Goal: Task Accomplishment & Management: Complete application form

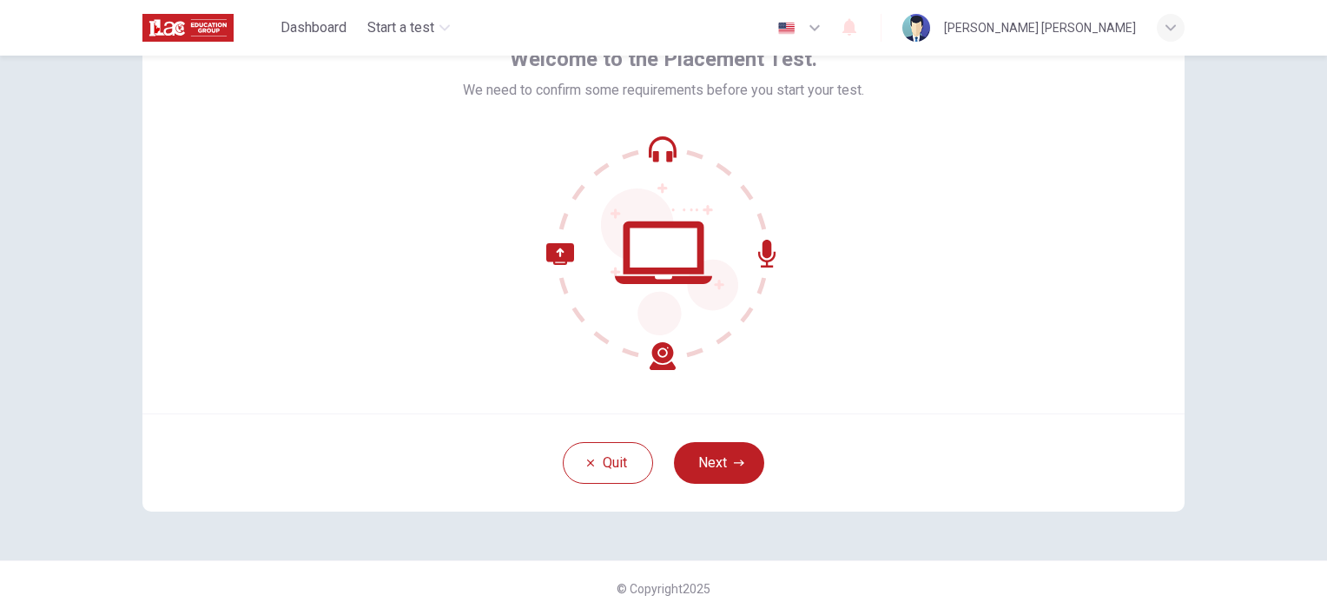
scroll to position [108, 0]
click at [729, 442] on button "Next" at bounding box center [719, 463] width 90 height 42
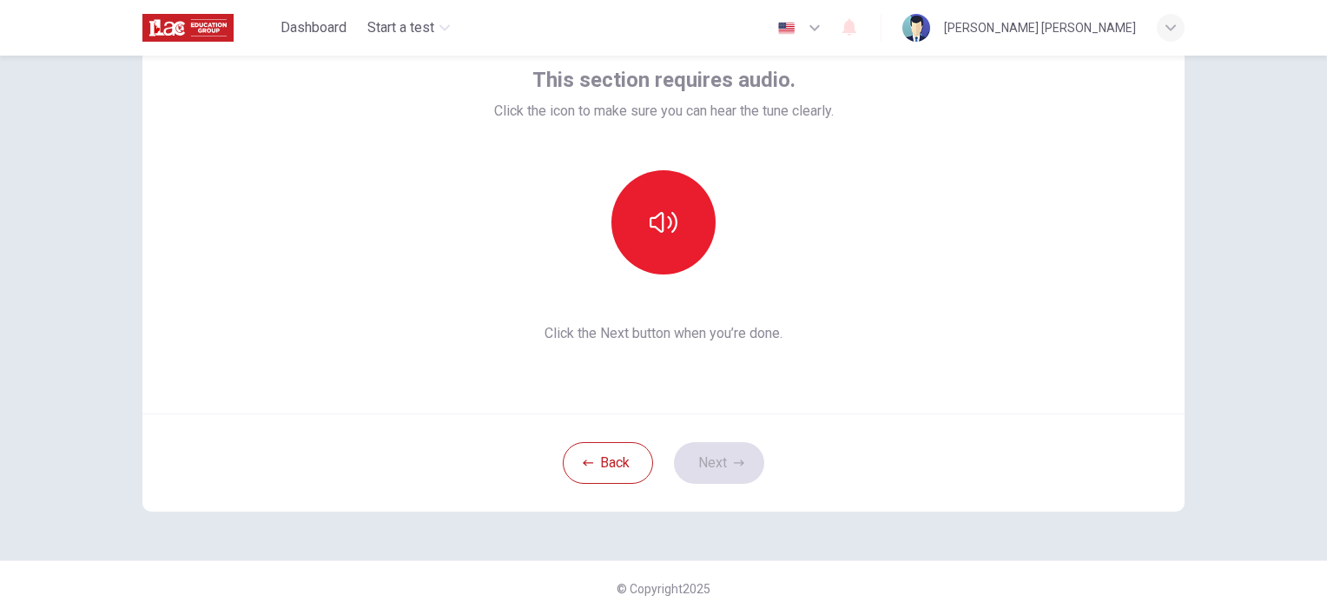
drag, startPoint x: 632, startPoint y: 188, endPoint x: 552, endPoint y: 148, distance: 89.3
click at [552, 148] on div "This section requires audio. Click the icon to make sure you can hear the tune …" at bounding box center [664, 205] width 340 height 278
click at [683, 212] on button "button" at bounding box center [664, 222] width 104 height 104
click at [716, 451] on button "Next" at bounding box center [719, 463] width 90 height 42
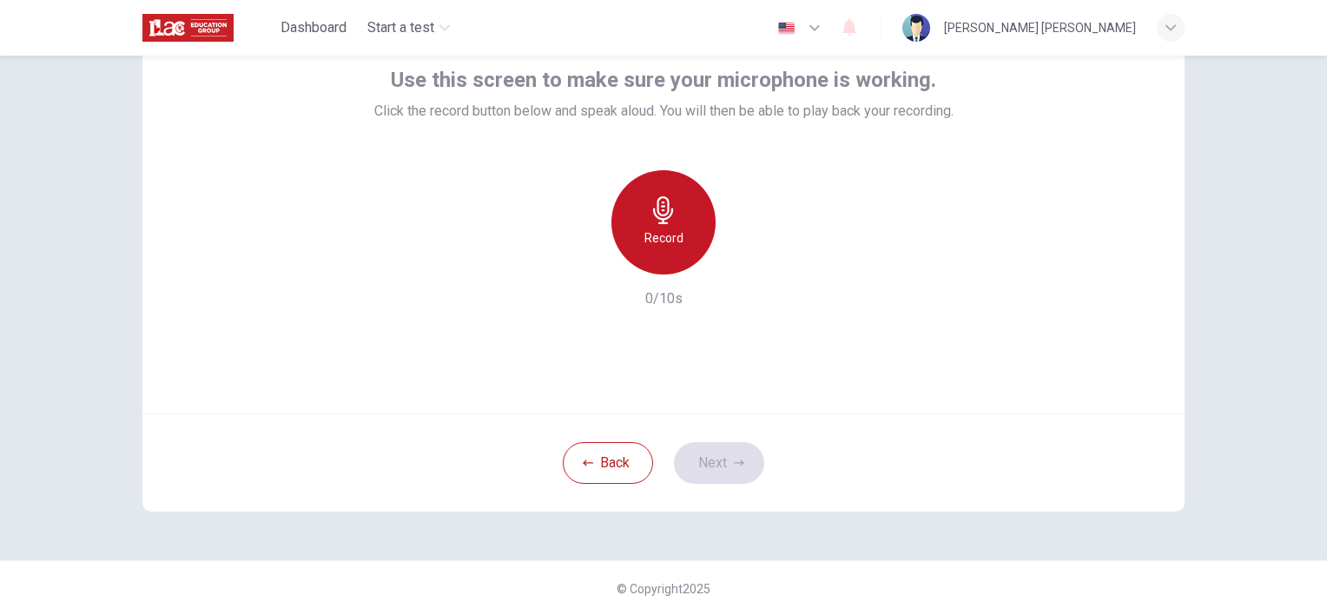
click at [657, 233] on h6 "Record" at bounding box center [664, 238] width 39 height 21
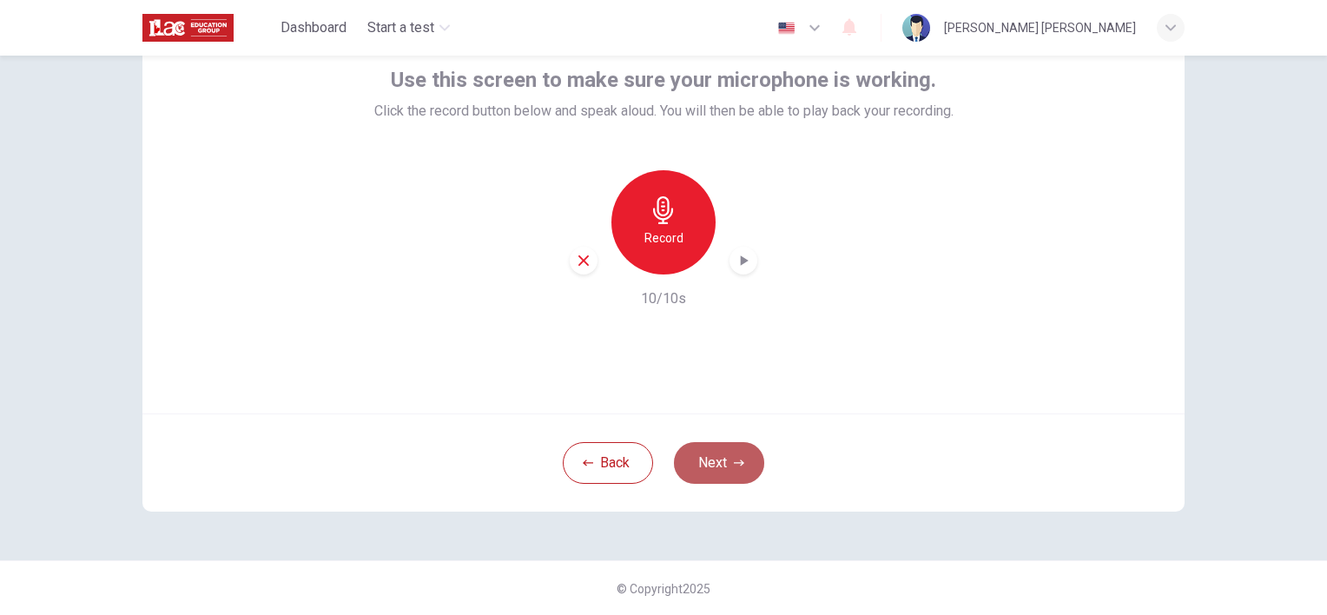
click at [734, 460] on icon "button" at bounding box center [739, 463] width 10 height 10
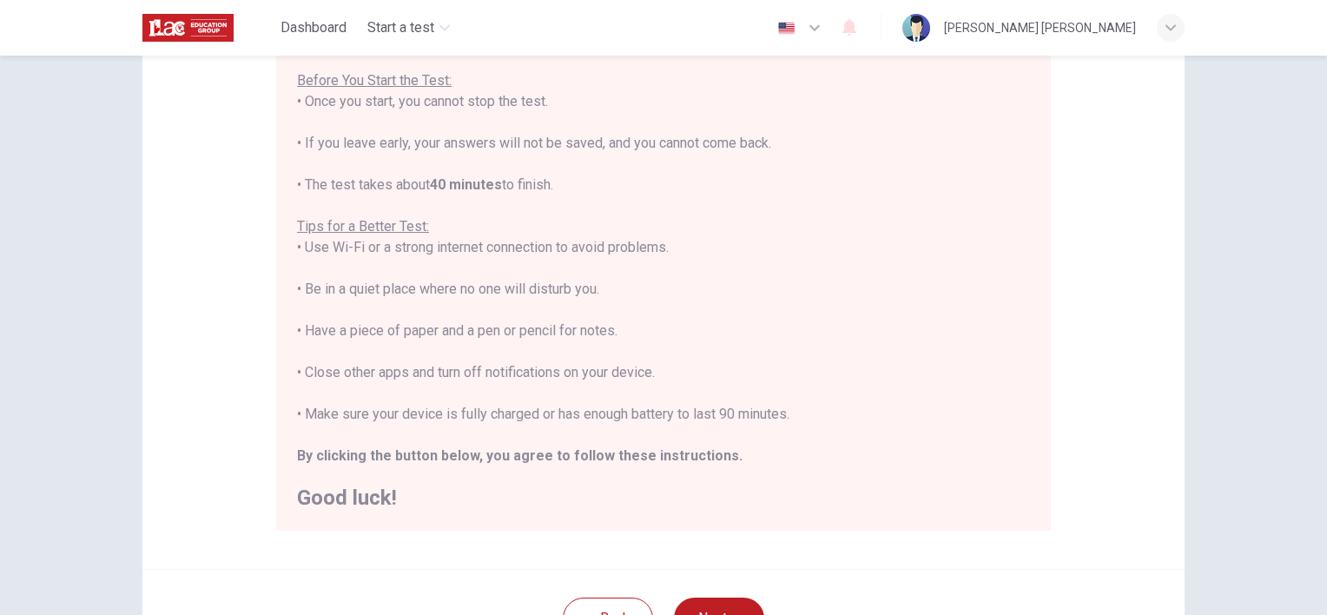
scroll to position [281, 0]
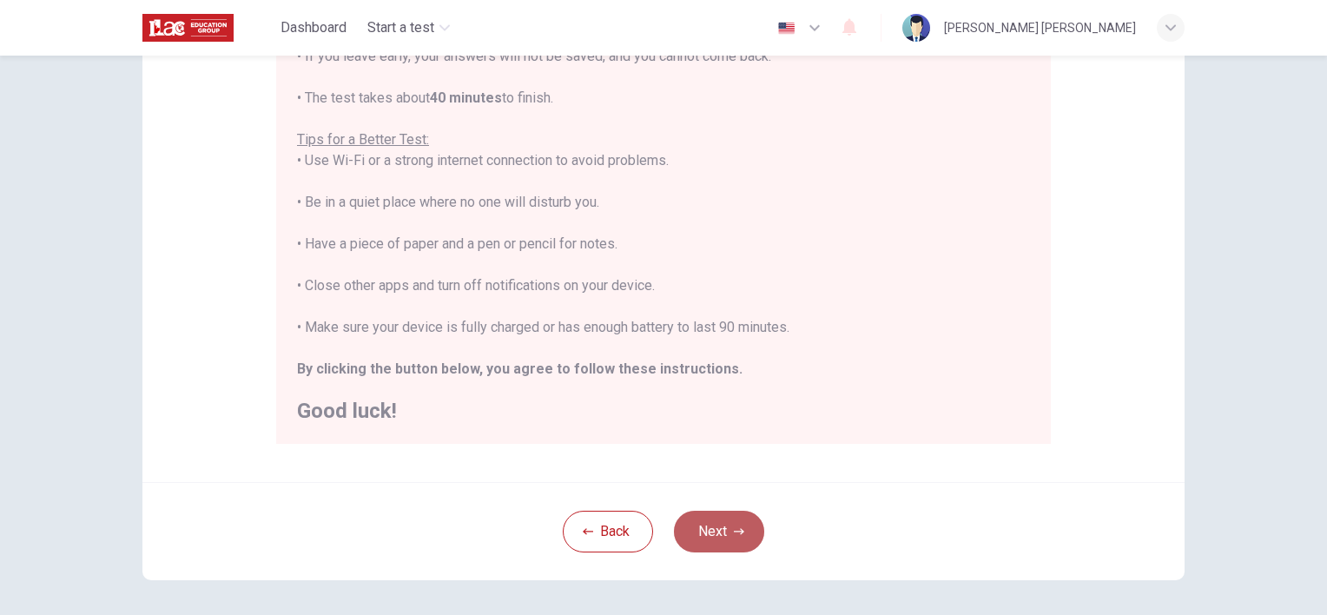
click at [734, 528] on icon "button" at bounding box center [739, 531] width 10 height 10
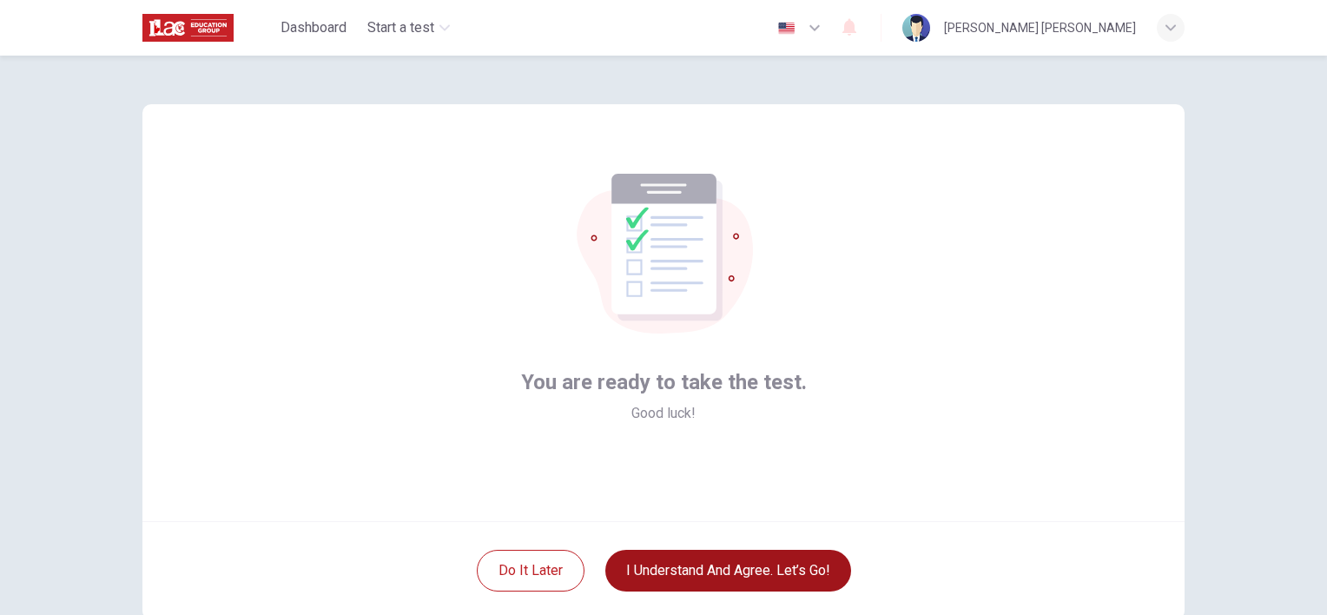
scroll to position [87, 0]
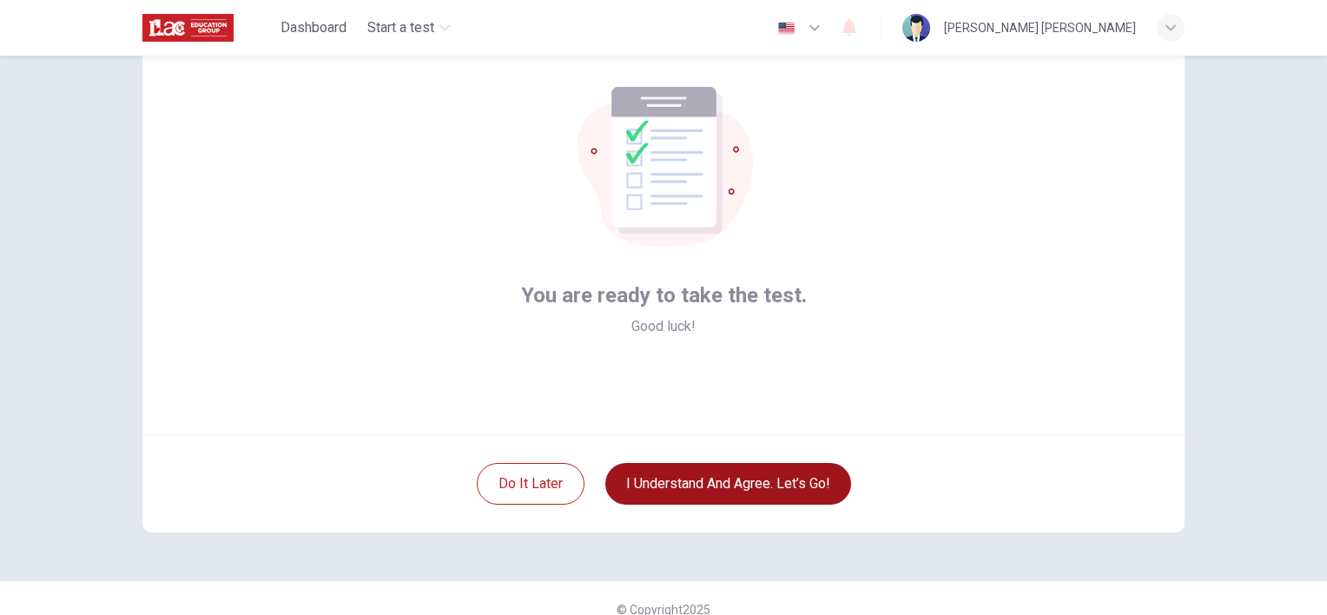
click at [812, 498] on button "I understand and agree. Let’s go!" at bounding box center [728, 484] width 246 height 42
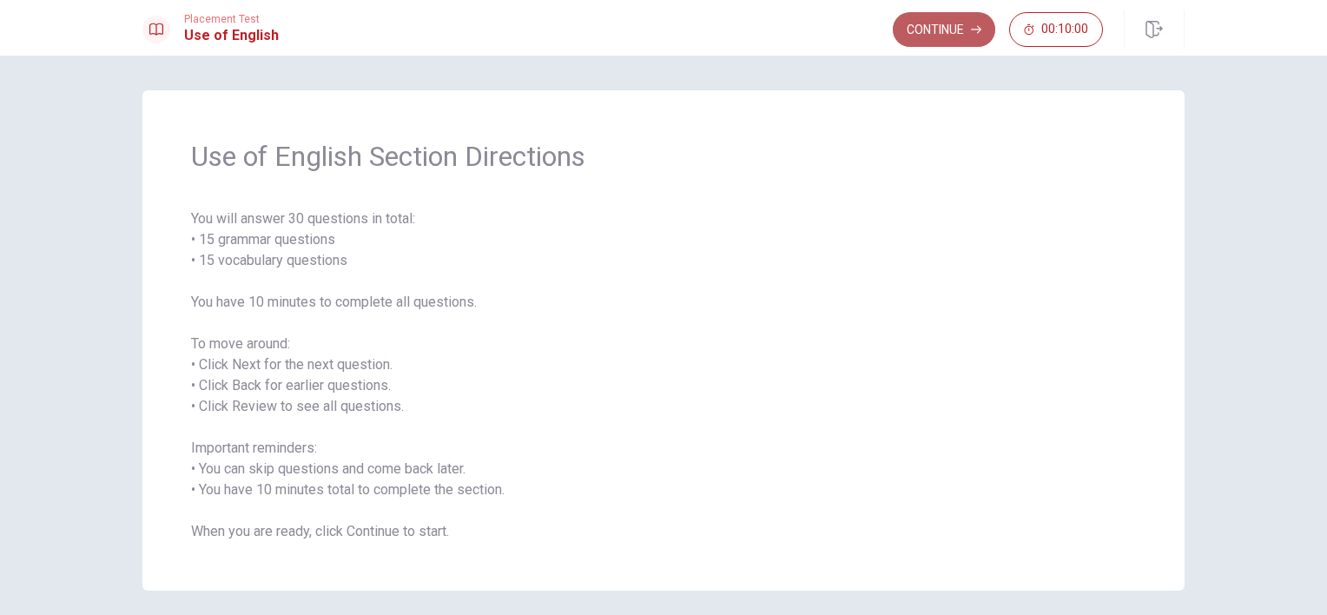
click at [949, 28] on button "Continue" at bounding box center [944, 29] width 102 height 35
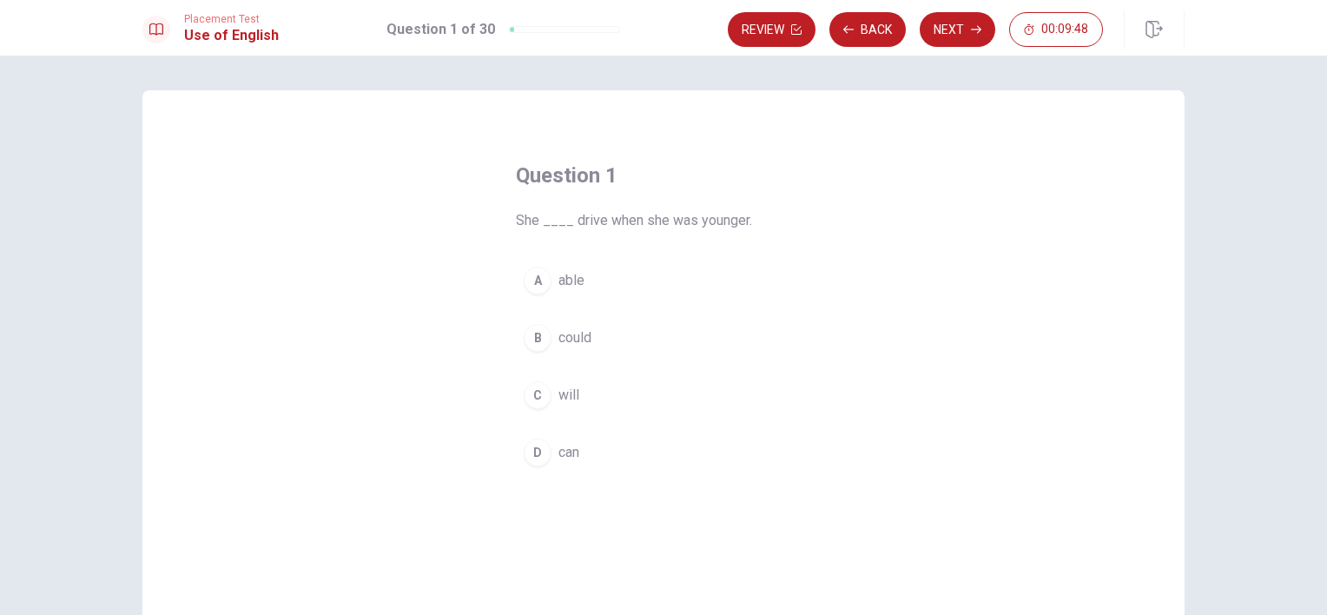
click at [565, 284] on span "able" at bounding box center [572, 280] width 26 height 21
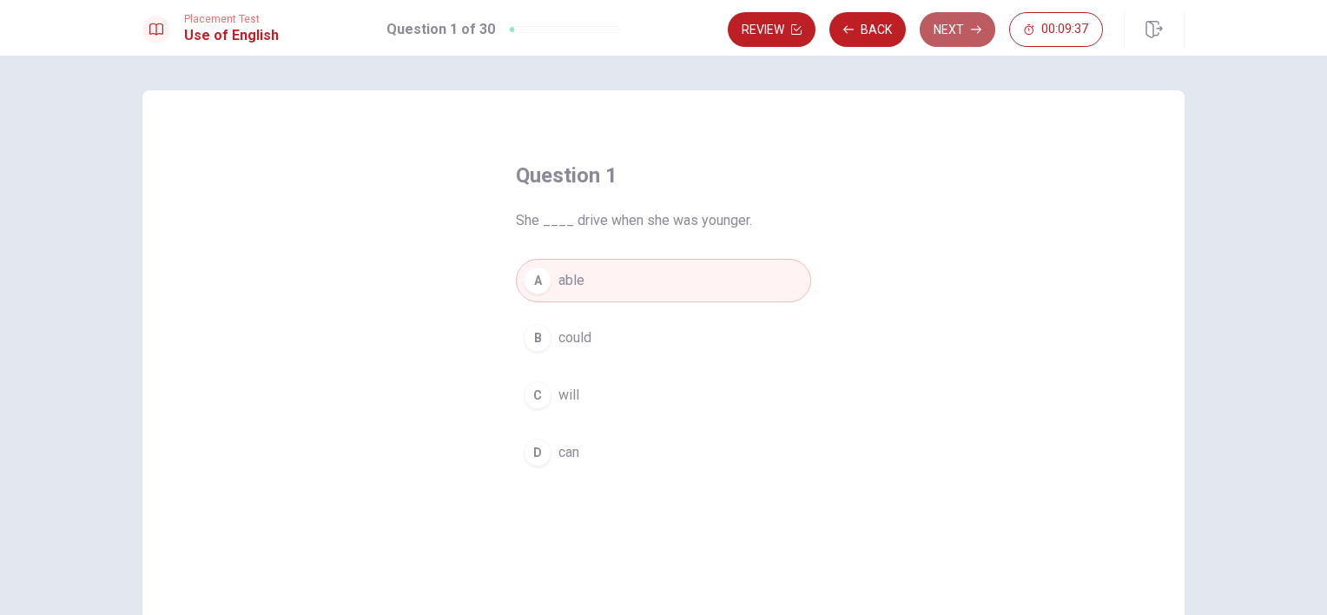
click at [963, 27] on button "Next" at bounding box center [958, 29] width 76 height 35
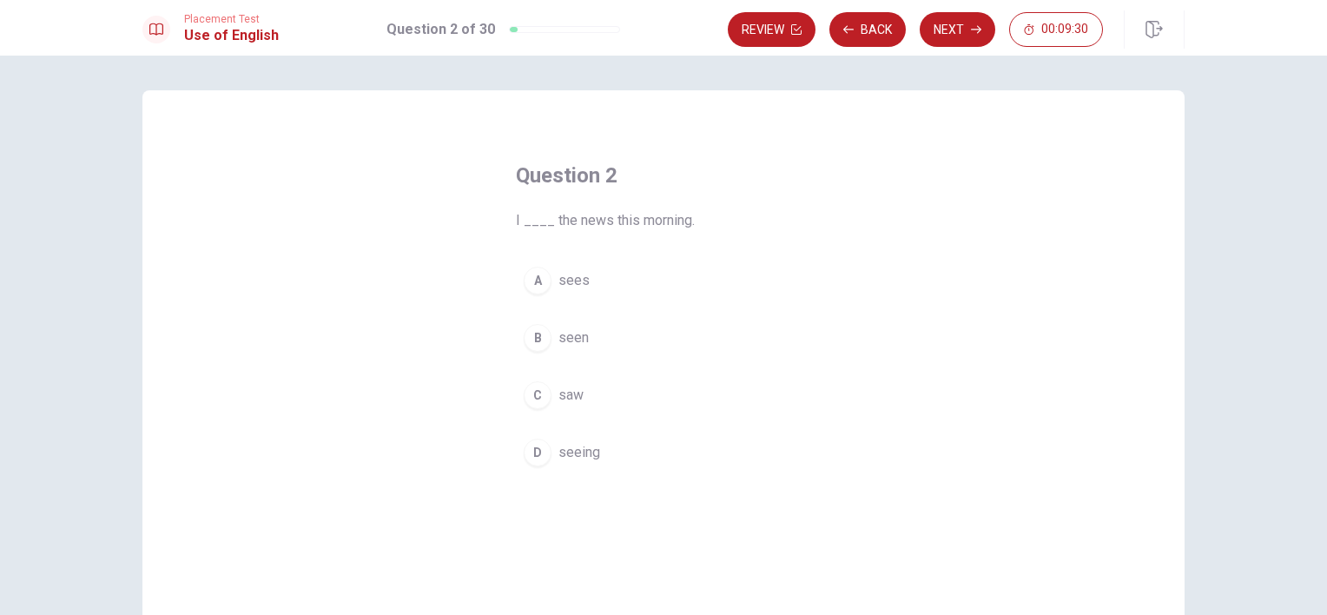
click at [570, 387] on span "saw" at bounding box center [571, 395] width 25 height 21
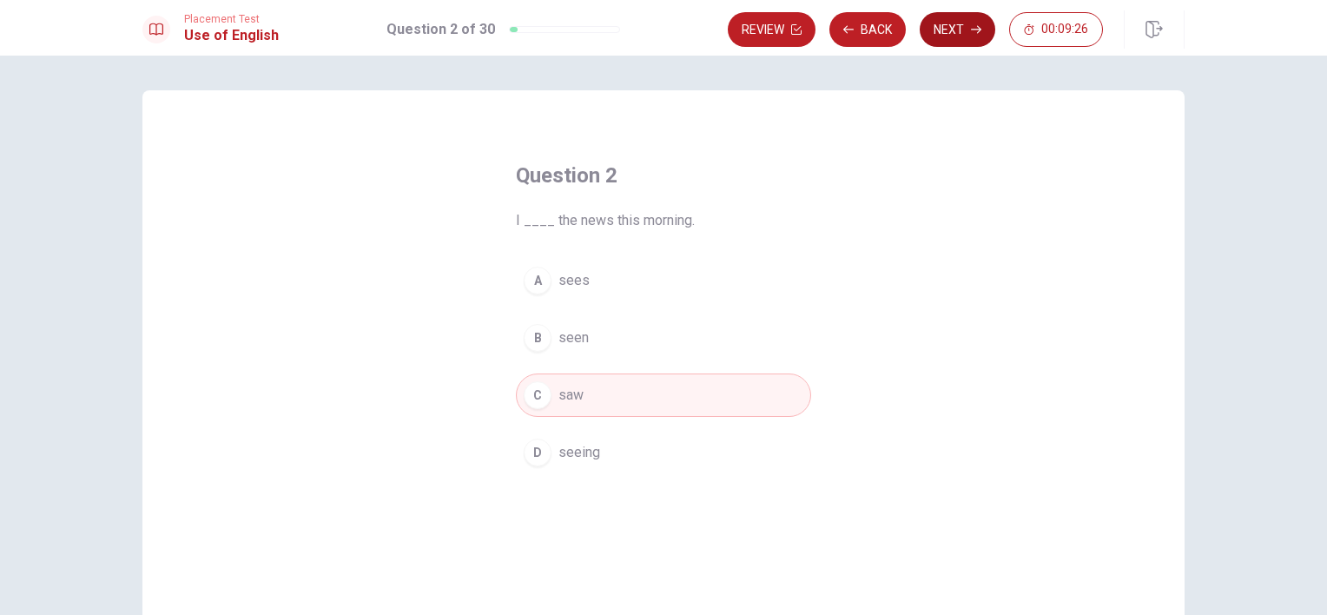
click at [942, 25] on button "Next" at bounding box center [958, 29] width 76 height 35
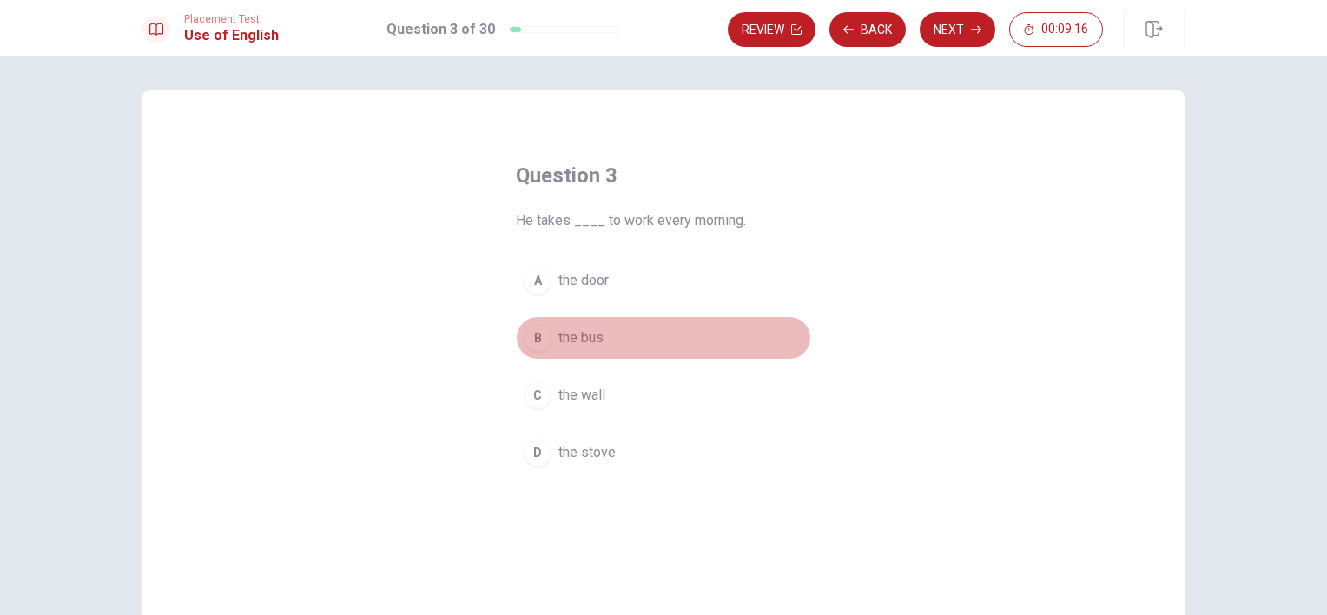
click at [585, 330] on span "the bus" at bounding box center [581, 337] width 45 height 21
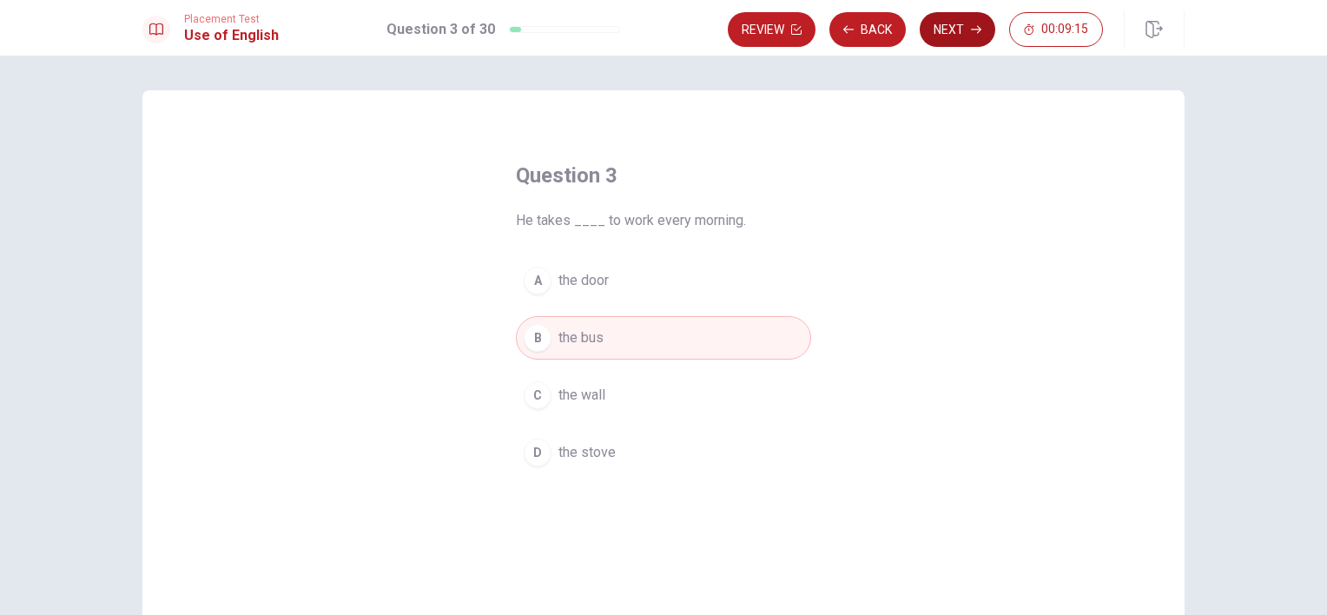
click at [972, 22] on button "Next" at bounding box center [958, 29] width 76 height 35
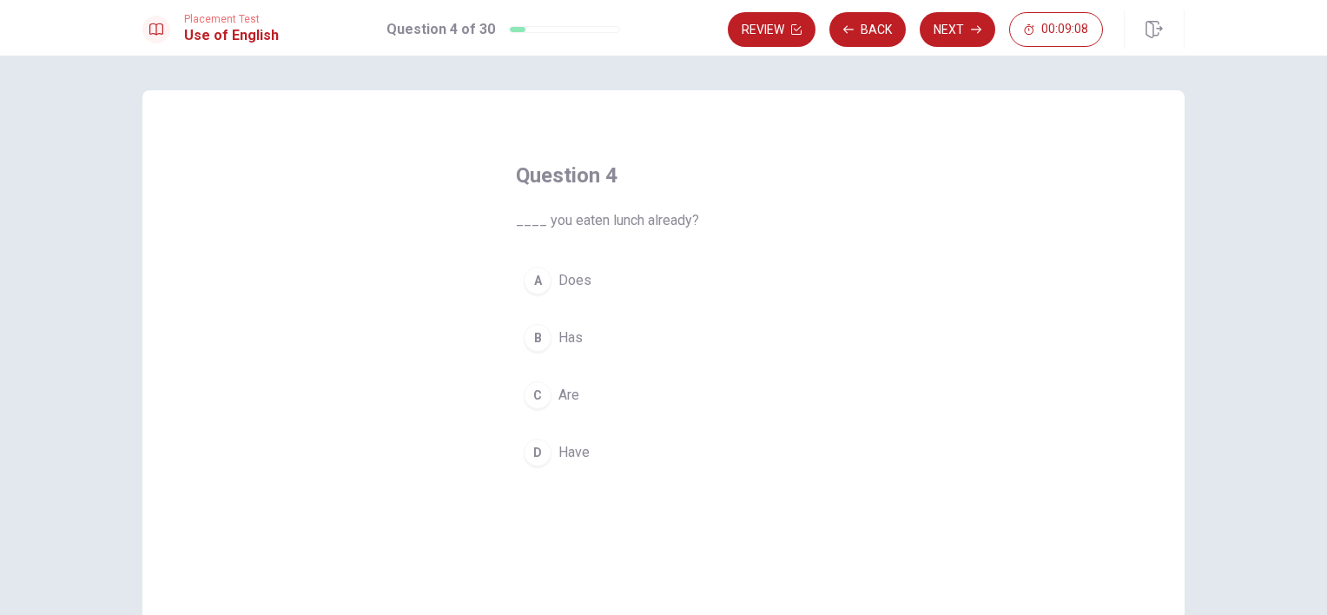
click at [573, 445] on span "Have" at bounding box center [574, 452] width 31 height 21
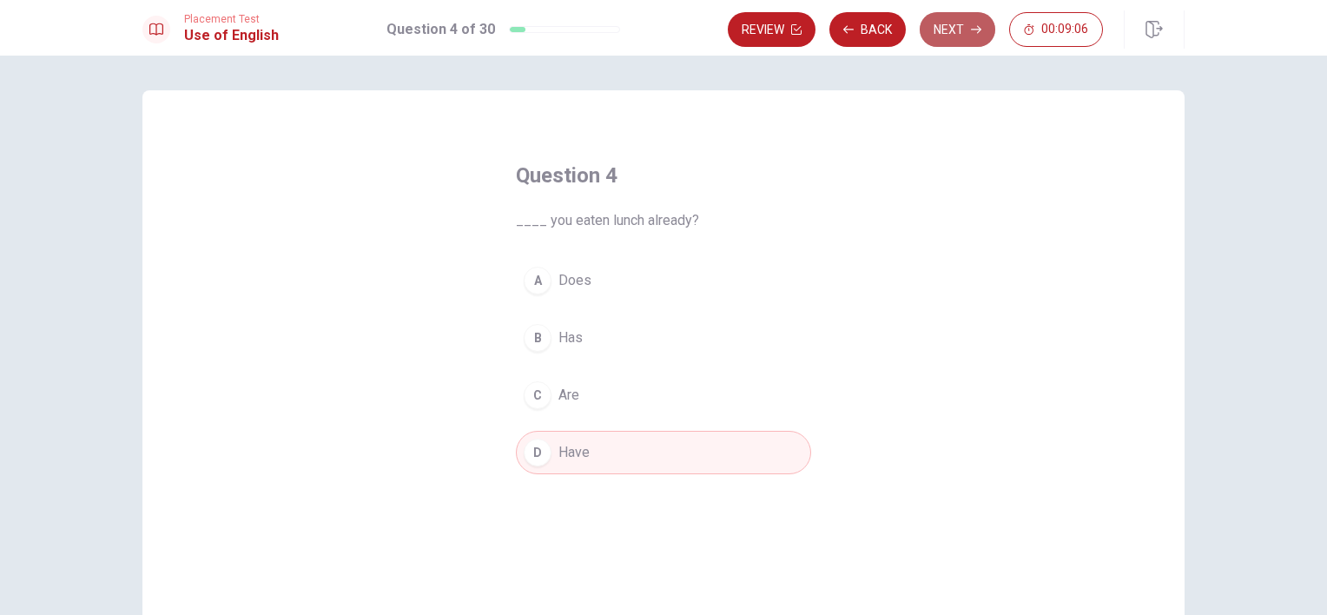
click at [935, 28] on button "Next" at bounding box center [958, 29] width 76 height 35
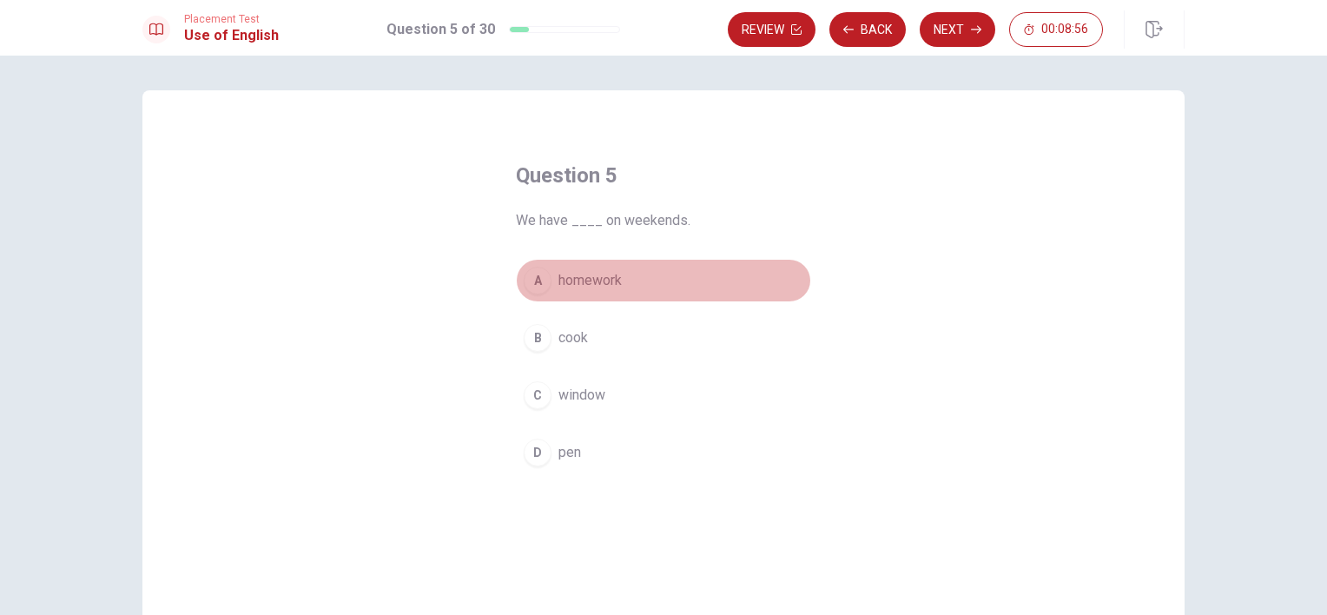
click at [598, 282] on span "homework" at bounding box center [590, 280] width 63 height 21
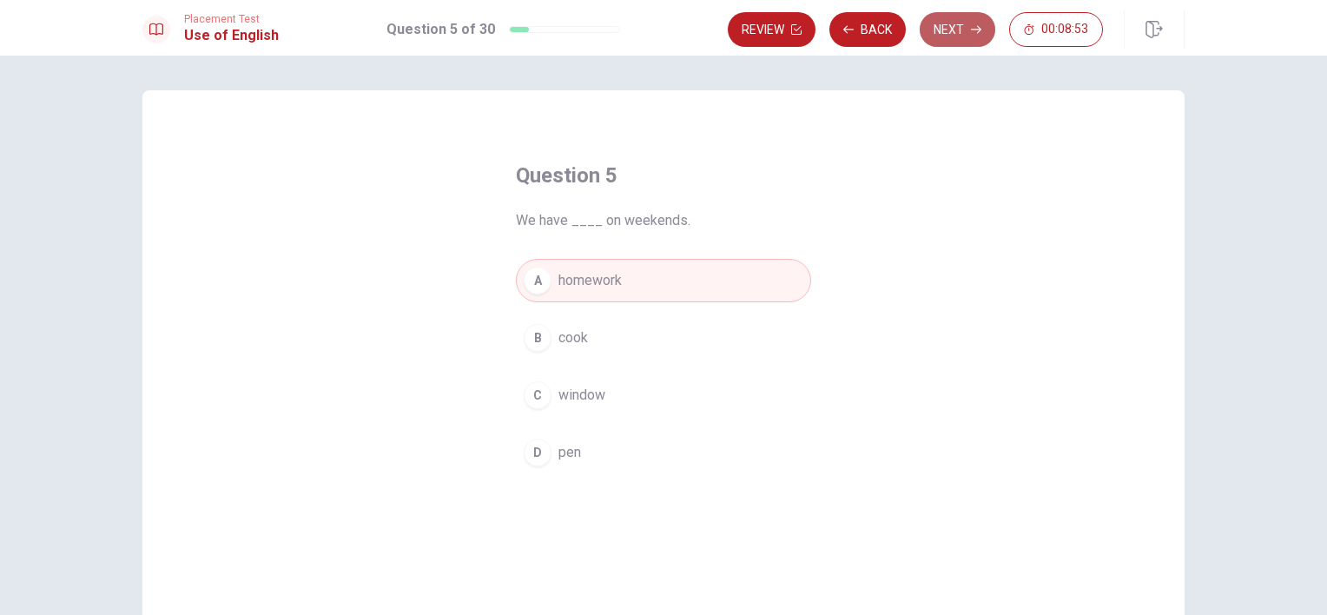
click at [936, 31] on button "Next" at bounding box center [958, 29] width 76 height 35
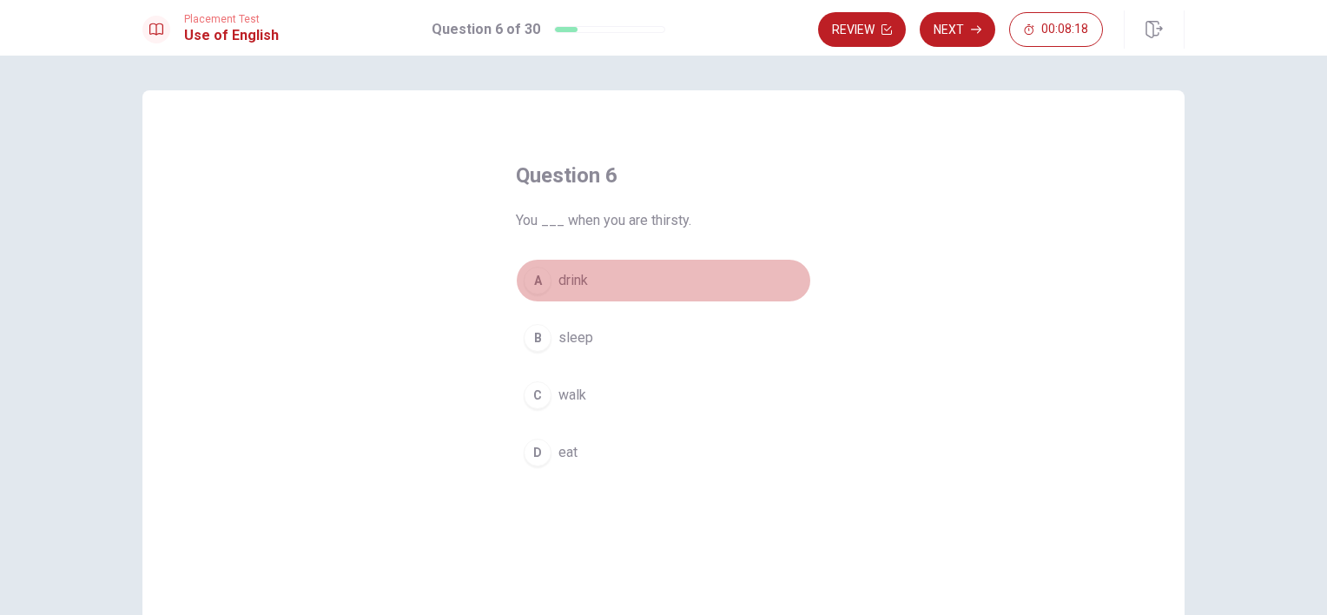
click at [563, 281] on span "drink" at bounding box center [574, 280] width 30 height 21
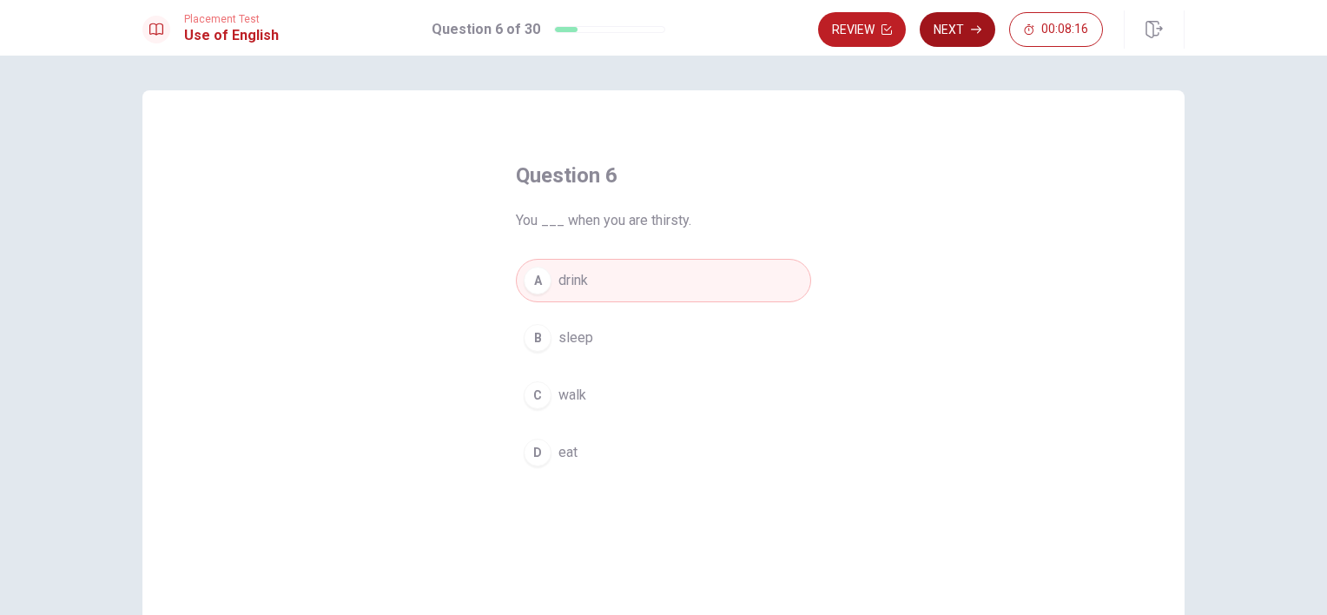
click at [960, 34] on button "Next" at bounding box center [958, 29] width 76 height 35
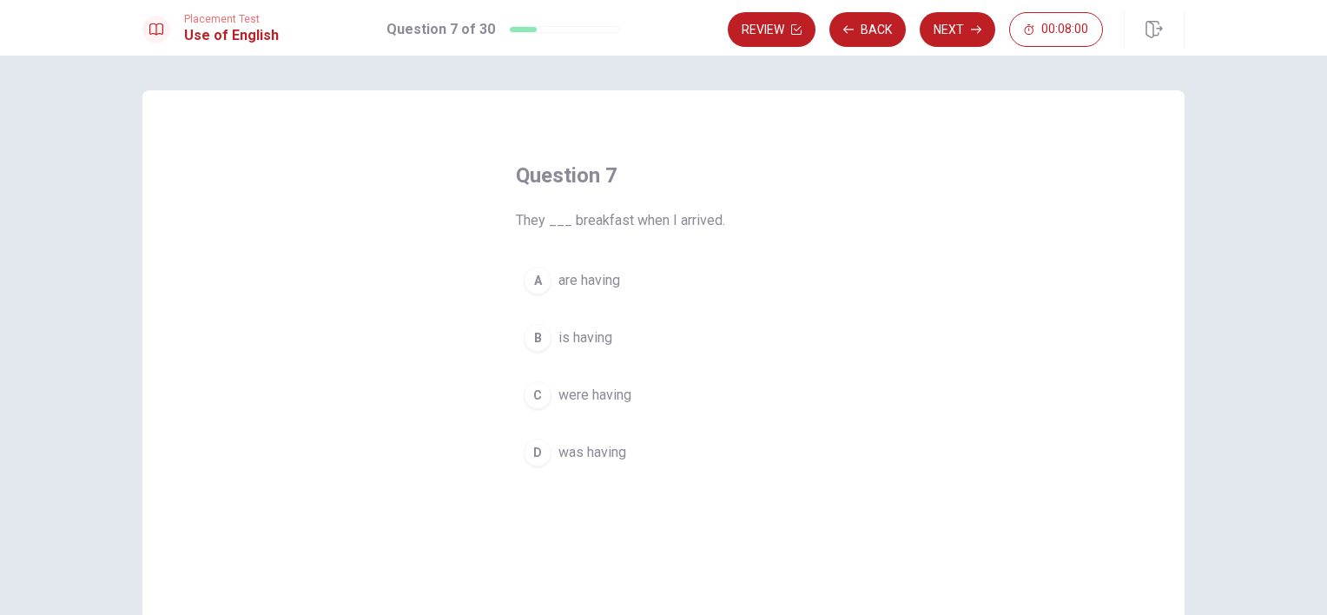
click at [630, 394] on button "C were having" at bounding box center [663, 395] width 295 height 43
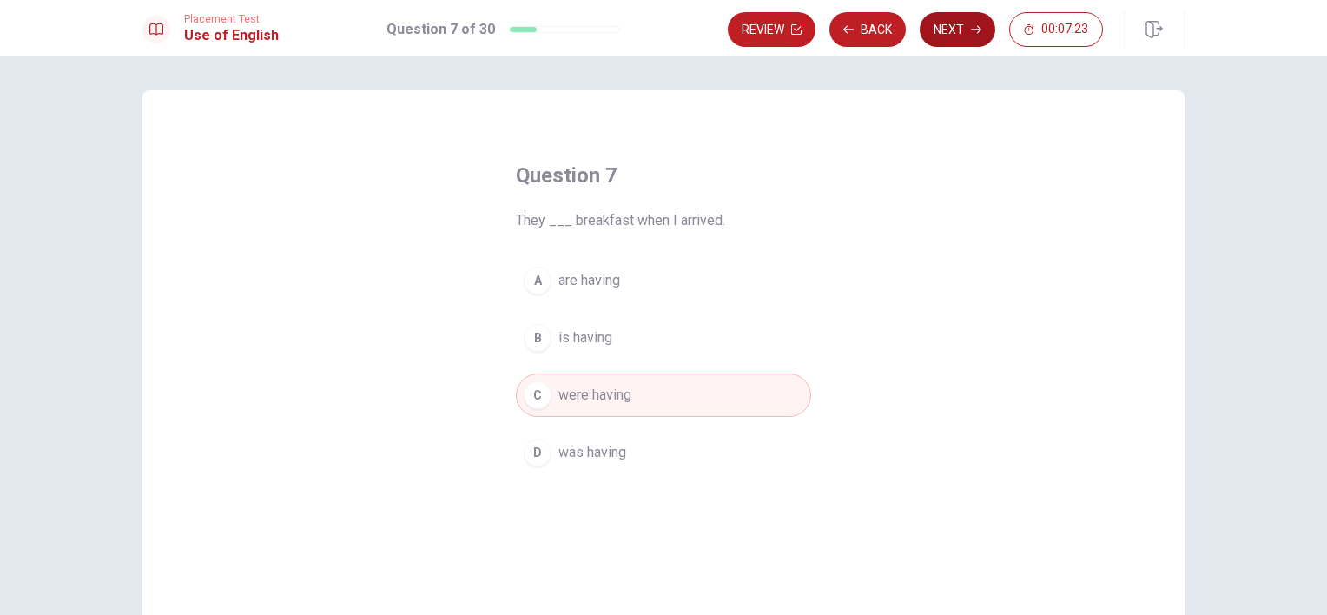
click at [983, 33] on button "Next" at bounding box center [958, 29] width 76 height 35
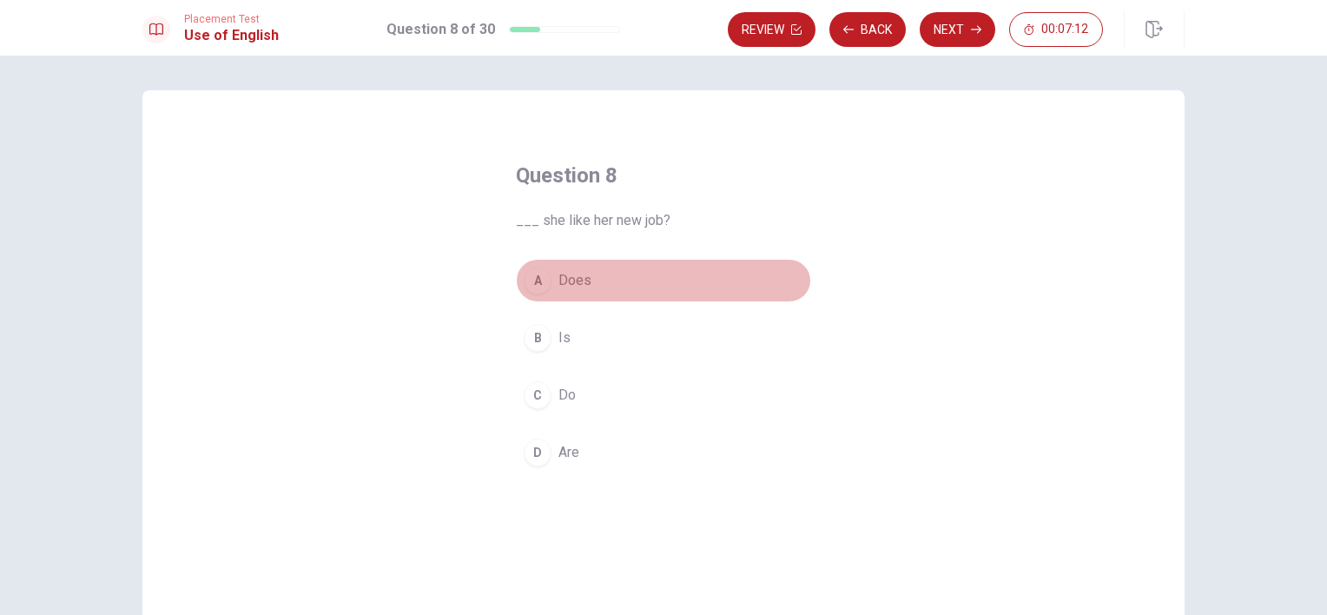
click at [584, 277] on span "Does" at bounding box center [575, 280] width 33 height 21
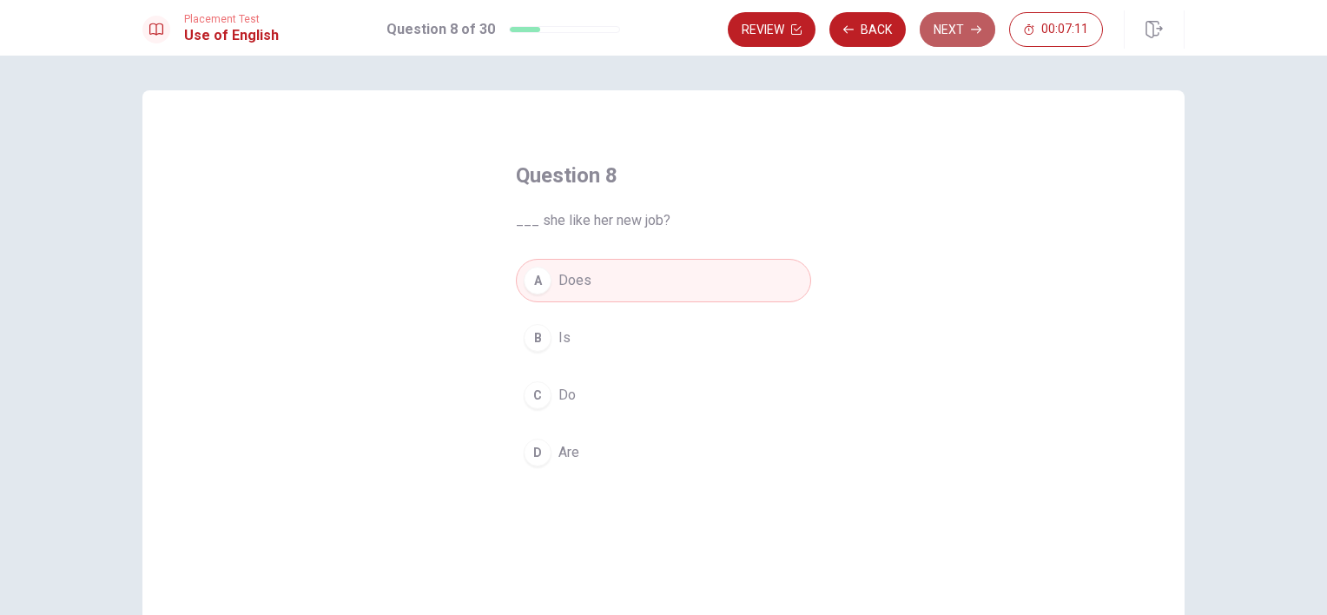
click at [937, 24] on button "Next" at bounding box center [958, 29] width 76 height 35
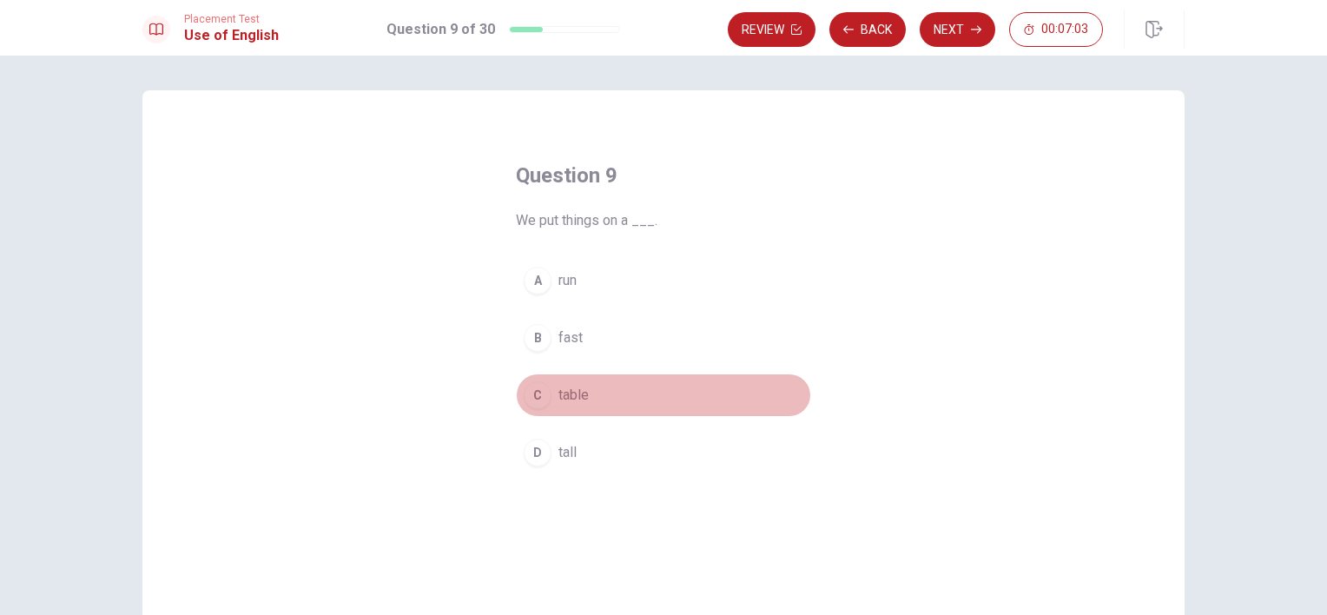
click at [572, 400] on span "table" at bounding box center [574, 395] width 30 height 21
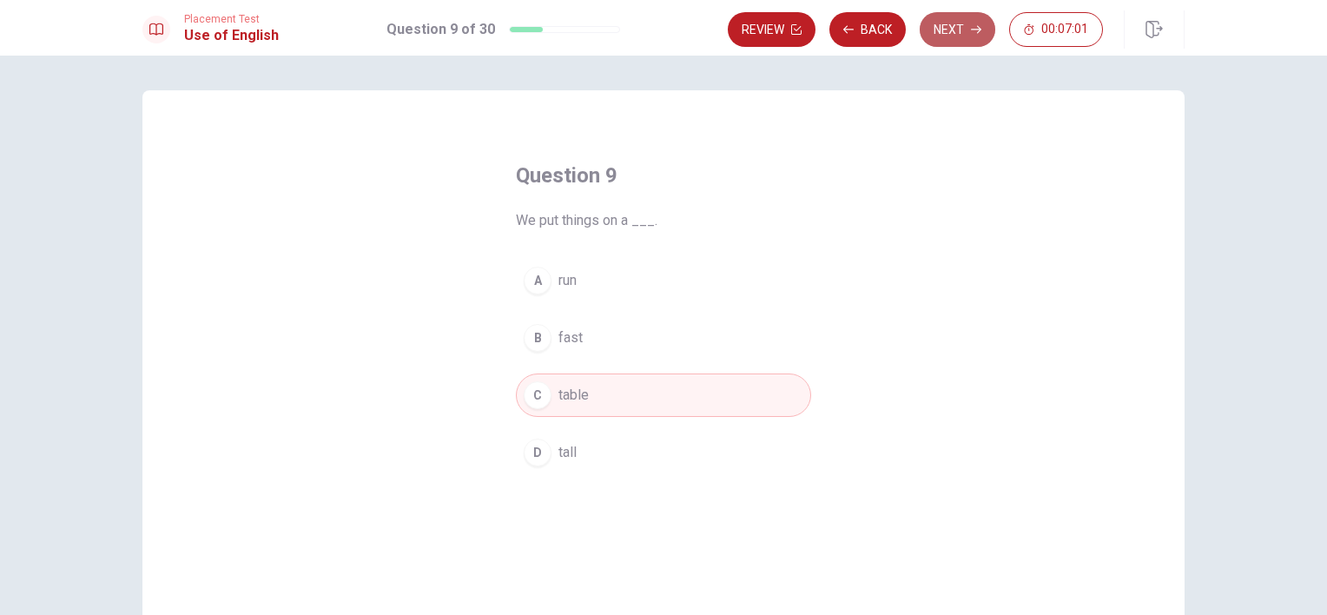
click at [974, 36] on button "Next" at bounding box center [958, 29] width 76 height 35
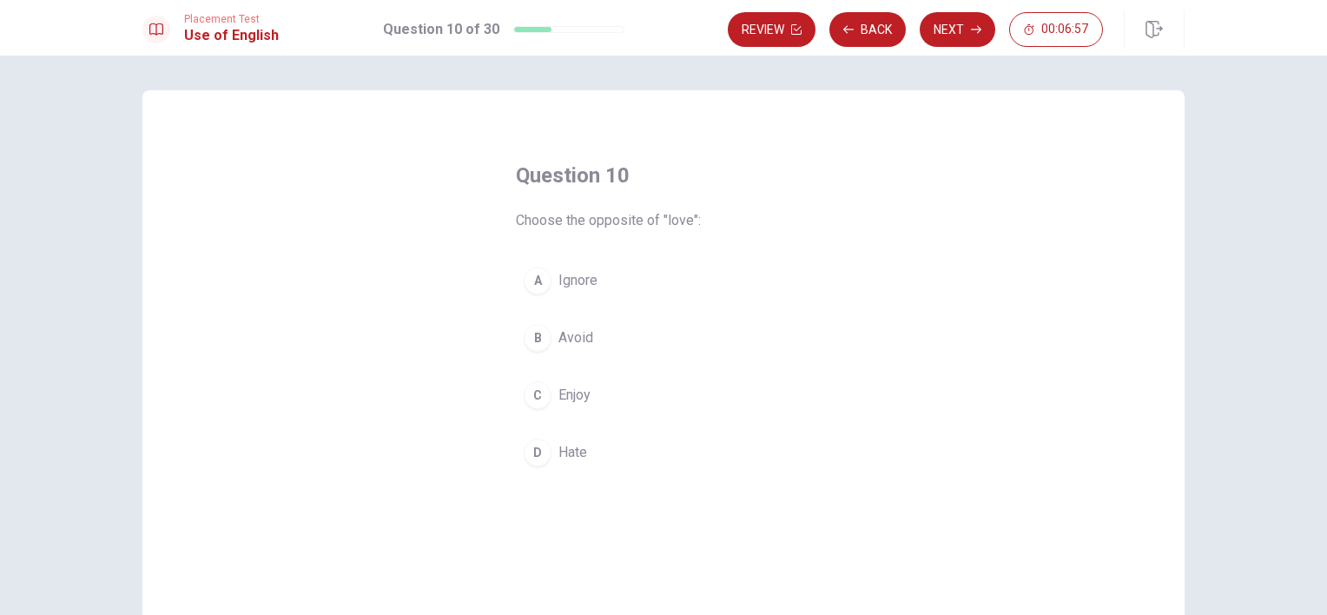
click at [579, 449] on span "Hate" at bounding box center [573, 452] width 29 height 21
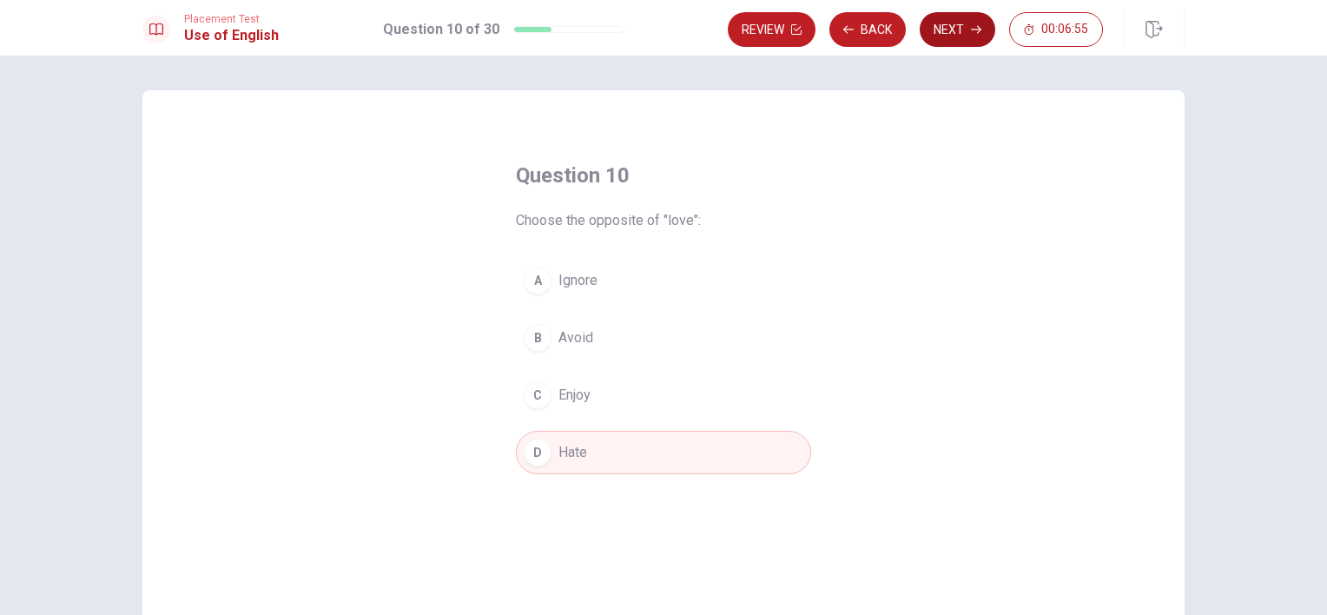
click at [933, 32] on button "Next" at bounding box center [958, 29] width 76 height 35
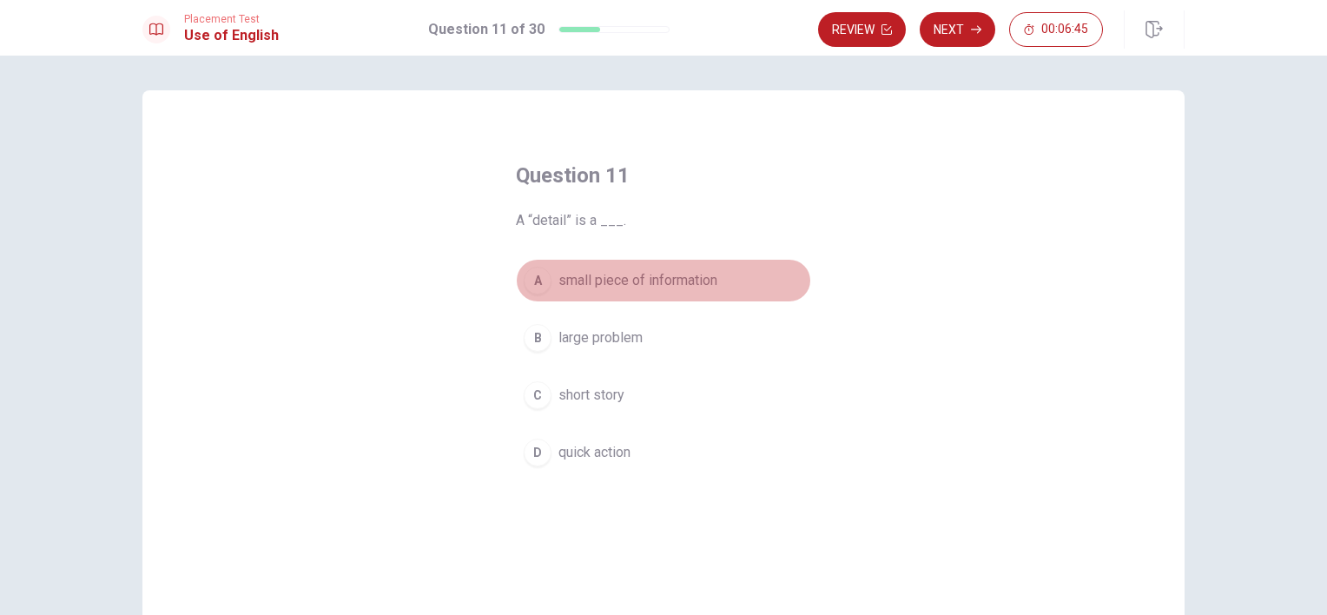
click at [669, 281] on span "small piece of information" at bounding box center [638, 280] width 159 height 21
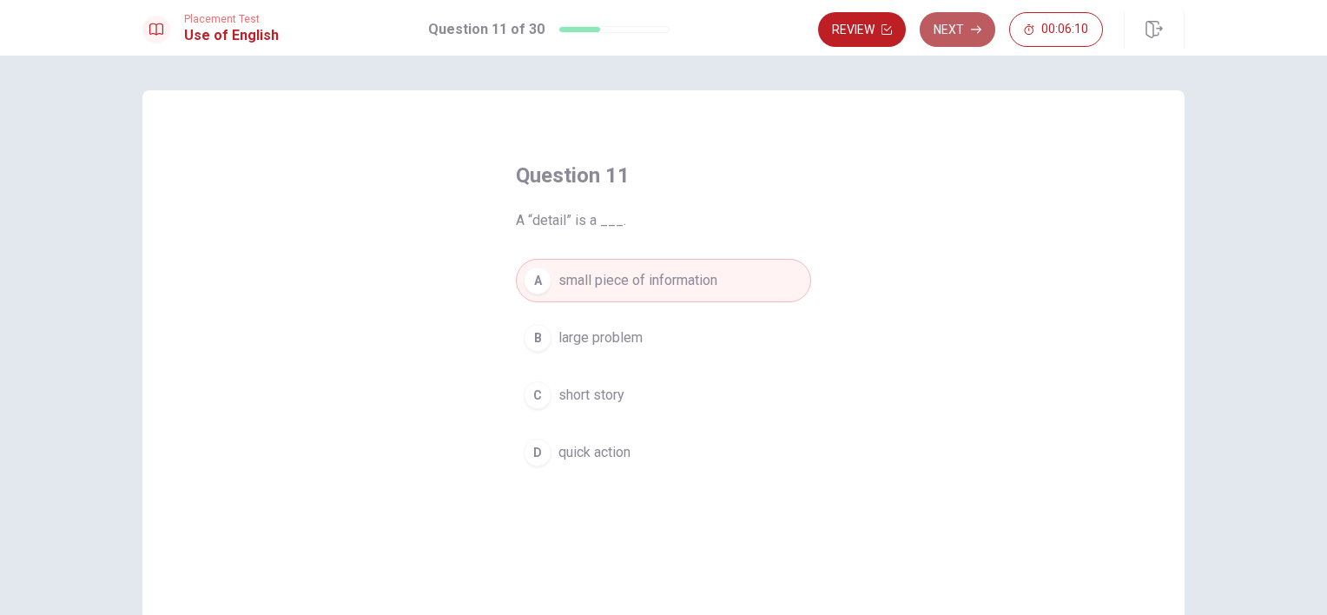
click at [975, 30] on icon "button" at bounding box center [976, 30] width 10 height 8
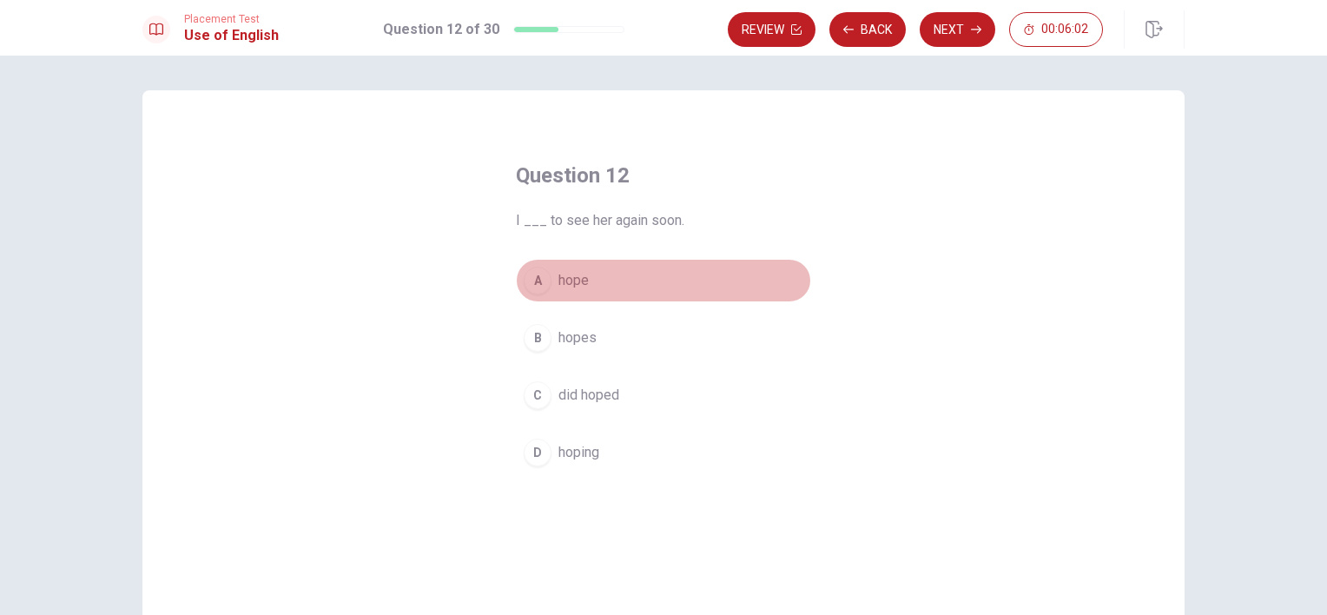
click at [572, 274] on span "hope" at bounding box center [574, 280] width 30 height 21
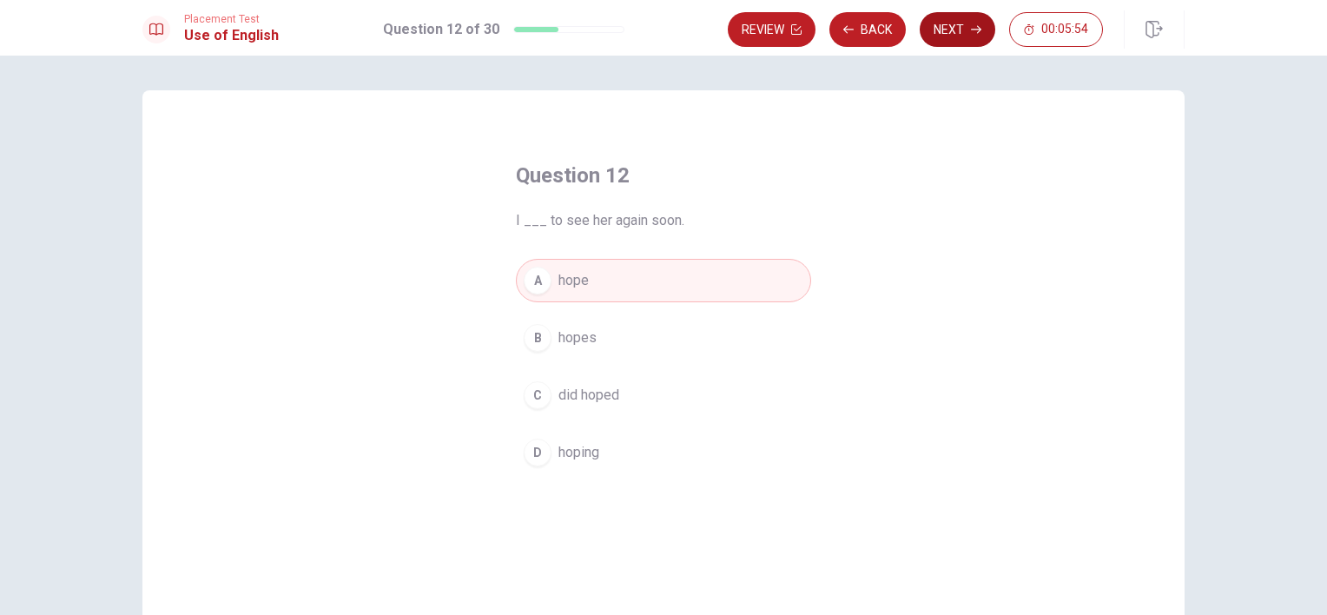
click at [959, 22] on button "Next" at bounding box center [958, 29] width 76 height 35
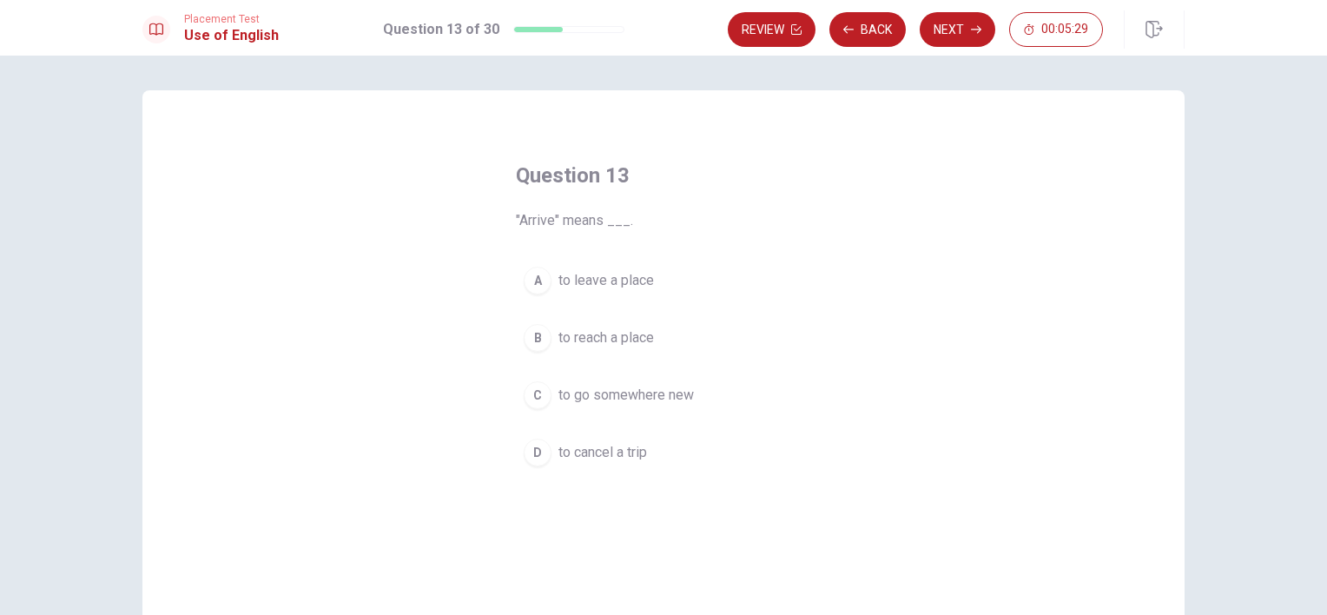
click at [667, 386] on span "to go somewhere new" at bounding box center [627, 395] width 136 height 21
click at [645, 338] on span "to reach a place" at bounding box center [607, 337] width 96 height 21
click at [594, 385] on span "to go somewhere new" at bounding box center [627, 395] width 136 height 21
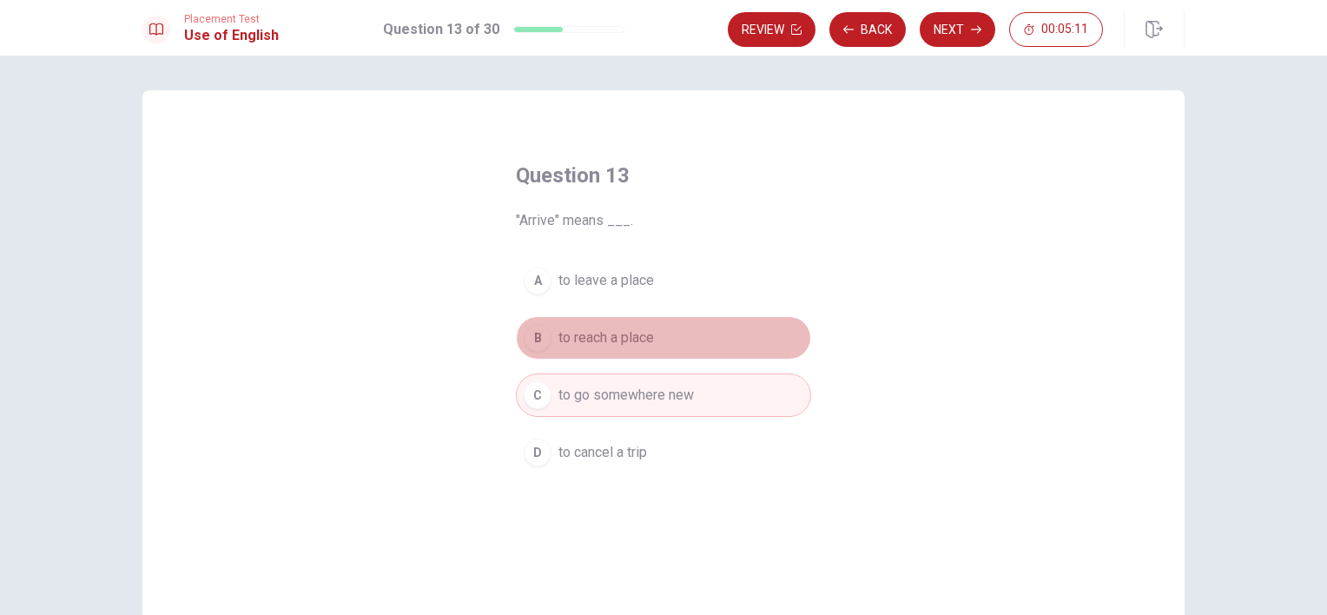
click at [590, 336] on span "to reach a place" at bounding box center [607, 337] width 96 height 21
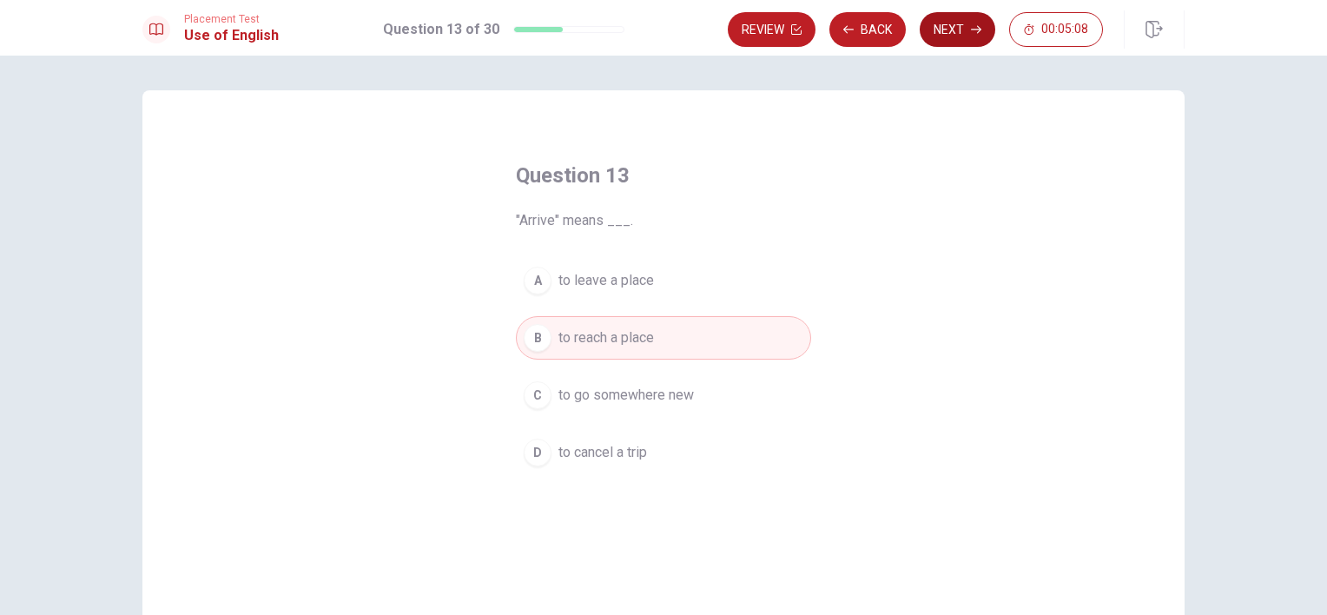
click at [973, 36] on button "Next" at bounding box center [958, 29] width 76 height 35
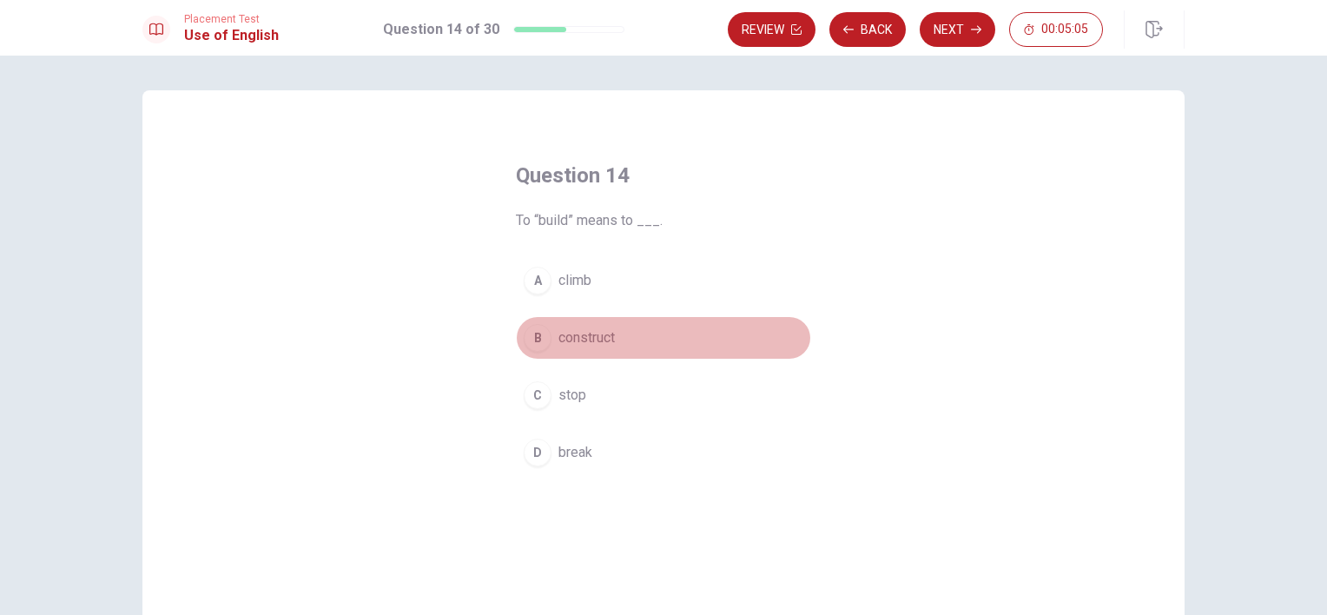
click at [603, 339] on span "construct" at bounding box center [587, 337] width 56 height 21
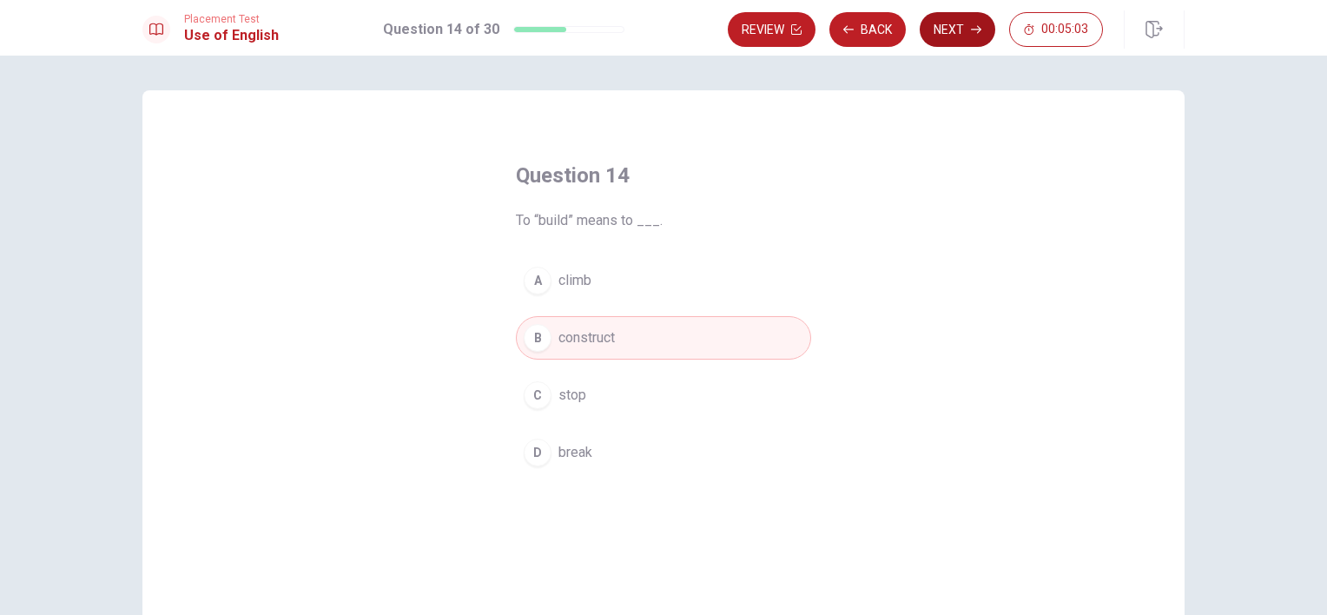
click at [954, 23] on button "Next" at bounding box center [958, 29] width 76 height 35
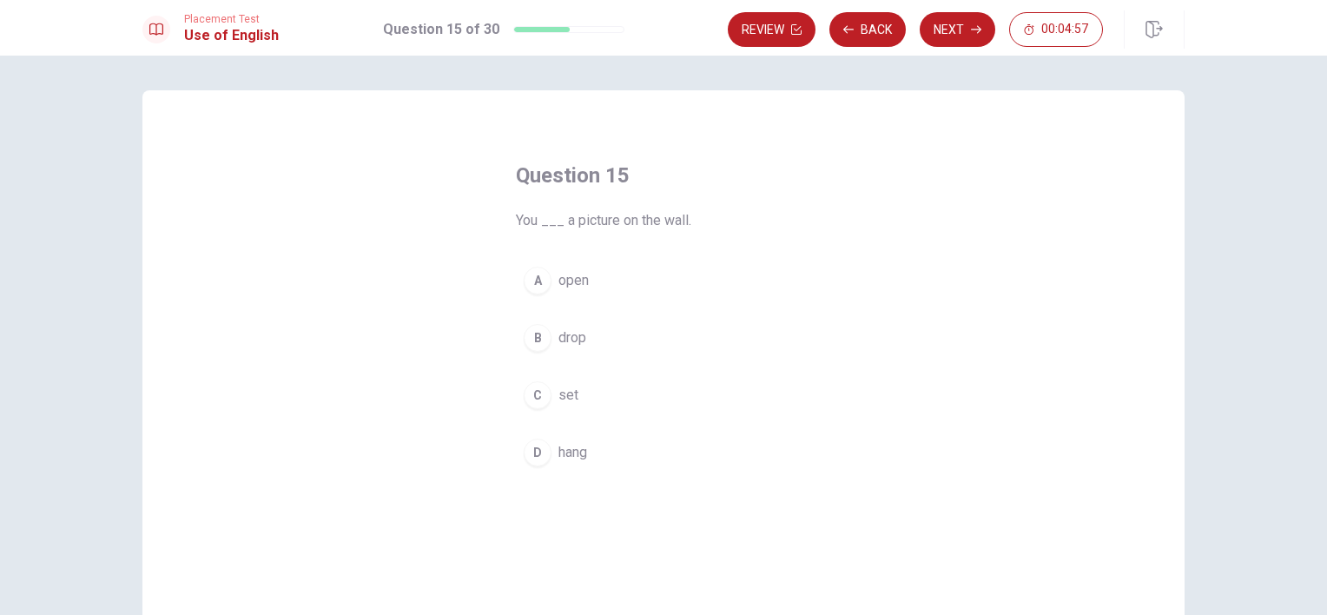
click at [599, 344] on button "B drop" at bounding box center [663, 337] width 295 height 43
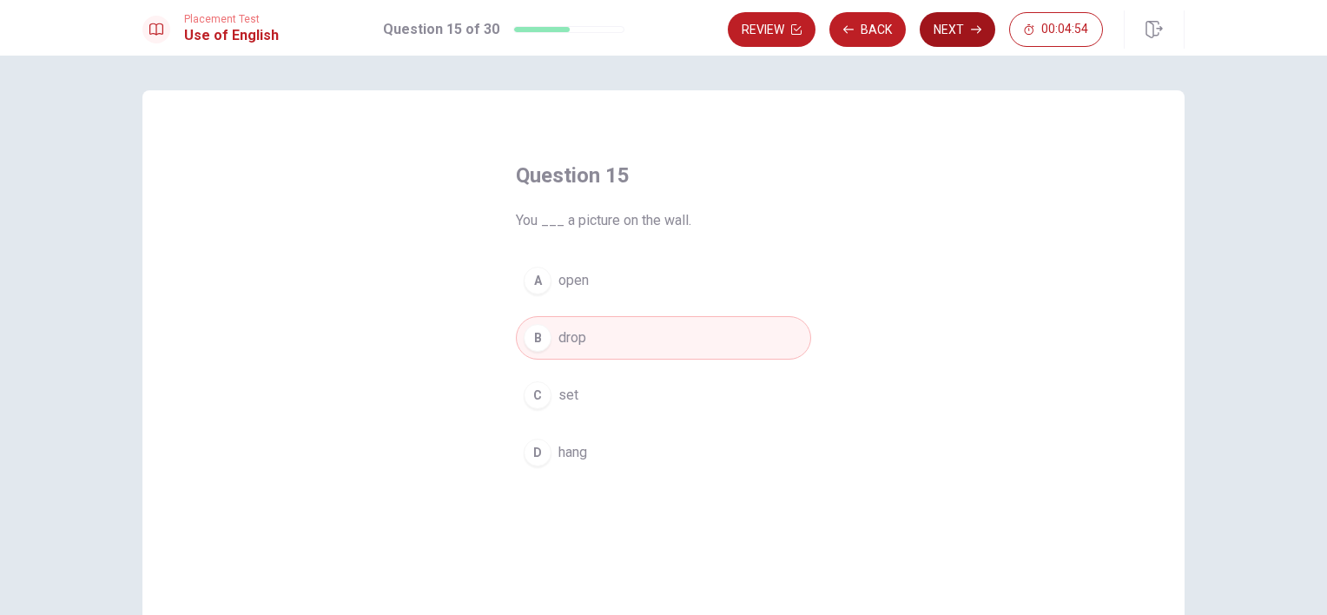
click at [951, 24] on button "Next" at bounding box center [958, 29] width 76 height 35
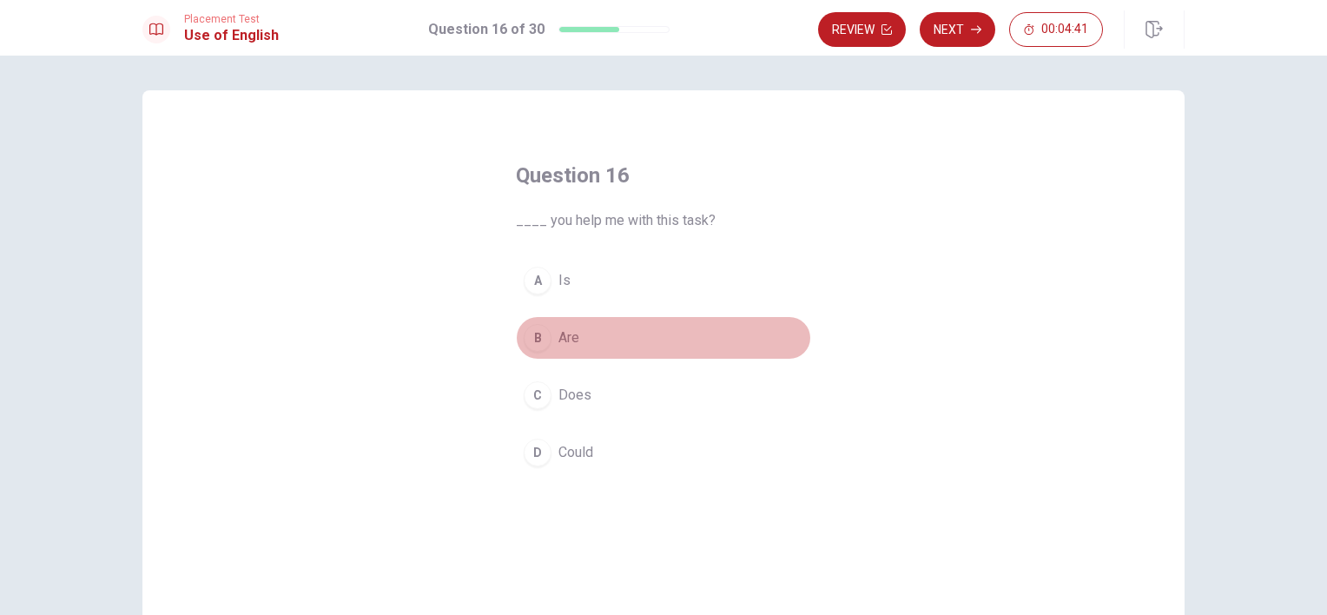
click at [598, 323] on button "B Are" at bounding box center [663, 337] width 295 height 43
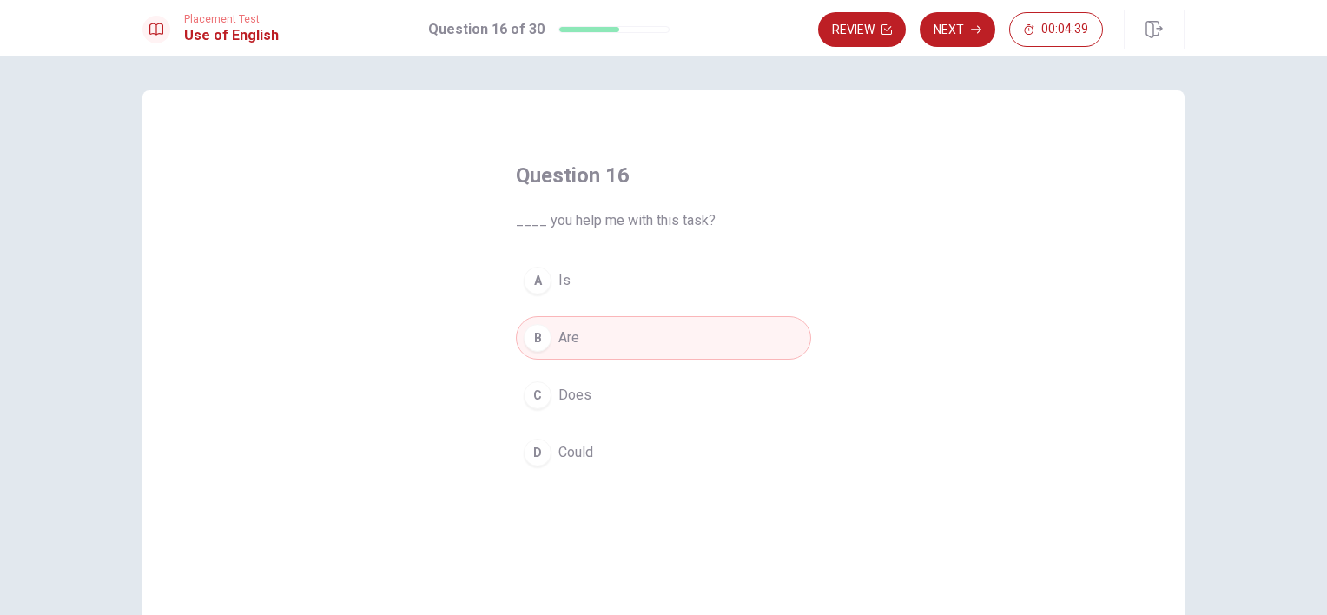
click at [568, 423] on div "A Is B Are C Does D Could" at bounding box center [663, 366] width 295 height 215
click at [603, 473] on button "D Could" at bounding box center [663, 452] width 295 height 43
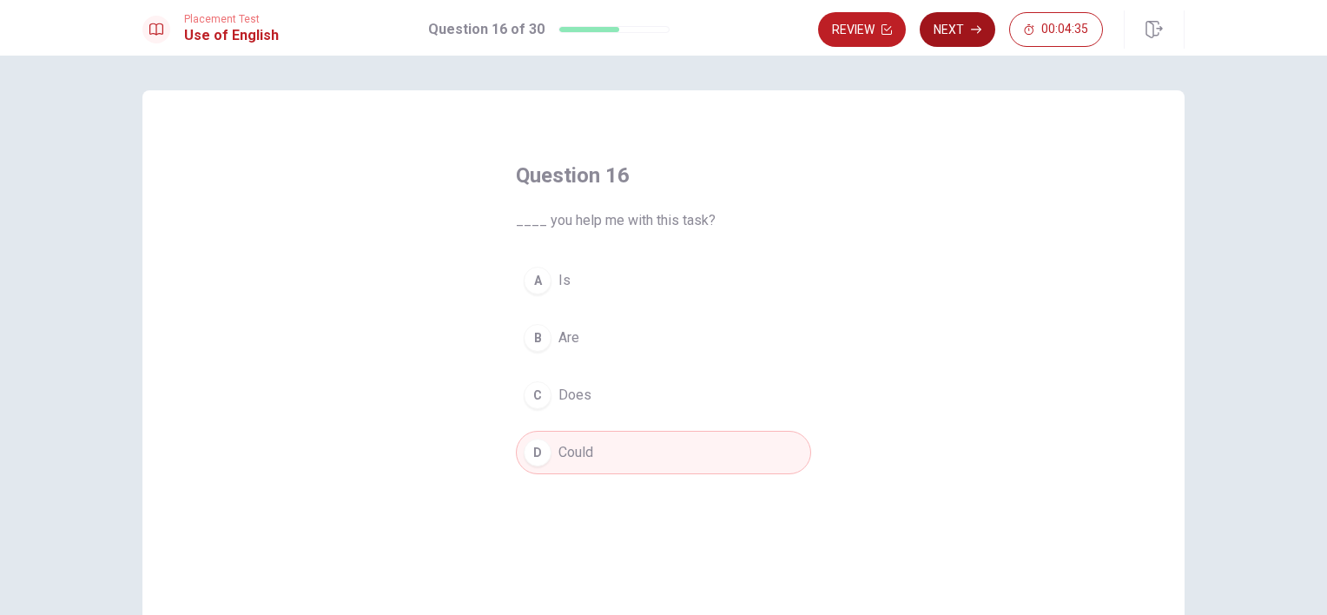
click at [951, 28] on button "Next" at bounding box center [958, 29] width 76 height 35
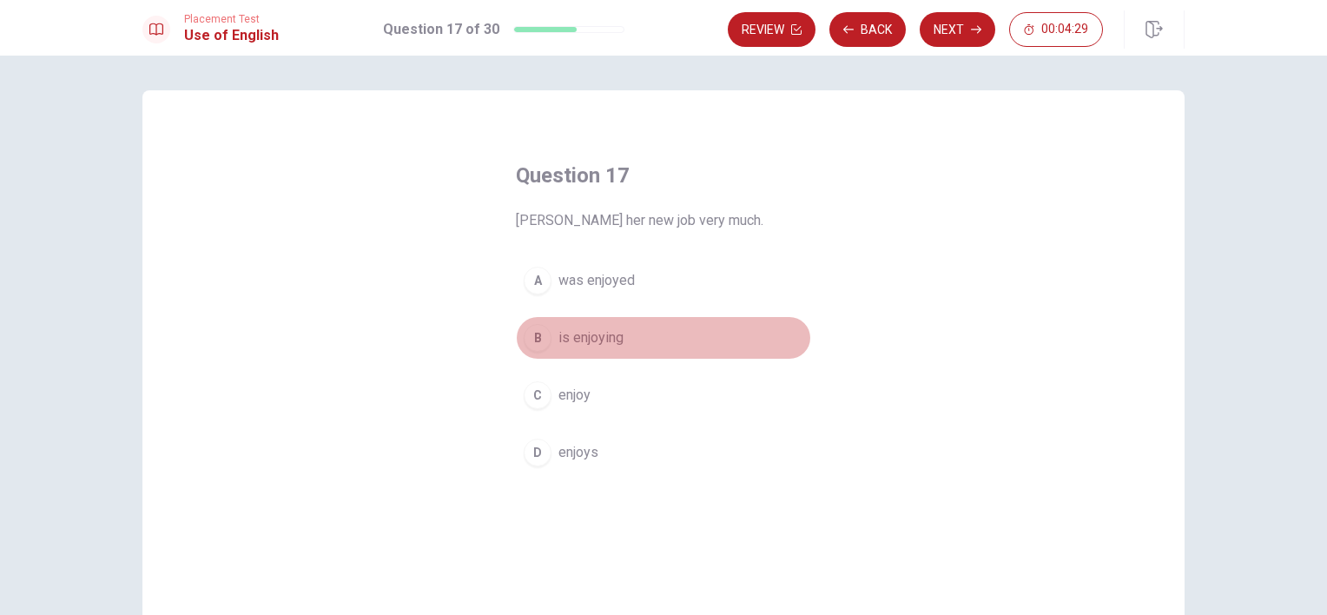
click at [609, 334] on span "is enjoying" at bounding box center [591, 337] width 65 height 21
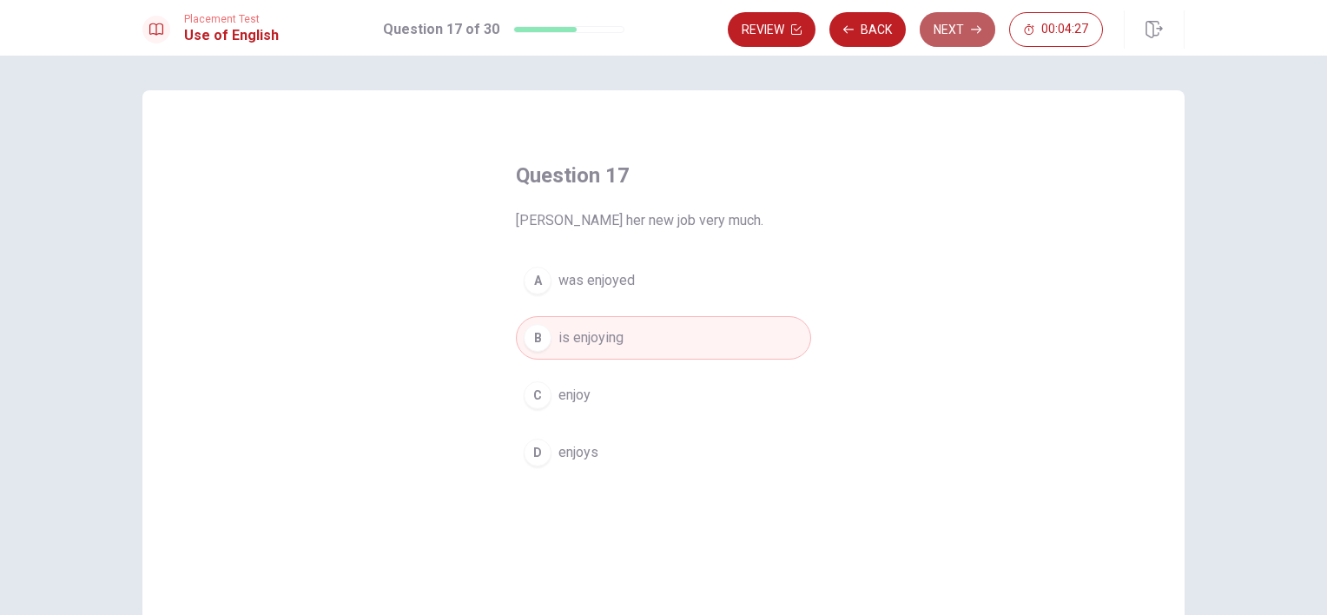
click at [942, 28] on button "Next" at bounding box center [958, 29] width 76 height 35
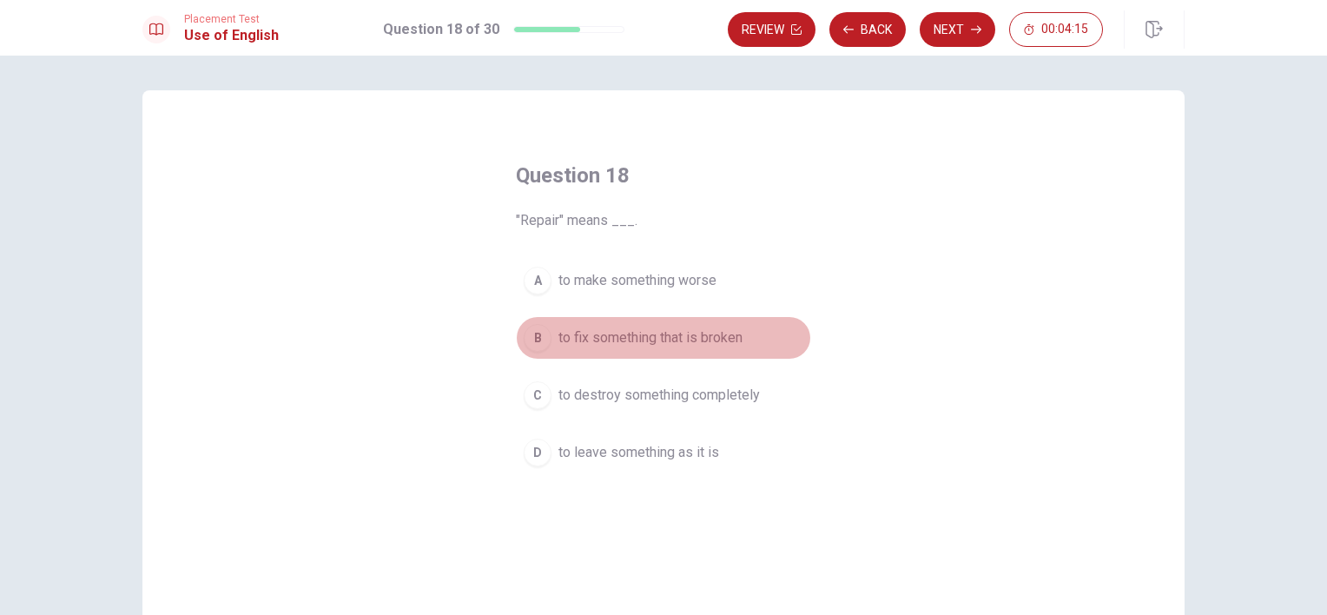
click at [647, 336] on span "to fix something that is broken" at bounding box center [651, 337] width 184 height 21
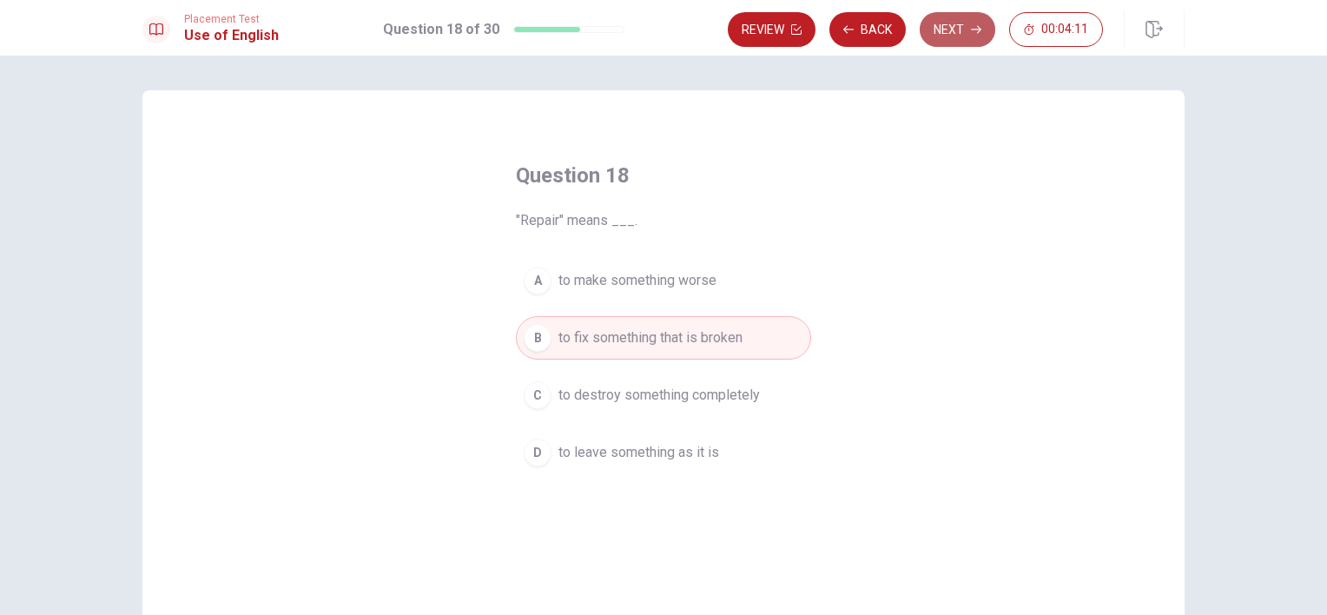
click at [942, 33] on button "Next" at bounding box center [958, 29] width 76 height 35
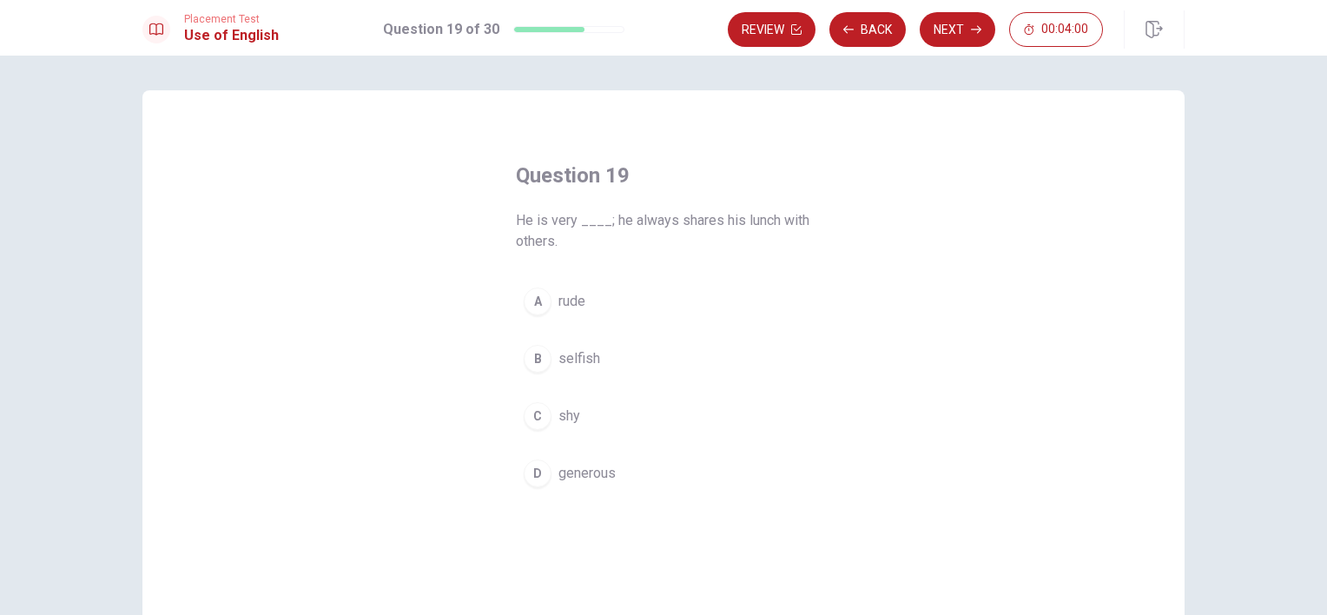
click at [582, 472] on span "generous" at bounding box center [587, 473] width 57 height 21
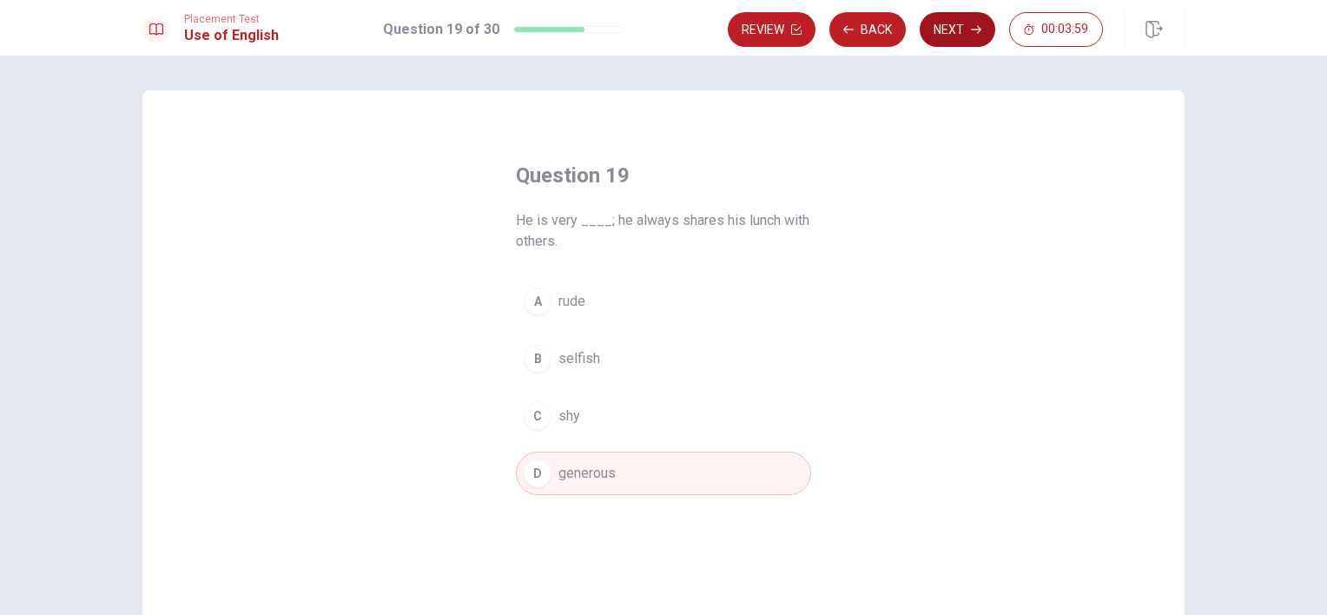
click at [959, 28] on button "Next" at bounding box center [958, 29] width 76 height 35
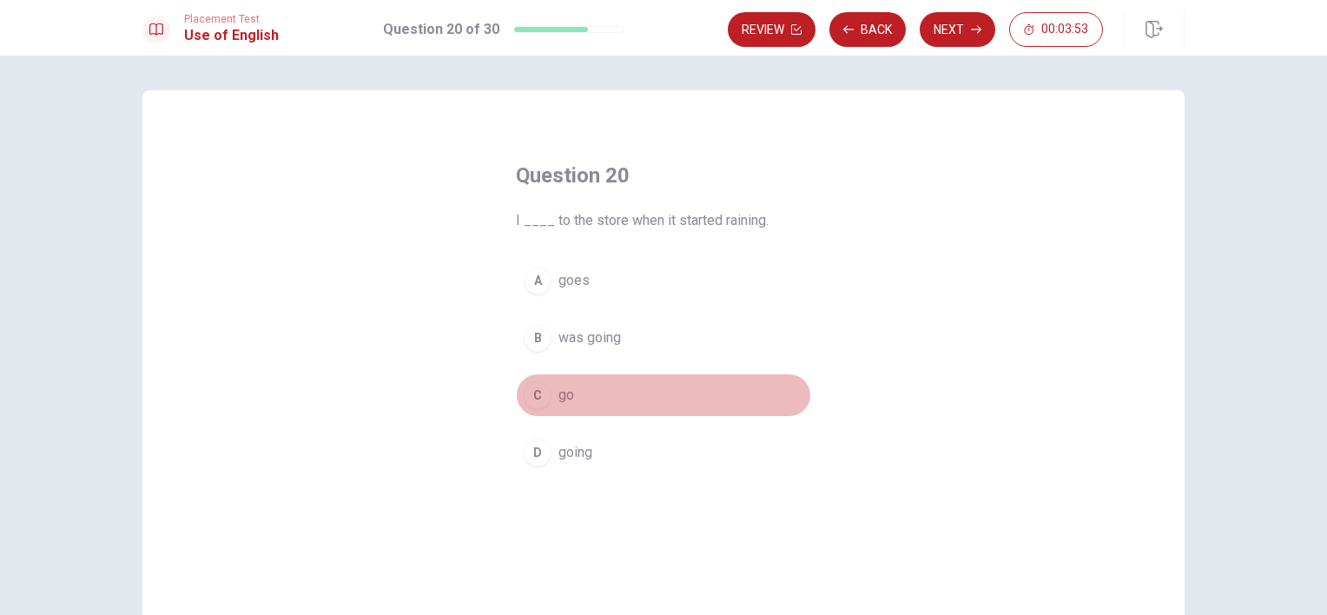
click at [580, 383] on button "C go" at bounding box center [663, 395] width 295 height 43
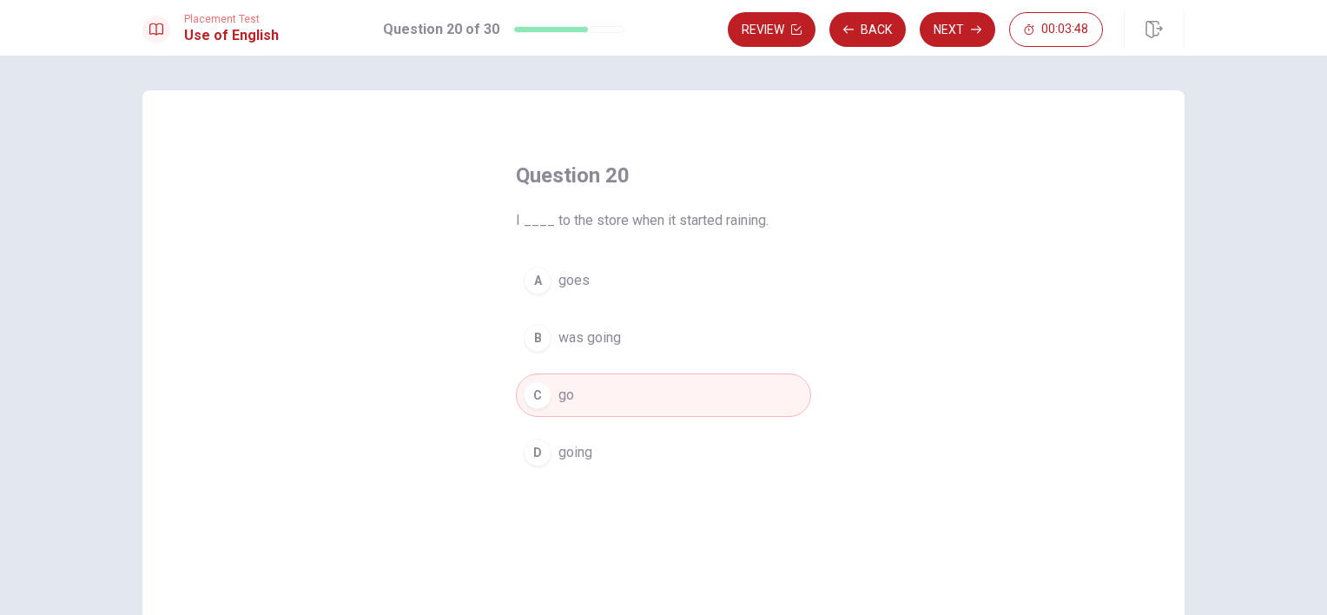
click at [609, 335] on span "was going" at bounding box center [590, 337] width 63 height 21
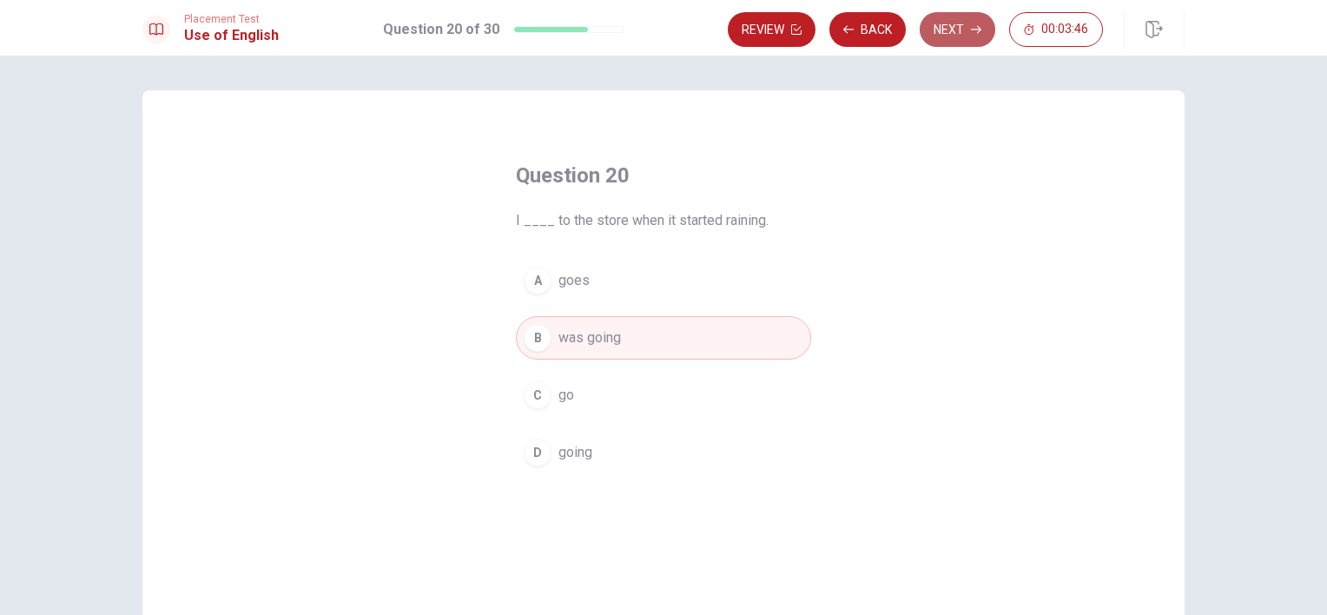
click at [976, 30] on icon "button" at bounding box center [976, 29] width 10 height 10
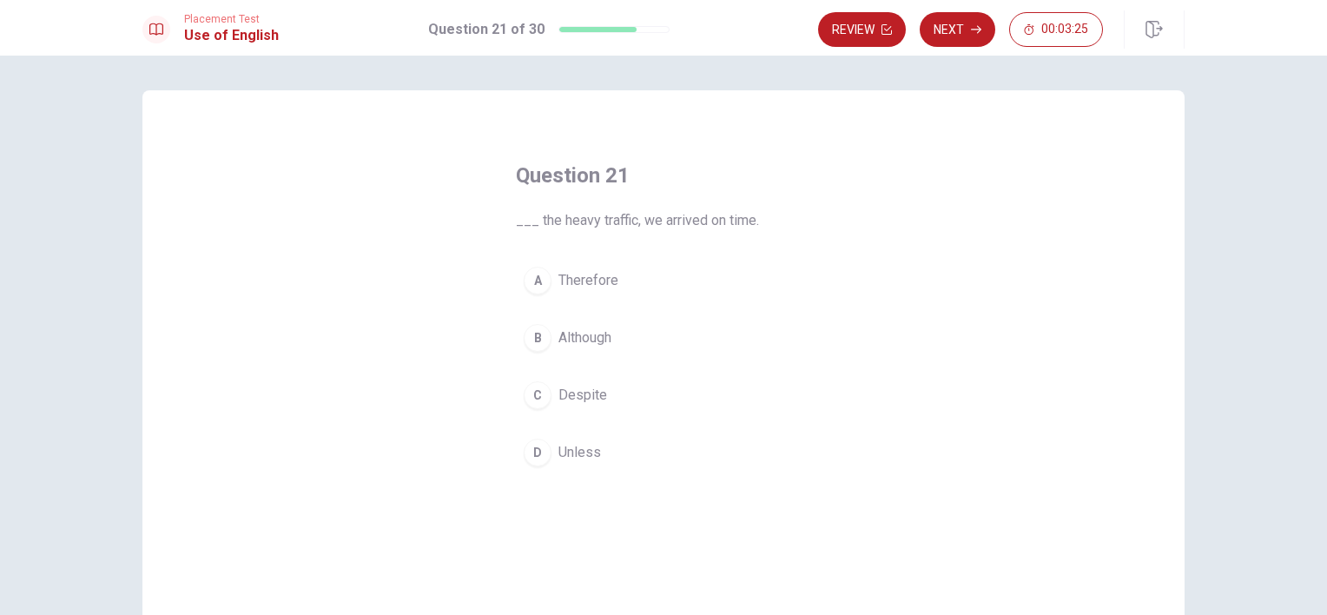
click at [607, 389] on button "C Despite" at bounding box center [663, 395] width 295 height 43
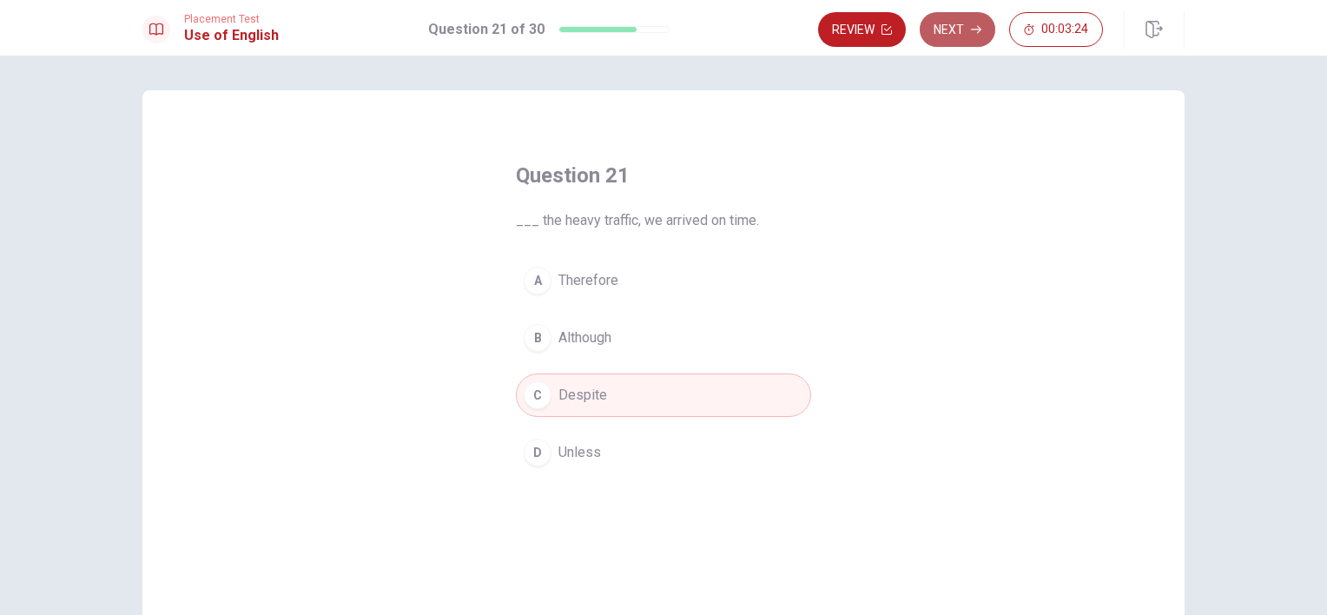
click at [939, 21] on button "Next" at bounding box center [958, 29] width 76 height 35
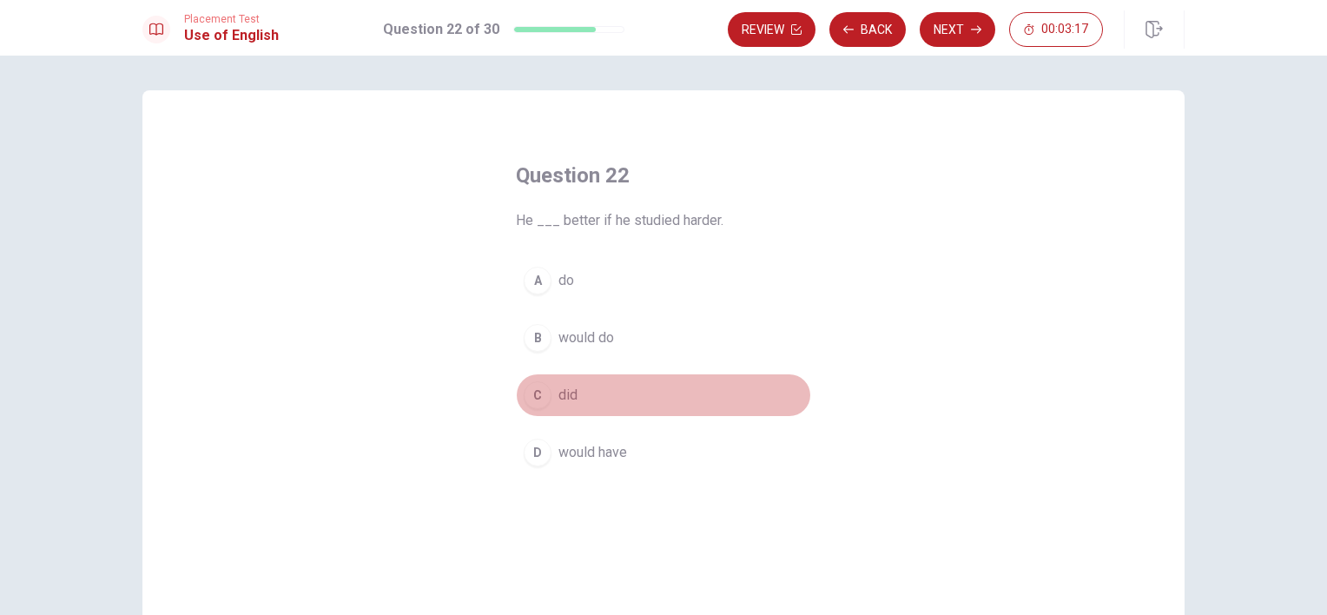
click at [572, 389] on span "did" at bounding box center [568, 395] width 19 height 21
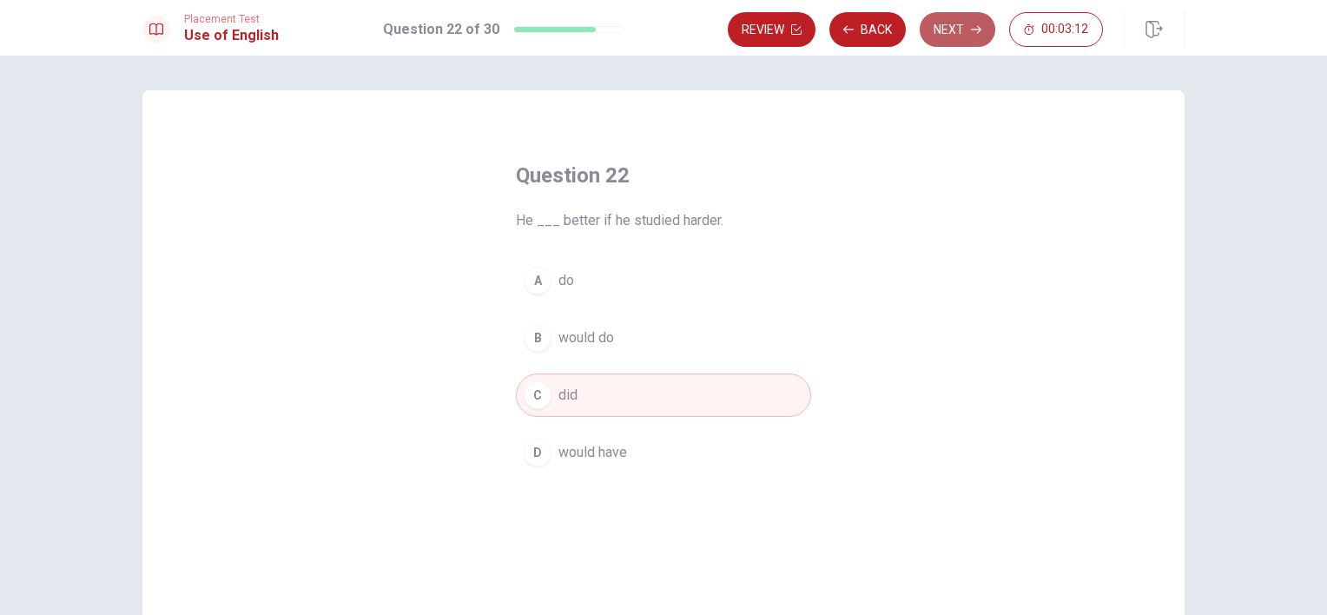
click at [962, 32] on button "Next" at bounding box center [958, 29] width 76 height 35
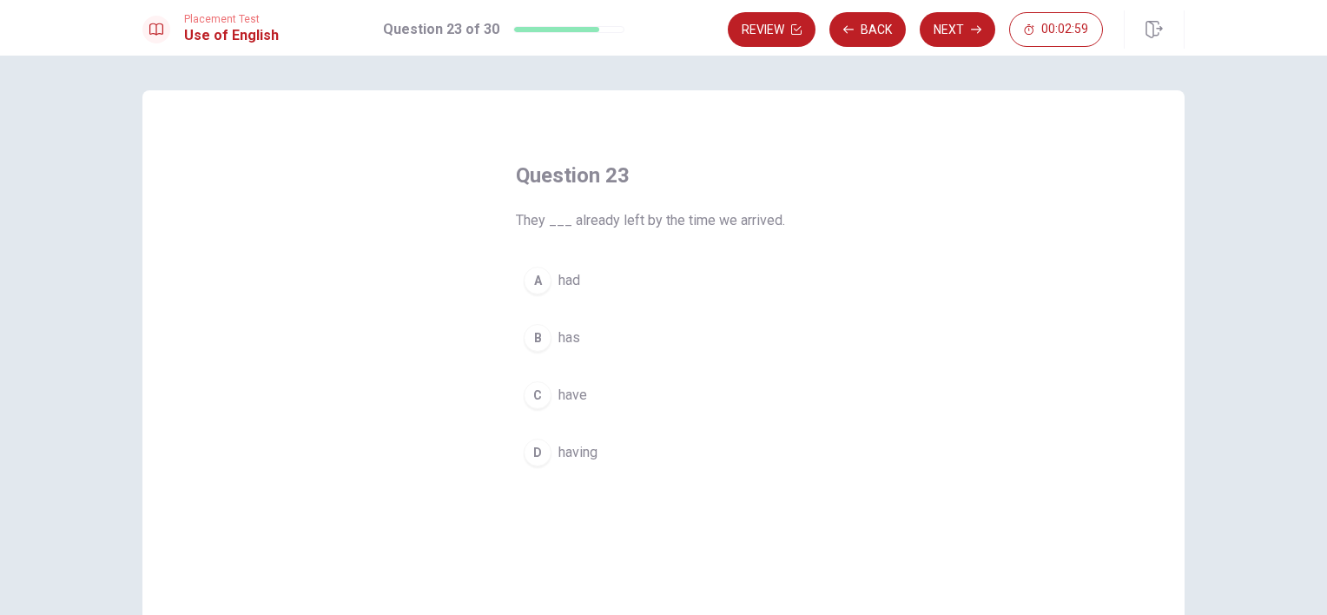
click at [588, 275] on button "A had" at bounding box center [663, 280] width 295 height 43
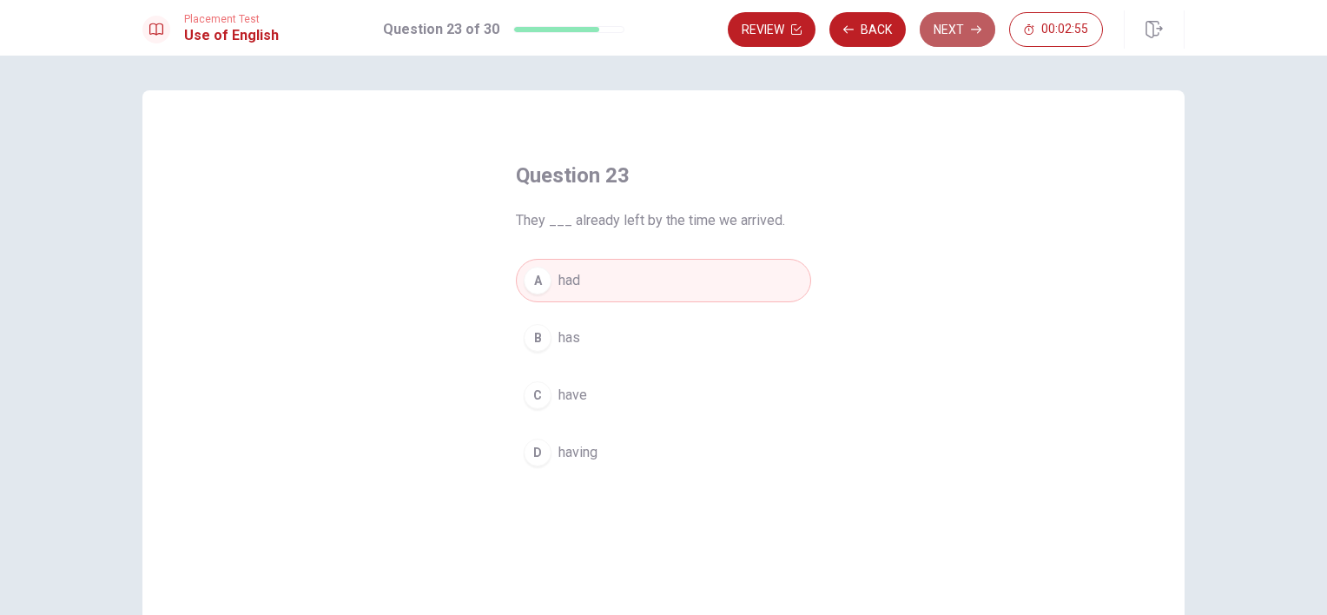
click at [974, 26] on icon "button" at bounding box center [976, 29] width 10 height 10
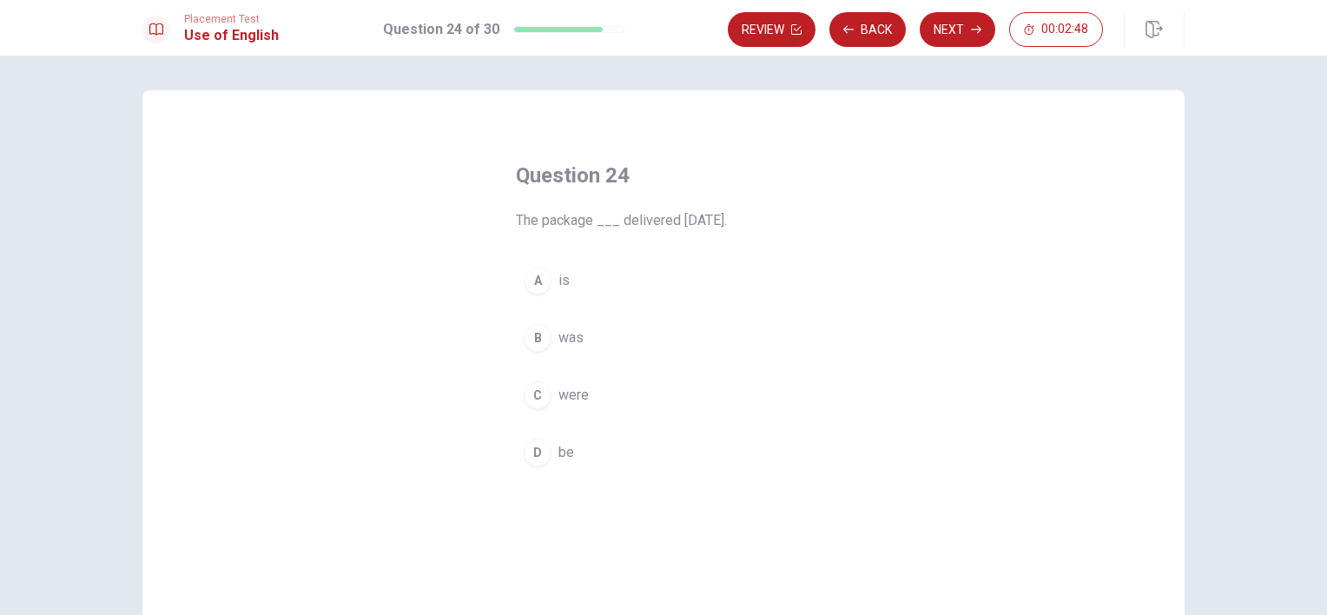
click at [579, 338] on span "was" at bounding box center [571, 337] width 25 height 21
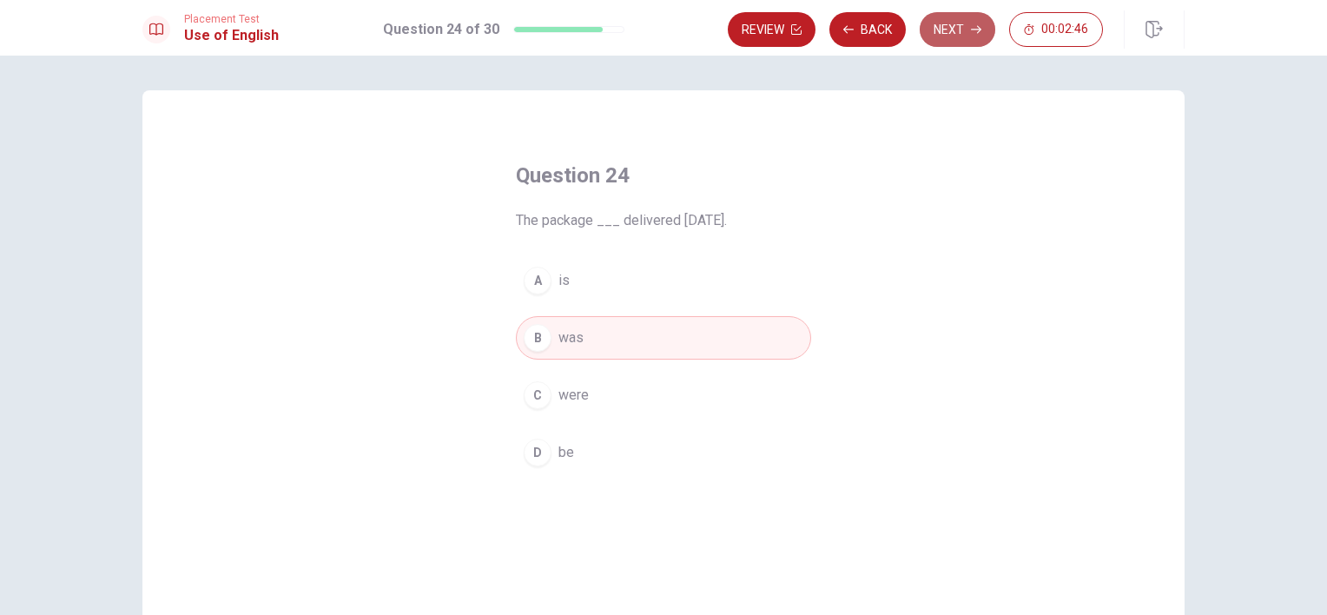
click at [969, 34] on button "Next" at bounding box center [958, 29] width 76 height 35
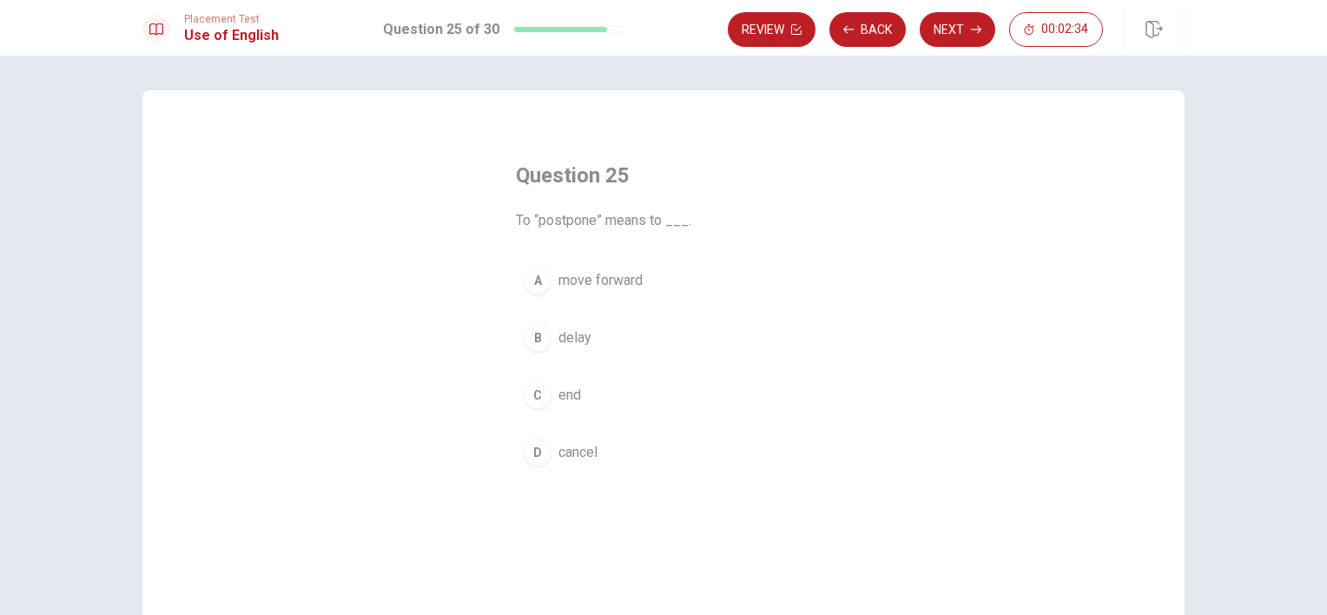
click at [618, 272] on span "move forward" at bounding box center [601, 280] width 84 height 21
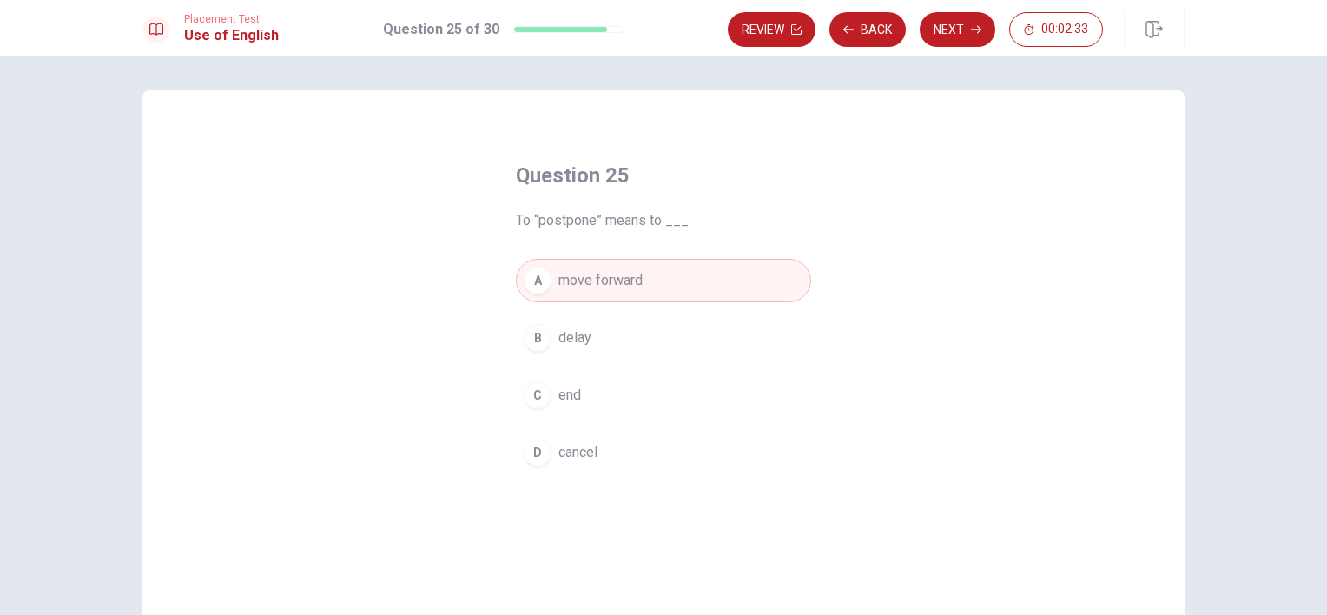
click at [594, 333] on button "B delay" at bounding box center [663, 337] width 295 height 43
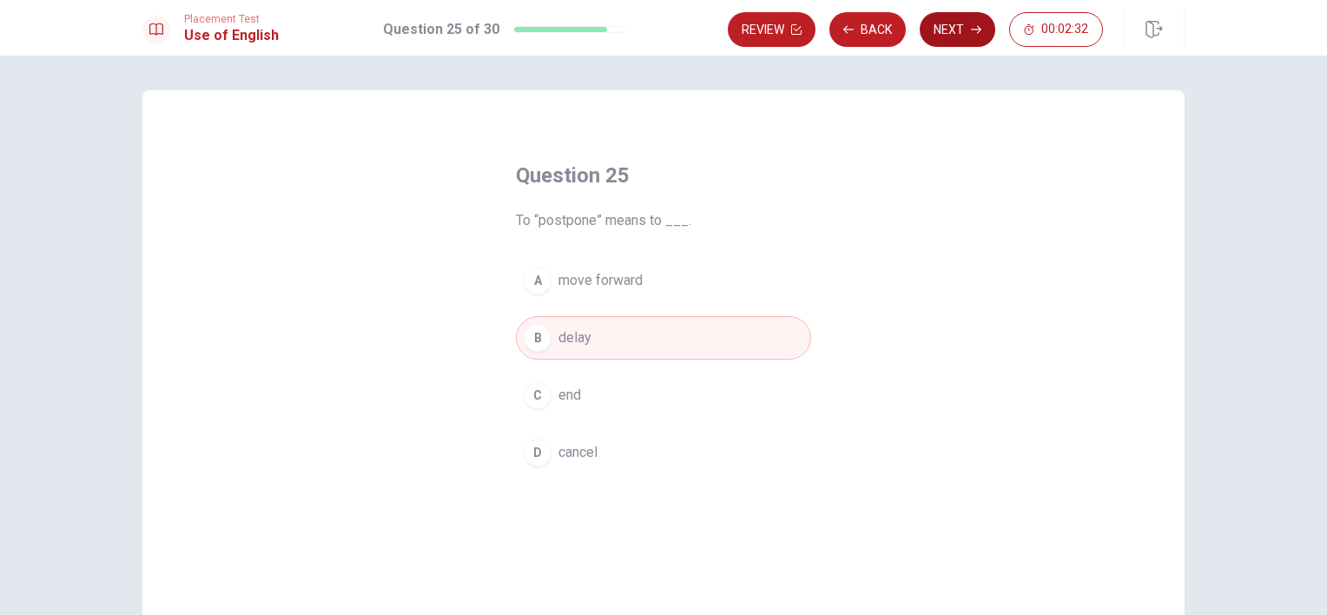
click at [957, 35] on button "Next" at bounding box center [958, 29] width 76 height 35
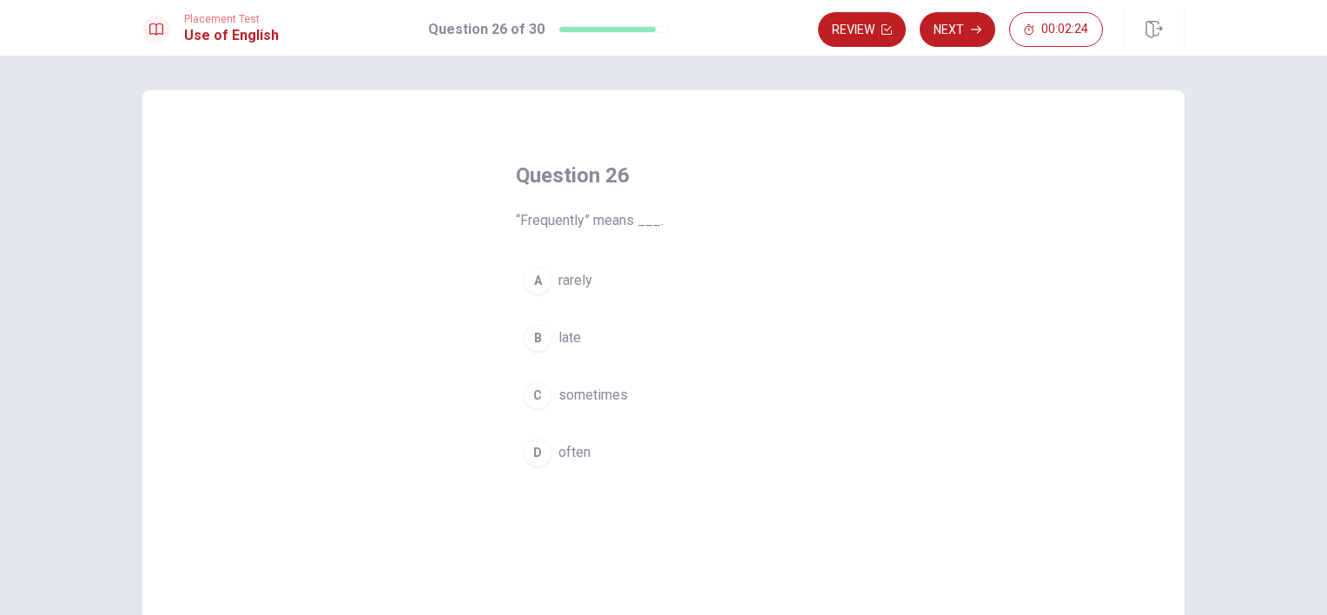
click at [571, 452] on span "often" at bounding box center [575, 452] width 32 height 21
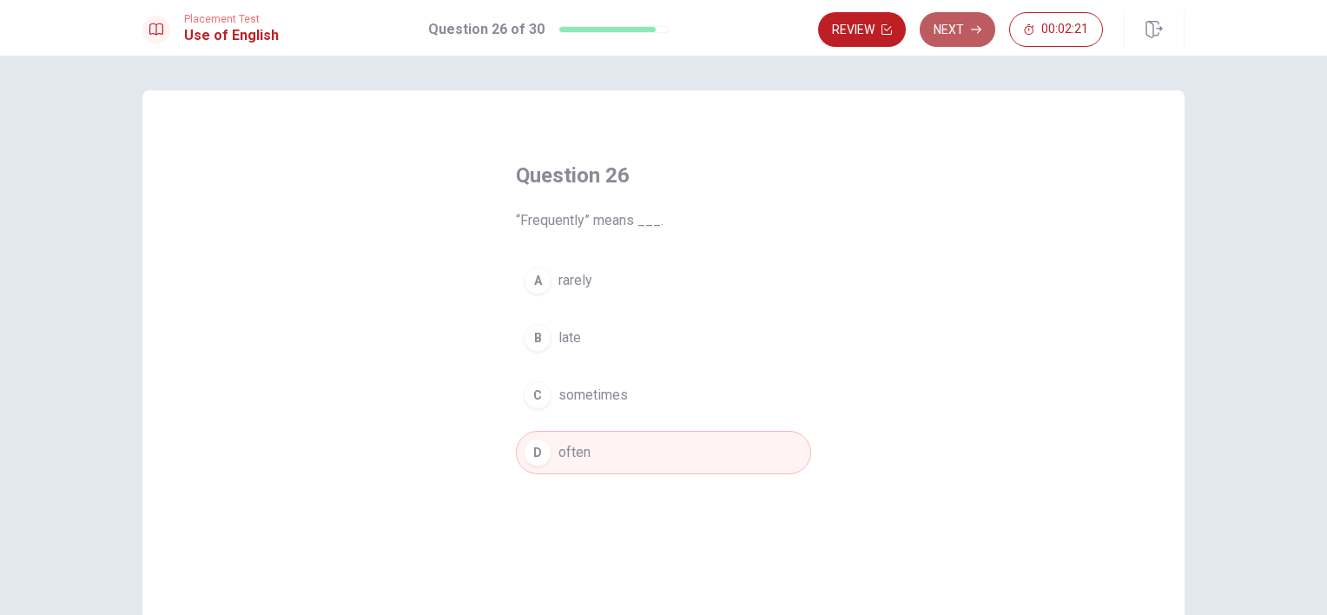
click at [975, 41] on button "Next" at bounding box center [958, 29] width 76 height 35
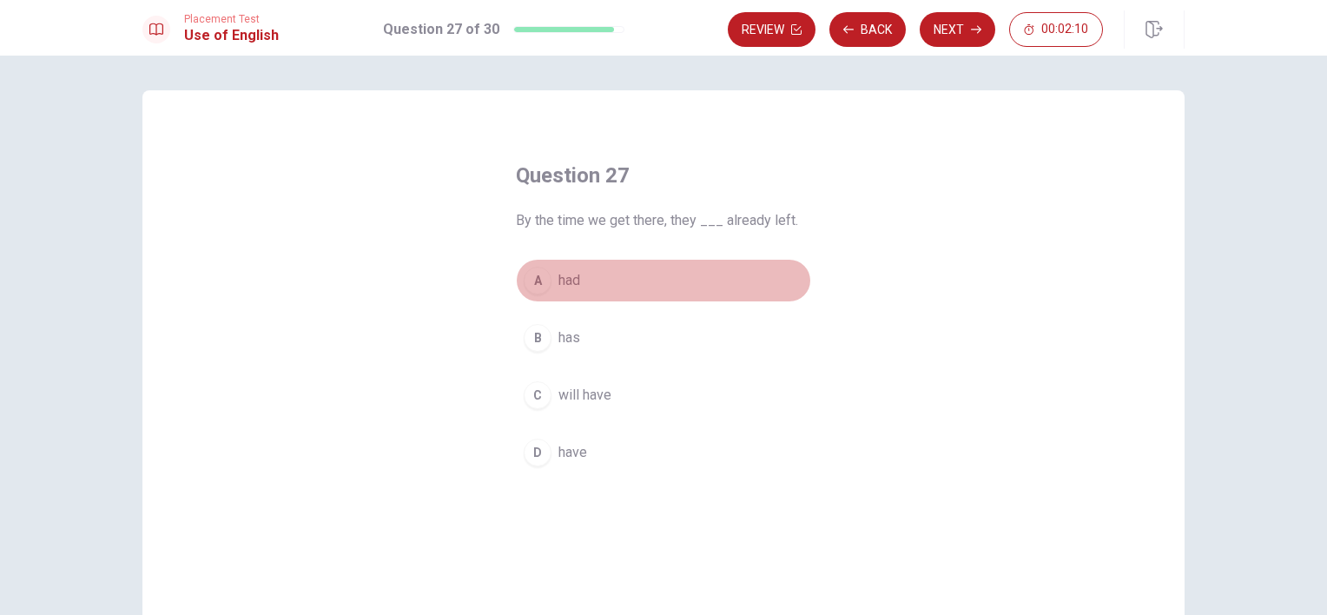
click at [615, 279] on button "A had" at bounding box center [663, 280] width 295 height 43
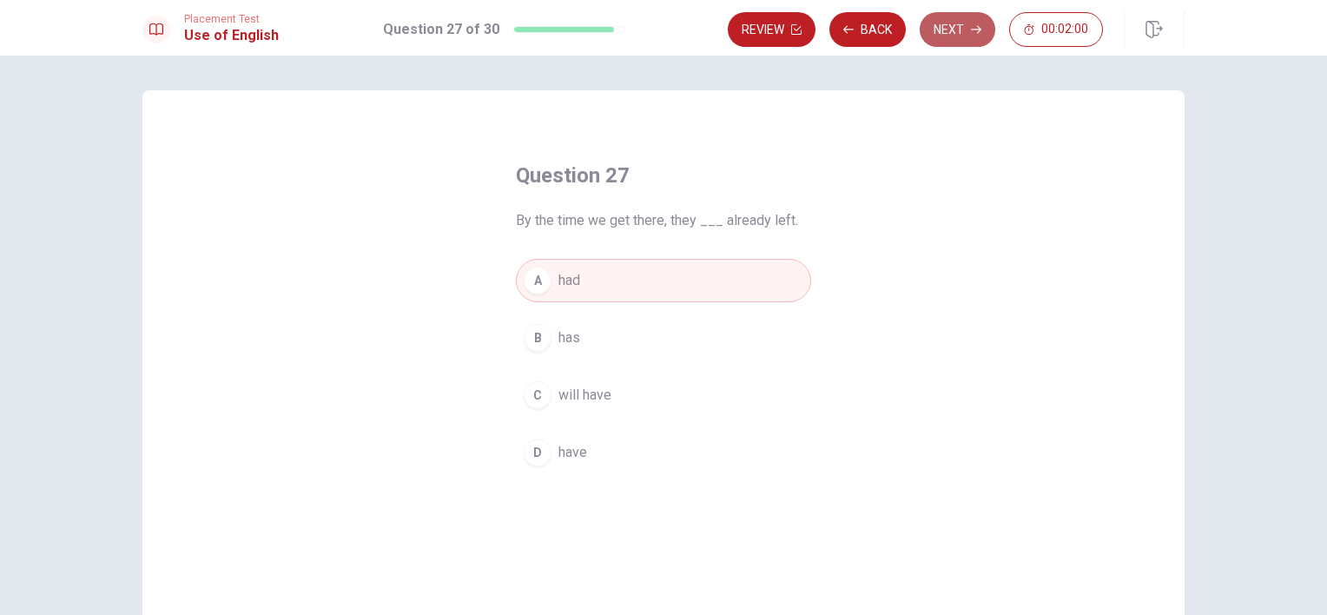
click at [969, 35] on button "Next" at bounding box center [958, 29] width 76 height 35
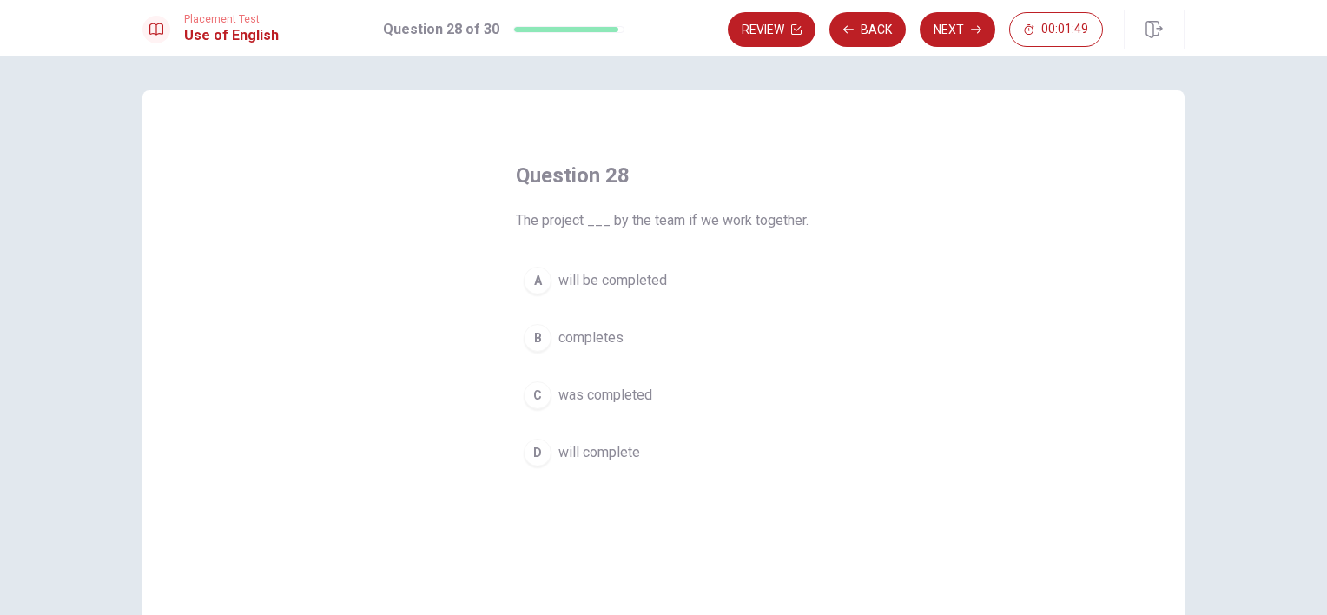
click at [627, 274] on span "will be completed" at bounding box center [613, 280] width 109 height 21
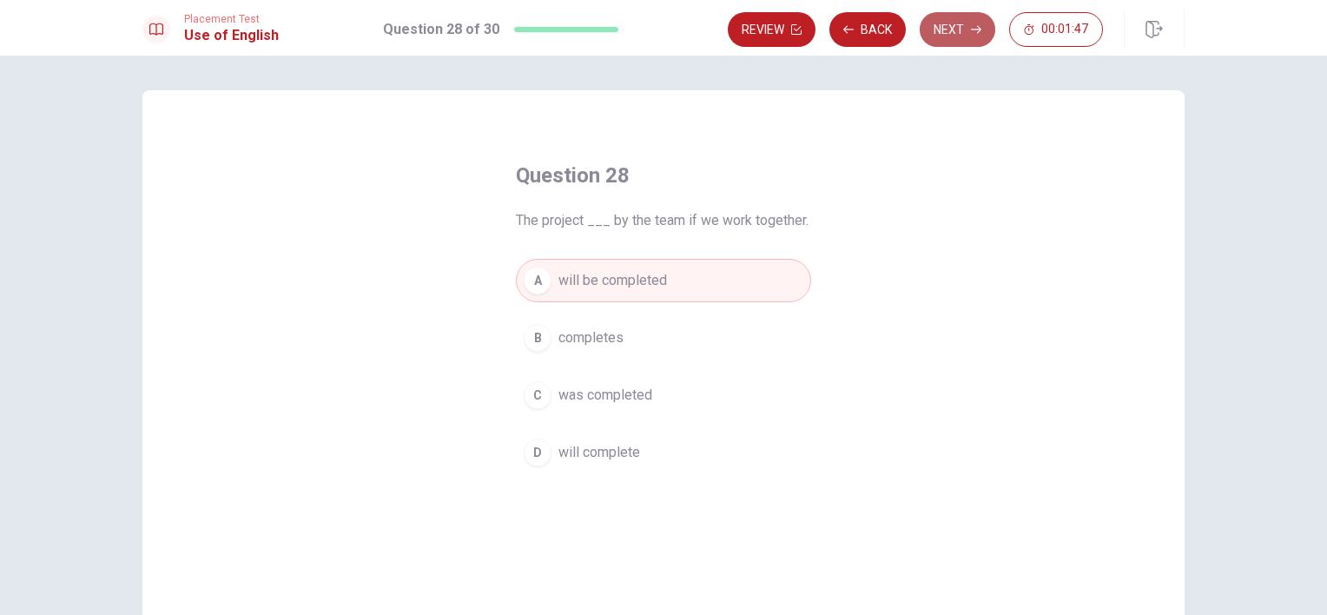
click at [959, 31] on button "Next" at bounding box center [958, 29] width 76 height 35
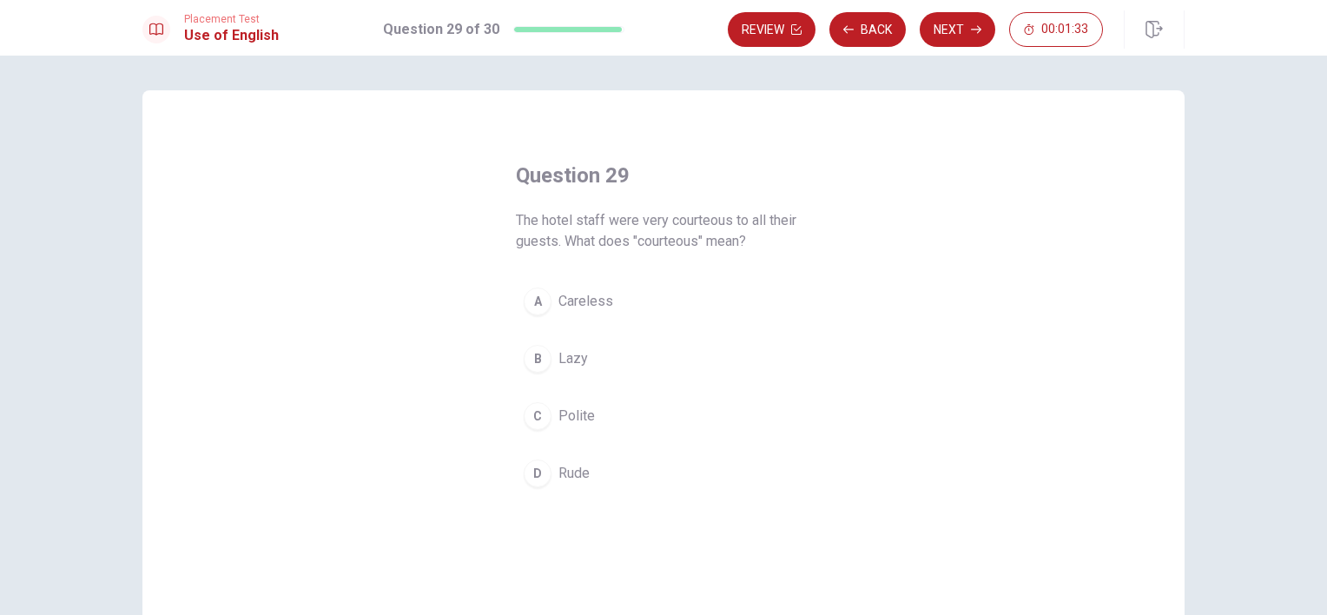
click at [577, 414] on span "Polite" at bounding box center [577, 416] width 36 height 21
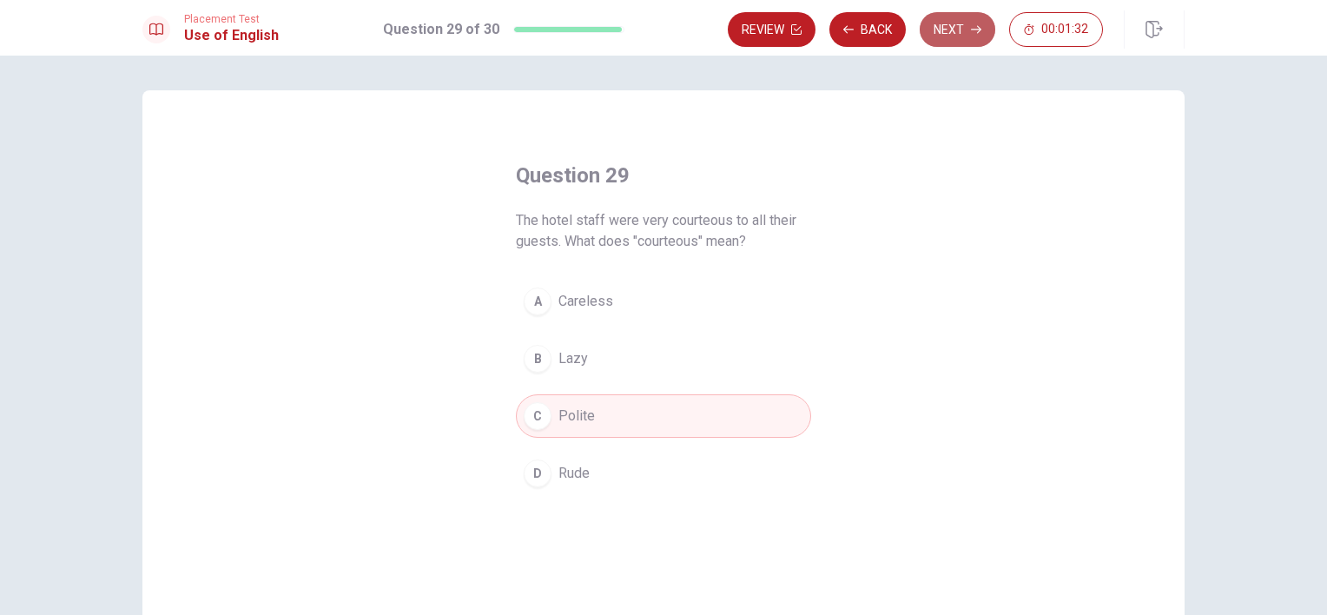
click at [951, 35] on button "Next" at bounding box center [958, 29] width 76 height 35
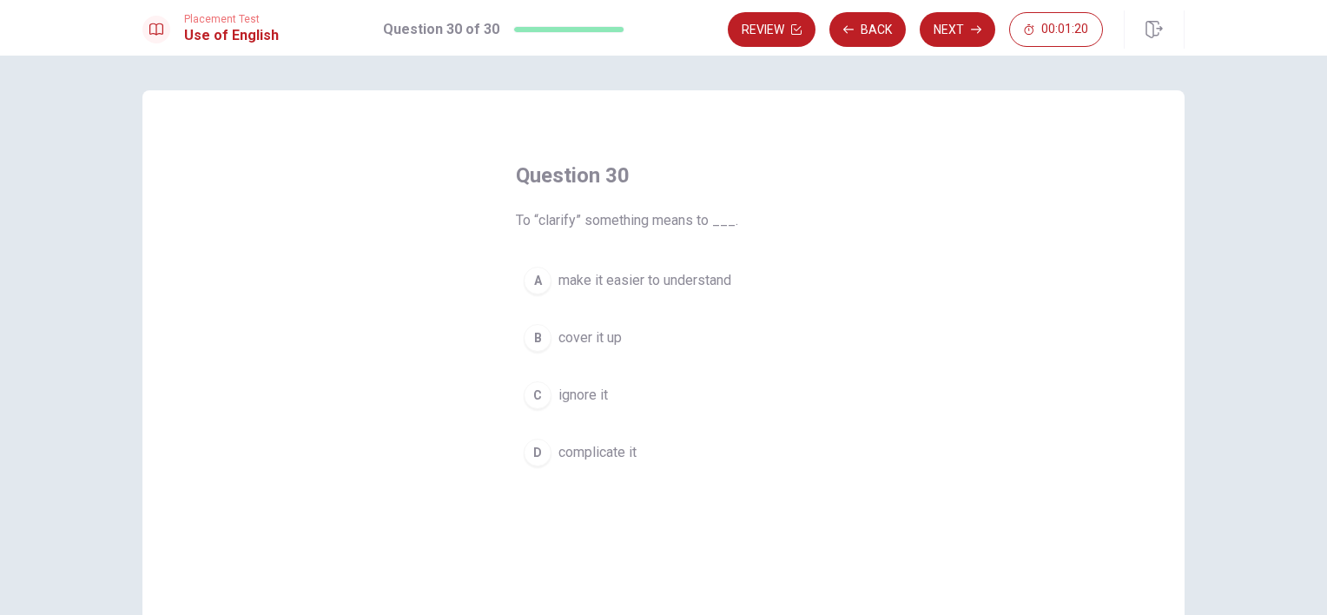
click at [588, 271] on span "make it easier to understand" at bounding box center [645, 280] width 173 height 21
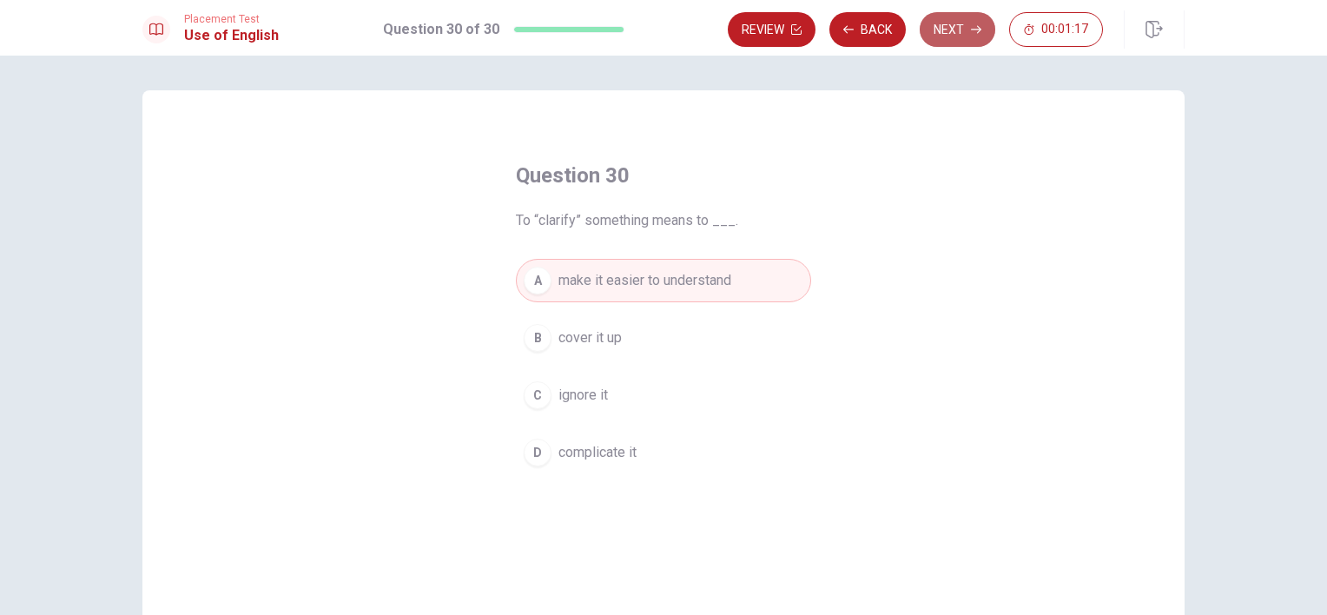
click at [975, 28] on icon "button" at bounding box center [976, 29] width 10 height 10
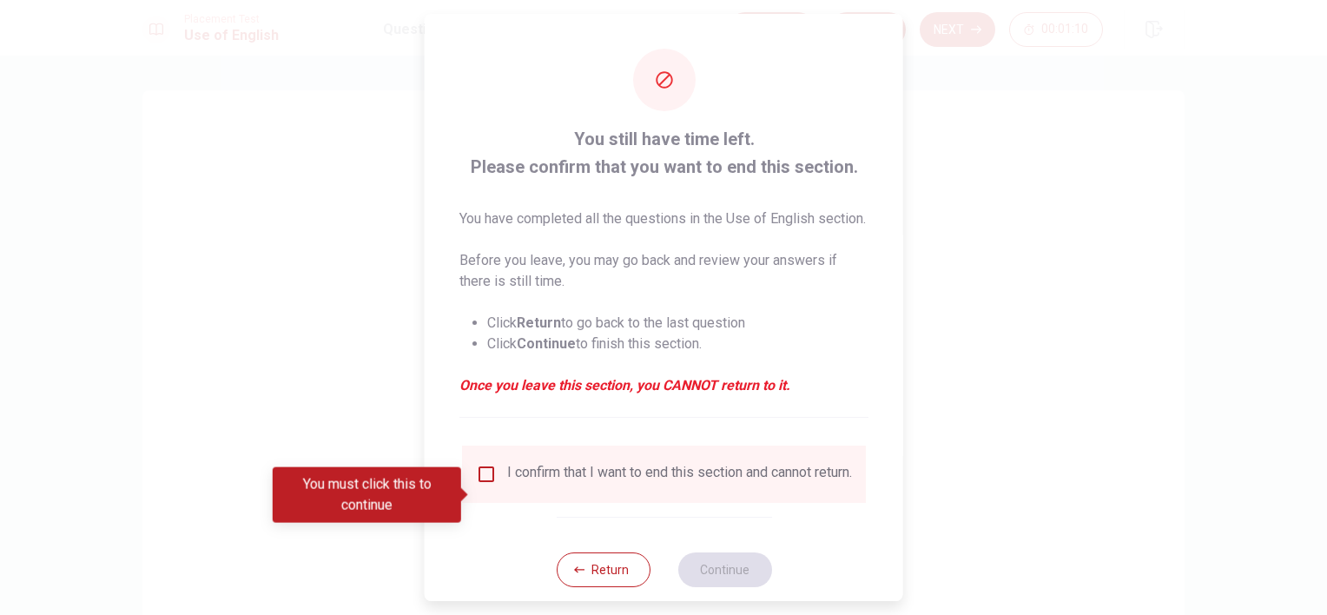
scroll to position [53, 0]
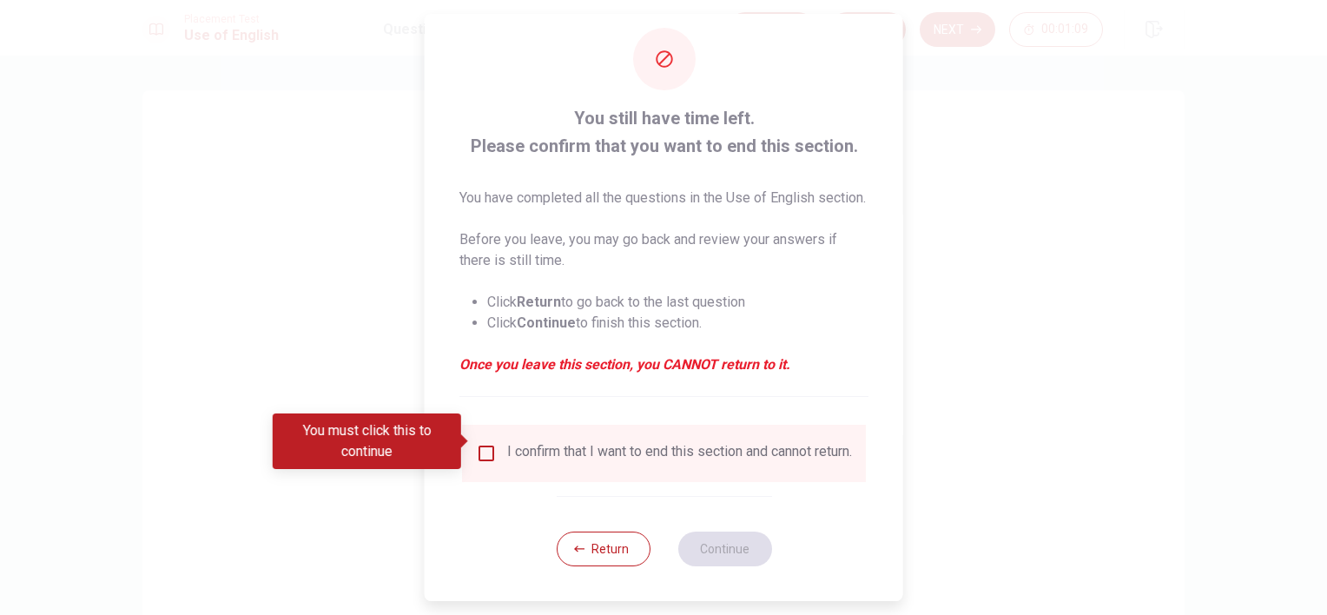
click at [478, 448] on input "You must click this to continue" at bounding box center [486, 453] width 21 height 21
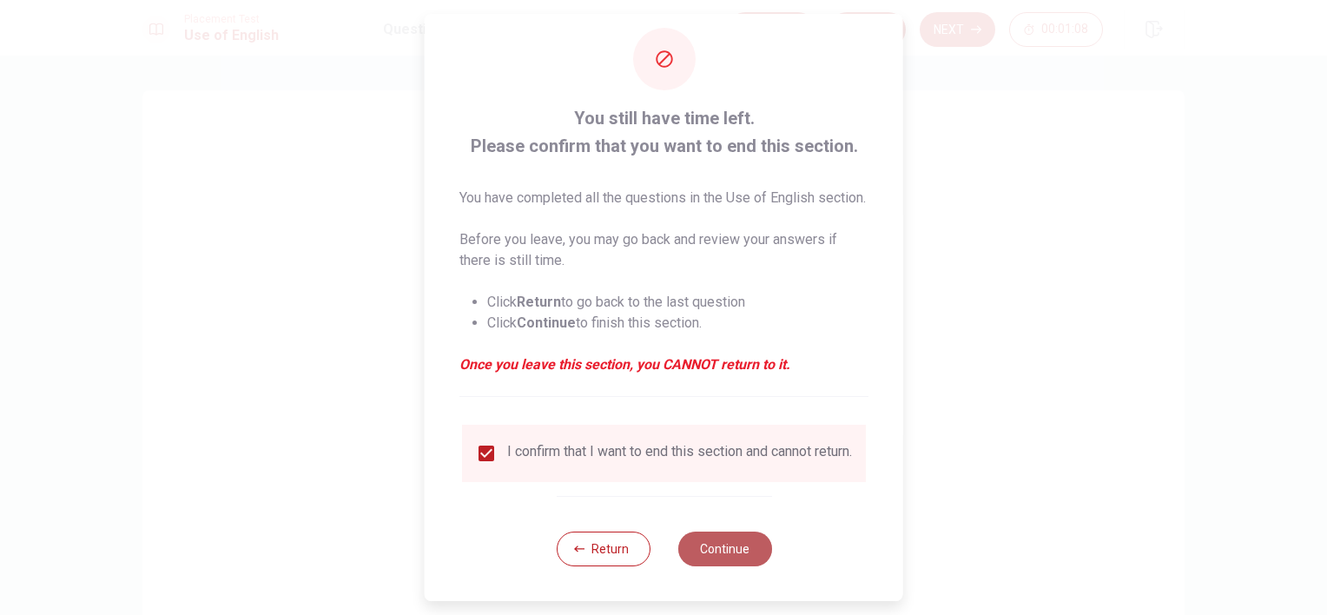
click at [717, 556] on button "Continue" at bounding box center [725, 549] width 94 height 35
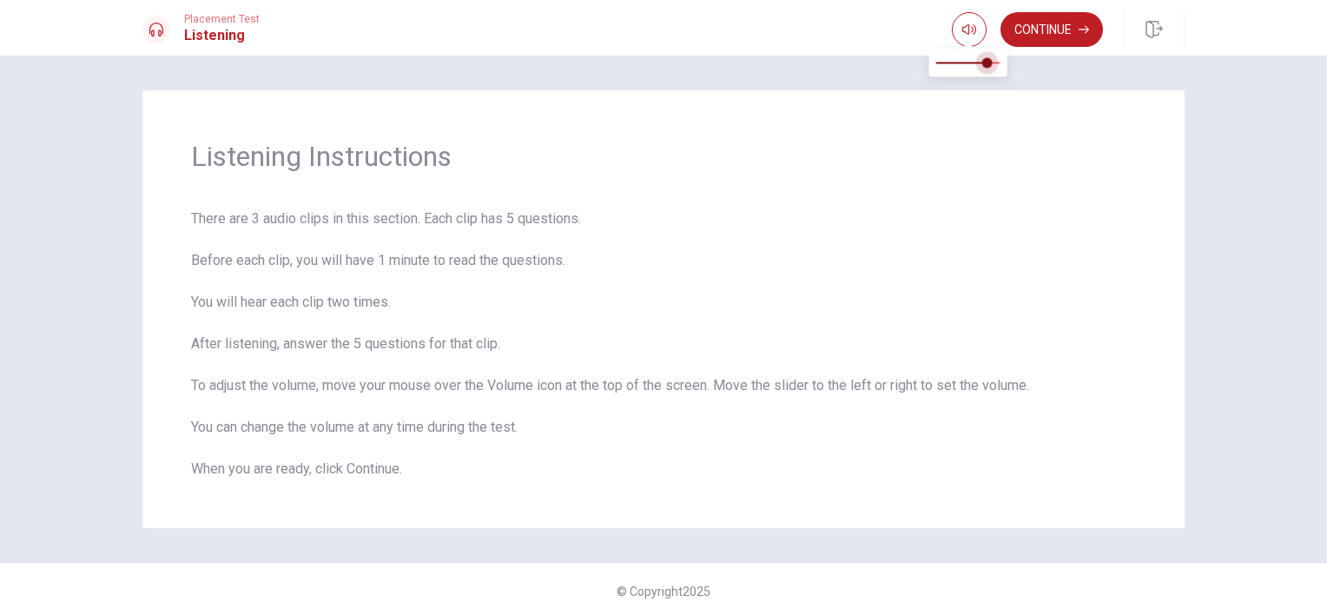
type input "1"
drag, startPoint x: 999, startPoint y: 61, endPoint x: 1003, endPoint y: 72, distance: 12.1
click at [1003, 68] on span at bounding box center [1000, 62] width 10 height 10
click at [1049, 32] on button "Continue" at bounding box center [1052, 29] width 102 height 35
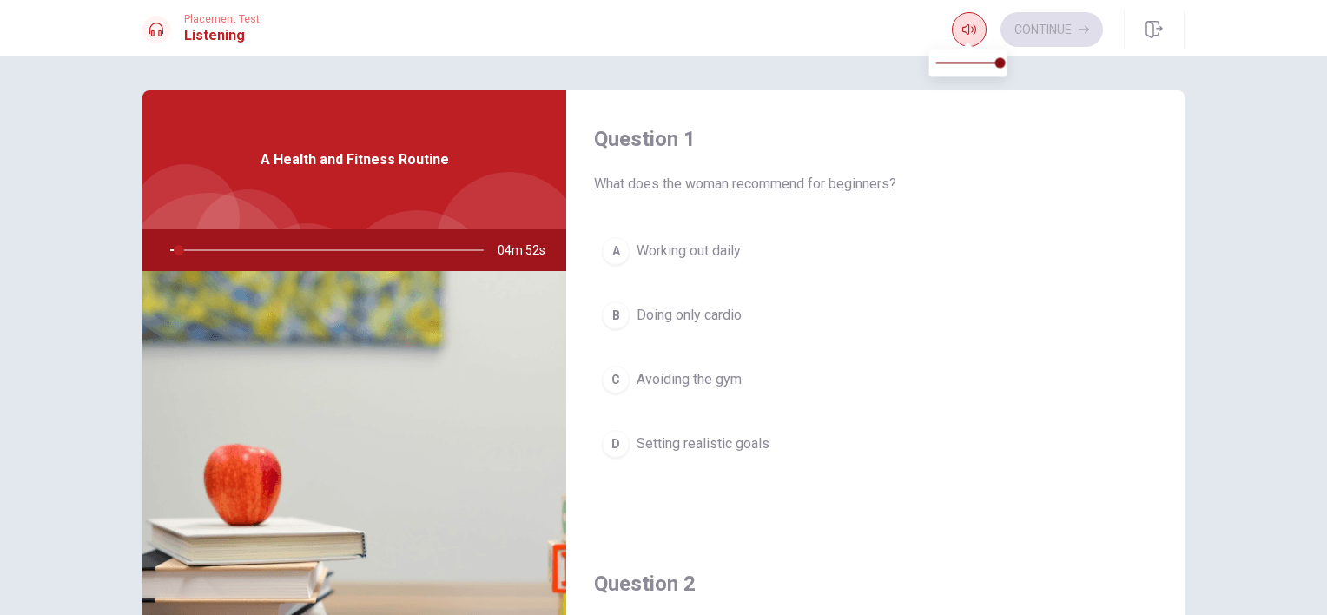
click at [954, 33] on button "button" at bounding box center [969, 29] width 35 height 35
drag, startPoint x: 997, startPoint y: 66, endPoint x: 1037, endPoint y: 67, distance: 40.0
click at [1037, 67] on body "This site uses cookies, as explained in our Privacy Policy . If you agree to th…" at bounding box center [663, 307] width 1327 height 615
click at [744, 439] on span "Setting realistic goals" at bounding box center [703, 443] width 133 height 21
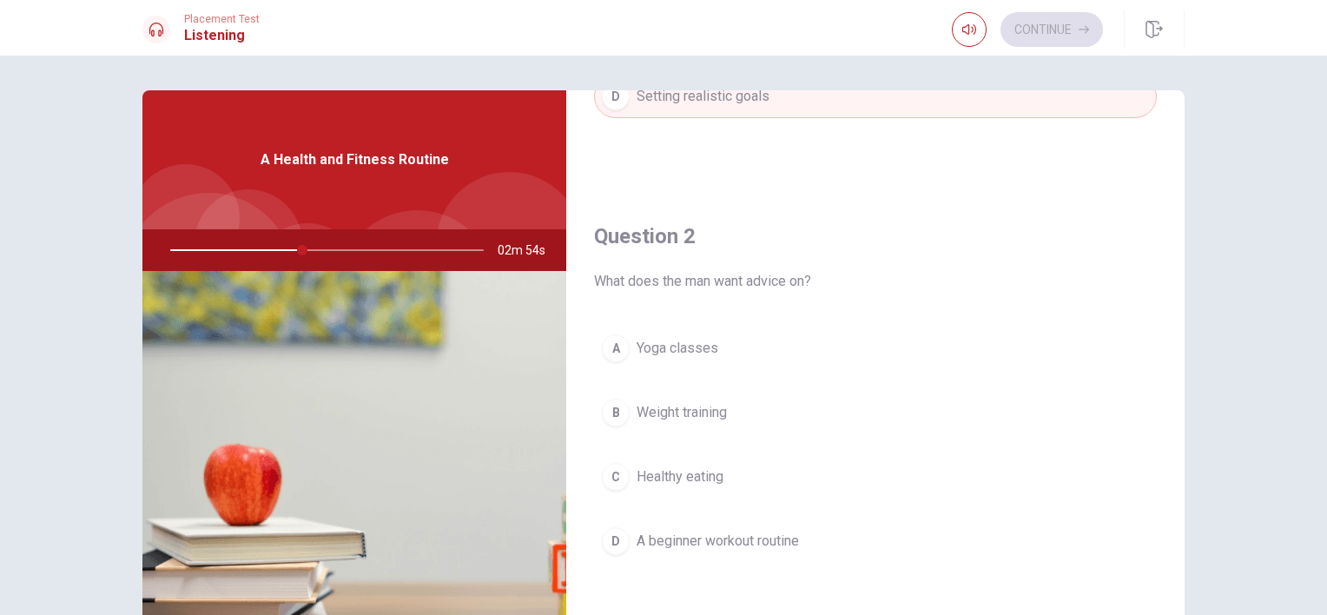
scroll to position [434, 0]
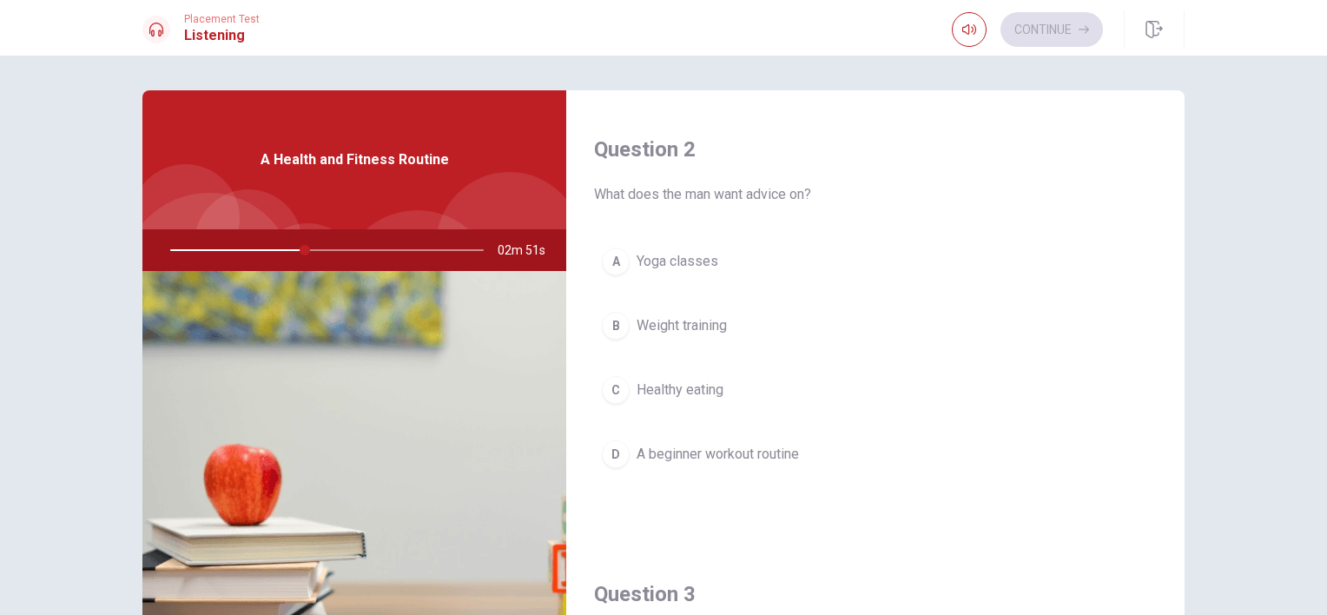
click at [395, 175] on div "A Health and Fitness Routine" at bounding box center [354, 159] width 424 height 139
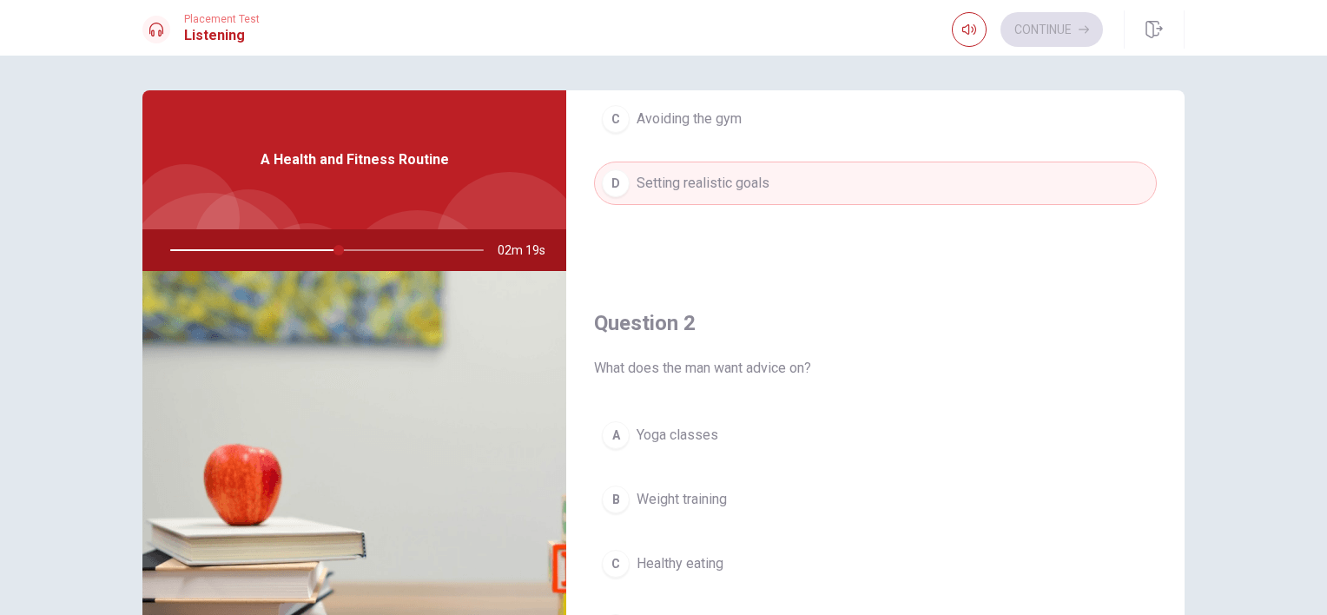
scroll to position [347, 0]
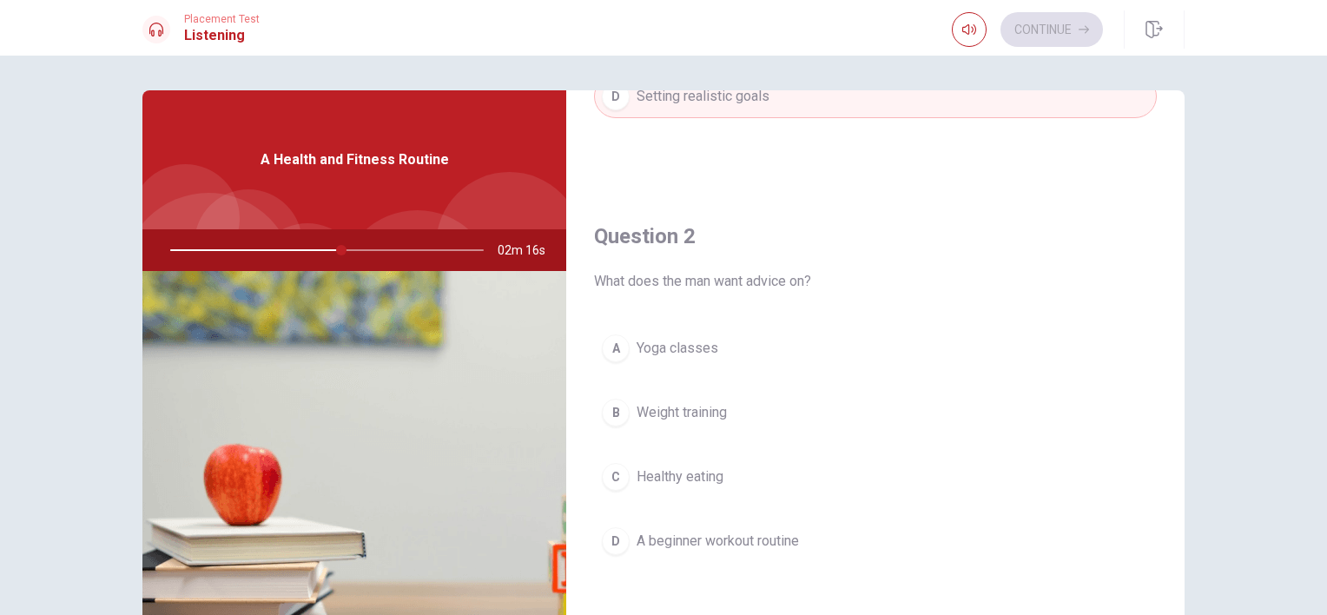
click at [704, 539] on span "A beginner workout routine" at bounding box center [718, 541] width 162 height 21
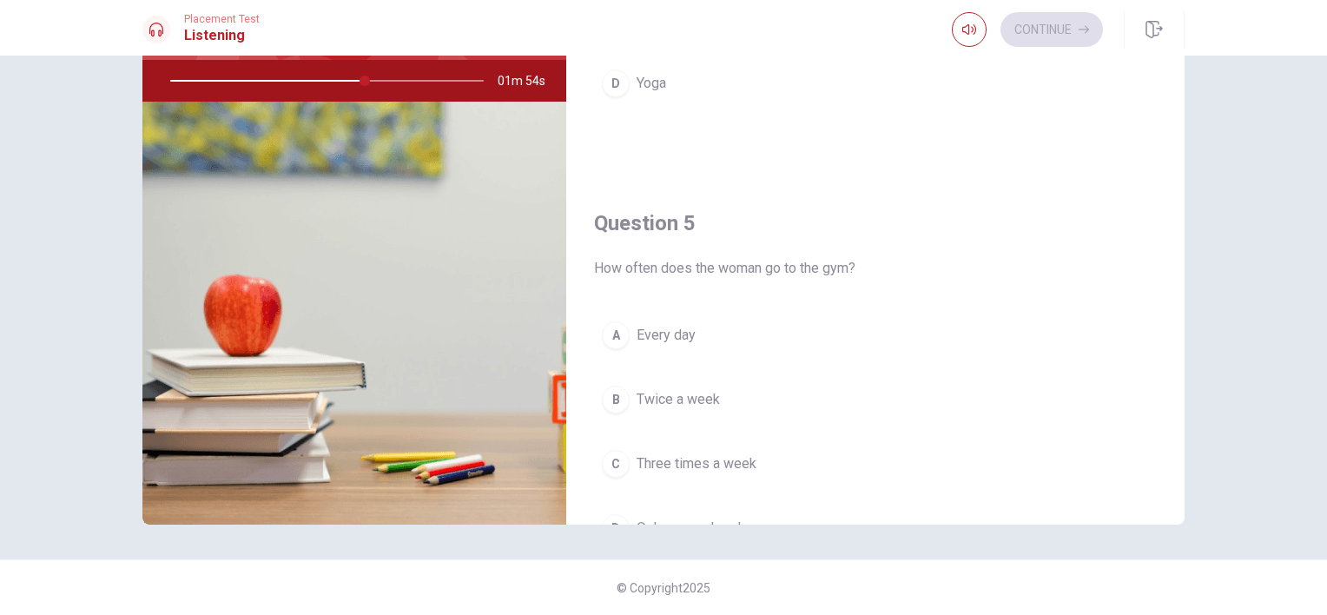
scroll to position [1612, 0]
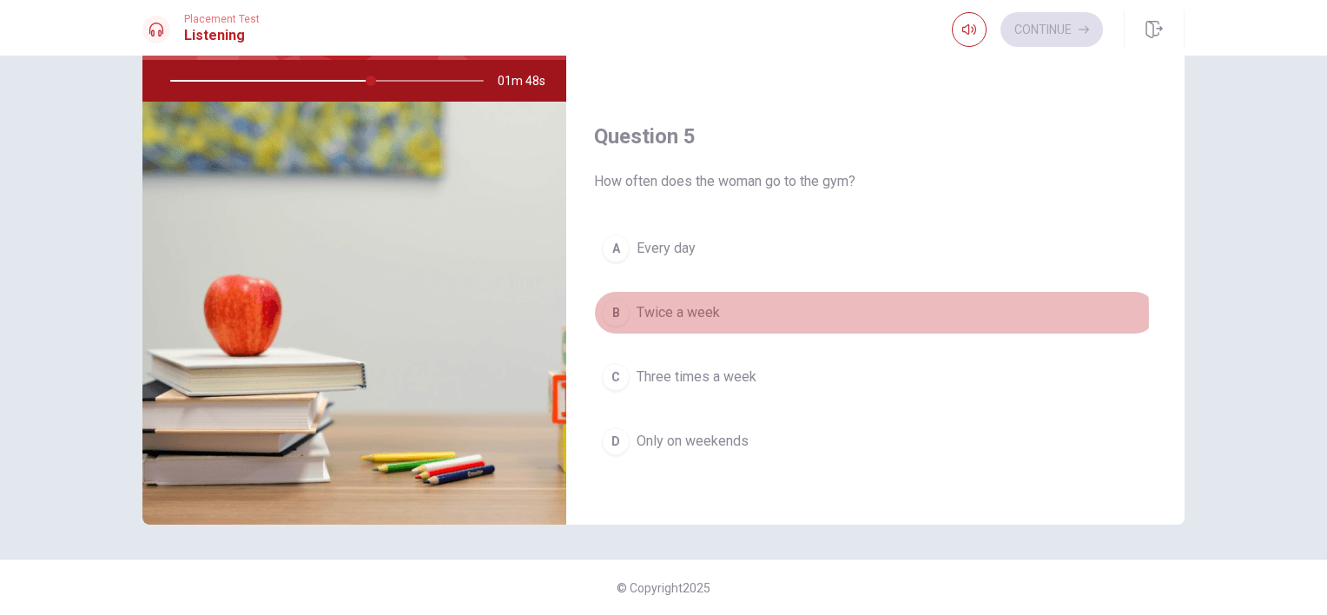
click at [688, 307] on span "Twice a week" at bounding box center [678, 312] width 83 height 21
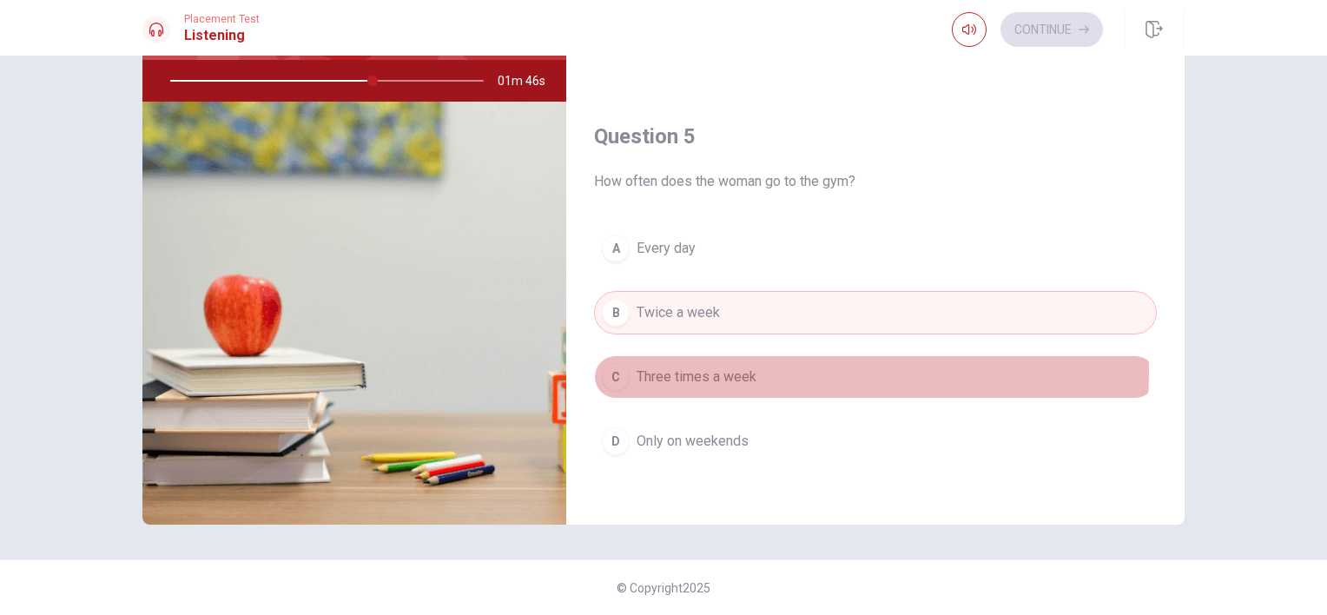
click at [685, 367] on span "Three times a week" at bounding box center [697, 377] width 120 height 21
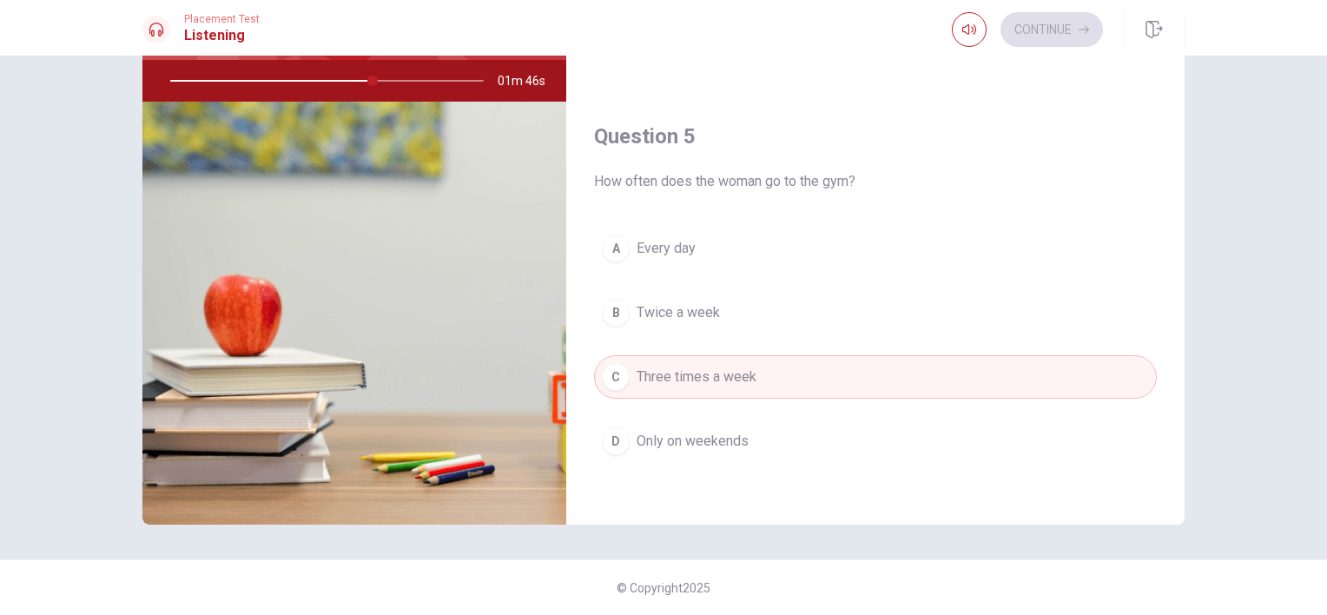
scroll to position [1352, 0]
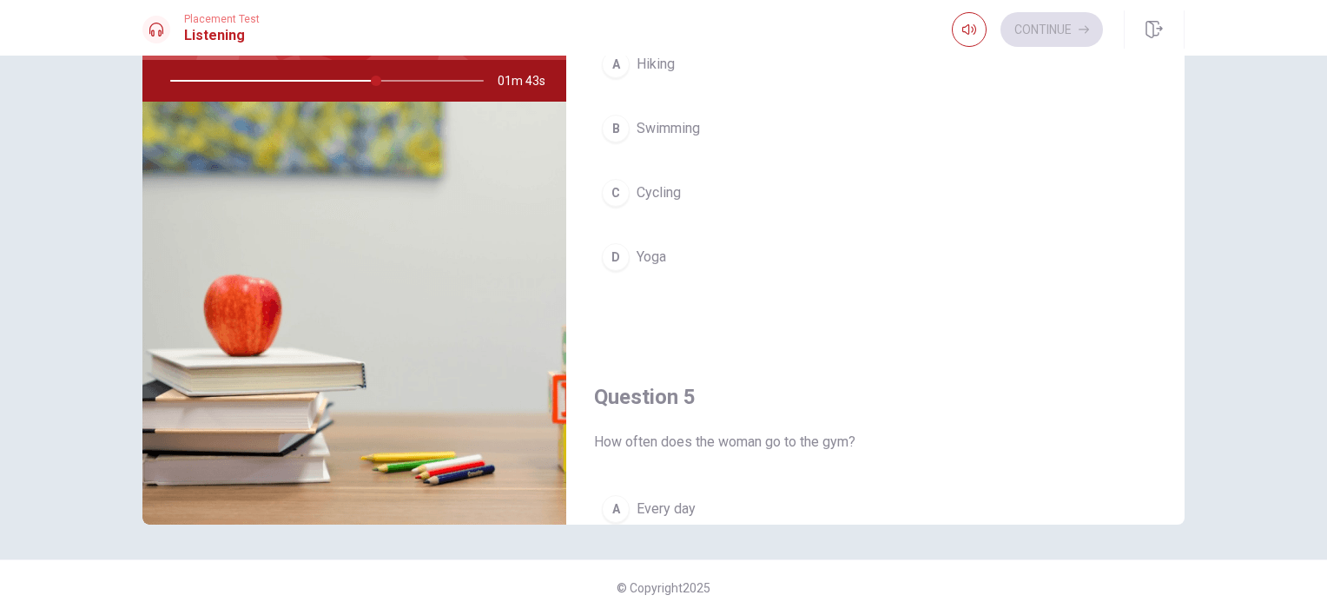
drag, startPoint x: 375, startPoint y: 78, endPoint x: 302, endPoint y: 83, distance: 73.2
click at [300, 82] on div at bounding box center [323, 81] width 348 height 42
drag, startPoint x: 368, startPoint y: 76, endPoint x: 399, endPoint y: 137, distance: 68.0
click at [294, 69] on div at bounding box center [323, 81] width 348 height 42
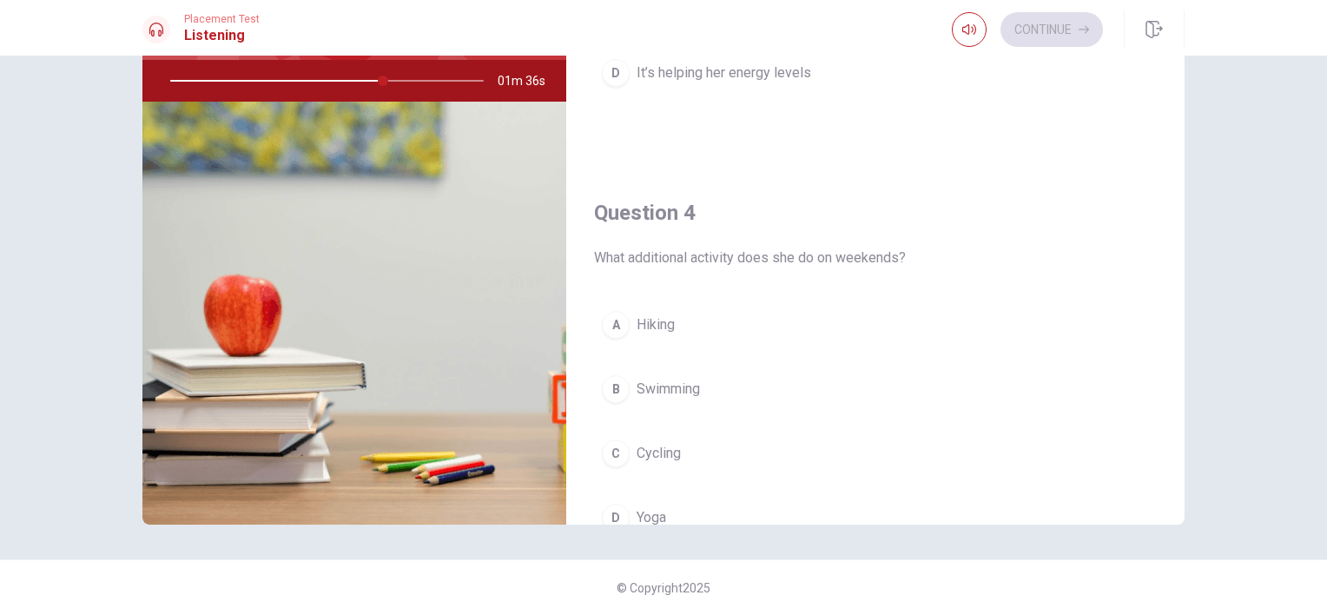
scroll to position [1178, 0]
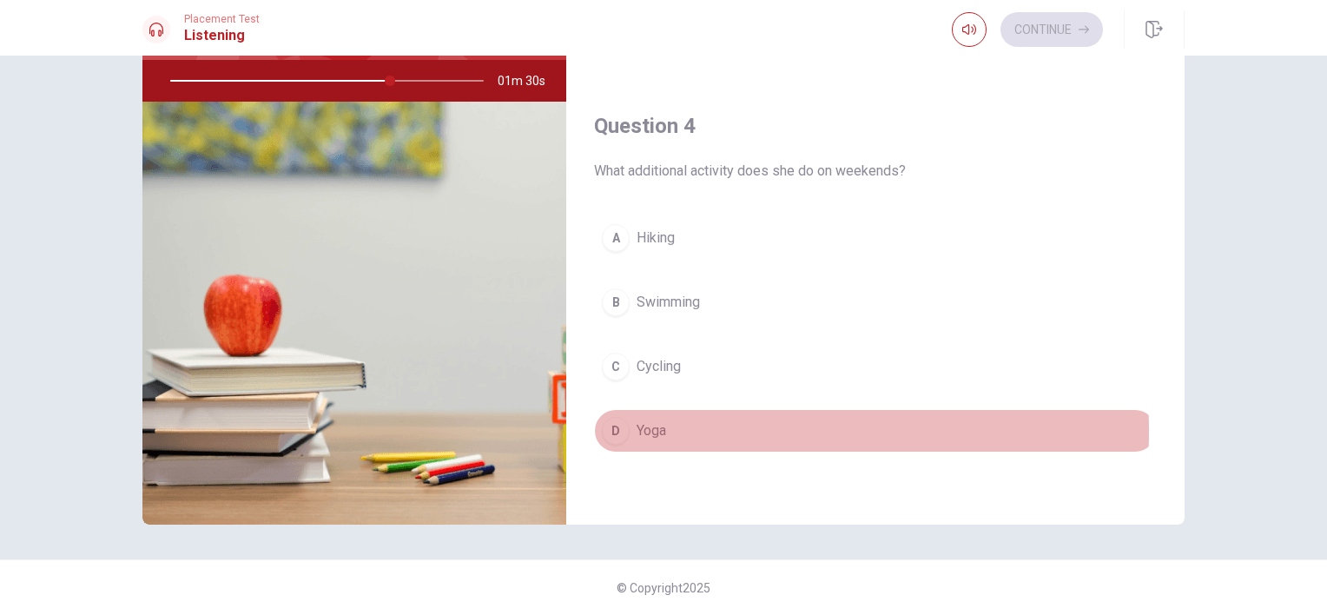
click at [652, 425] on span "Yoga" at bounding box center [652, 430] width 30 height 21
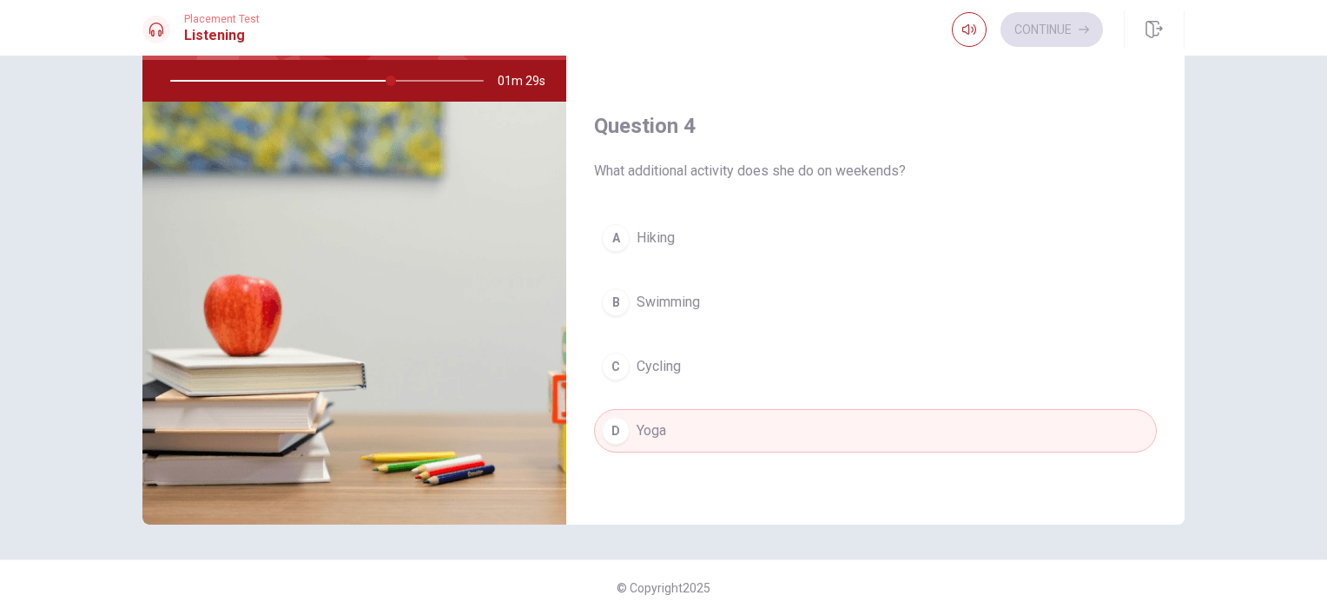
scroll to position [1091, 0]
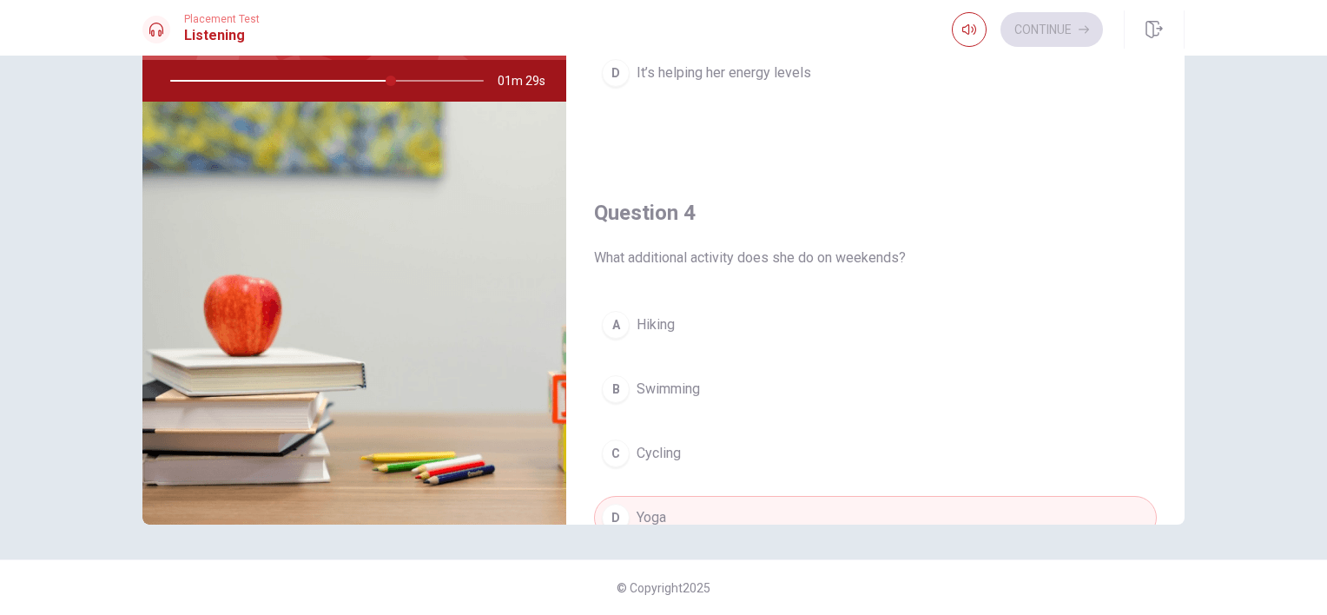
click at [674, 457] on span "Cycling" at bounding box center [659, 453] width 44 height 21
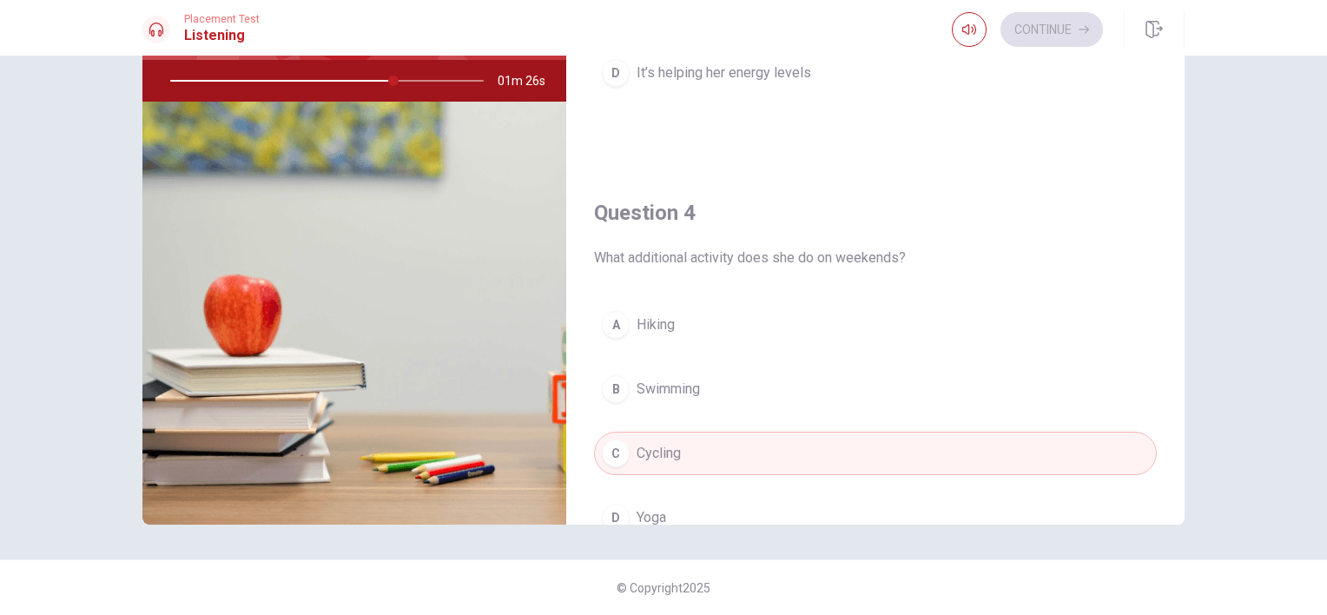
scroll to position [1178, 0]
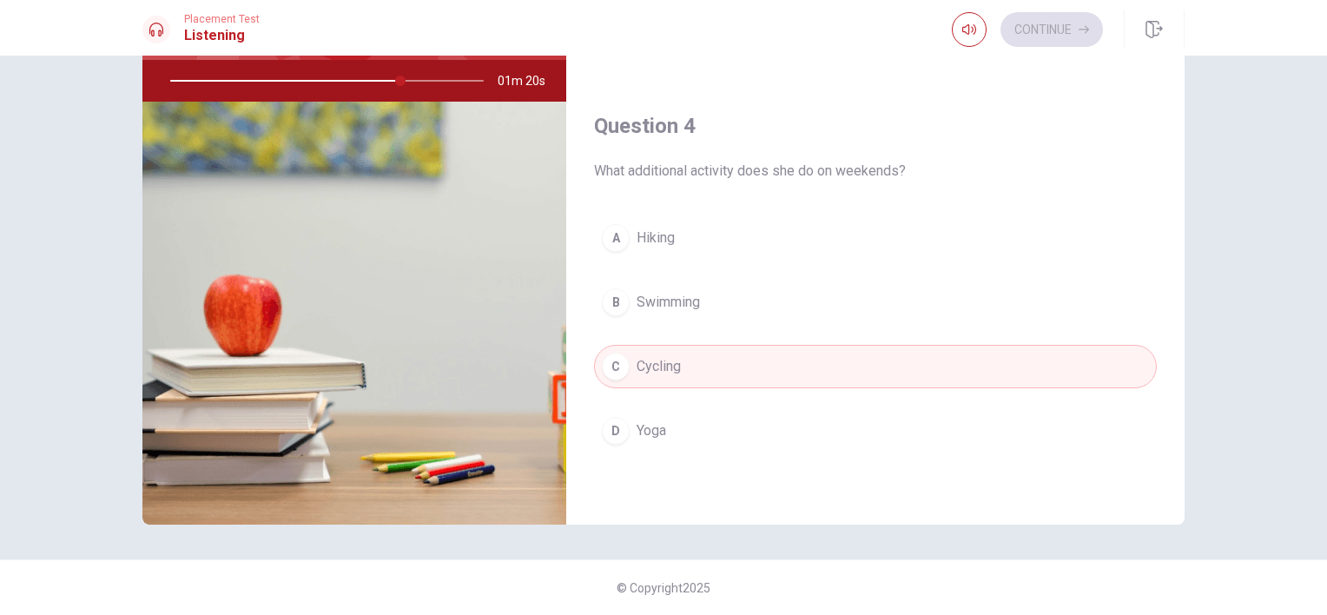
click at [790, 216] on button "A Hiking" at bounding box center [875, 237] width 563 height 43
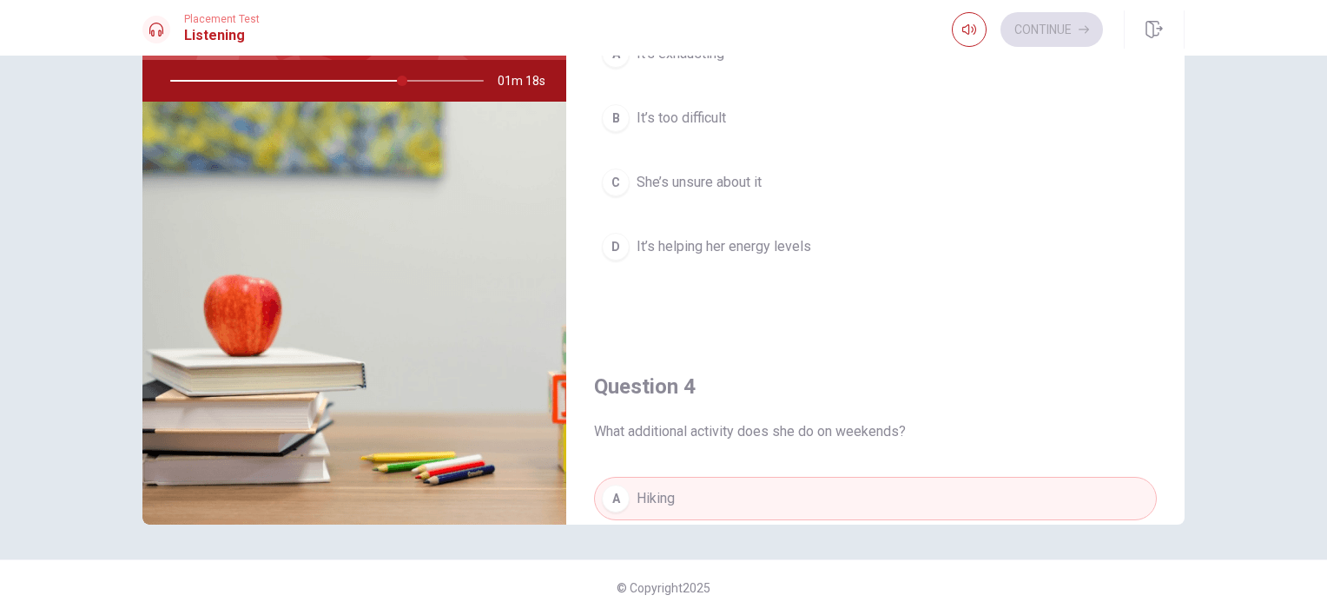
scroll to position [744, 0]
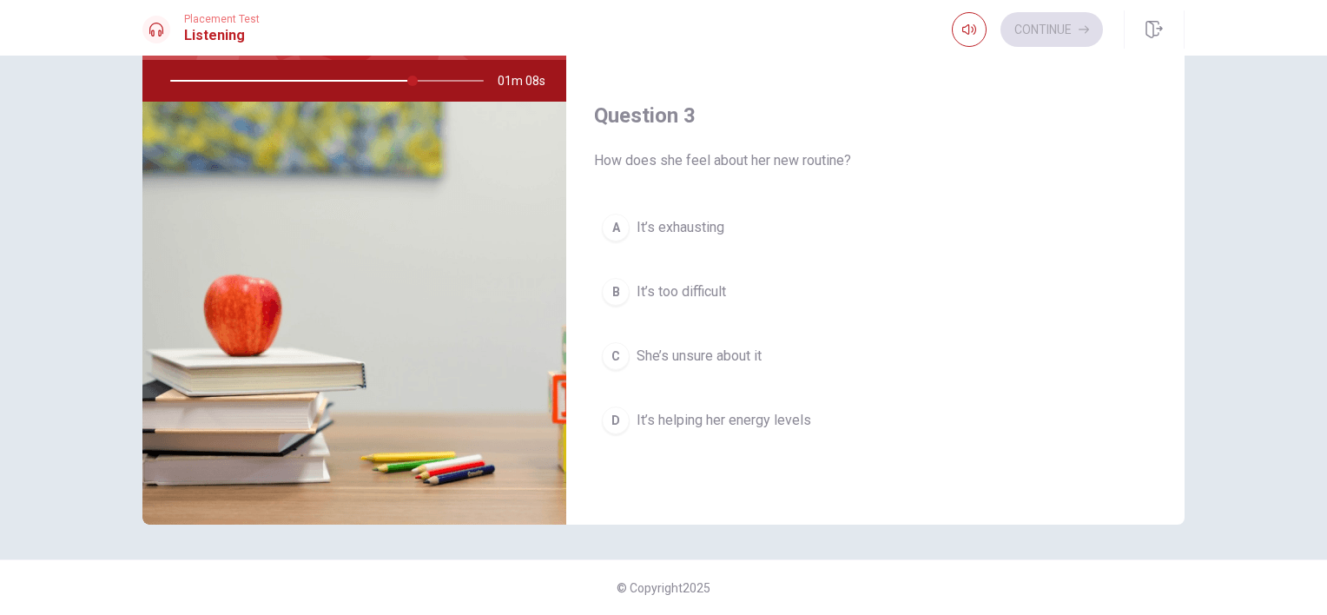
click at [769, 410] on span "It’s helping her energy levels" at bounding box center [724, 420] width 175 height 21
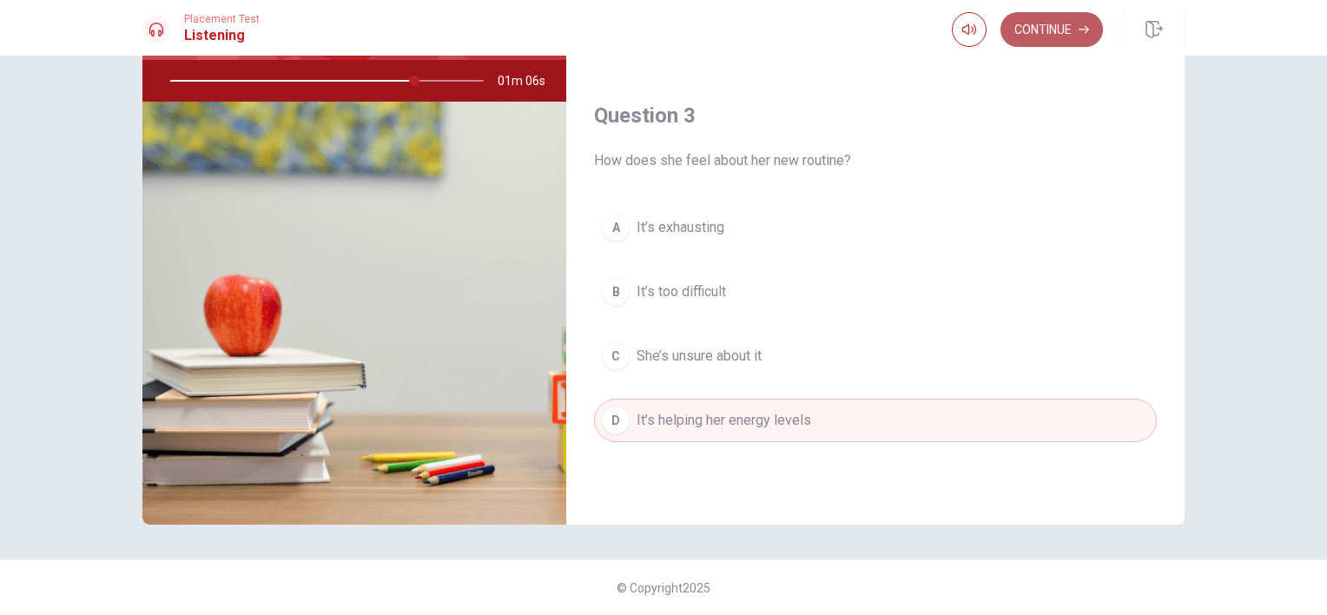
click at [1087, 29] on icon "button" at bounding box center [1084, 30] width 10 height 8
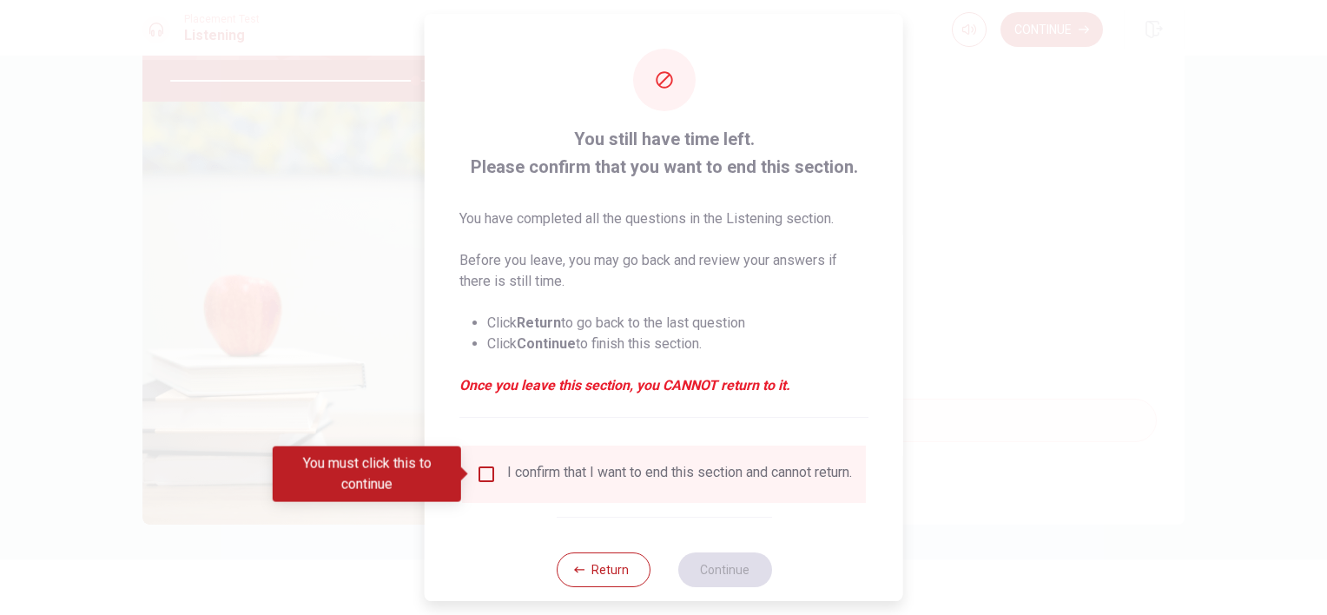
click at [538, 479] on div "I confirm that I want to end this section and cannot return." at bounding box center [679, 474] width 345 height 21
click at [480, 476] on input "You must click this to continue" at bounding box center [486, 474] width 21 height 21
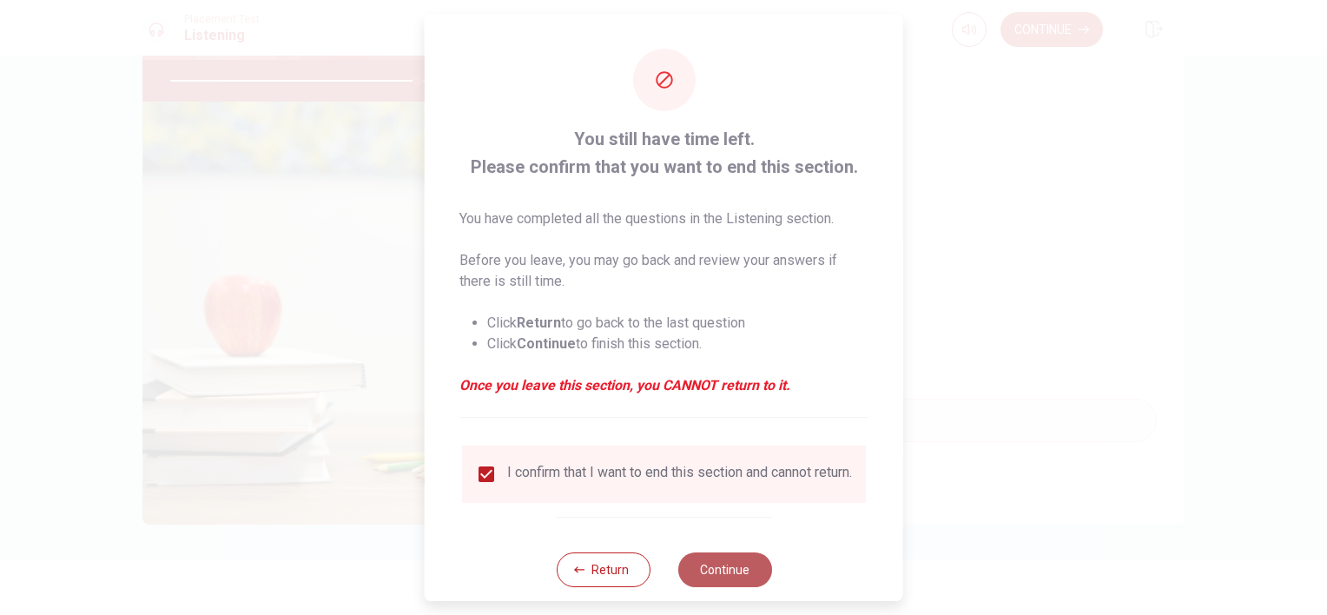
click at [747, 587] on button "Continue" at bounding box center [725, 569] width 94 height 35
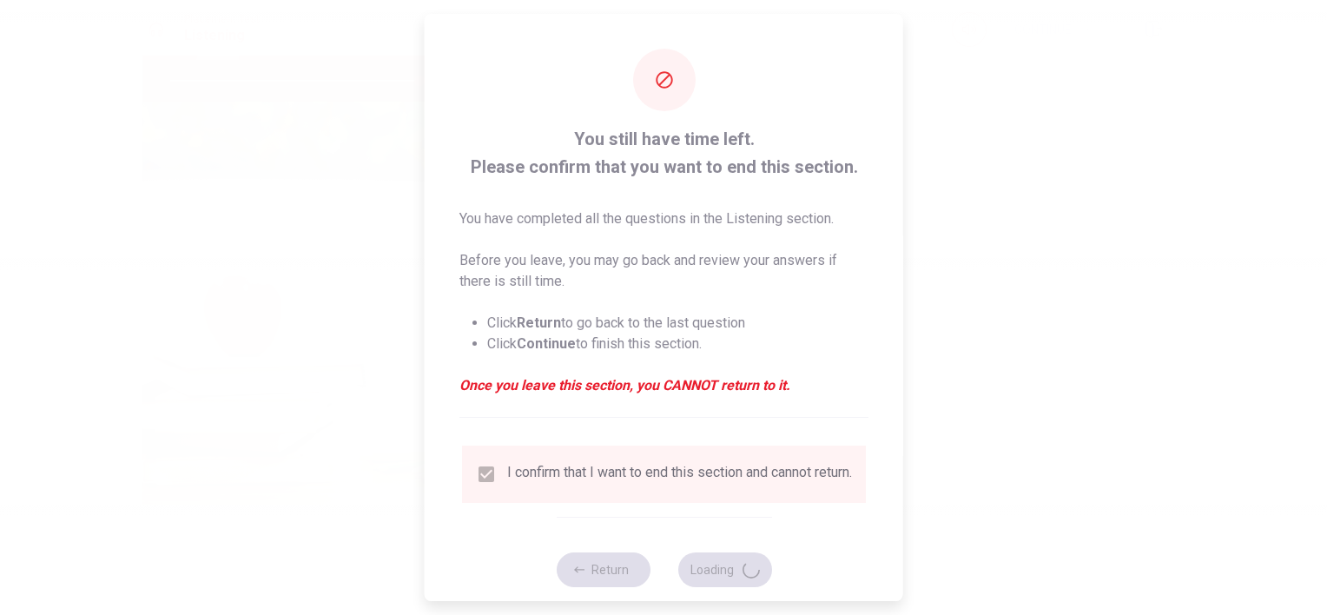
type input "80"
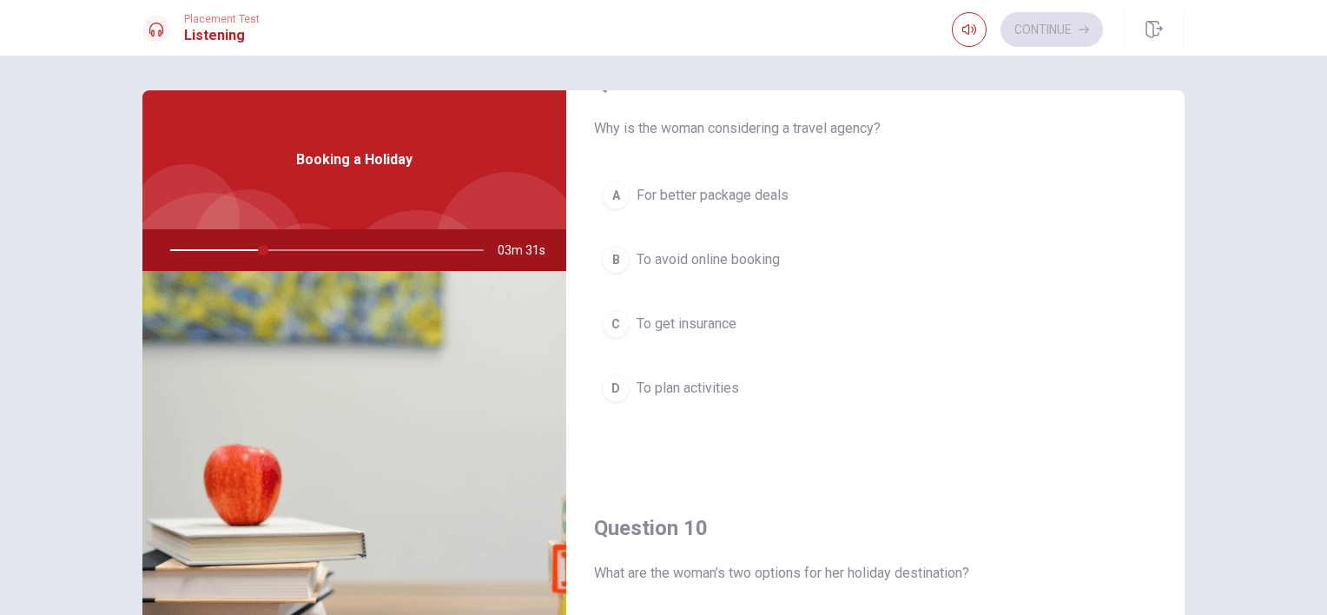
scroll to position [1612, 0]
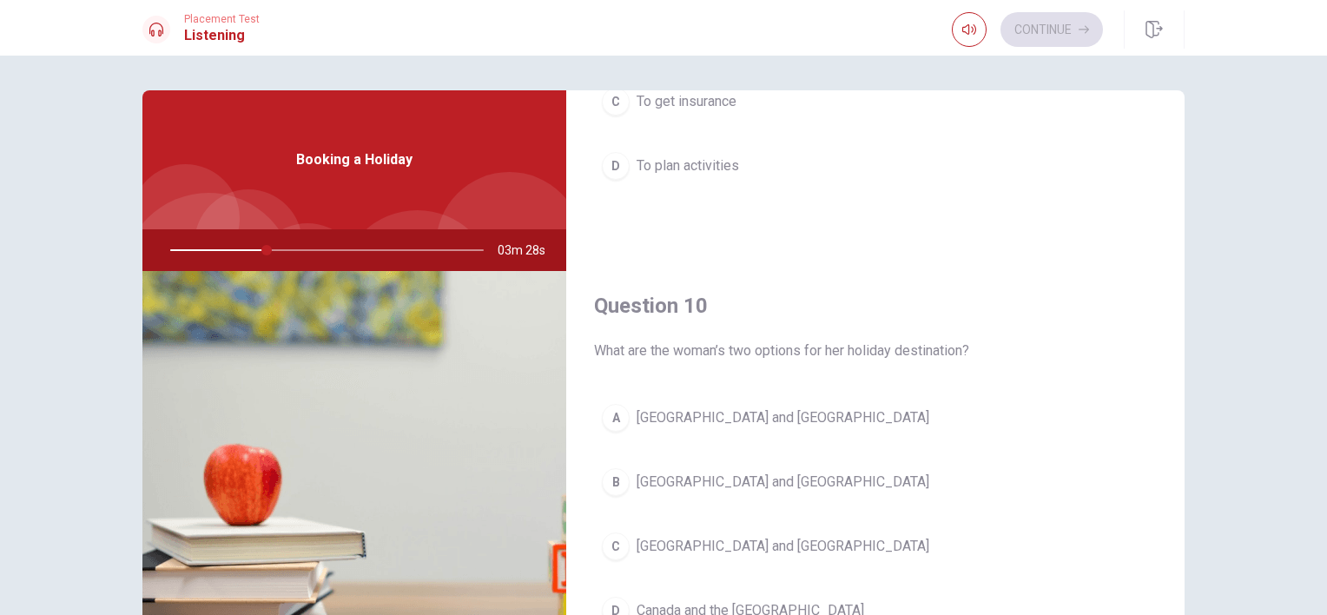
click at [703, 536] on span "Greece and Italy" at bounding box center [783, 546] width 293 height 21
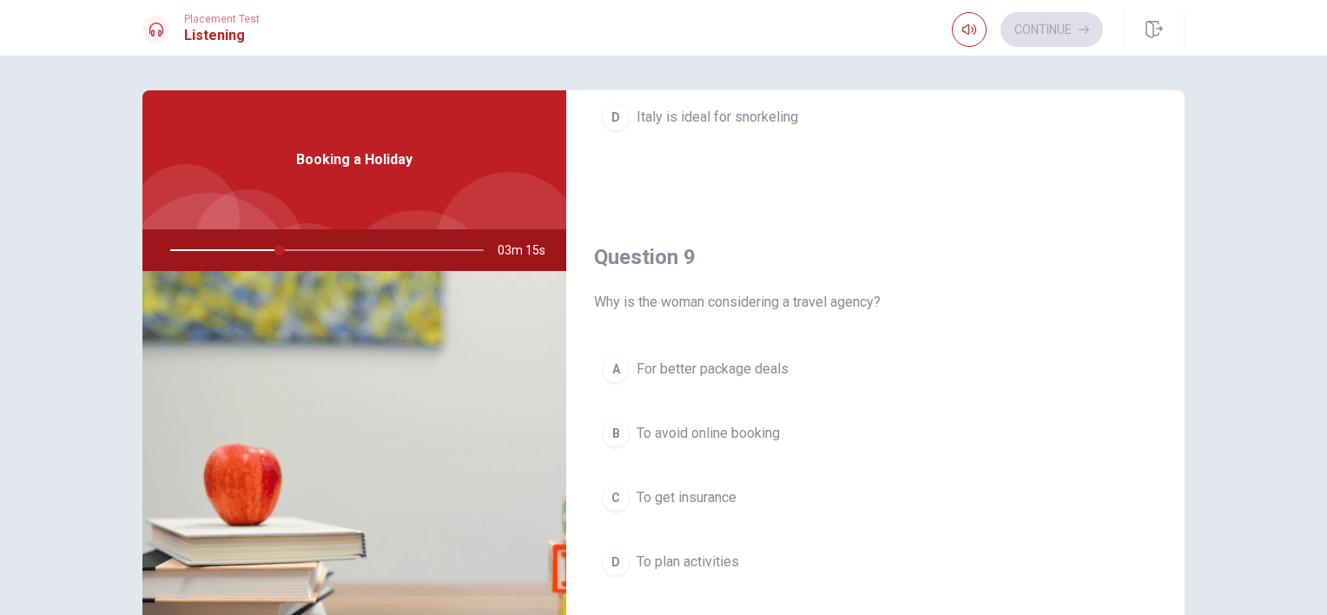
scroll to position [1303, 0]
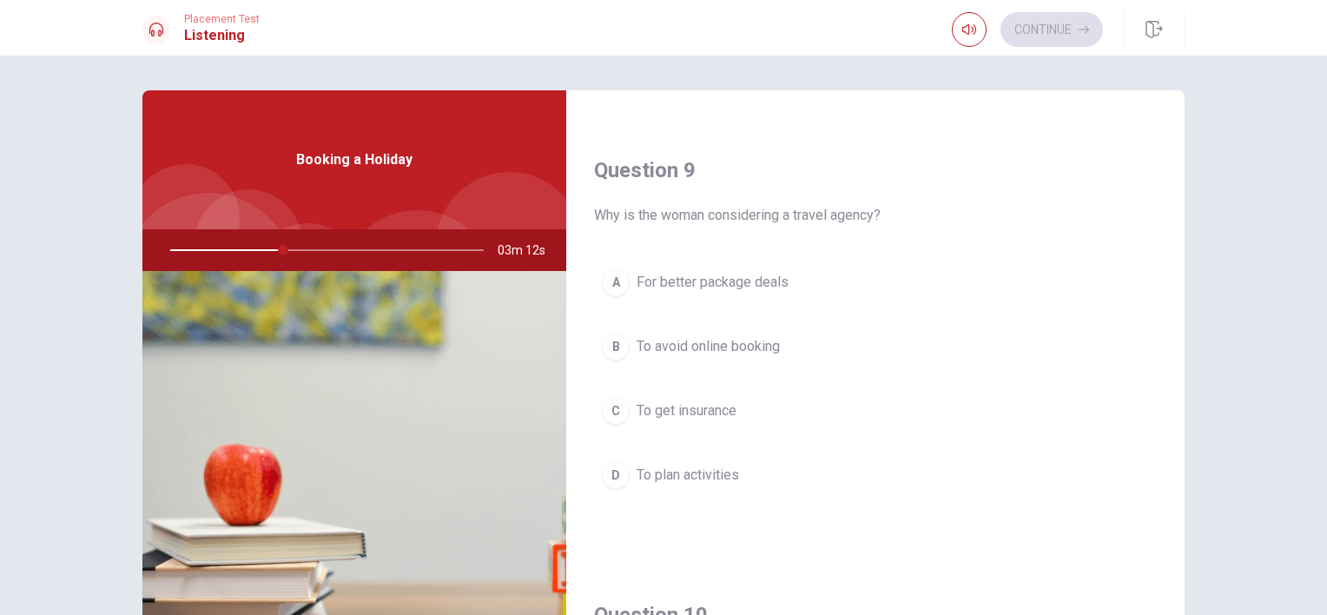
click at [709, 278] on span "For better package deals" at bounding box center [713, 282] width 152 height 21
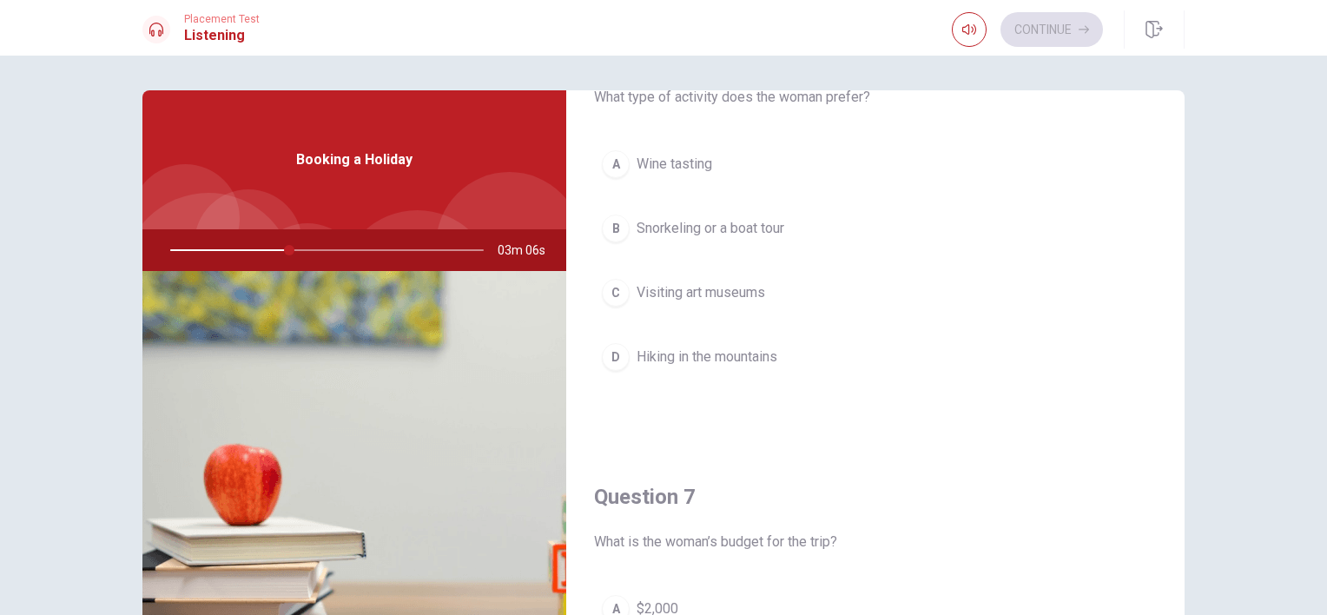
scroll to position [0, 0]
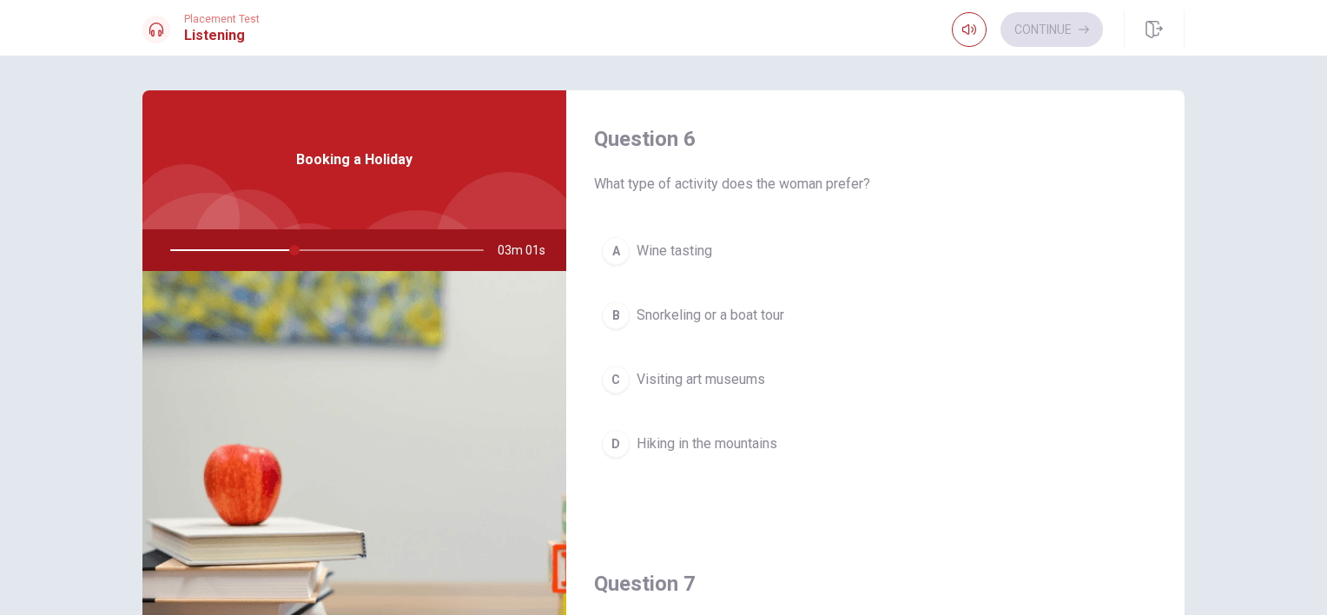
click at [698, 319] on span "Snorkeling or a boat tour" at bounding box center [711, 315] width 148 height 21
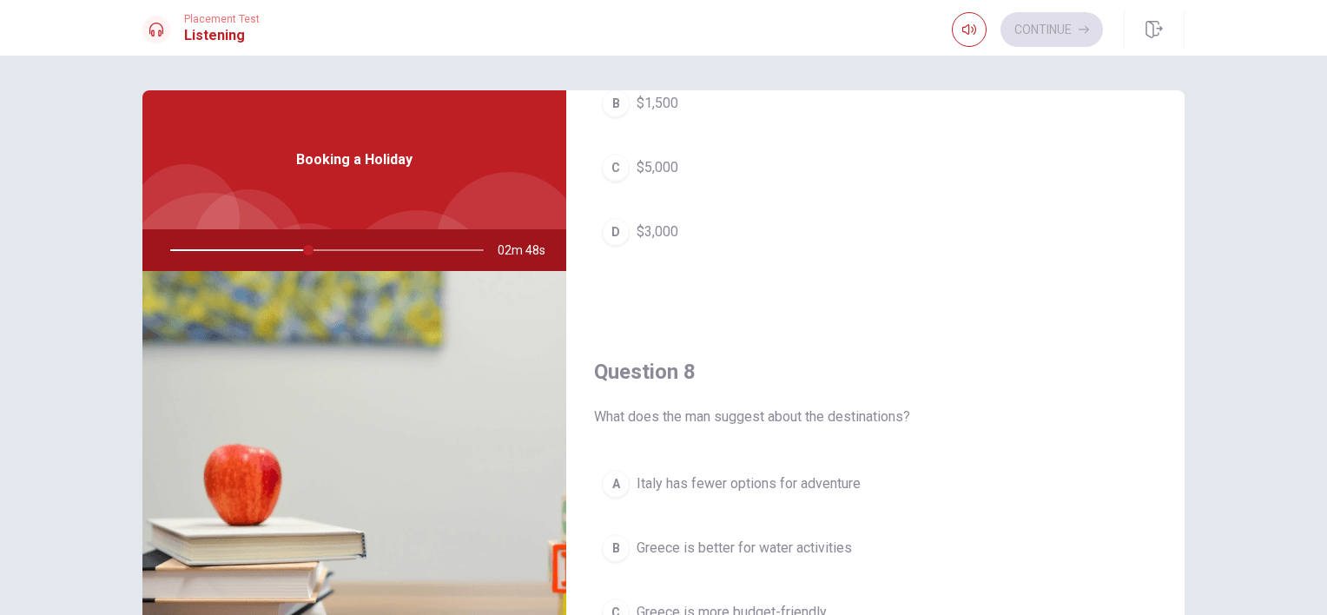
scroll to position [396, 0]
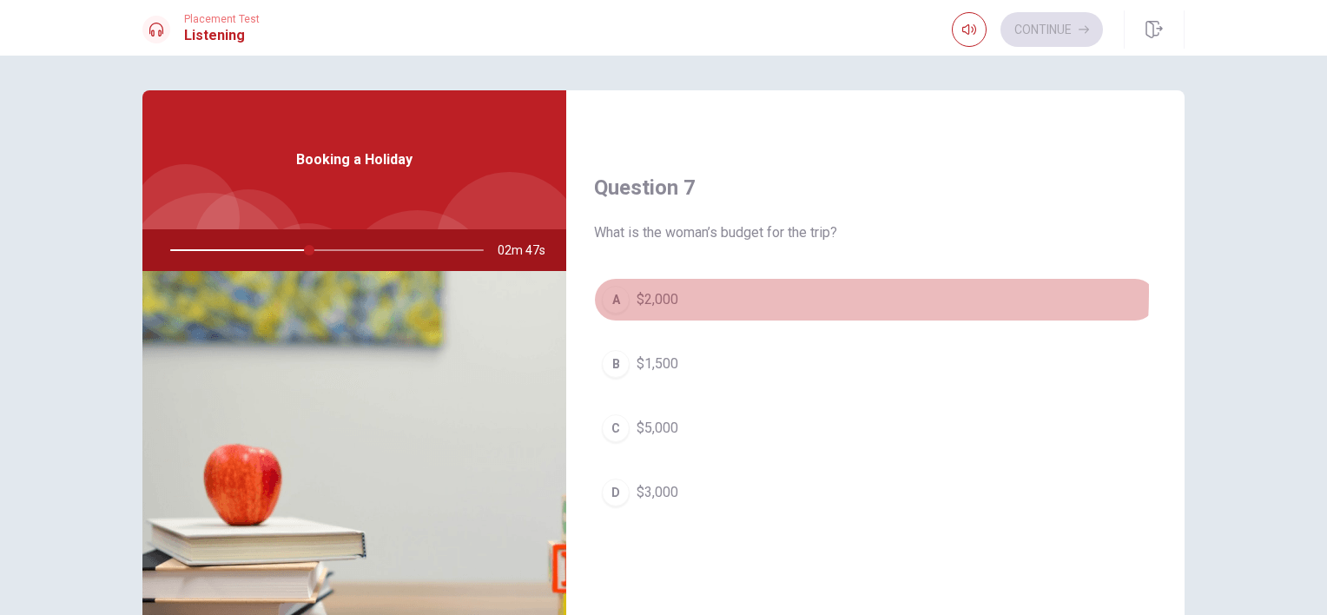
click at [651, 289] on span "$2,000" at bounding box center [658, 299] width 42 height 21
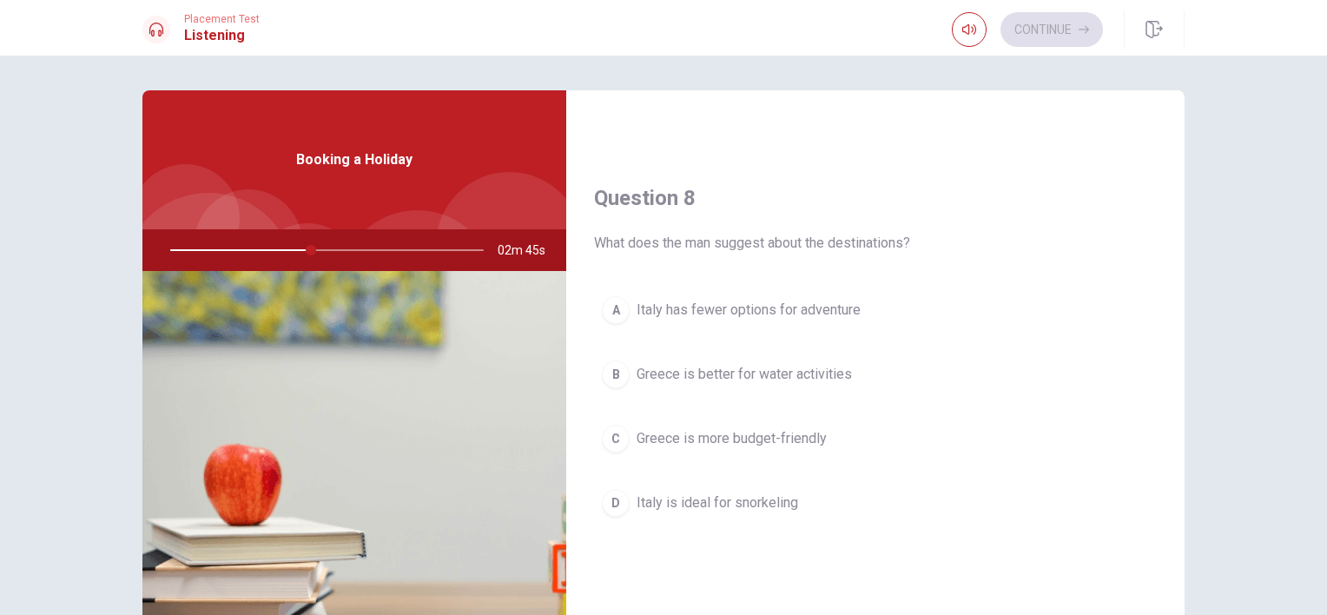
scroll to position [917, 0]
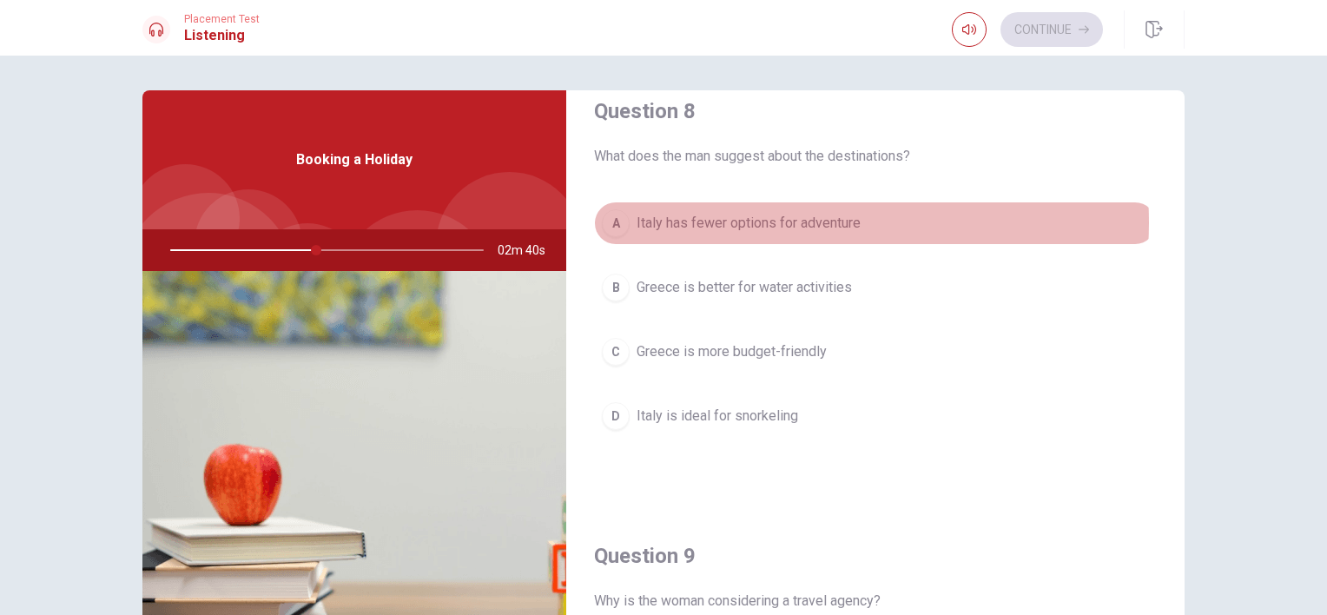
click at [795, 219] on span "Italy has fewer options for adventure" at bounding box center [749, 223] width 224 height 21
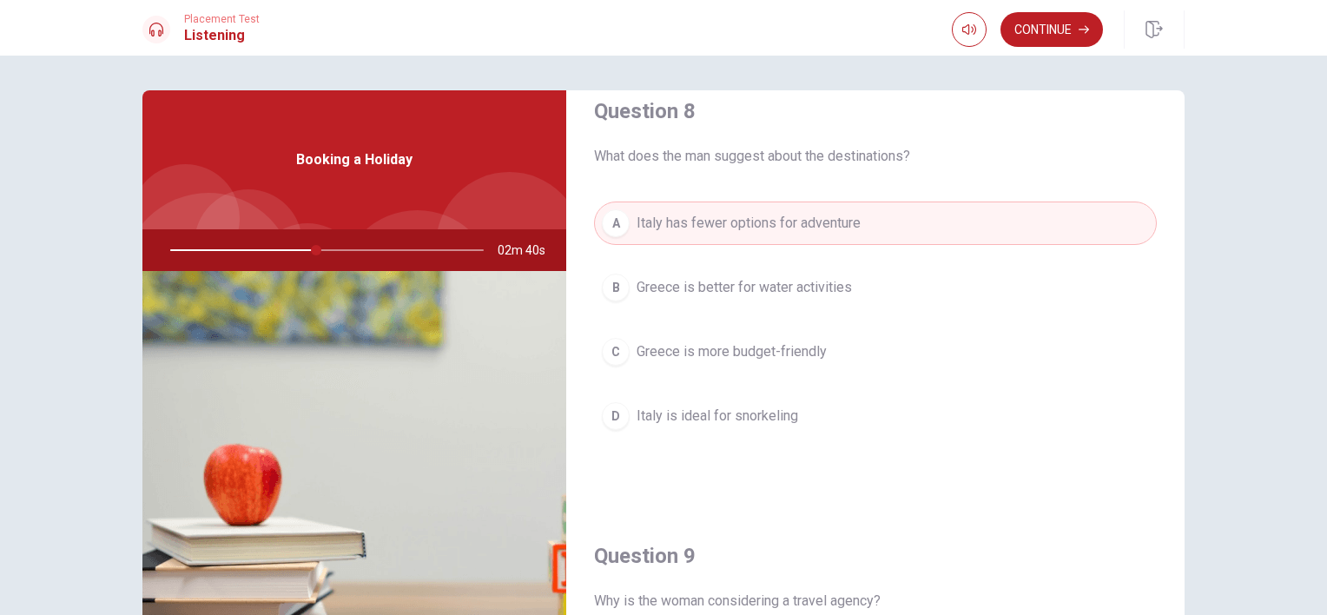
click at [770, 359] on button "C Greece is more budget-friendly" at bounding box center [875, 351] width 563 height 43
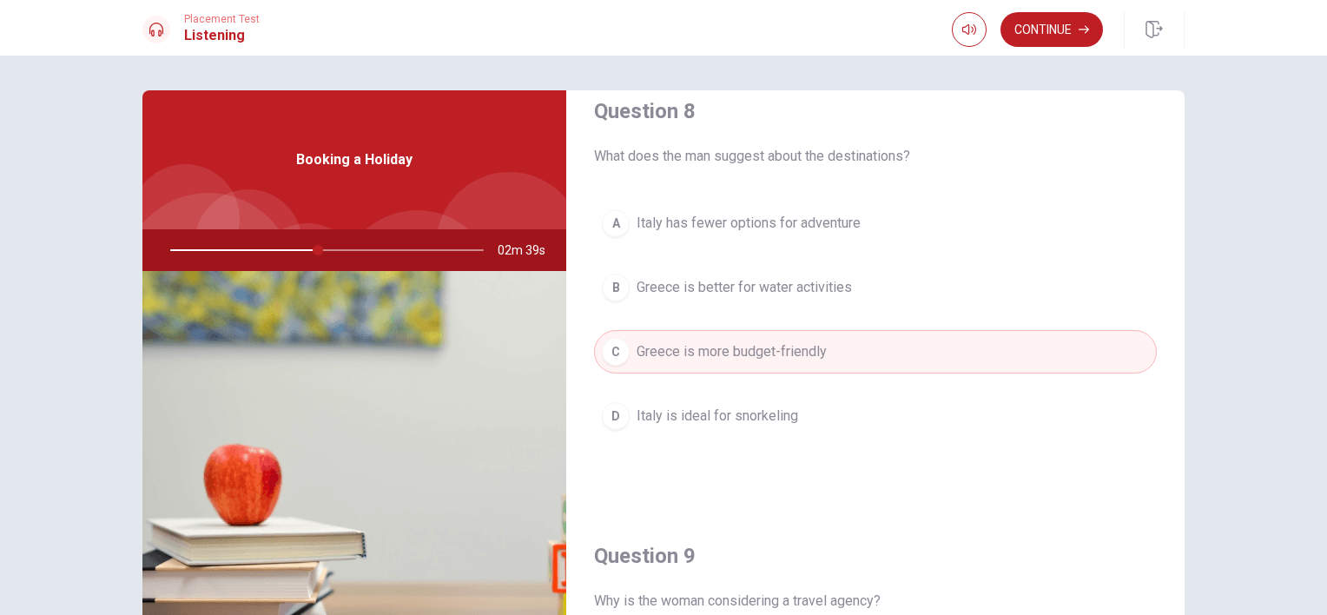
click at [770, 358] on button "C Greece is more budget-friendly" at bounding box center [875, 351] width 563 height 43
click at [789, 219] on span "Italy has fewer options for adventure" at bounding box center [749, 223] width 224 height 21
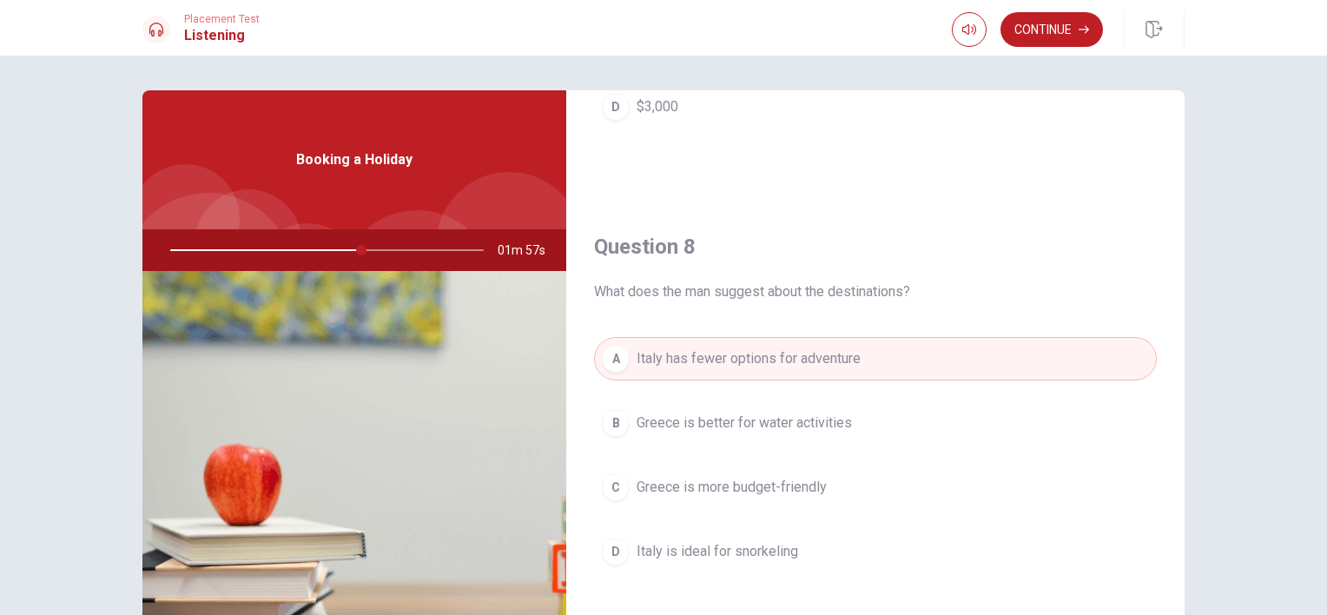
scroll to position [869, 0]
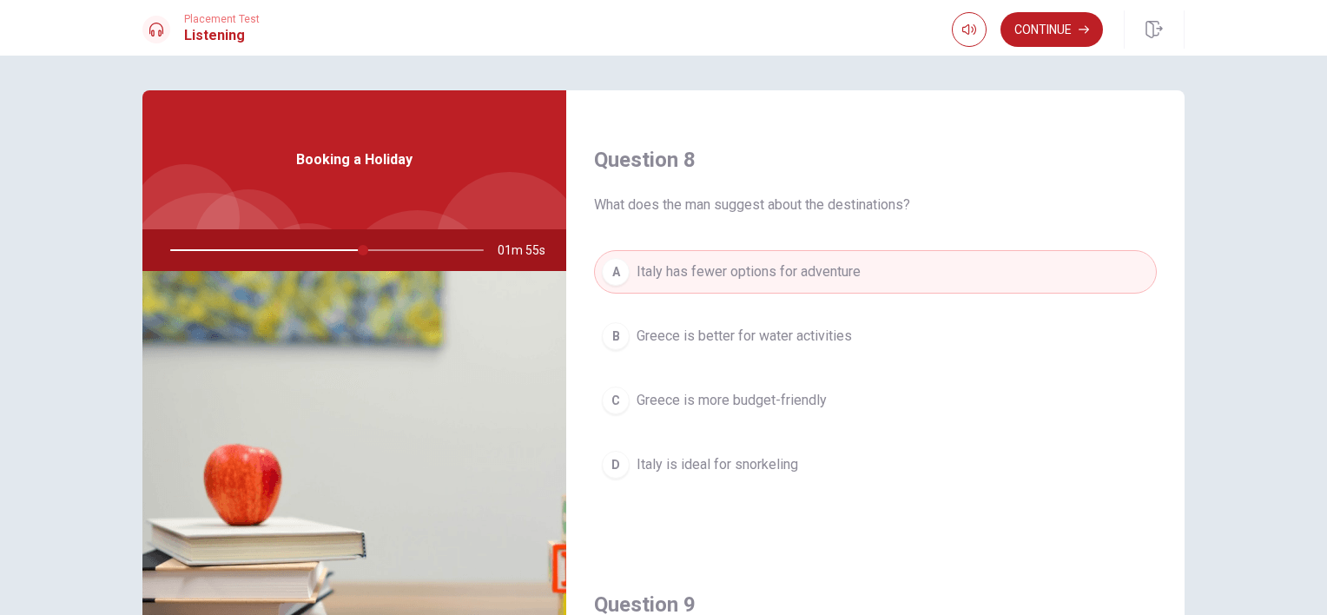
click at [813, 334] on span "Greece is better for water activities" at bounding box center [744, 336] width 215 height 21
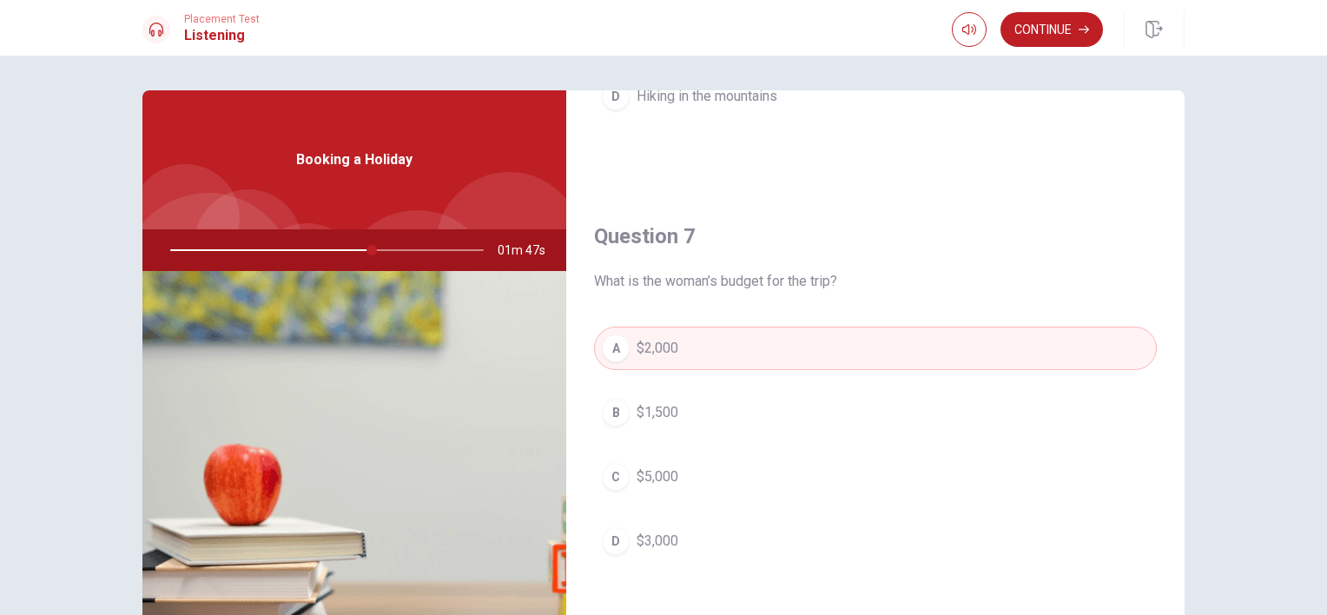
scroll to position [434, 0]
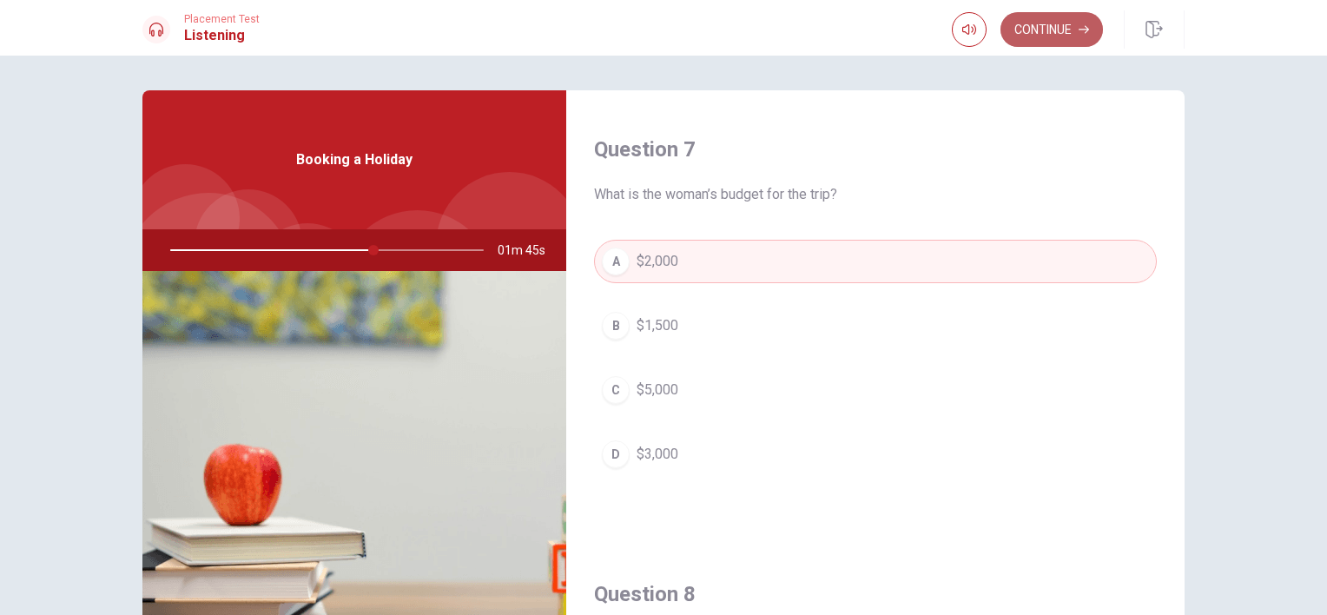
click at [1067, 25] on button "Continue" at bounding box center [1052, 29] width 102 height 35
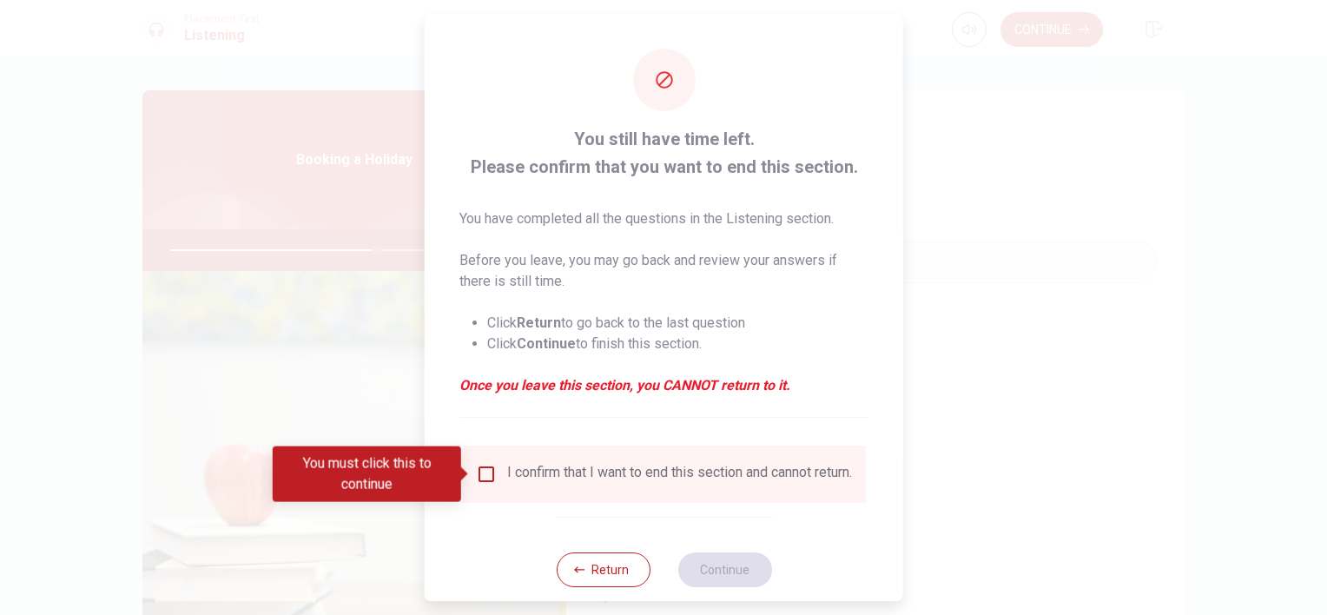
click at [483, 470] on input "You must click this to continue" at bounding box center [486, 474] width 21 height 21
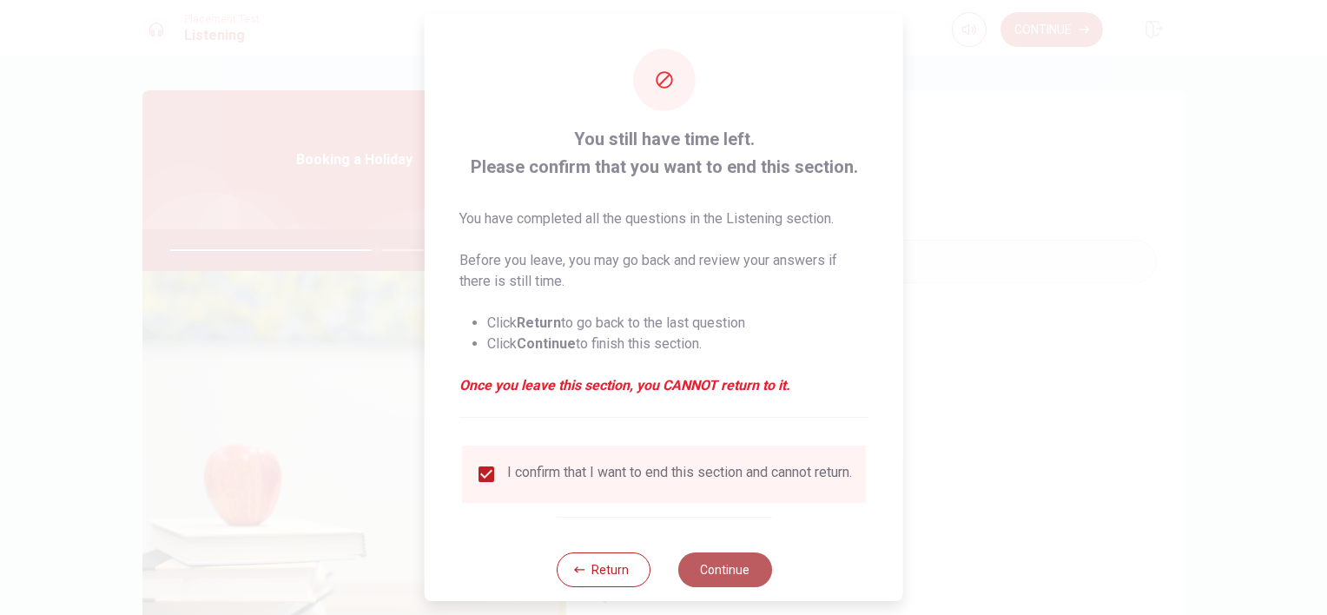
click at [713, 578] on button "Continue" at bounding box center [725, 569] width 94 height 35
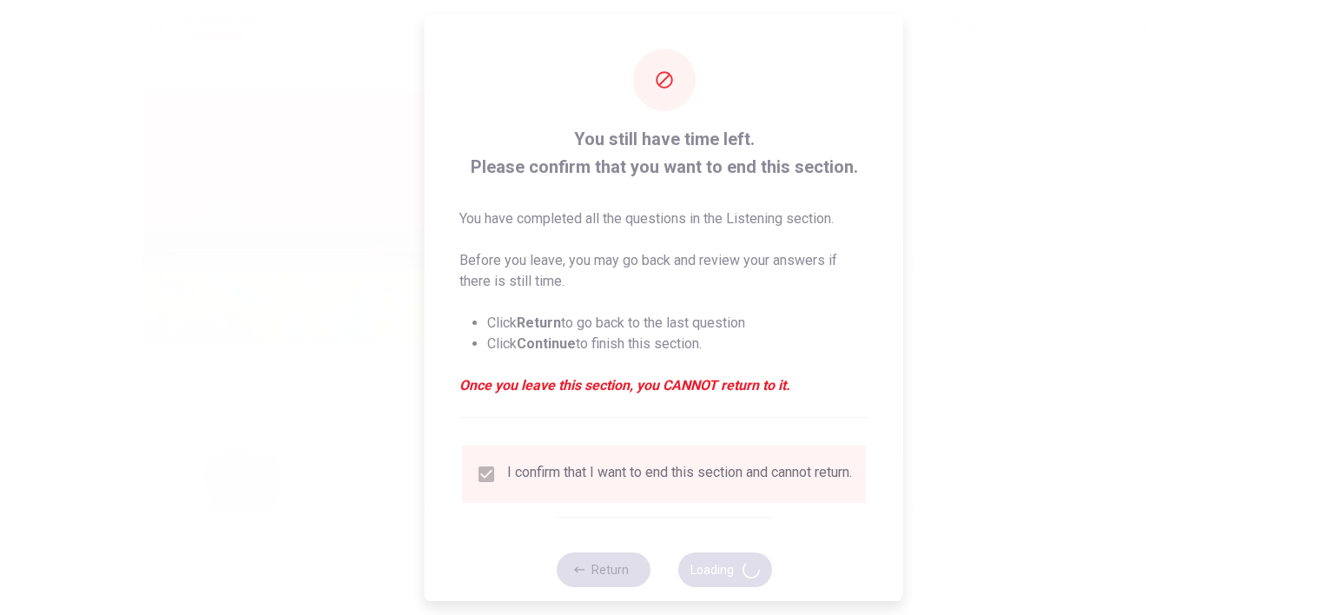
type input "67"
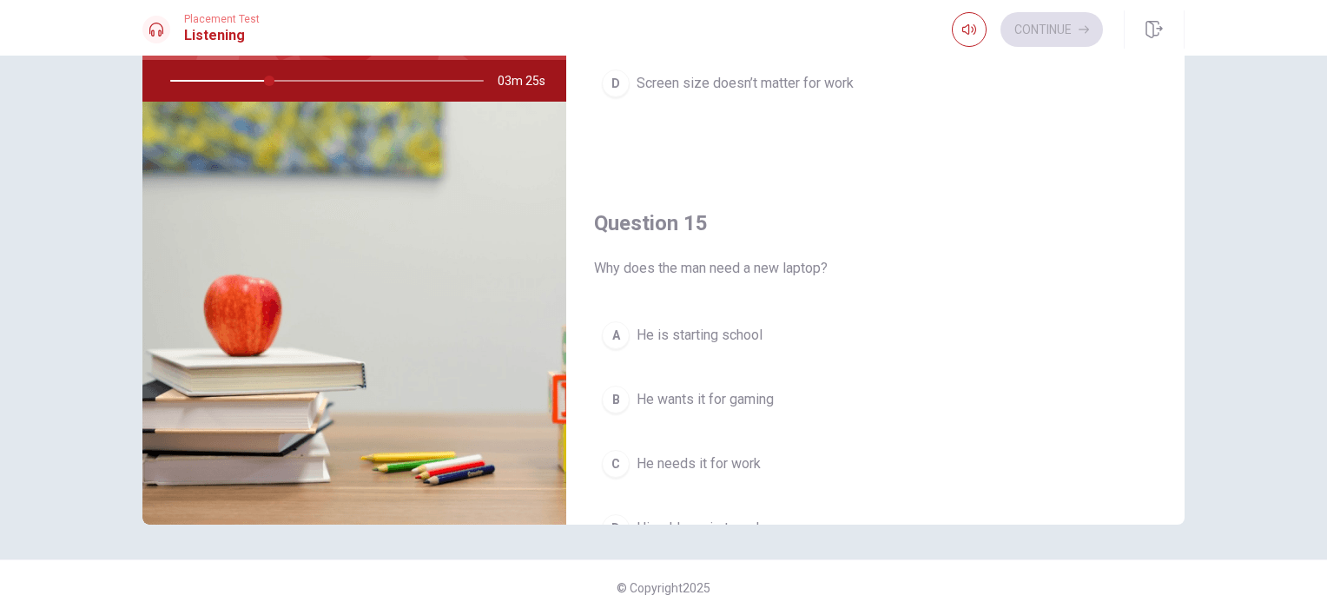
scroll to position [1612, 0]
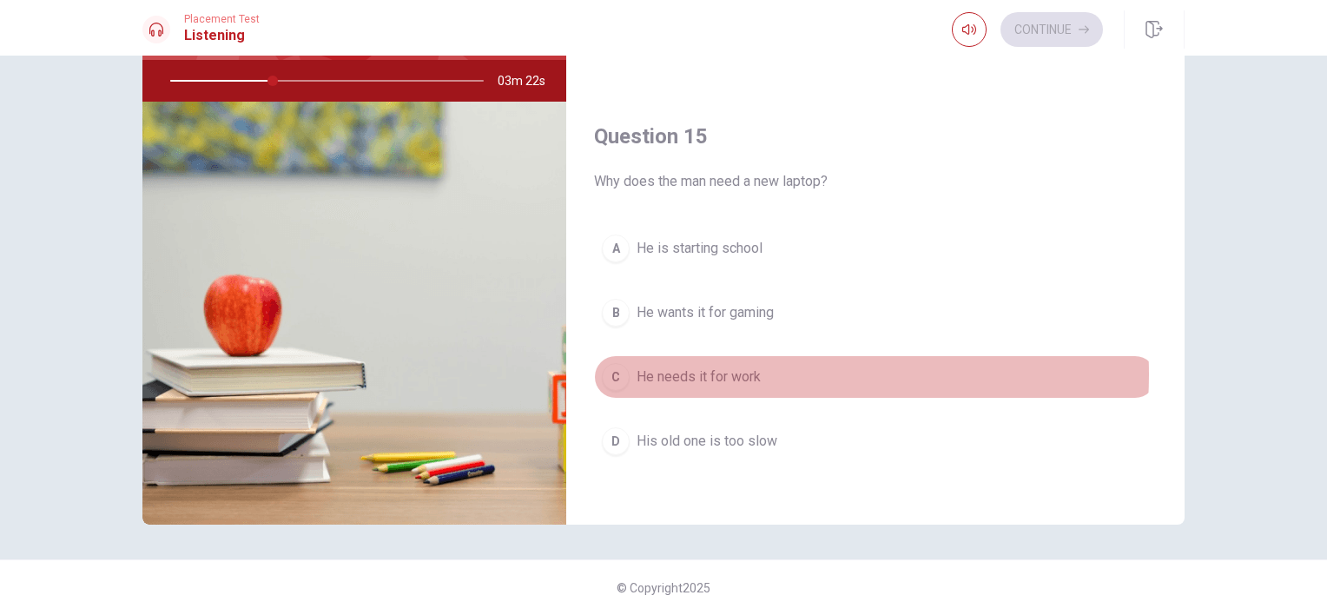
click at [731, 367] on span "He needs it for work" at bounding box center [699, 377] width 124 height 21
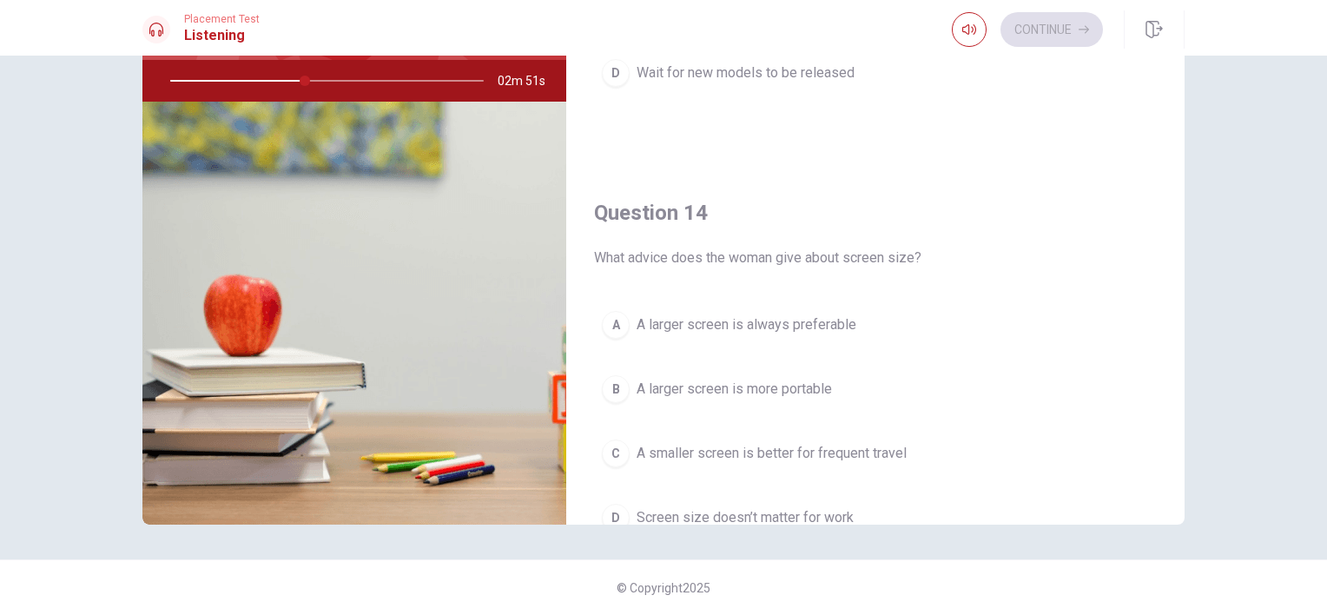
scroll to position [1178, 0]
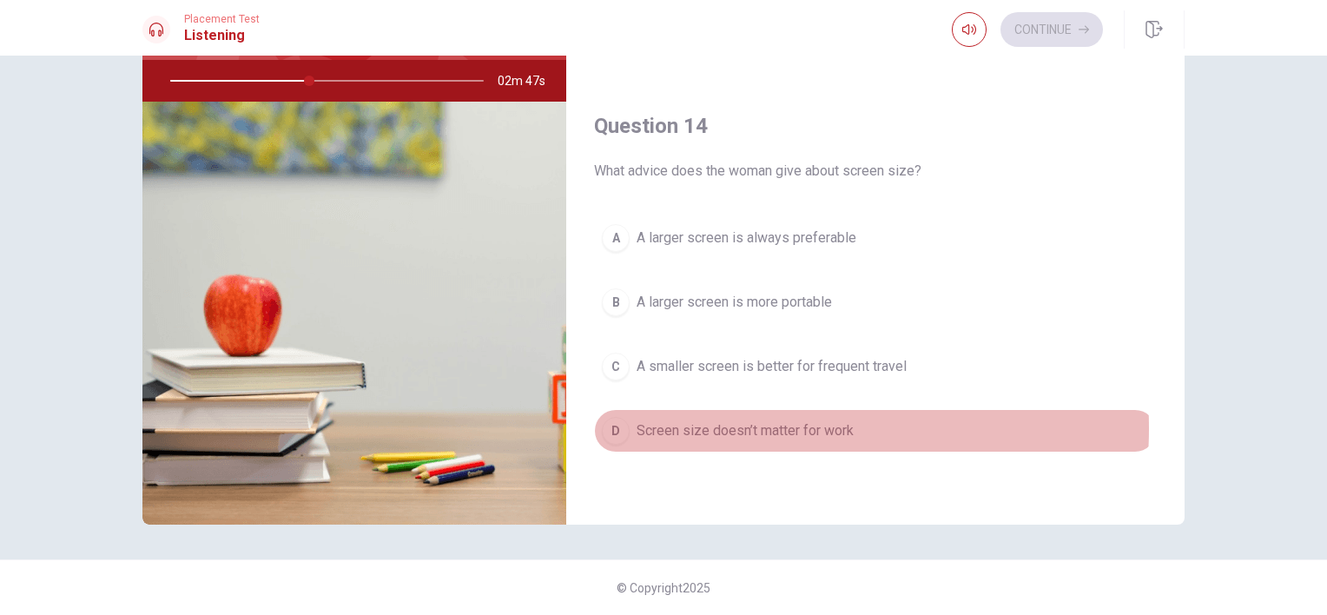
click at [750, 422] on span "Screen size doesn’t matter for work" at bounding box center [745, 430] width 217 height 21
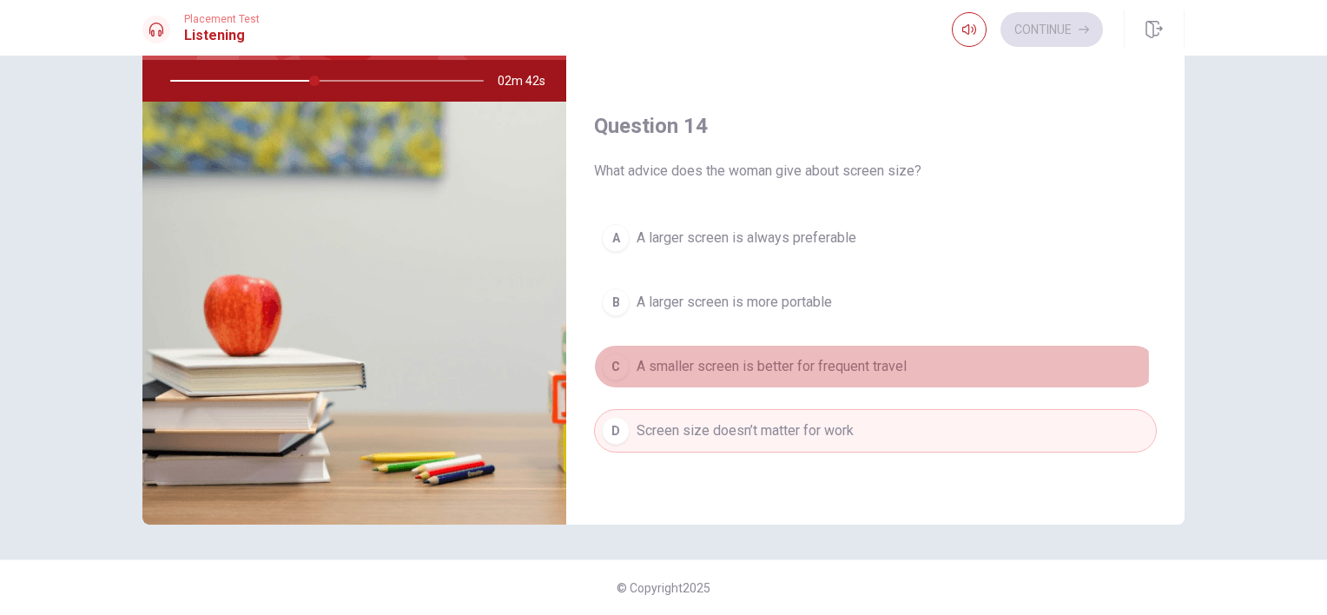
click at [756, 360] on span "A smaller screen is better for frequent travel" at bounding box center [772, 366] width 270 height 21
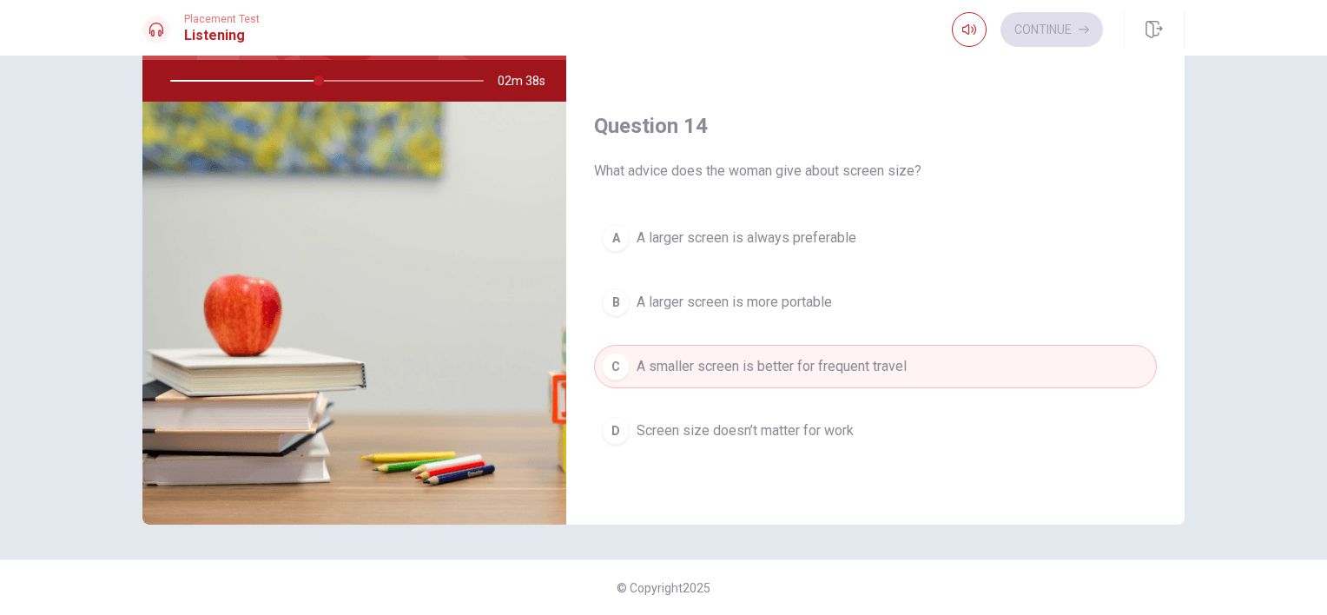
click at [725, 292] on span "A larger screen is more portable" at bounding box center [734, 302] width 195 height 21
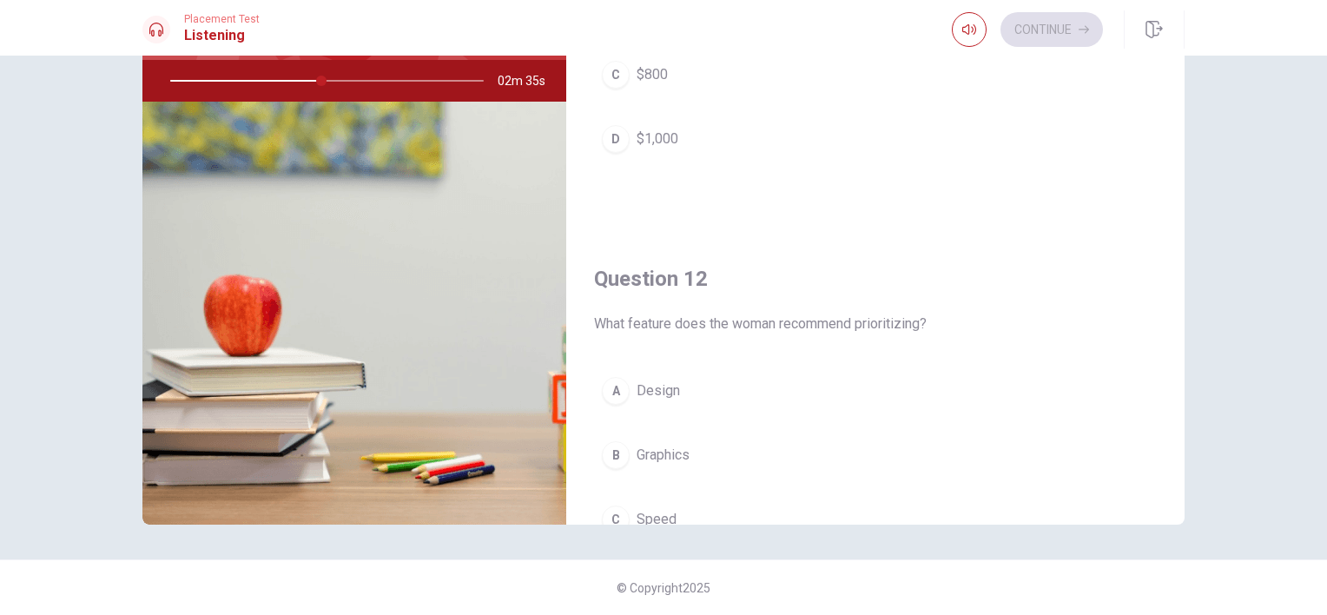
scroll to position [0, 0]
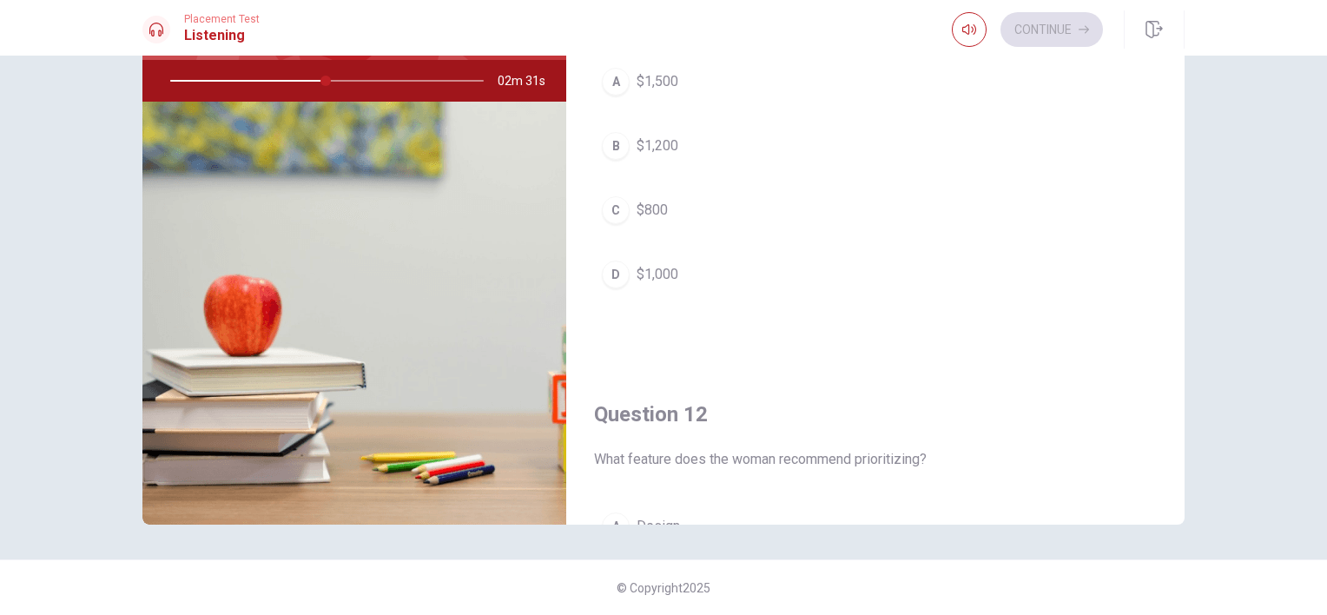
click at [695, 268] on button "D $1,000" at bounding box center [875, 274] width 563 height 43
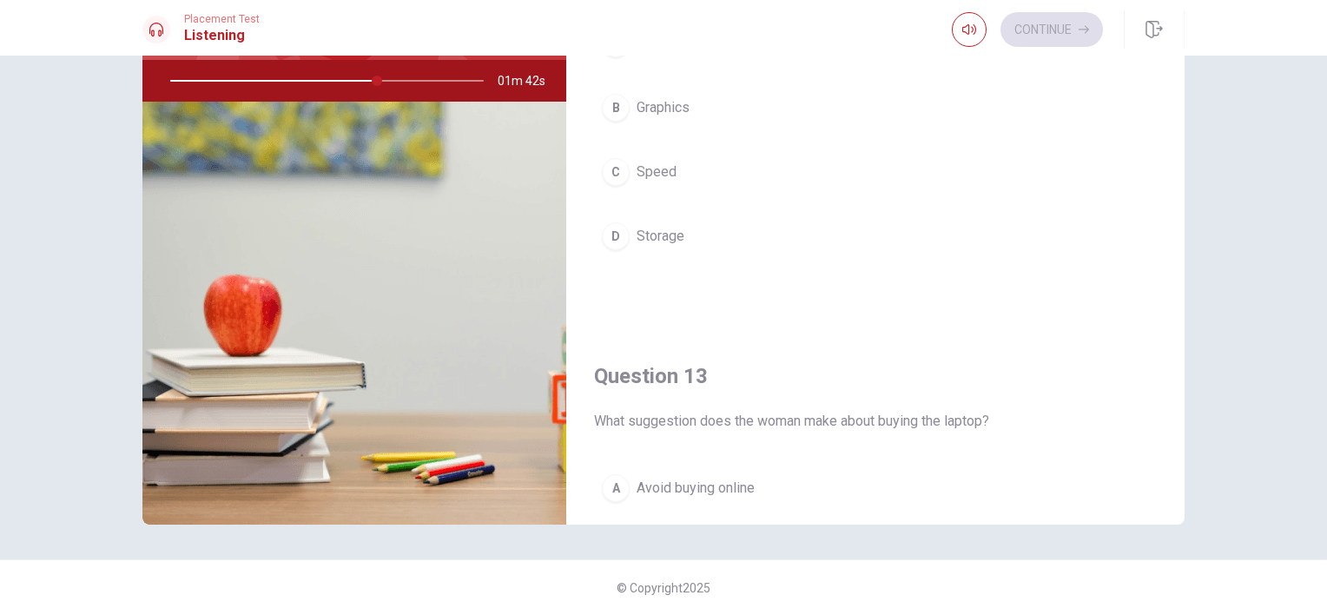
scroll to position [309, 0]
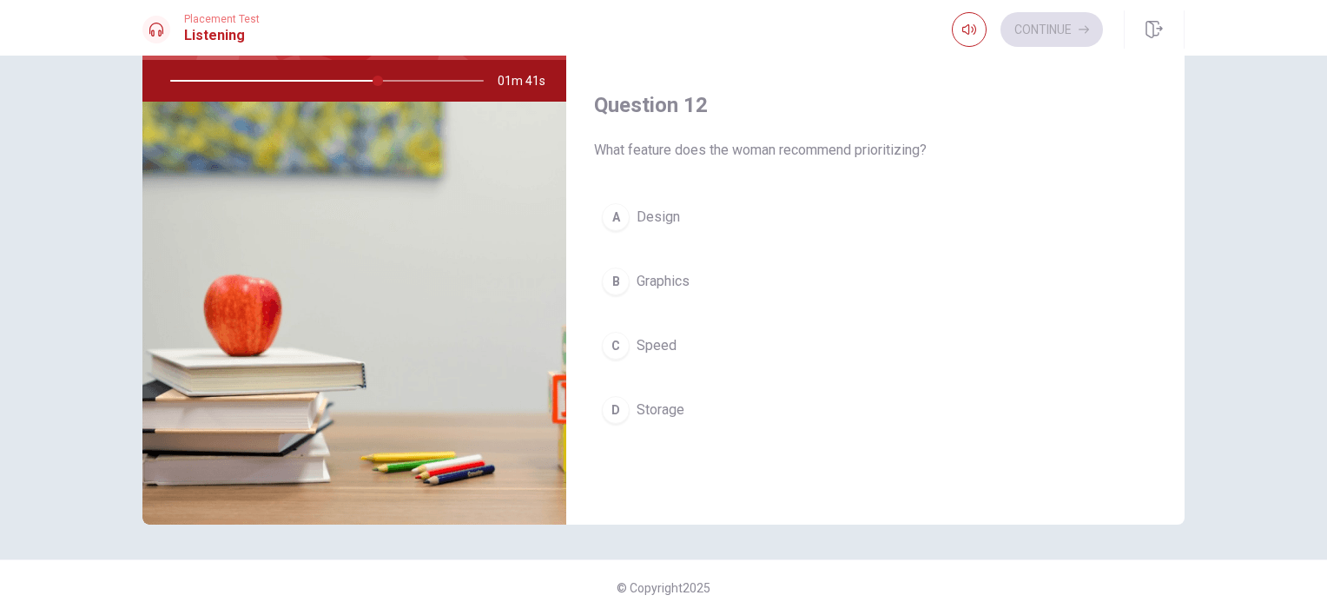
click at [659, 341] on span "Speed" at bounding box center [657, 345] width 40 height 21
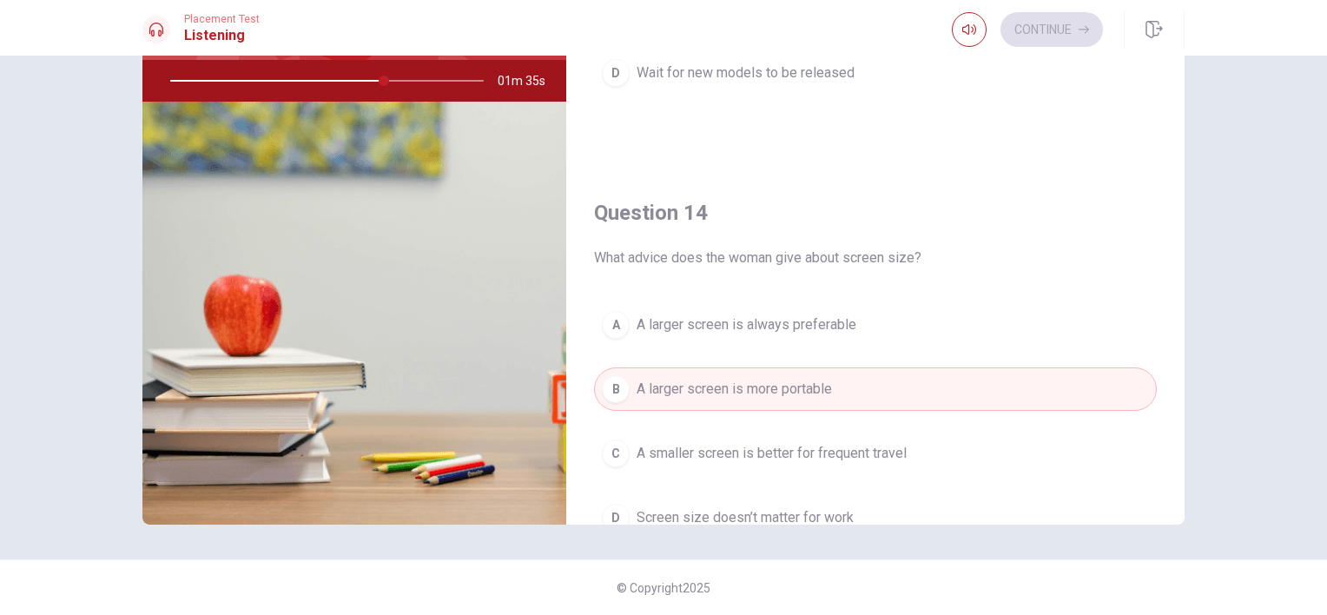
scroll to position [1178, 0]
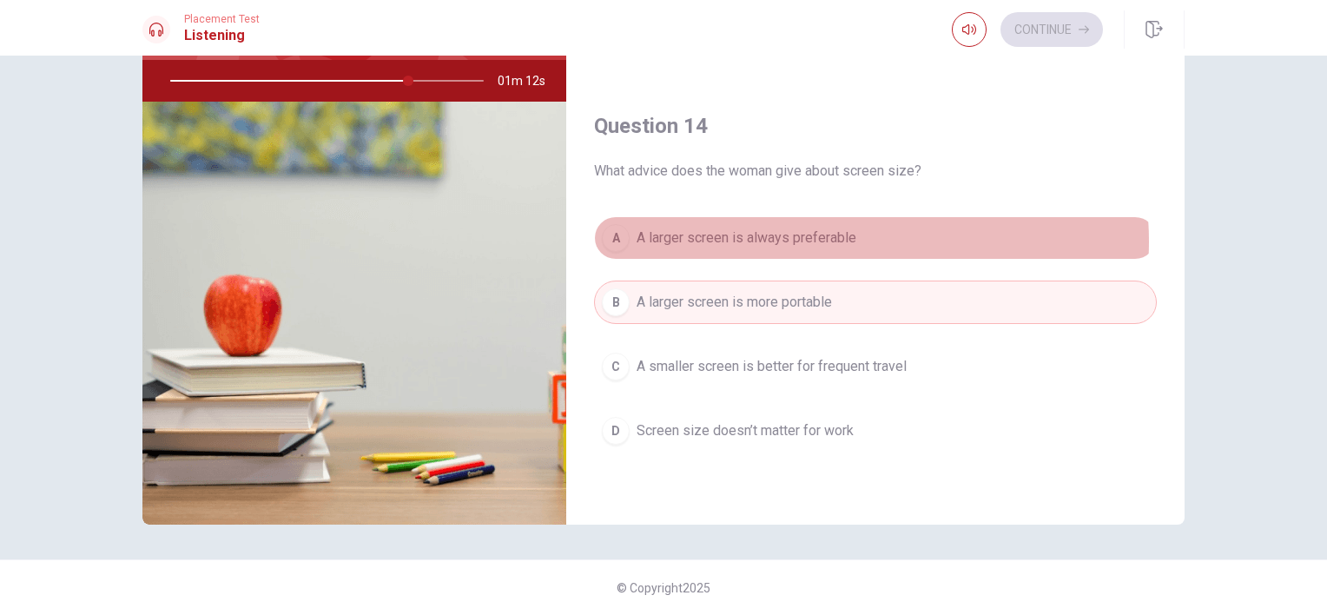
click at [837, 236] on span "A larger screen is always preferable" at bounding box center [747, 238] width 220 height 21
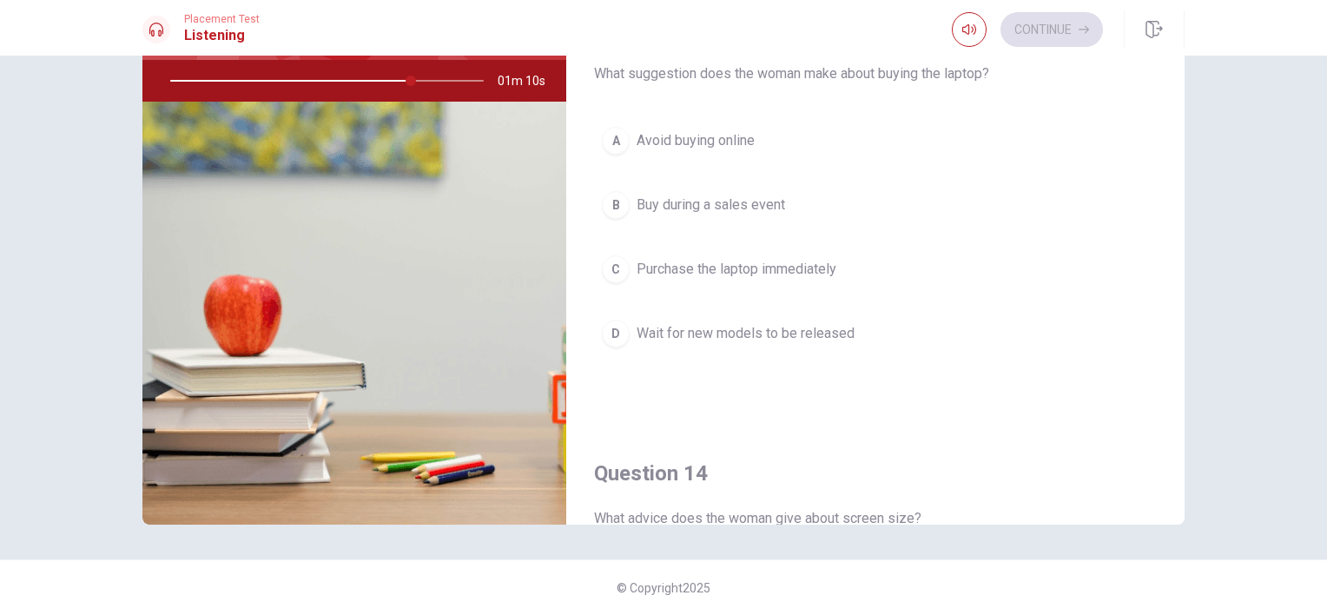
scroll to position [744, 0]
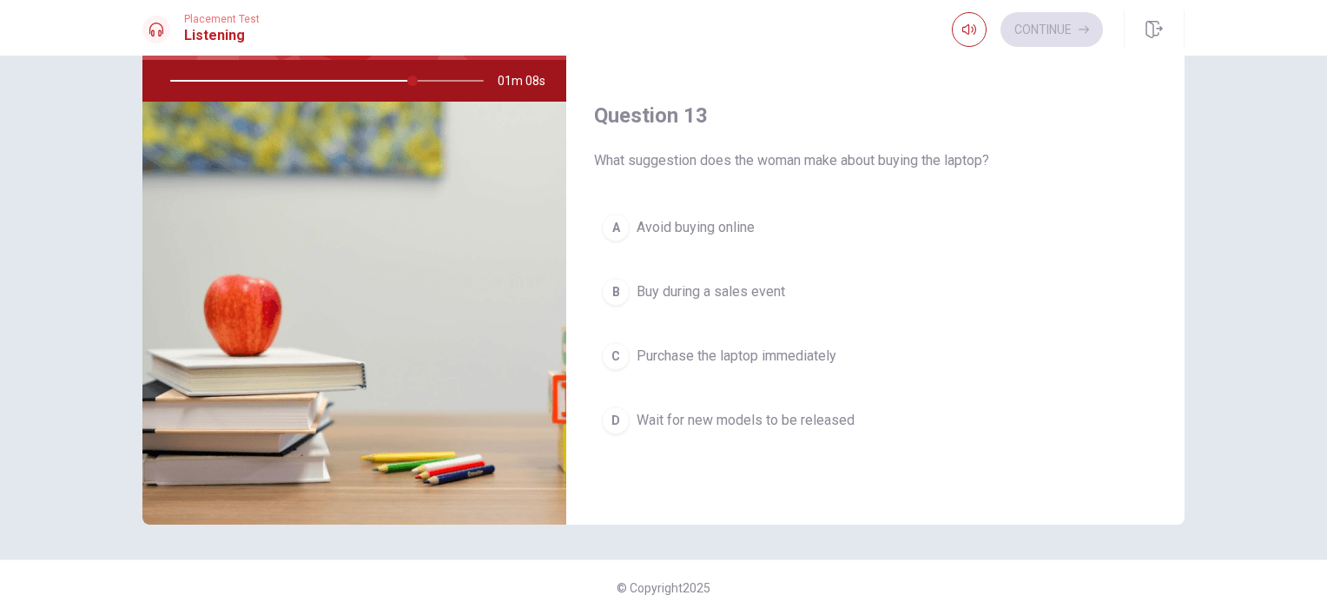
click at [731, 295] on span "Buy during a sales event" at bounding box center [711, 291] width 149 height 21
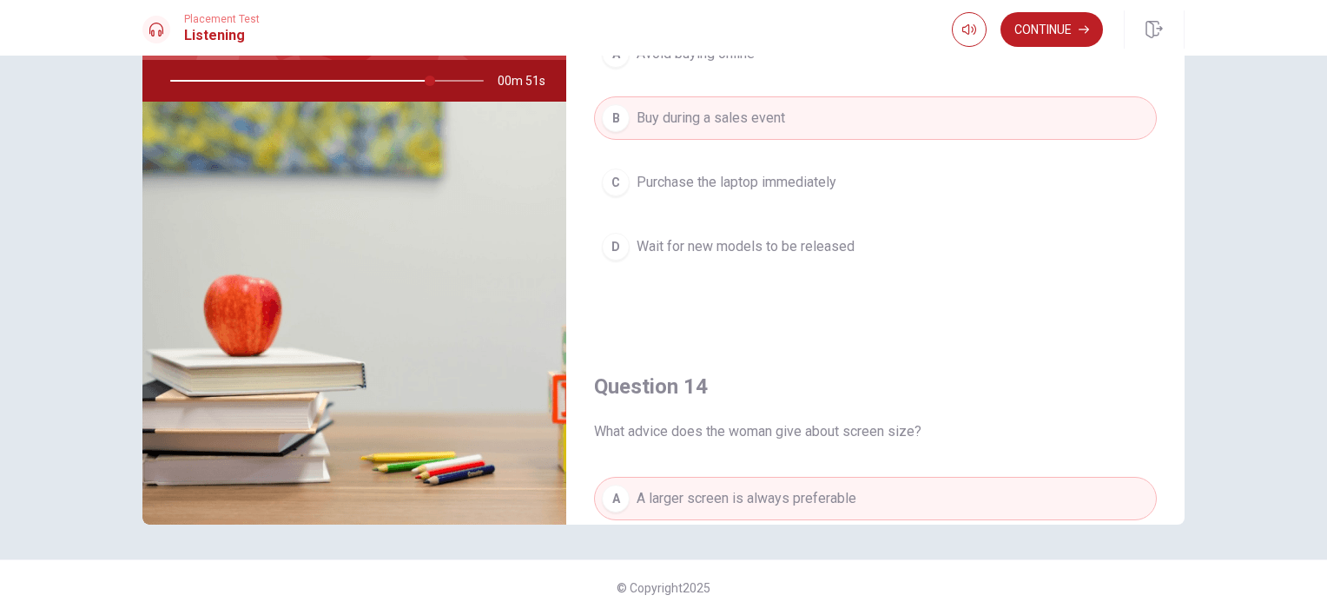
scroll to position [657, 0]
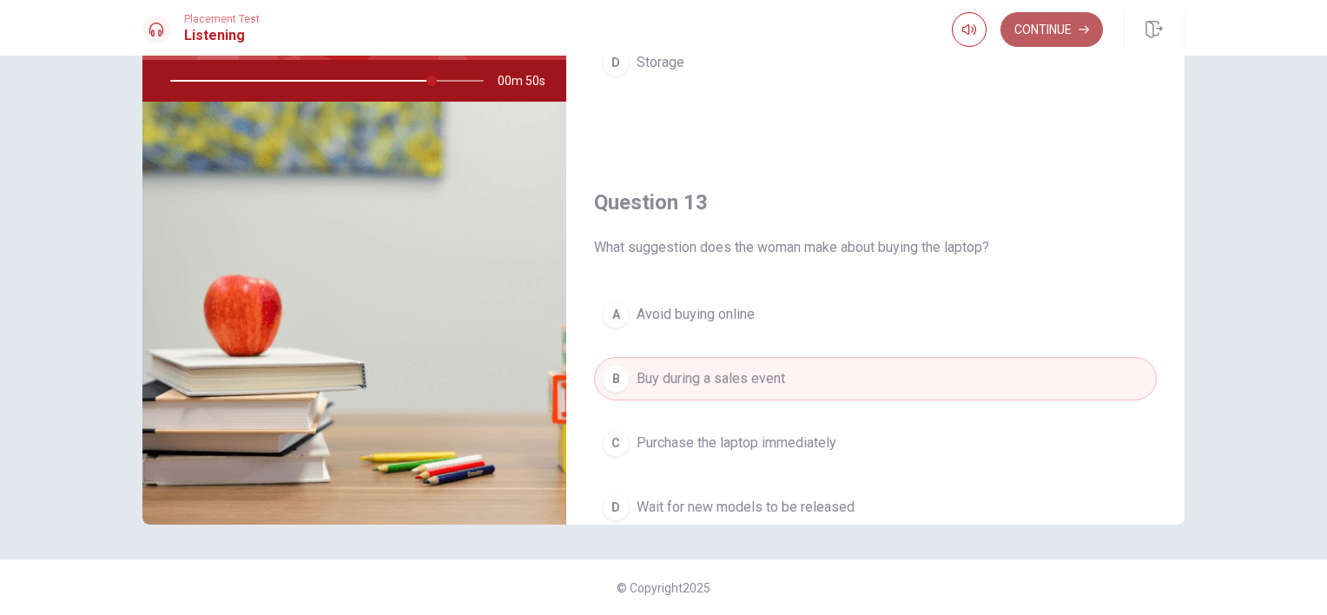
click at [1054, 31] on button "Continue" at bounding box center [1052, 29] width 102 height 35
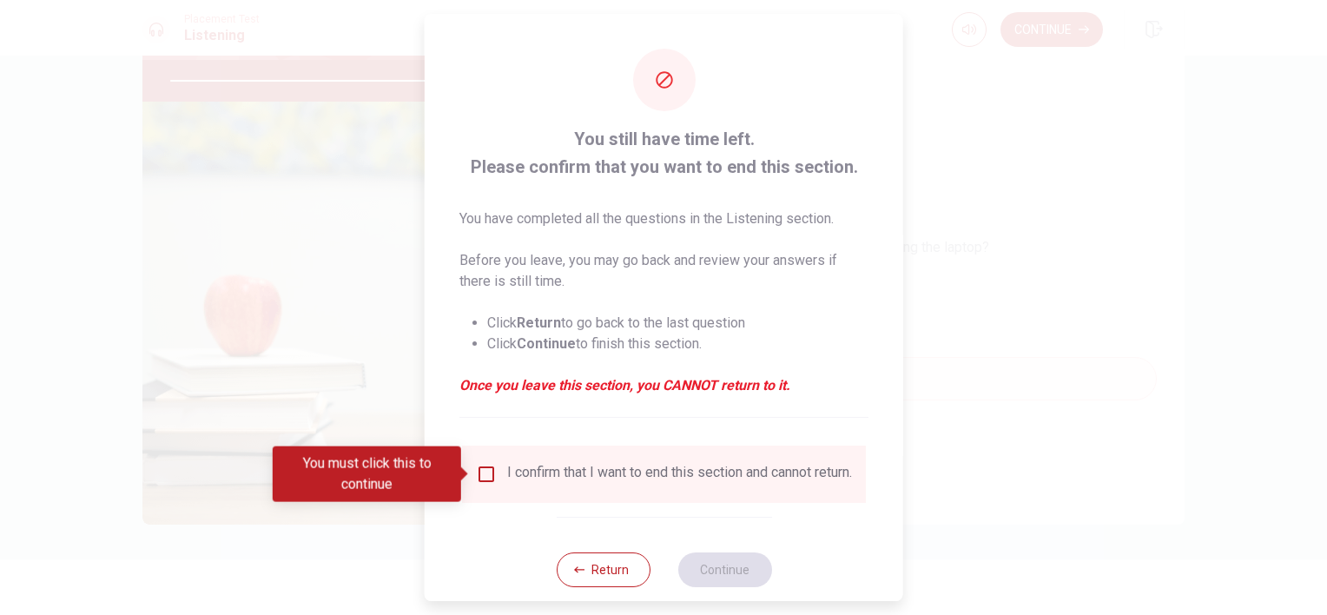
click at [487, 465] on input "You must click this to continue" at bounding box center [486, 474] width 21 height 21
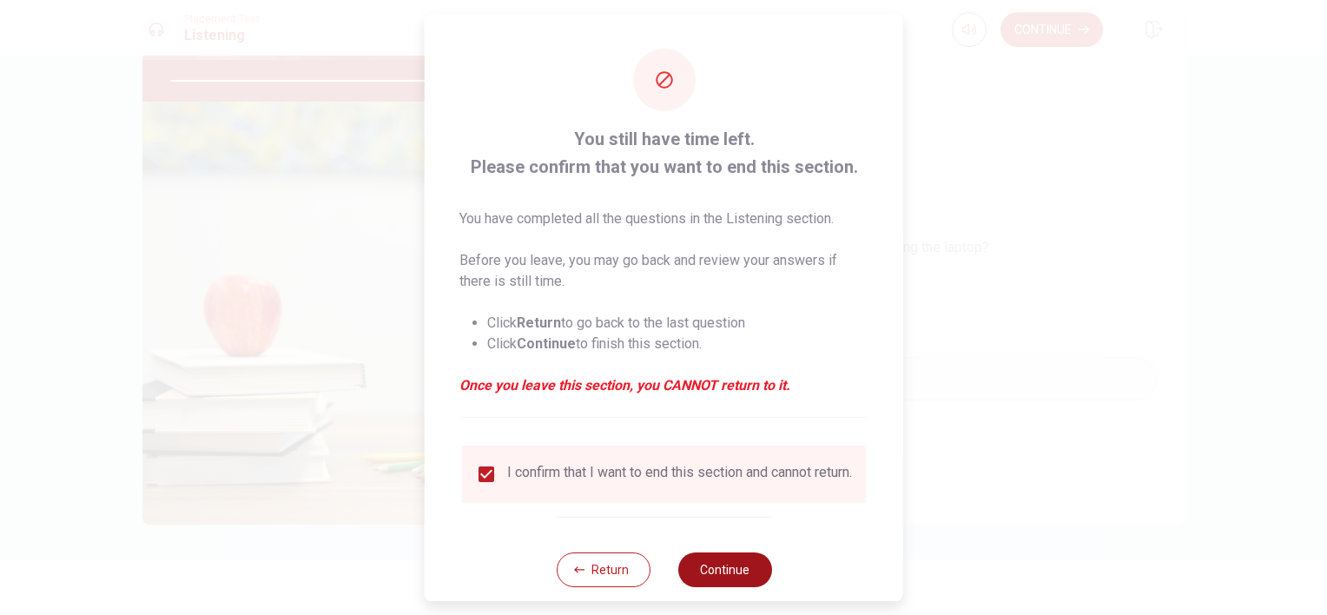
click at [725, 575] on button "Continue" at bounding box center [725, 569] width 94 height 35
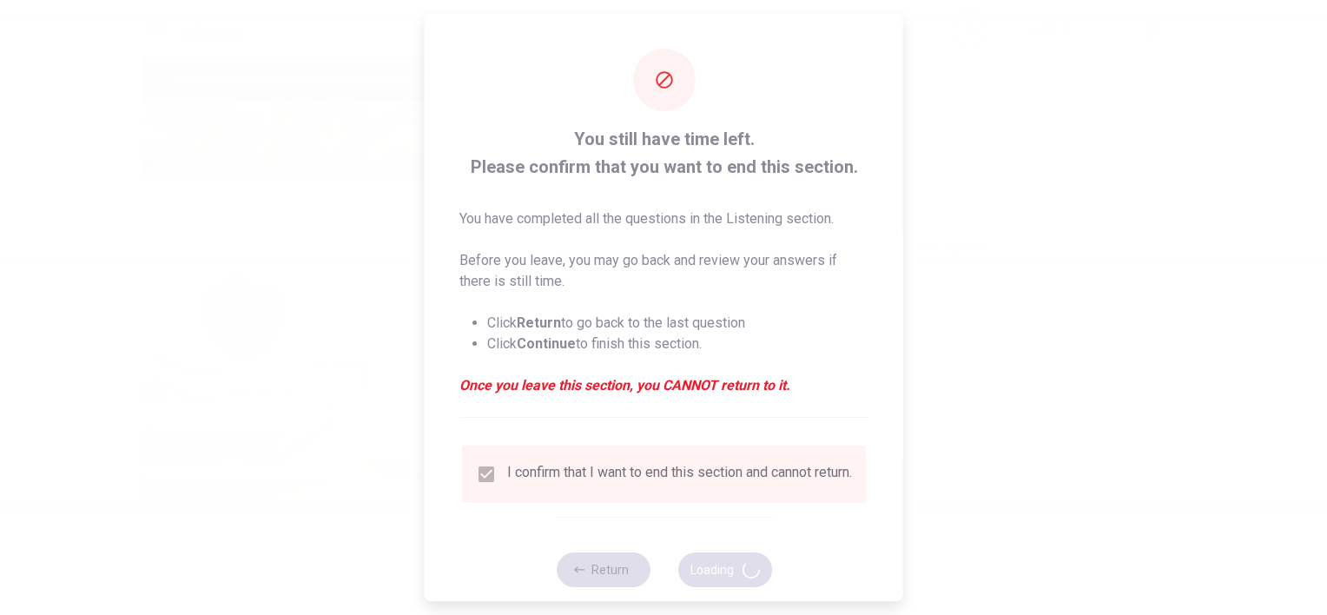
type input "85"
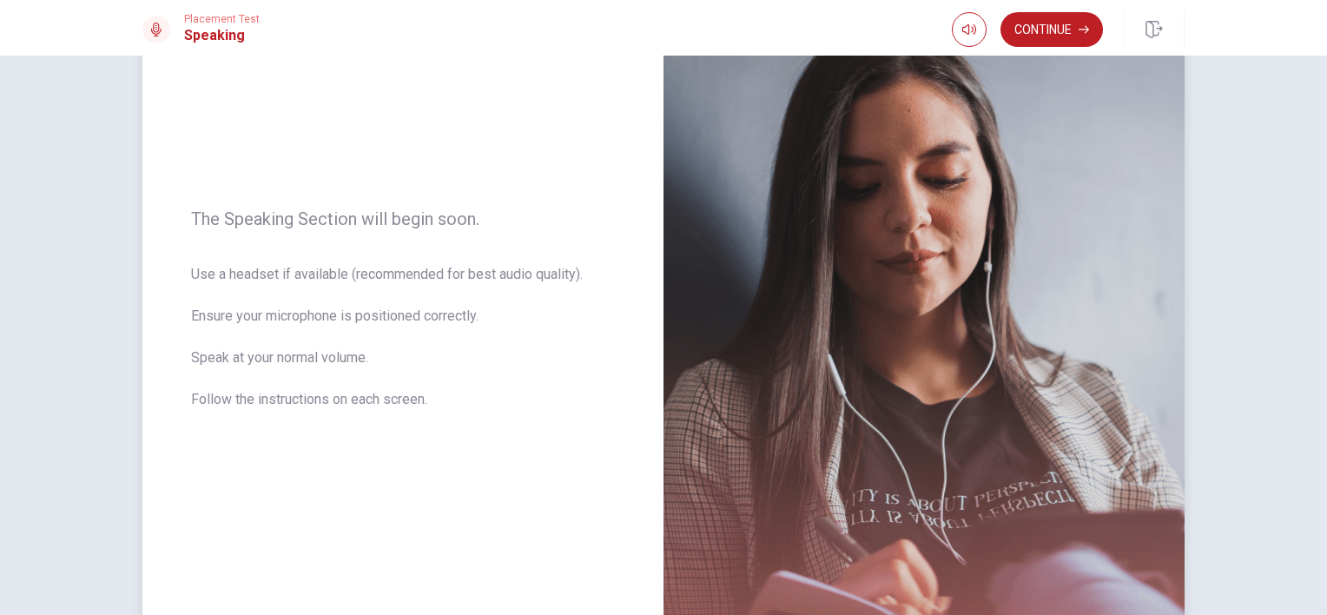
scroll to position [0, 0]
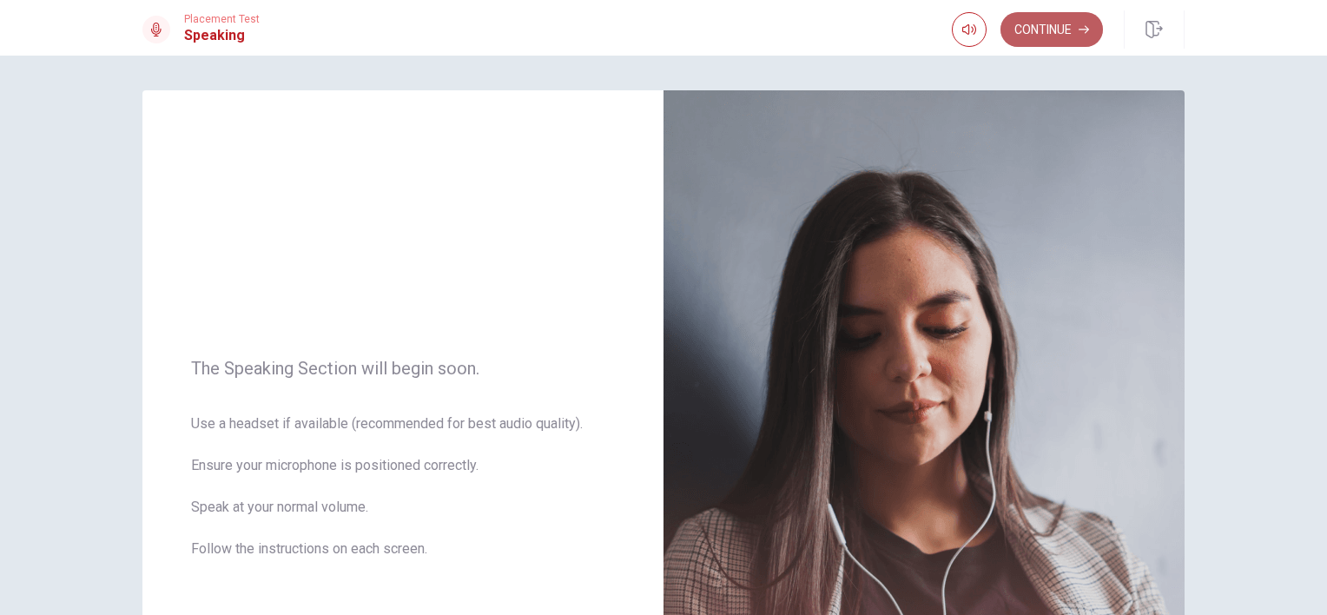
click at [1066, 30] on button "Continue" at bounding box center [1052, 29] width 102 height 35
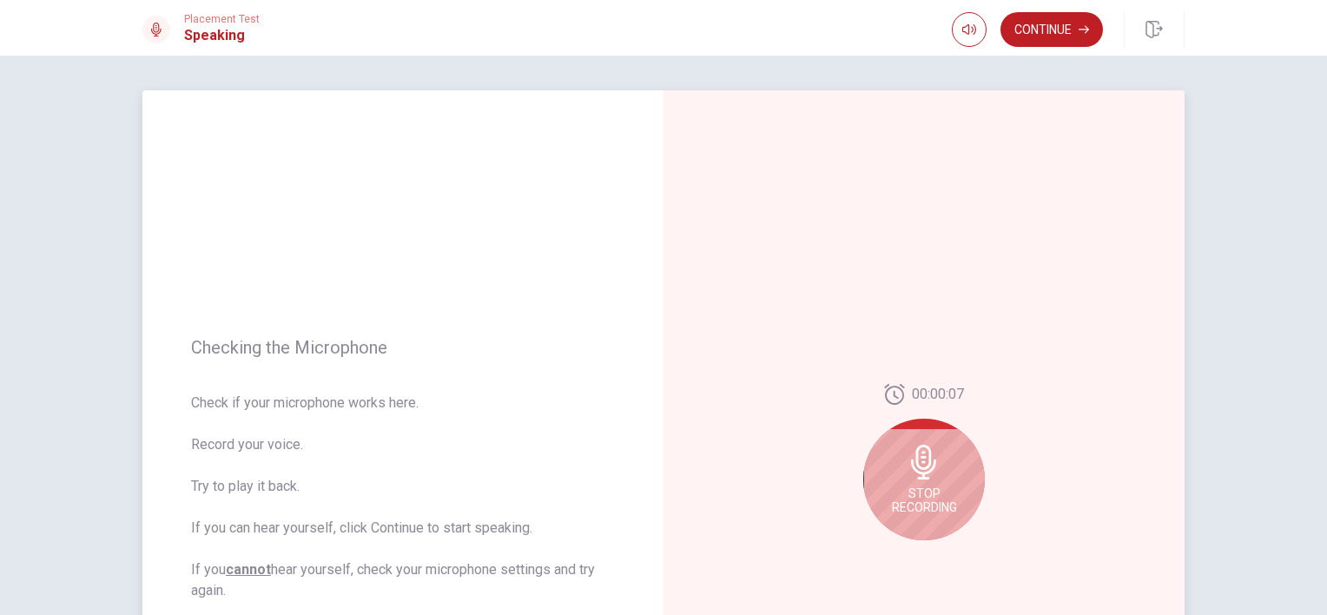
scroll to position [87, 0]
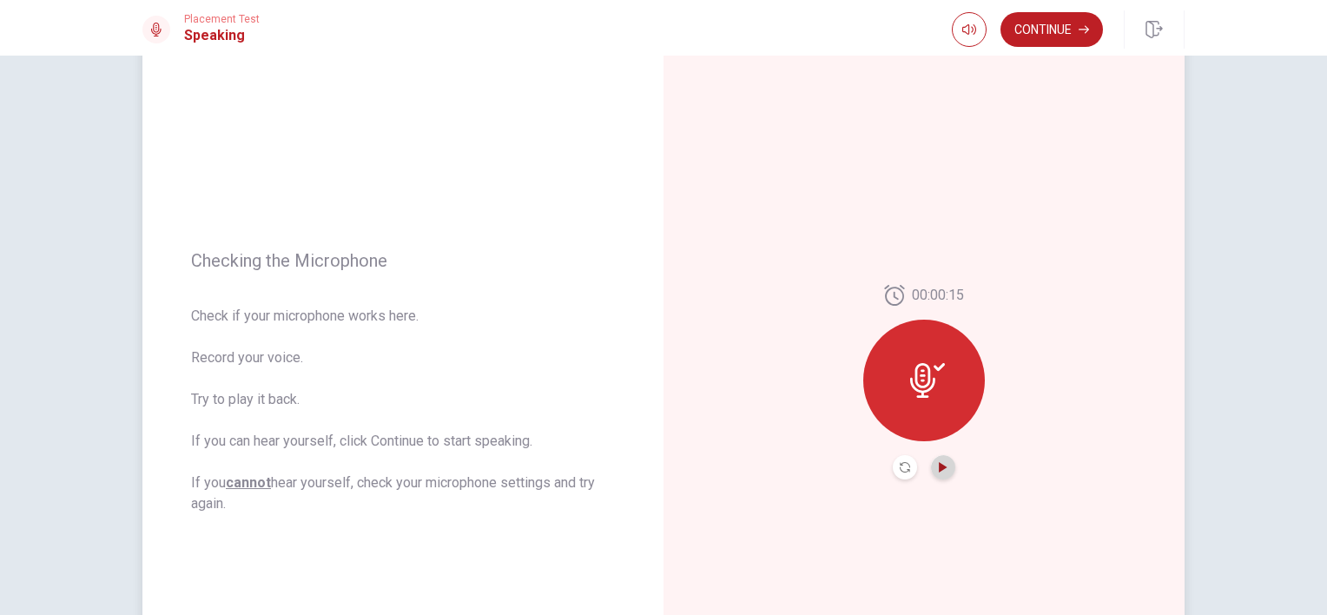
click at [939, 466] on icon "Play Audio" at bounding box center [943, 467] width 8 height 10
click at [1061, 33] on button "Continue" at bounding box center [1052, 29] width 102 height 35
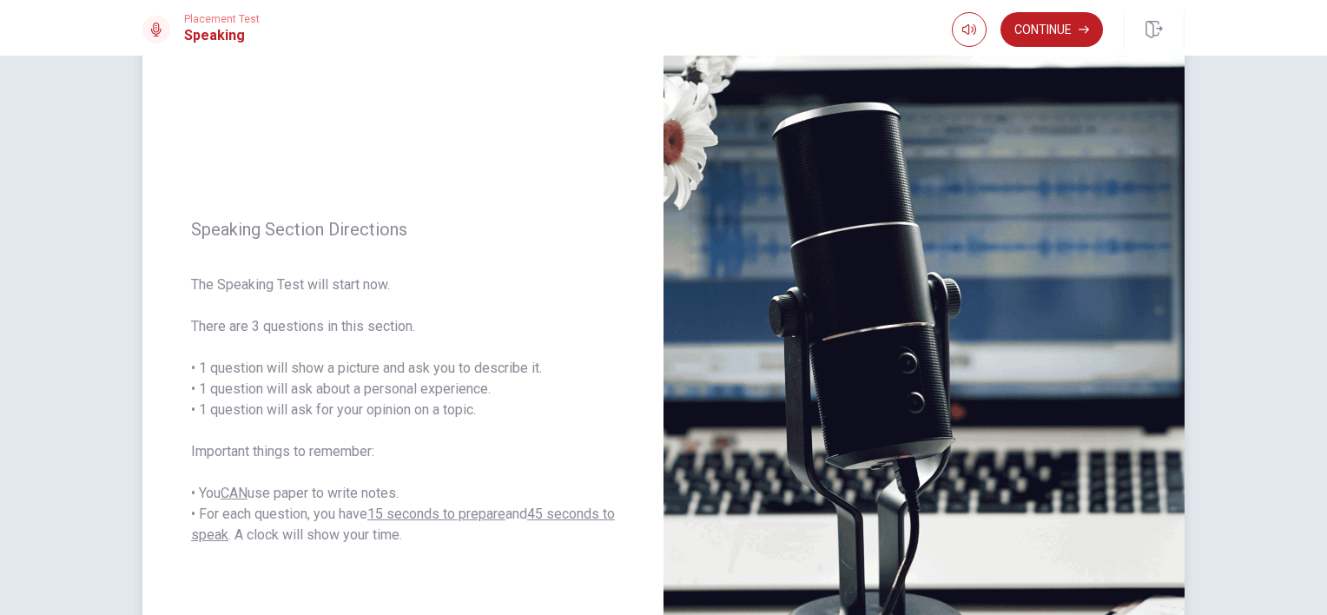
click at [927, 413] on img at bounding box center [924, 381] width 521 height 757
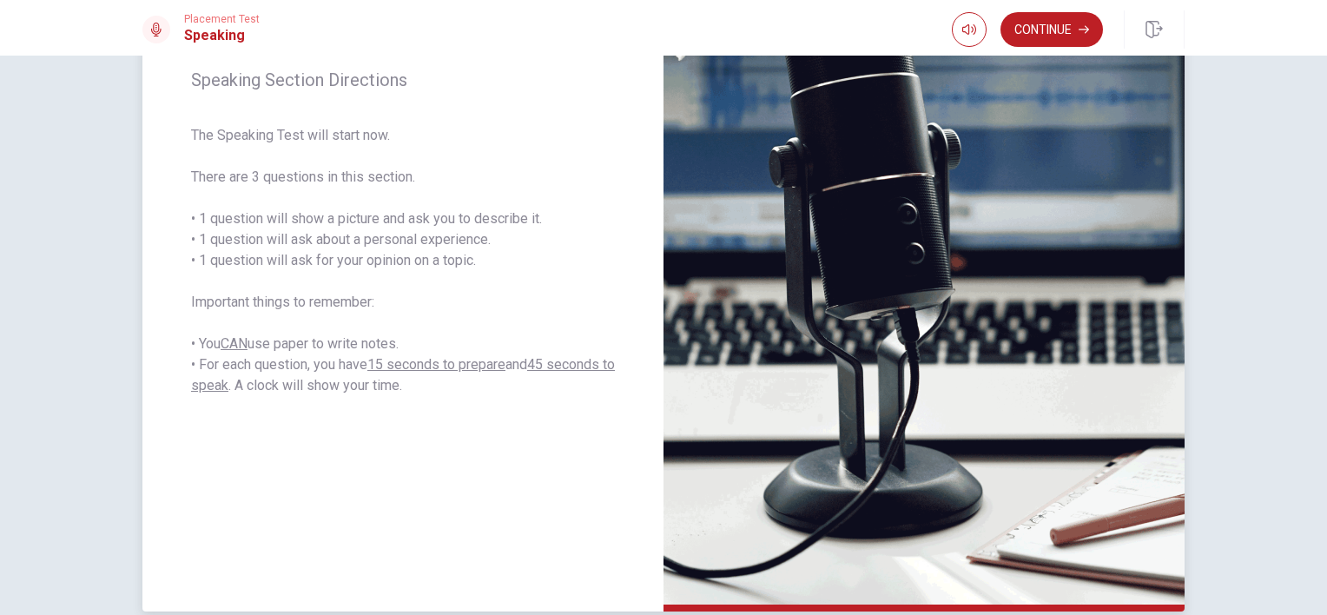
scroll to position [63, 0]
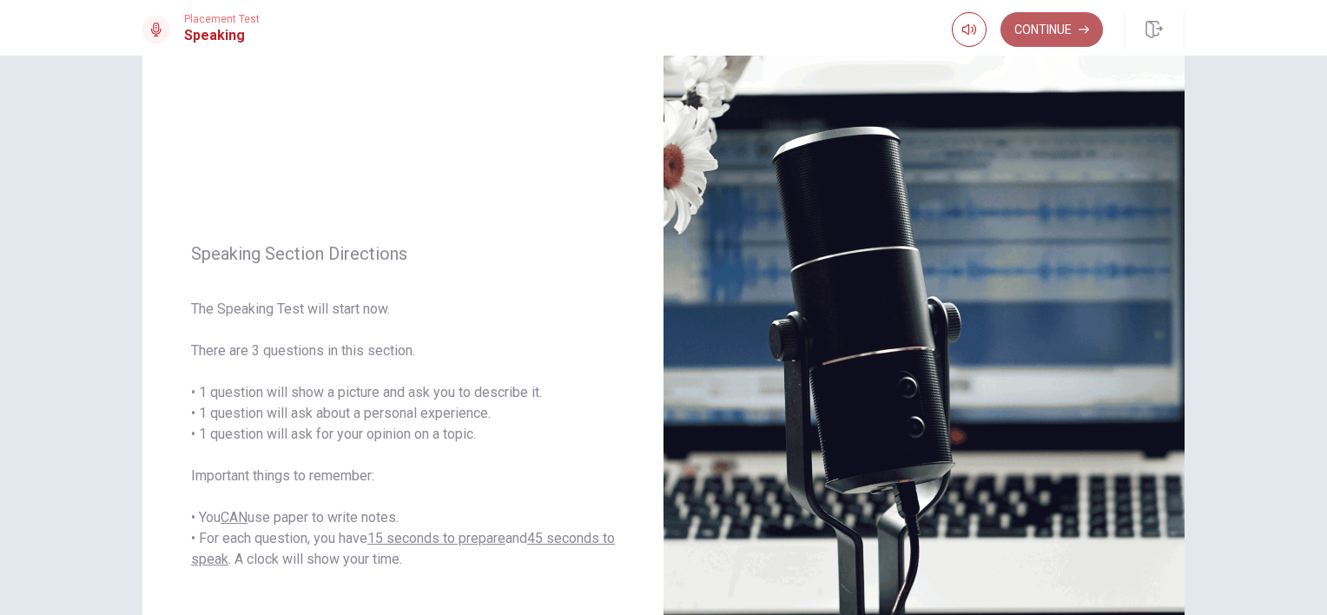
click at [1037, 36] on button "Continue" at bounding box center [1052, 29] width 102 height 35
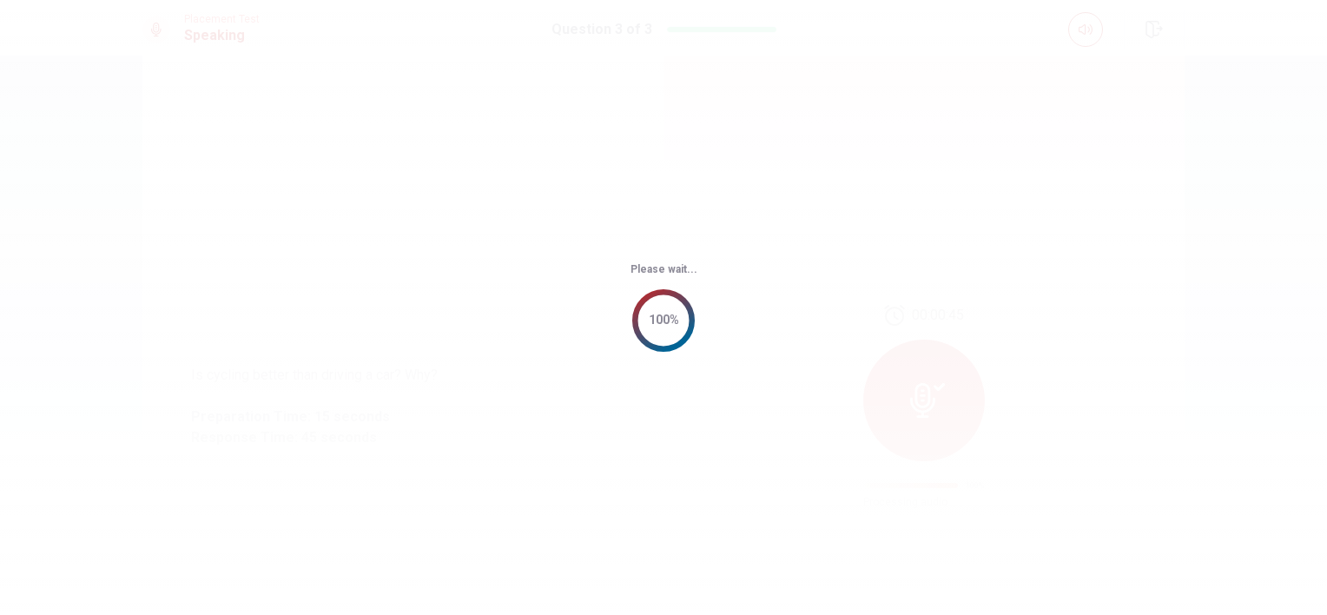
scroll to position [0, 0]
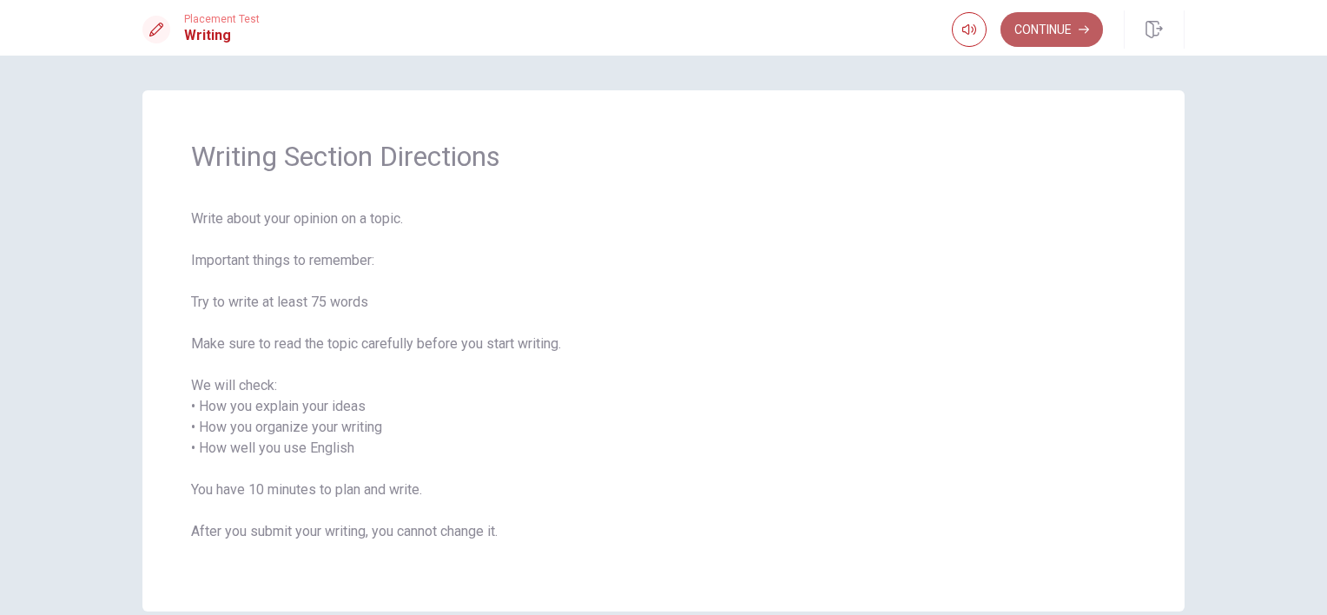
click at [1065, 29] on button "Continue" at bounding box center [1052, 29] width 102 height 35
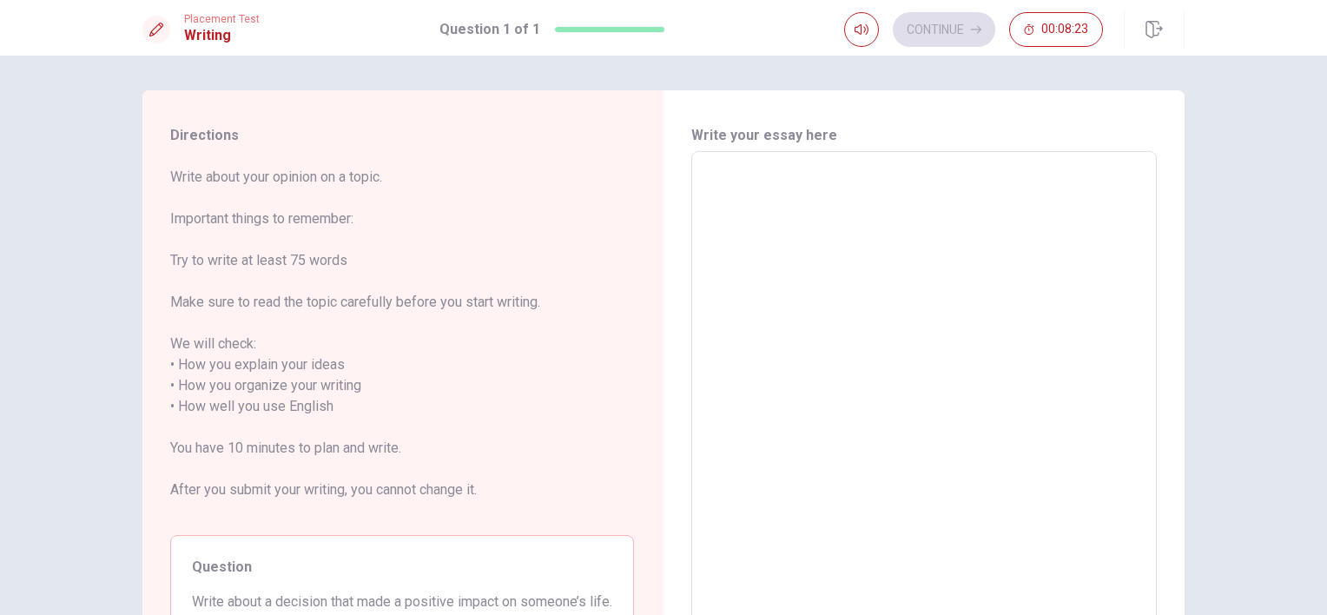
click at [747, 136] on h6 "Write your essay here" at bounding box center [924, 135] width 466 height 21
click at [772, 202] on textarea at bounding box center [924, 396] width 441 height 461
type textarea "I"
type textarea "x"
type textarea "I"
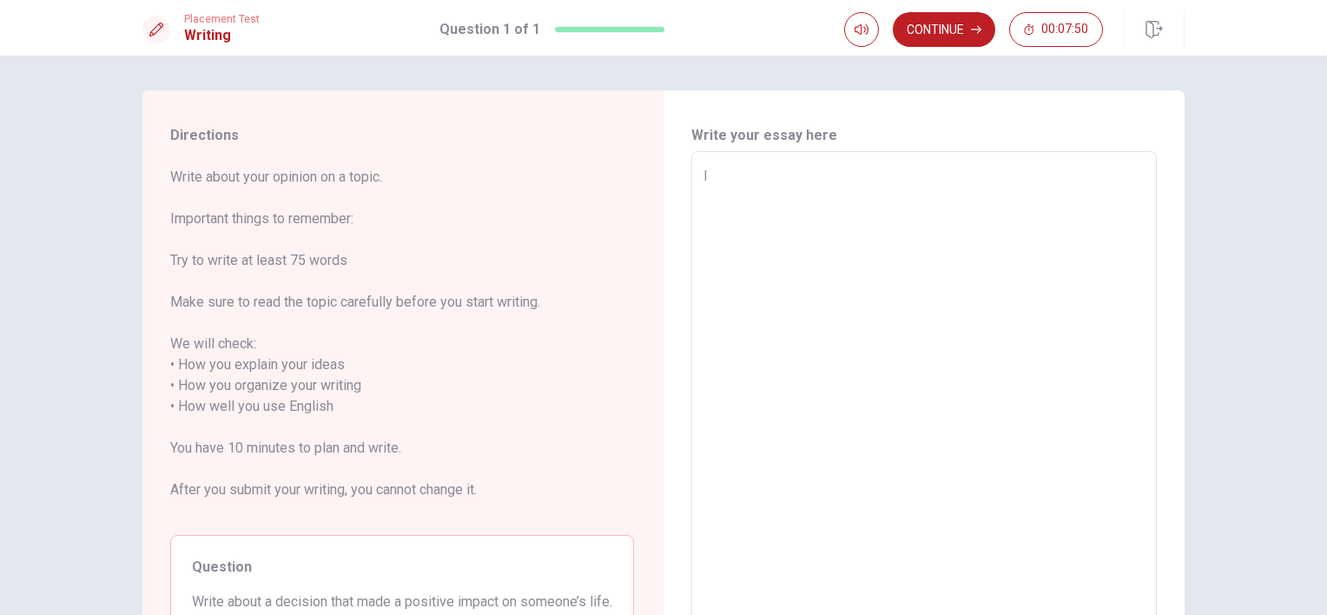
type textarea "x"
type textarea "I d"
type textarea "x"
type textarea "I de"
type textarea "x"
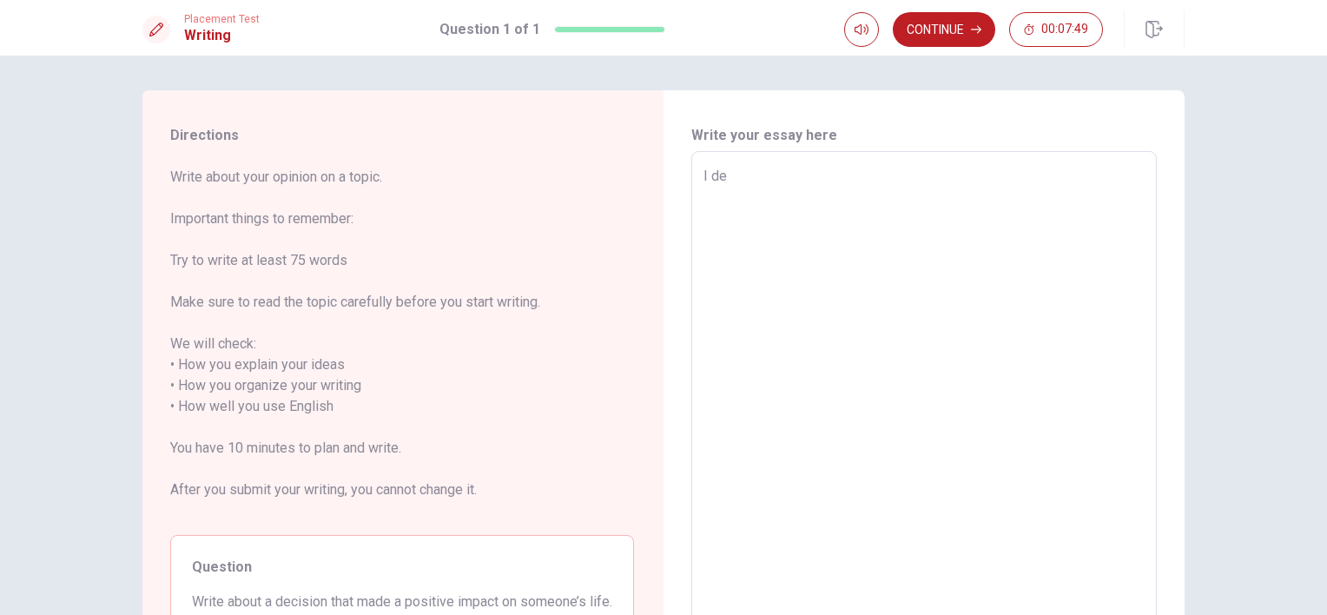
type textarea "I dec"
type textarea "x"
type textarea "I deci"
type textarea "x"
type textarea "I decid"
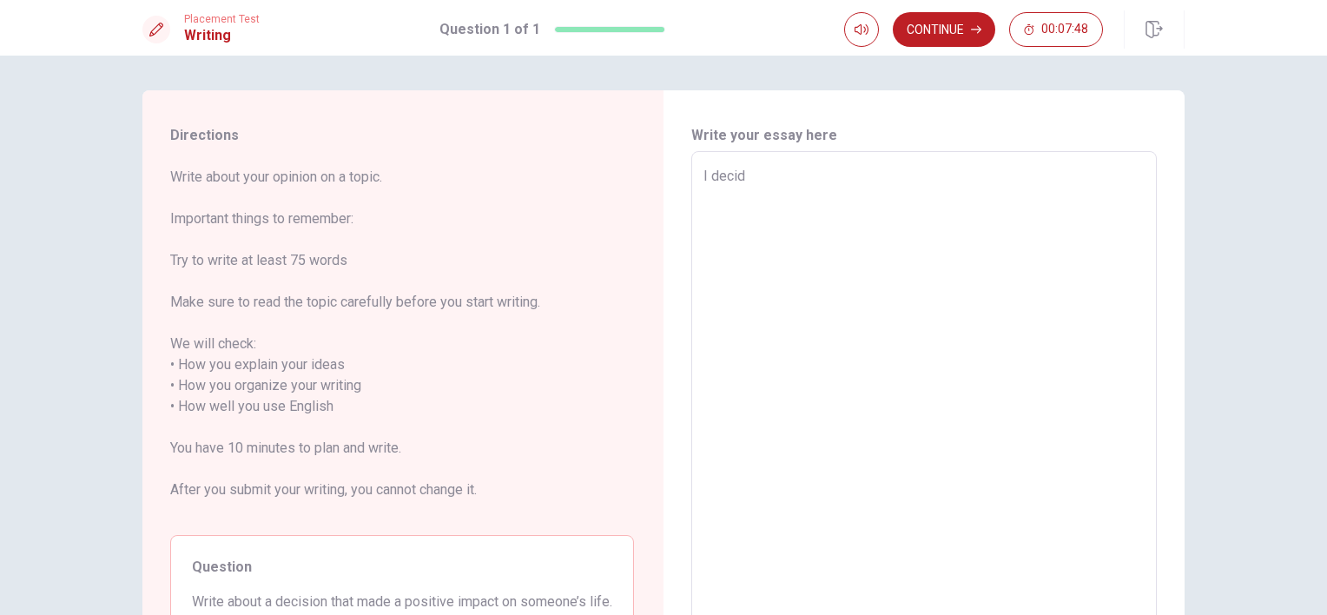
type textarea "x"
type textarea "I decide"
type textarea "x"
type textarea "I decider"
type textarea "x"
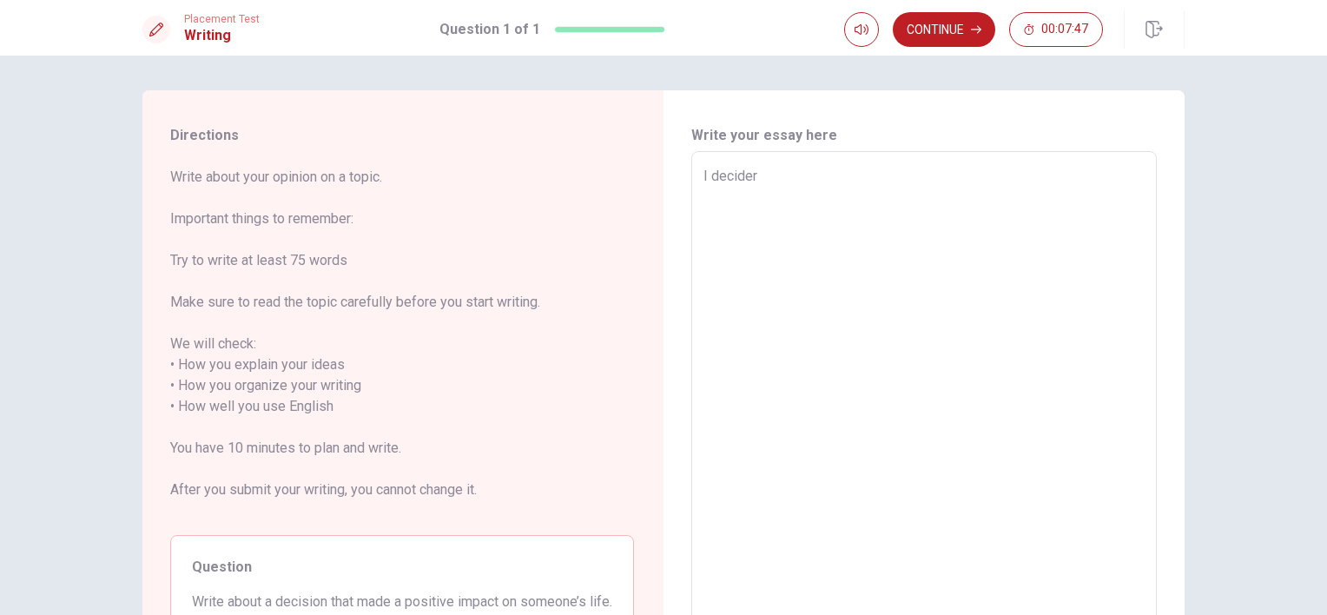
type textarea "I decide"
type textarea "x"
type textarea "I decided"
type textarea "x"
type textarea "I decided"
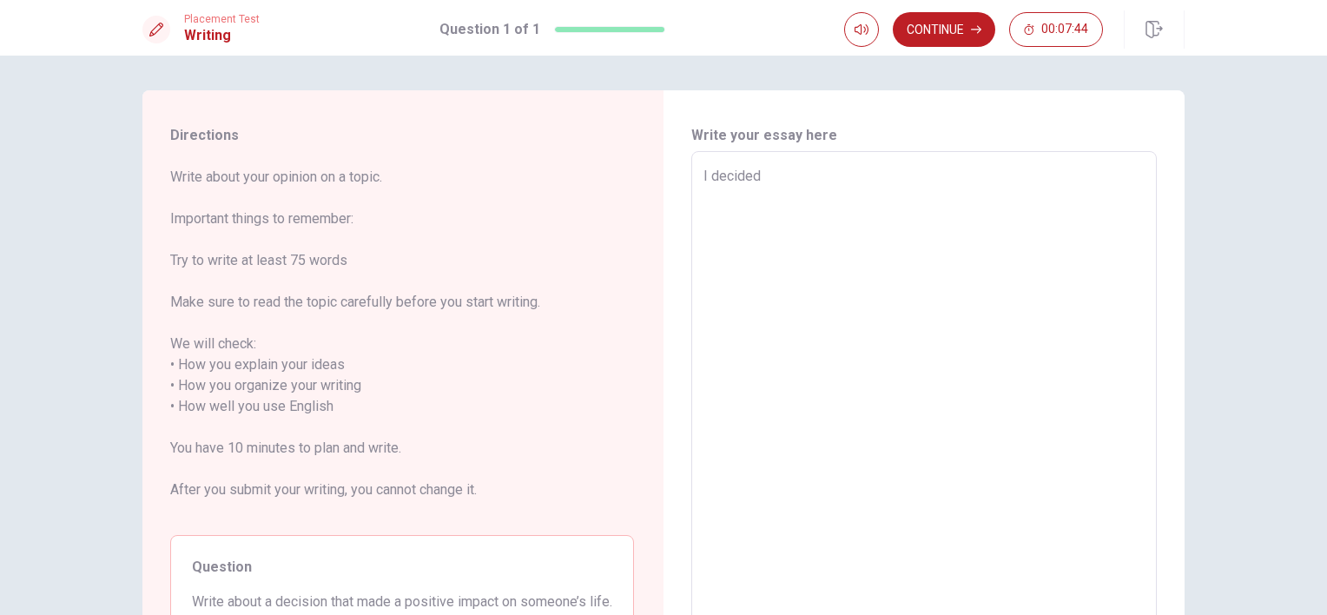
type textarea "x"
type textarea "I decided t"
type textarea "x"
type textarea "I decided to"
type textarea "x"
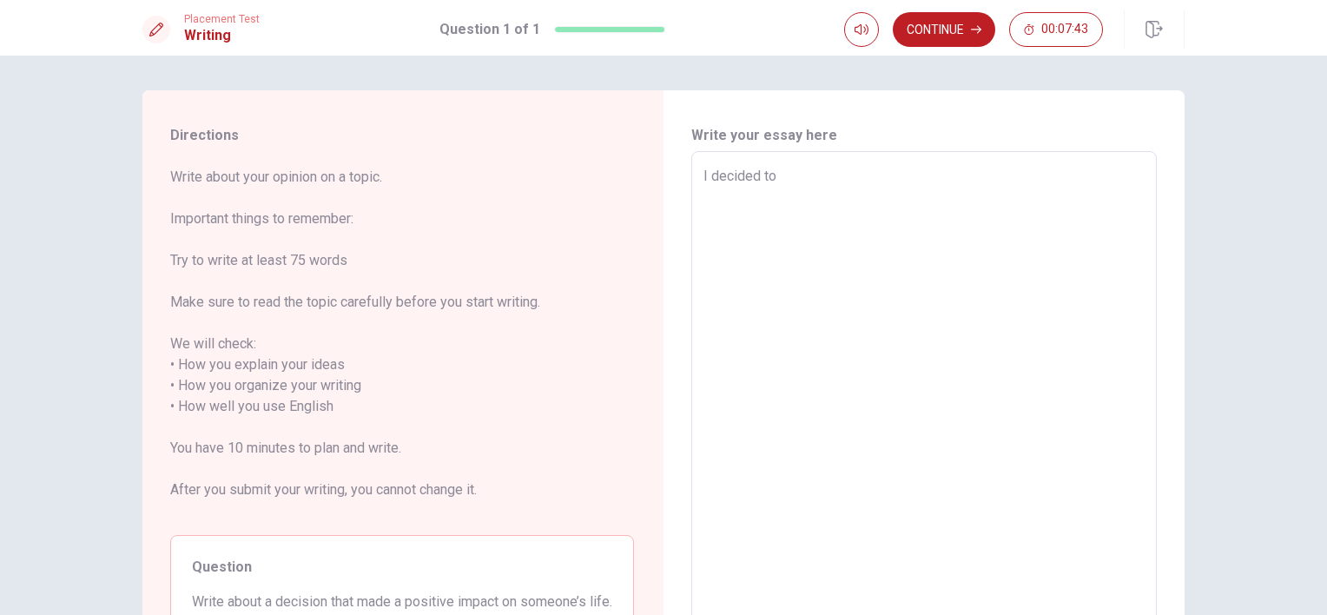
type textarea "I decided to"
type textarea "x"
type textarea "I decided to a"
type textarea "x"
type textarea "I decided to ad"
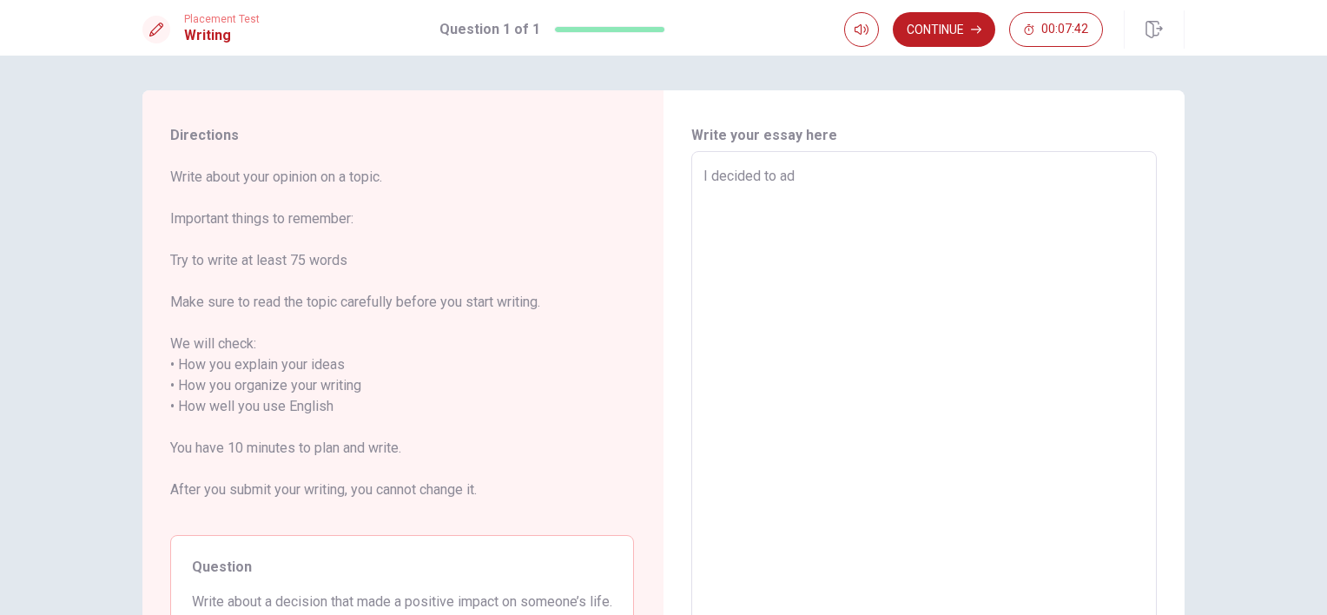
type textarea "x"
type textarea "I decided to ado"
type textarea "x"
type textarea "I decided to adop"
type textarea "x"
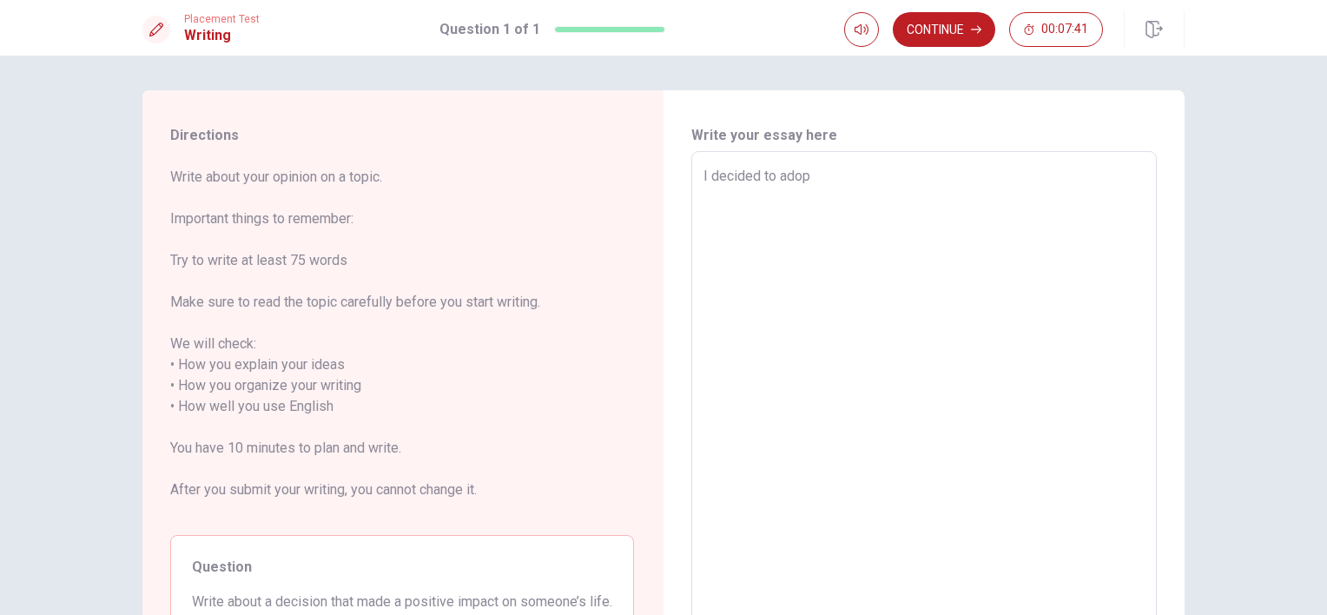
type textarea "I decided to adopt"
type textarea "x"
type textarea "I decided to adopt"
type textarea "x"
type textarea "I decided to adopt a"
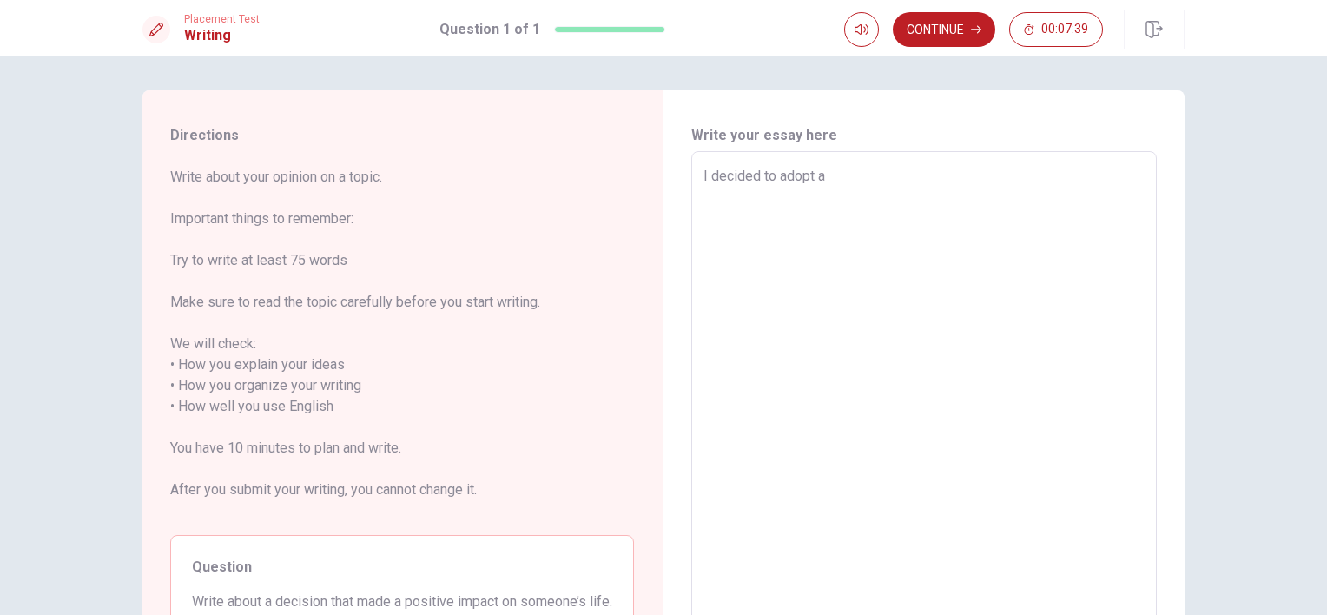
type textarea "x"
type textarea "I decided to adopt a"
type textarea "x"
type textarea "I decided to adopt a a"
type textarea "x"
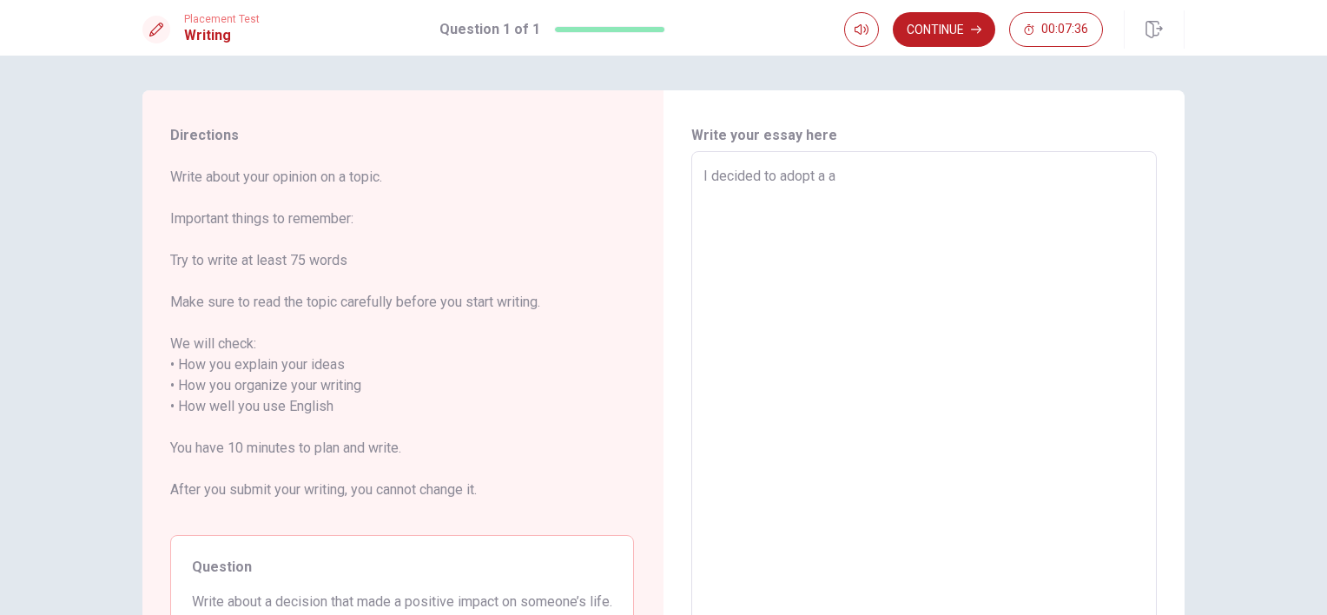
type textarea "I decided to adopt a a"
type textarea "x"
type textarea "I decided to adopt a a s"
type textarea "x"
type textarea "I decided to adopt a a sm"
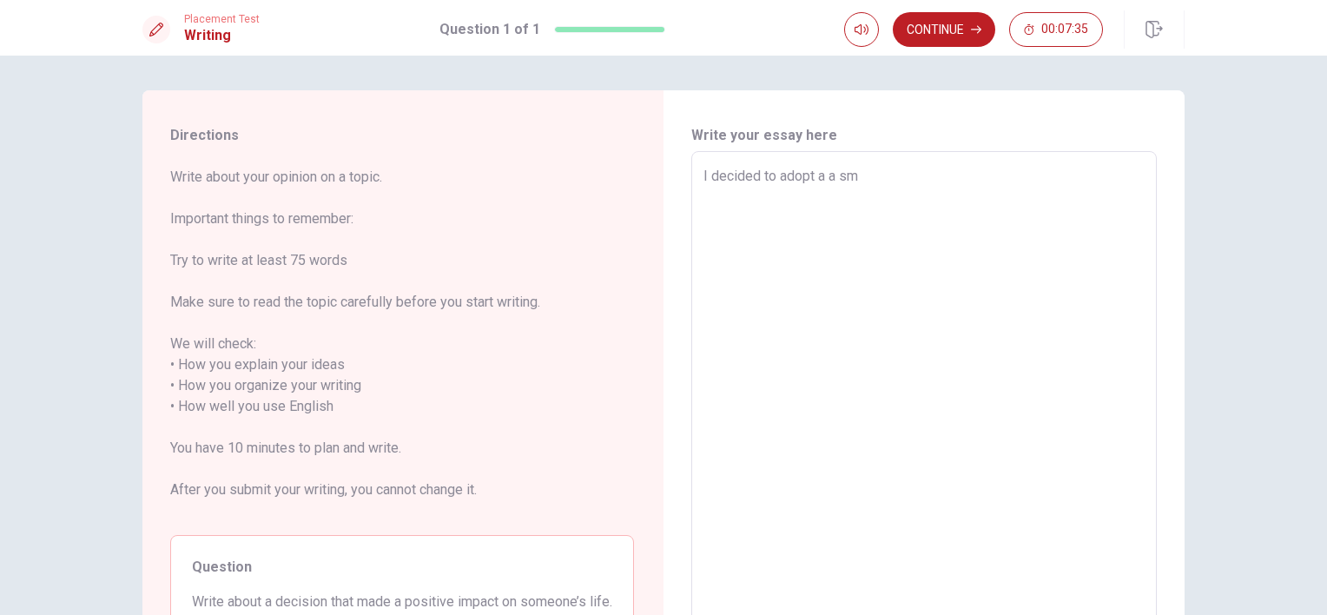
type textarea "x"
type textarea "I decided to adopt a a sma"
type textarea "x"
type textarea "I decided to adopt a a smal"
type textarea "x"
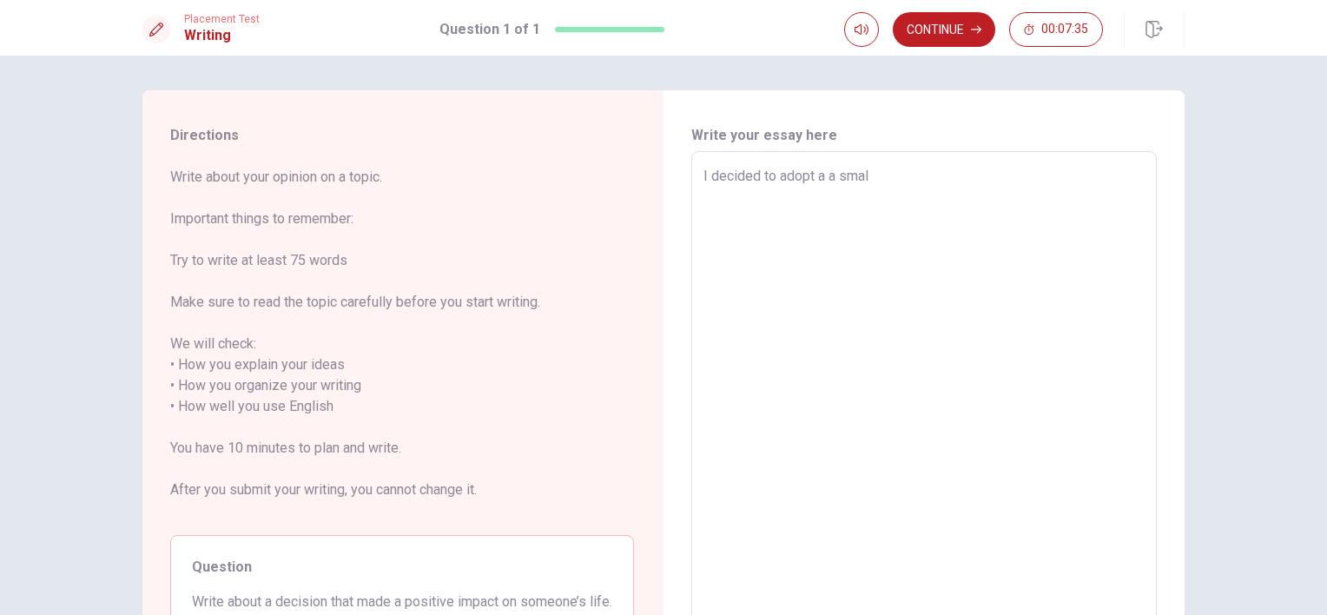
type textarea "I decided to adopt a a small"
type textarea "x"
type textarea "I decided to adopt a a small"
type textarea "x"
type textarea "I decided to adopt a a small c"
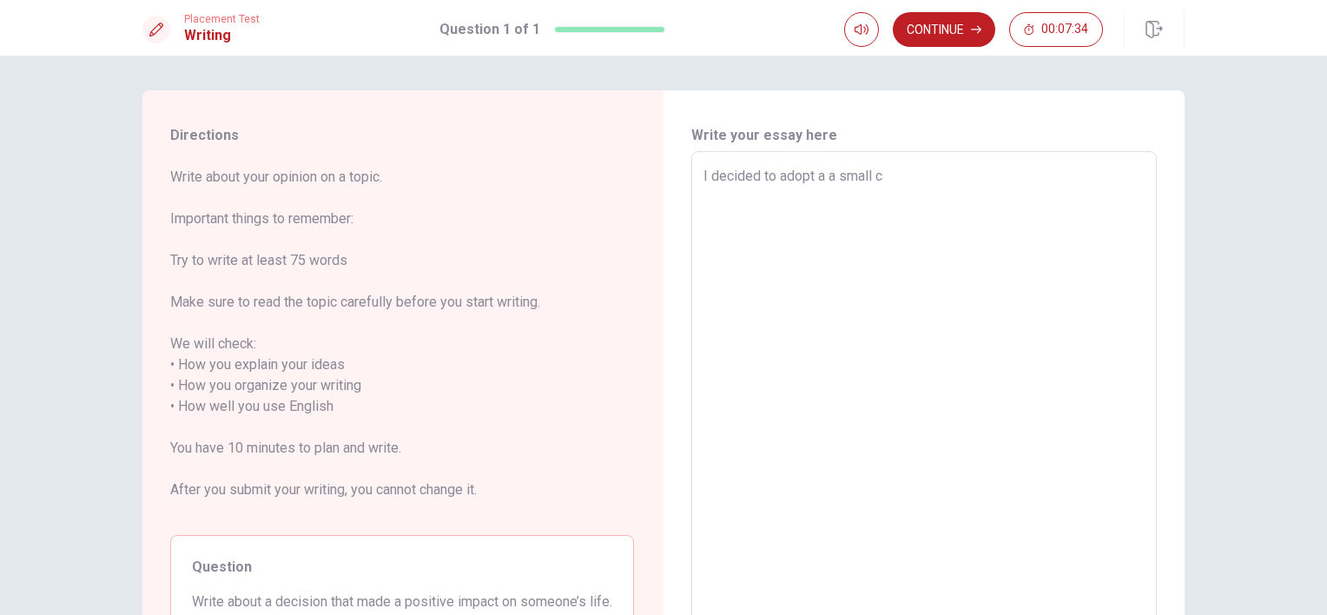
type textarea "x"
type textarea "I decided to adopt a a small ca"
type textarea "x"
type textarea "I decided to adopt a a small cat"
type textarea "x"
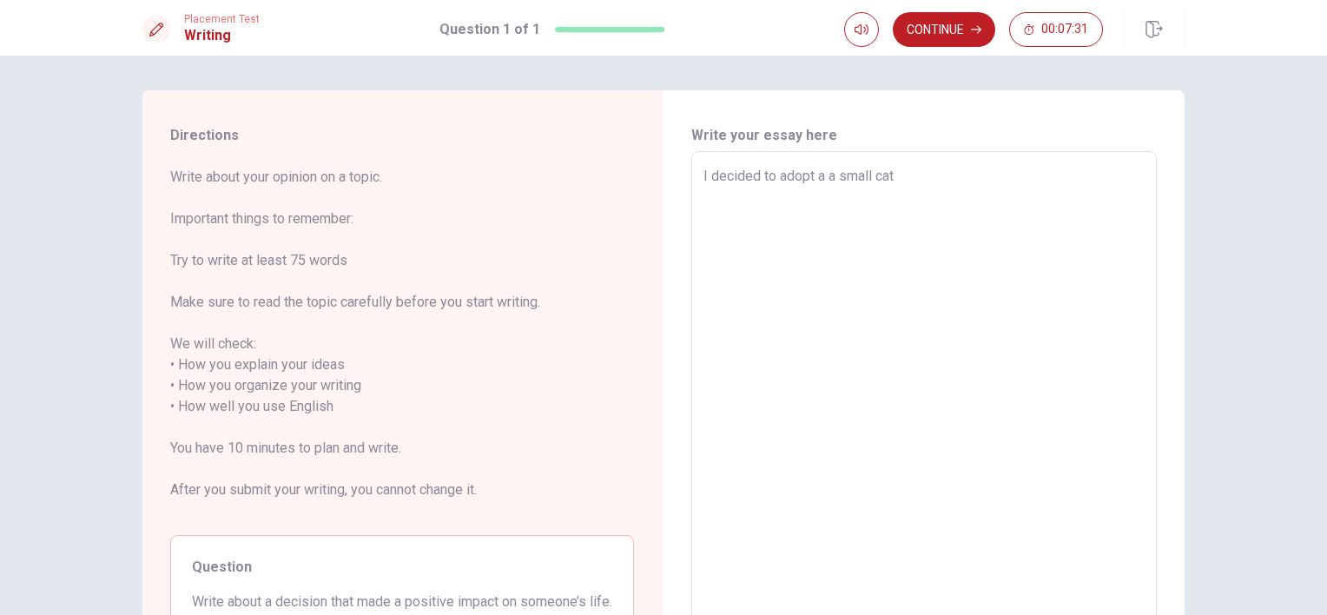
type textarea "I decided to adopt a a small cat"
type textarea "x"
type textarea "I decided to adopt a a small cat f"
type textarea "x"
type textarea "I decided to adopt a a small cat fr"
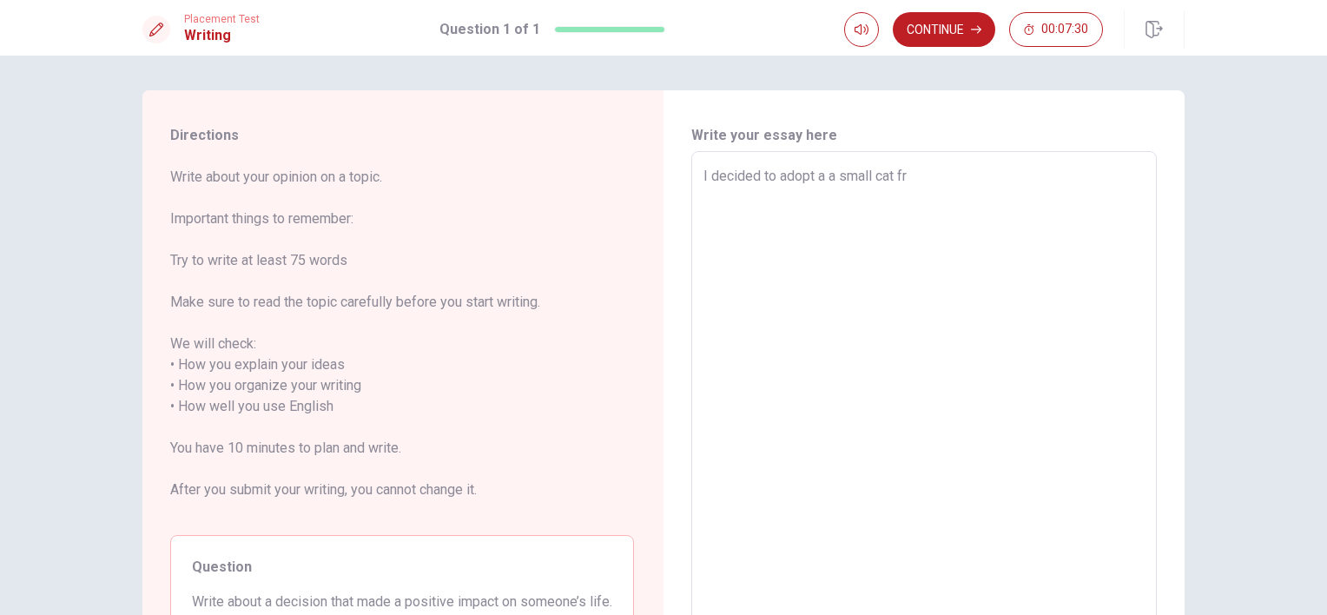
type textarea "x"
type textarea "I decided to adopt a a small cat fro"
type textarea "x"
type textarea "I decided to adopt a a small cat from"
type textarea "x"
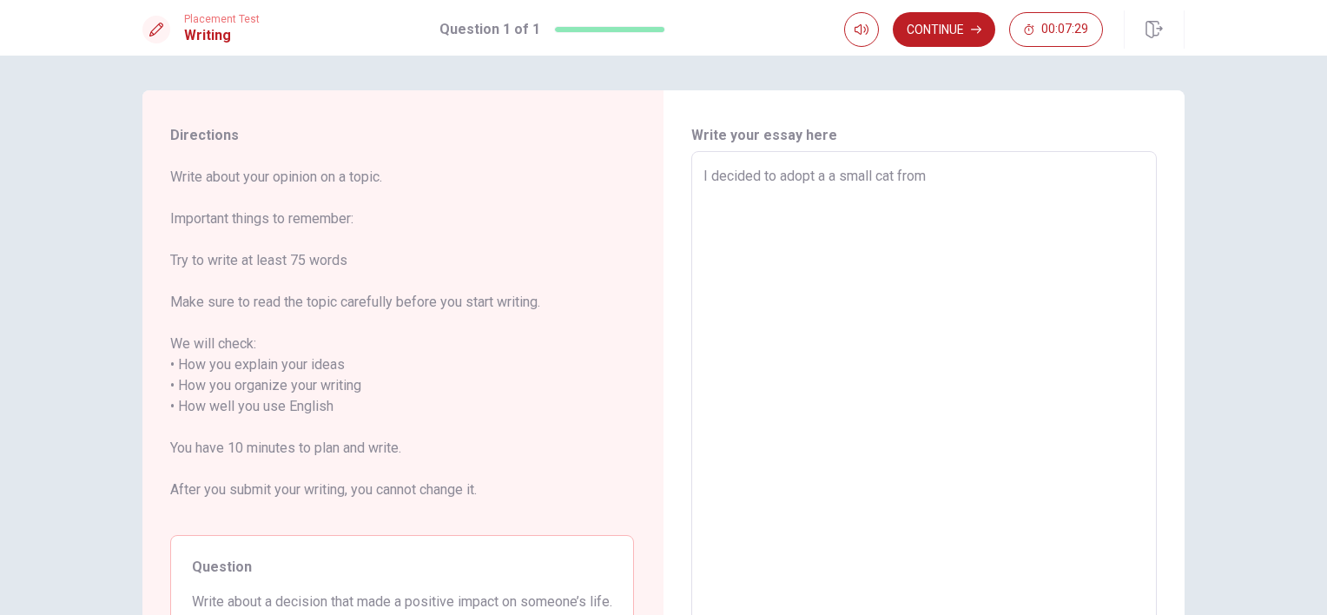
type textarea "I decided to adopt a a small cat frome"
type textarea "x"
type textarea "I decided to adopt a a small cat frome"
type textarea "x"
type textarea "I decided to adopt a a small cat frome"
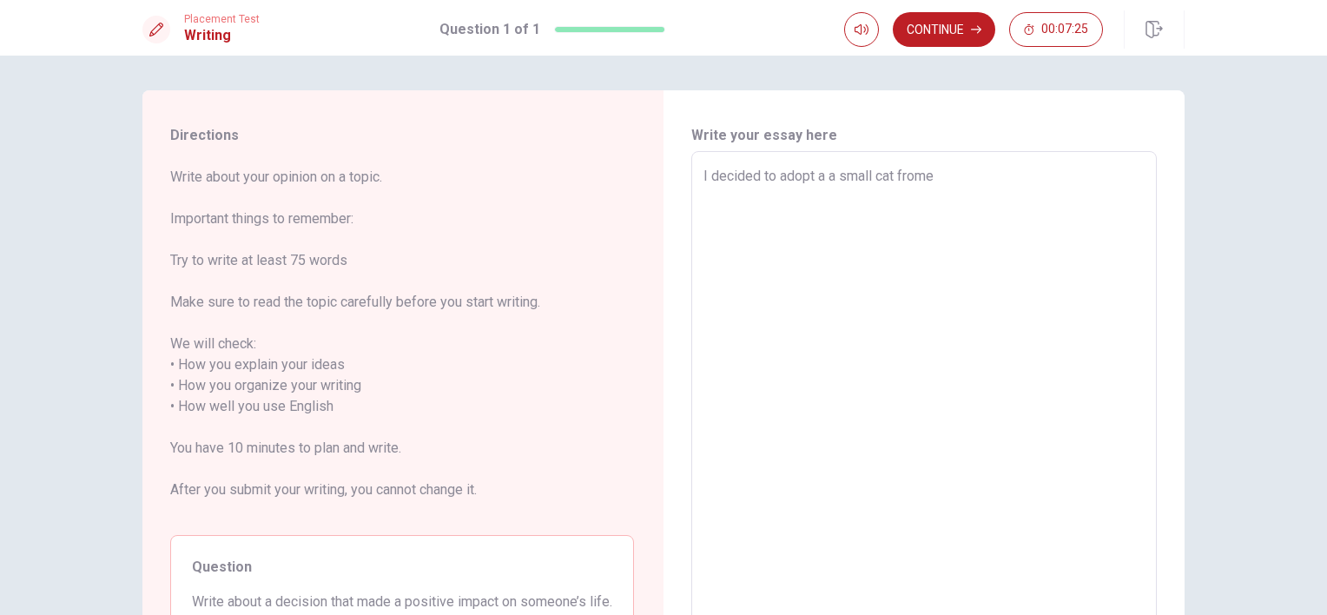
type textarea "x"
type textarea "I decided to adopt a a small cat from"
type textarea "x"
type textarea "I decided to adopt a a small cat from"
type textarea "x"
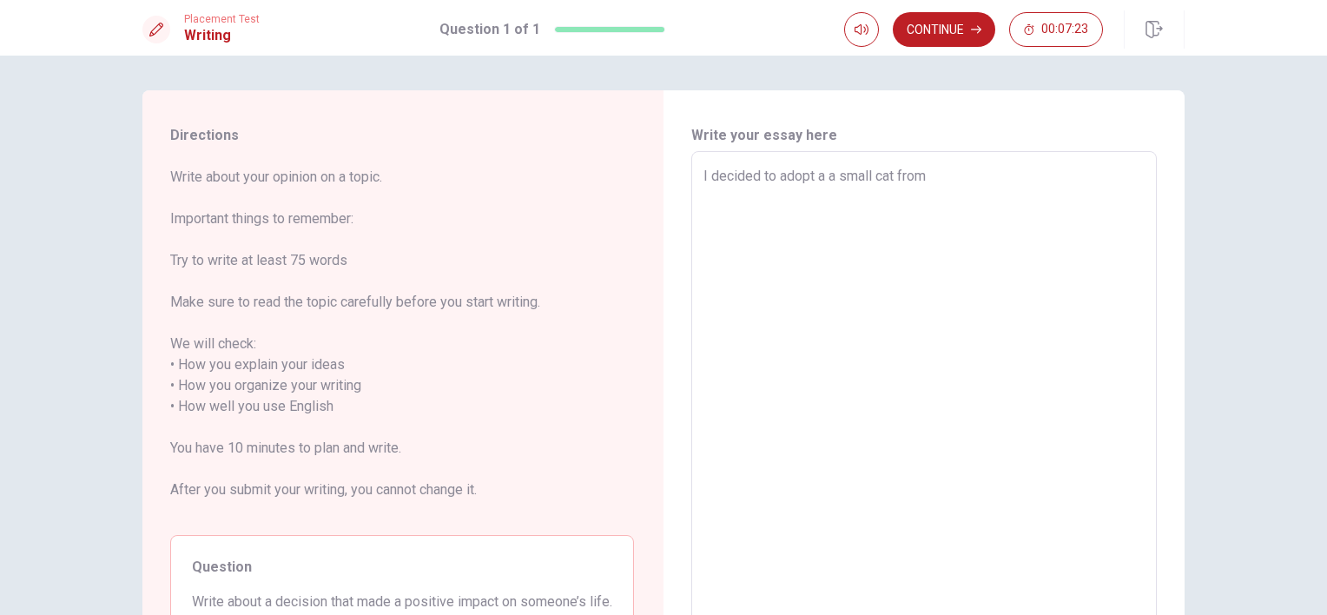
type textarea "I decided to adopt a a small cat from t"
type textarea "x"
type textarea "I decided to adopt a a small cat from th"
type textarea "x"
type textarea "I decided to adopt a a small cat from the"
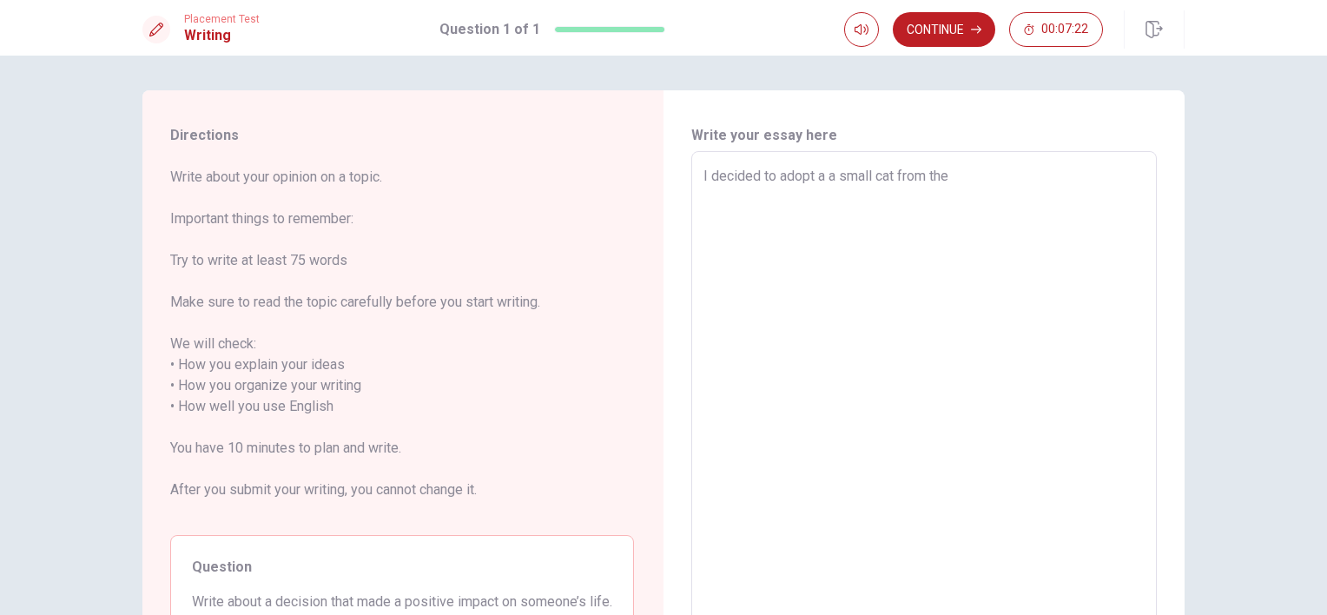
type textarea "x"
type textarea "I decided to adopt a a small cat from the"
type textarea "x"
type textarea "I decided to adopt a a small cat from the s"
type textarea "x"
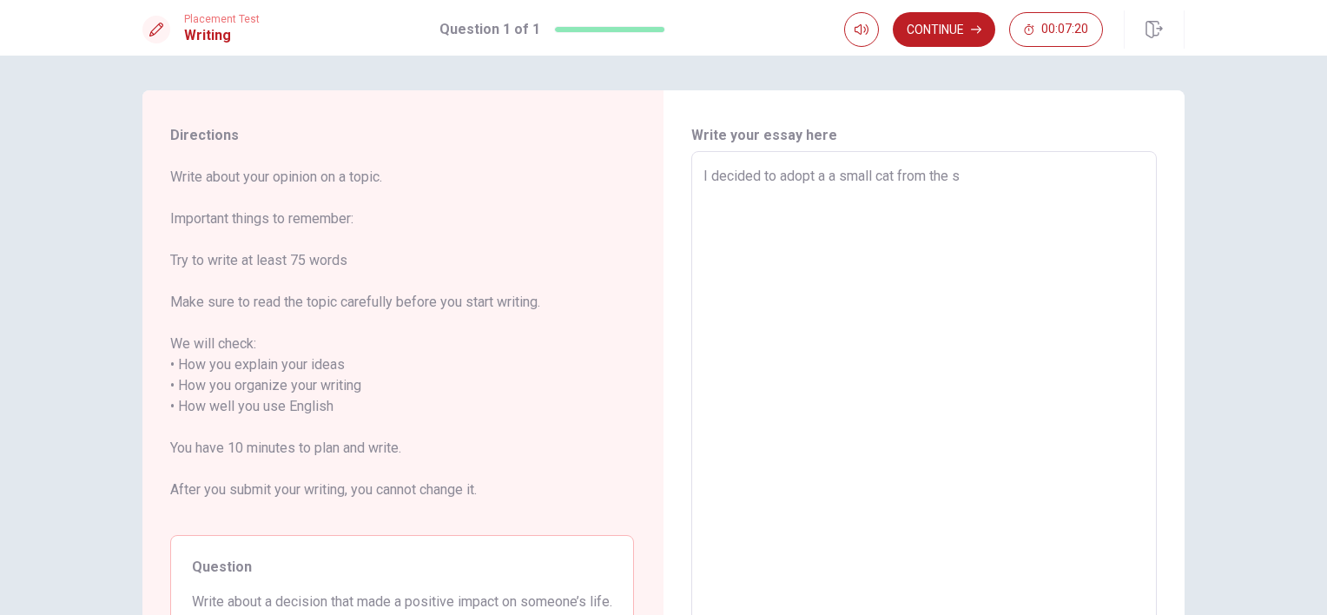
type textarea "I decided to adopt a a small cat from the sh"
type textarea "x"
type textarea "I decided to adopt a a small cat from the she"
type textarea "x"
type textarea "I decided to adopt a a small cat from the shel"
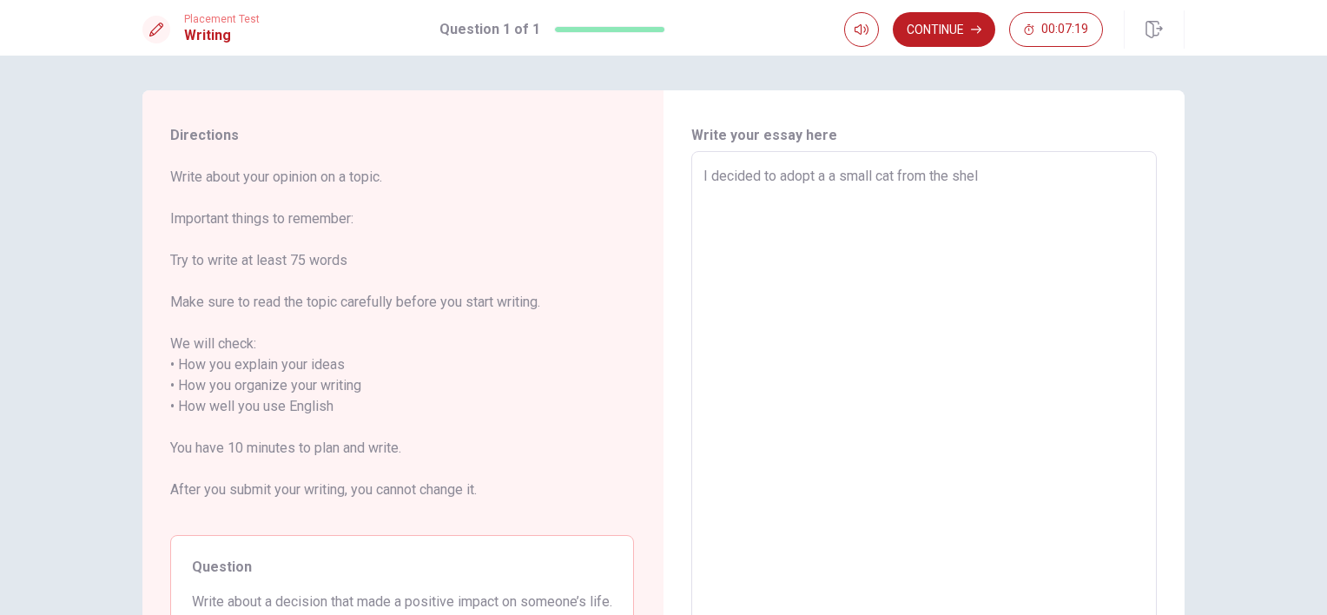
type textarea "x"
type textarea "I decided to adopt a a small cat from the shelt"
type textarea "x"
type textarea "I decided to adopt a a small cat from the shelte"
type textarea "x"
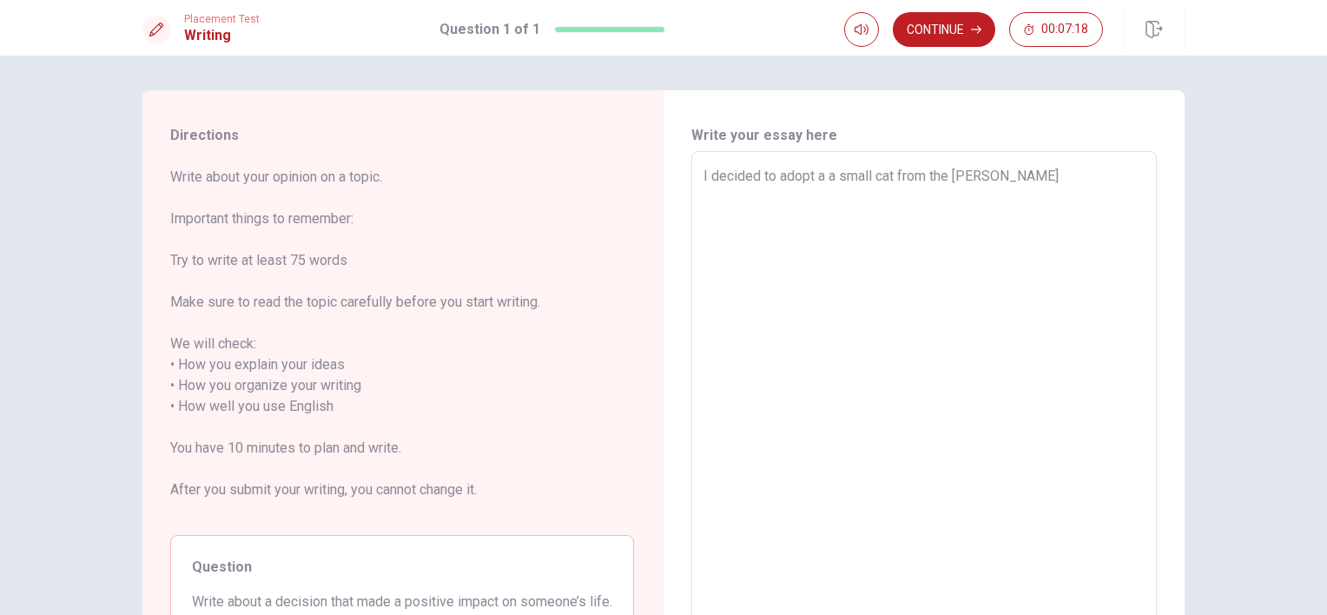
type textarea "I decided to adopt a a small cat from the shelter"
type textarea "x"
type textarea "I decided to adopt a a small cat from the shelter."
type textarea "x"
type textarea "I decided to adopt a a small cat from the shelter."
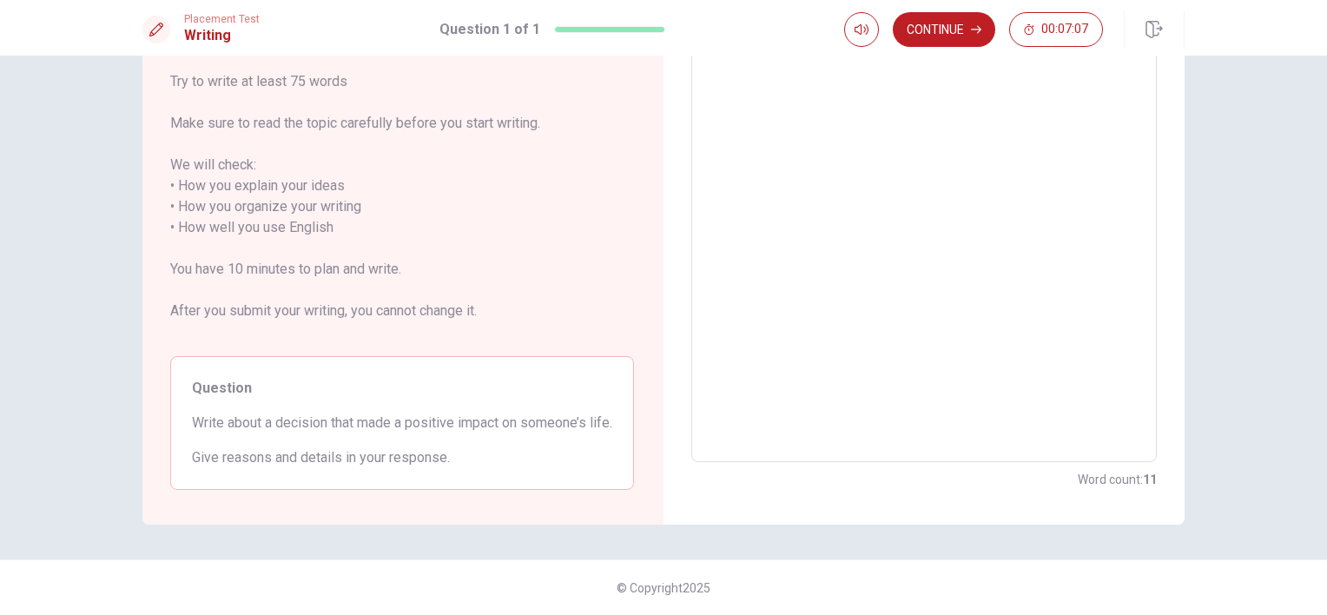
scroll to position [25, 0]
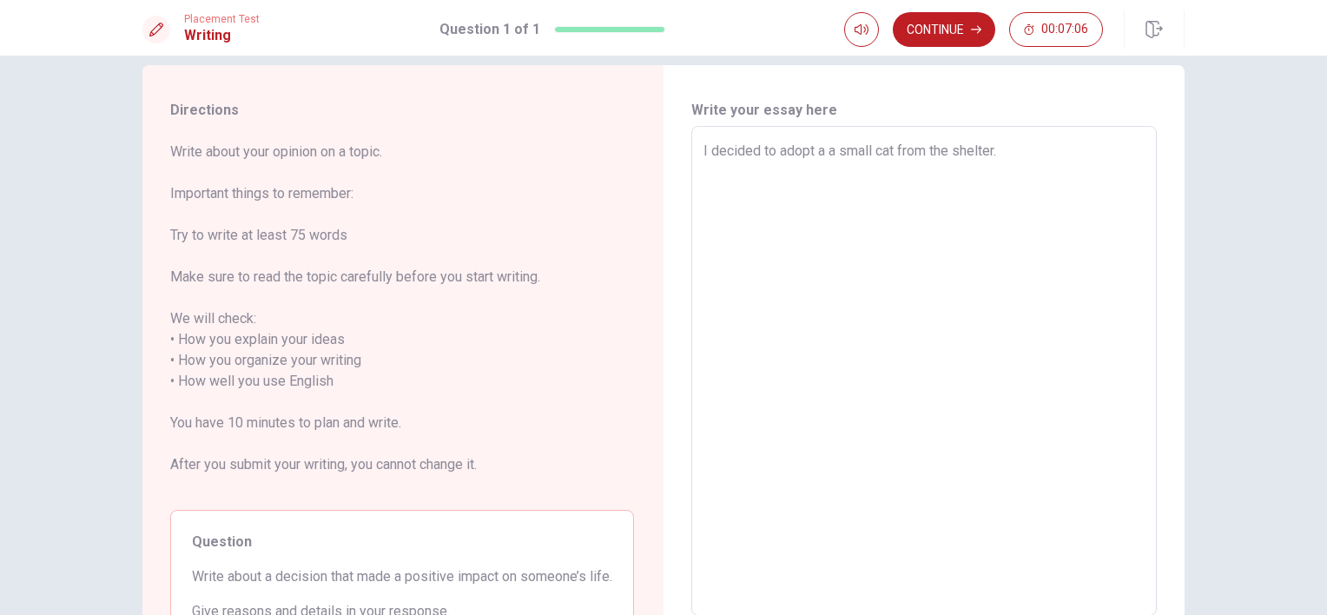
type textarea "x"
type textarea "I decided to adopt a a small cat from the shelter. T"
type textarea "x"
type textarea "I decided to adopt a a small cat from the shelter. Th"
type textarea "x"
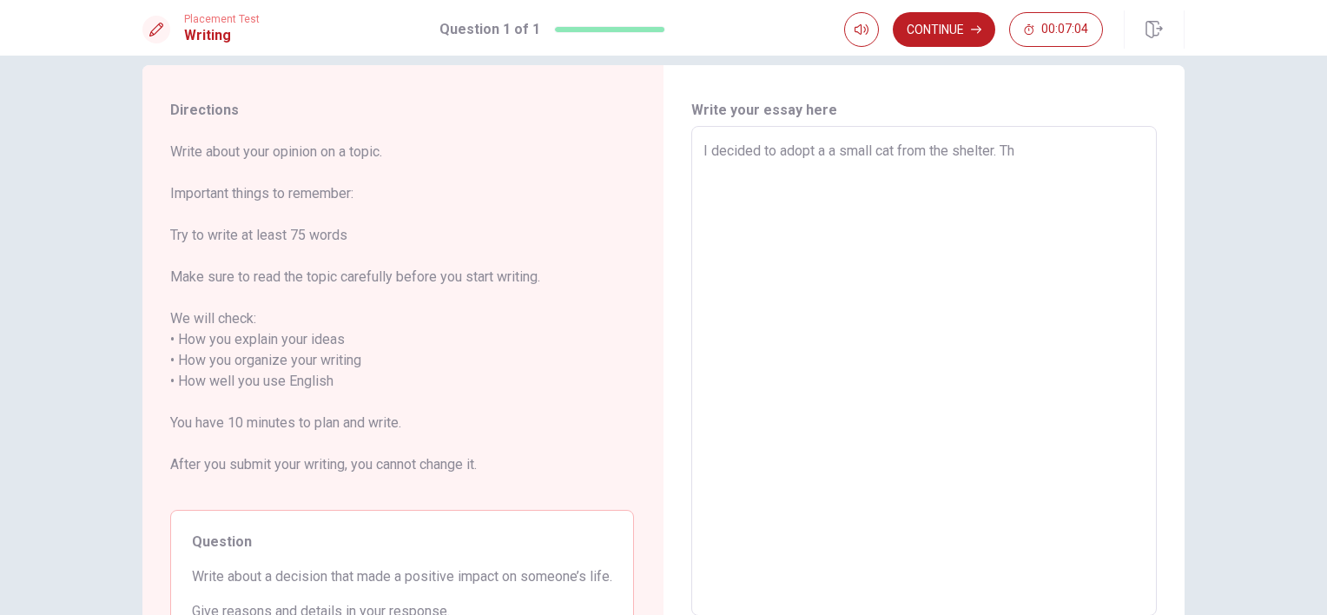
type textarea "I decided to adopt a a small cat from the shelter. The"
type textarea "x"
type textarea "I decided to adopt a a small cat from the shelter. The"
type textarea "x"
type textarea "I decided to adopt a a small cat from the shelter. The c"
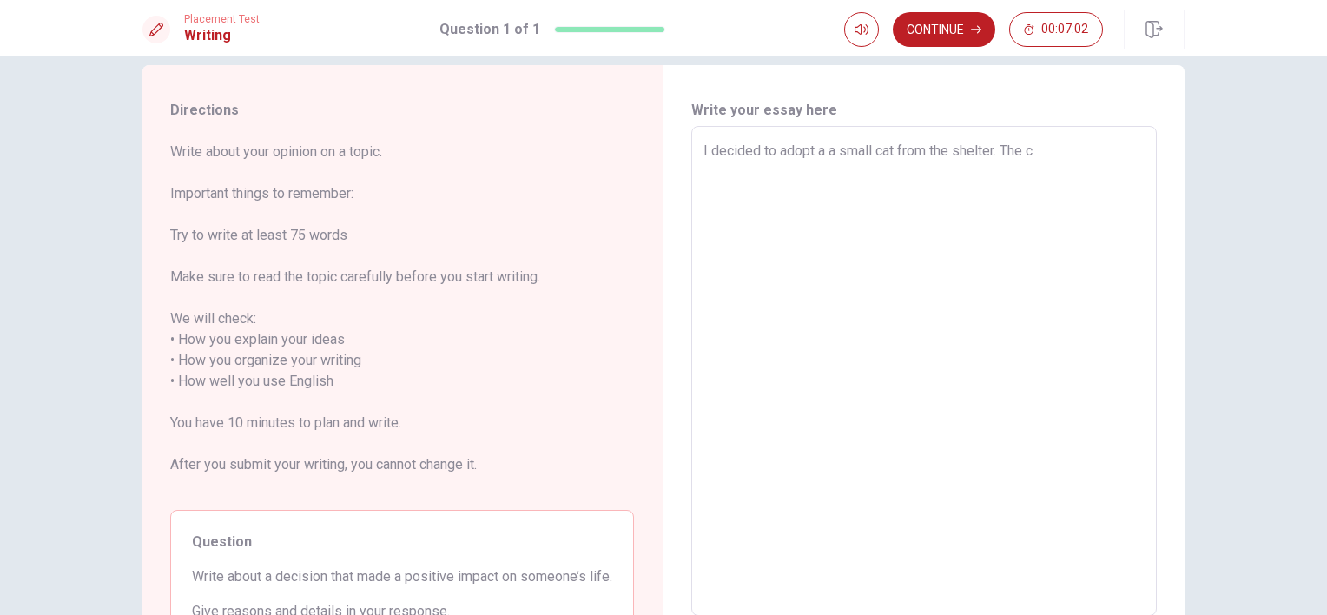
type textarea "x"
type textarea "I decided to adopt a a small cat from the shelter. The ca"
type textarea "x"
type textarea "I decided to adopt a a small cat from the shelter. The cat"
type textarea "x"
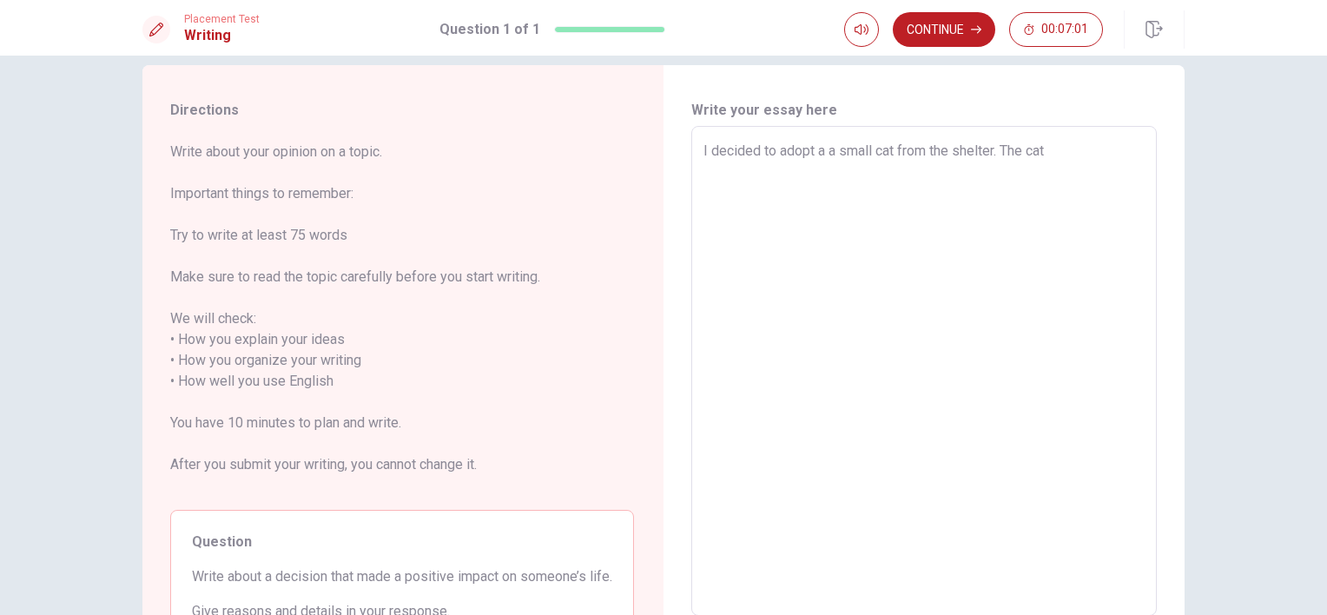
type textarea "I decided to adopt a a small cat from the shelter. The cat"
type textarea "x"
type textarea "I decided to adopt a a small cat from the shelter. The cat w"
type textarea "x"
type textarea "I decided to adopt a a small cat from the shelter. The cat wa"
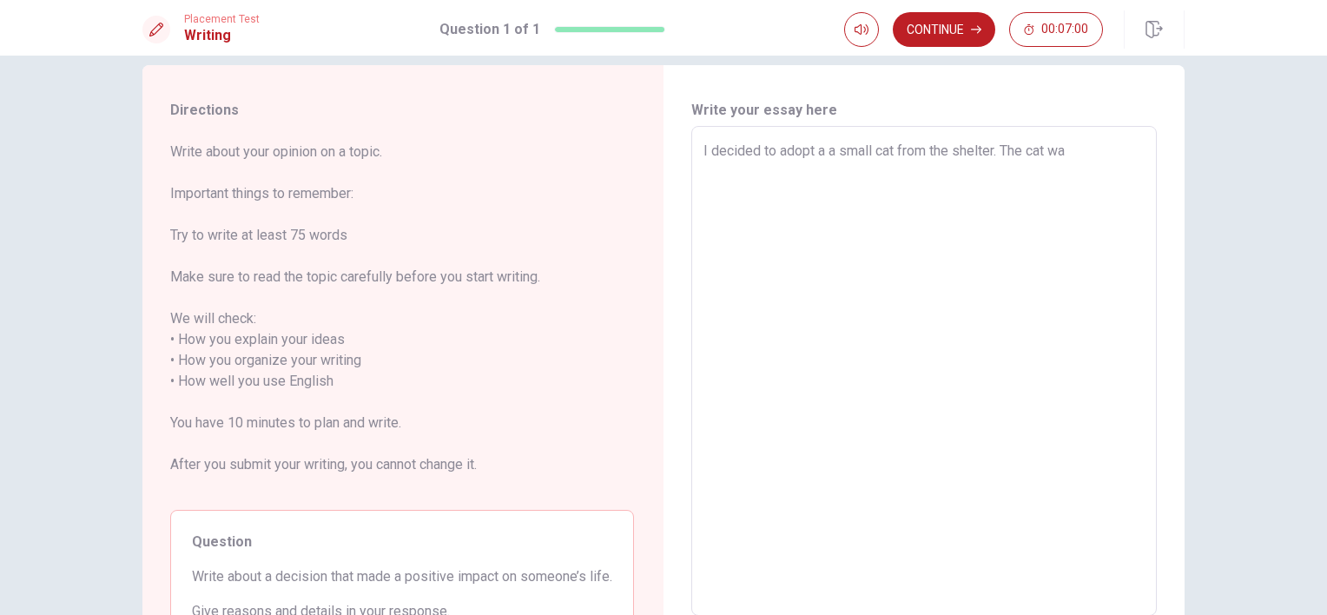
type textarea "x"
type textarea "I decided to adopt a a small cat from the shelter. The cat was"
type textarea "x"
type textarea "I decided to adopt a a small cat from the shelter. The cat was"
type textarea "x"
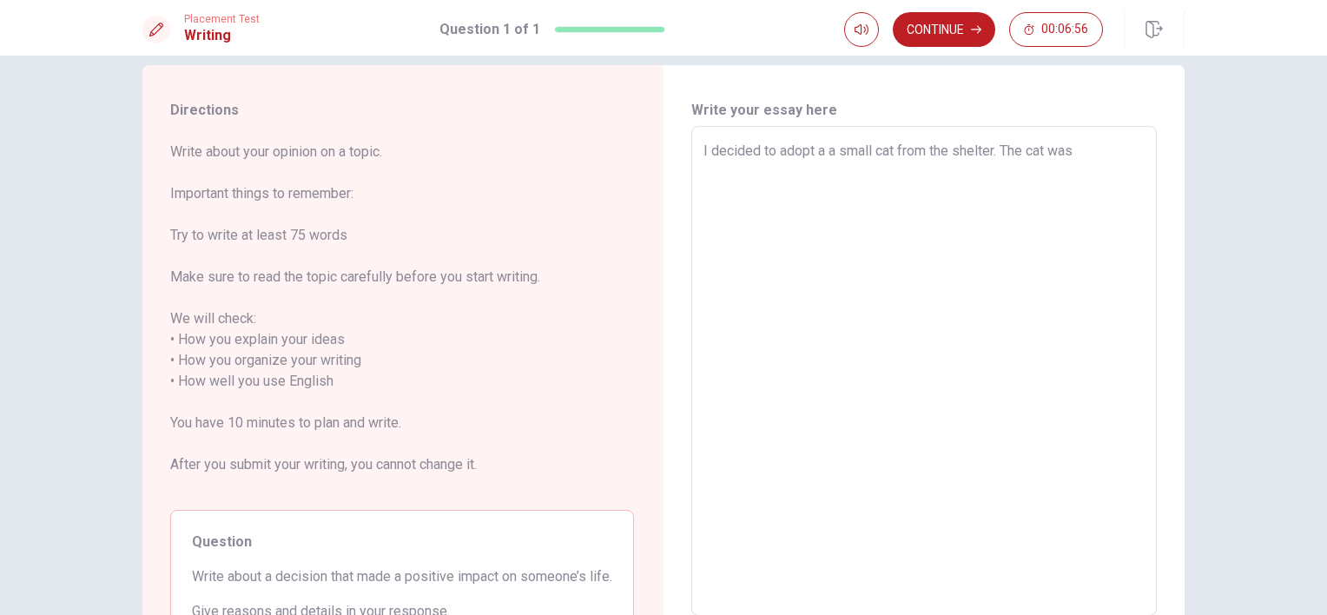
type textarea "I decided to adopt a a small cat from the shelter. The cat was s"
type textarea "x"
type textarea "I decided to adopt a a small cat from the shelter. The cat was sc"
type textarea "x"
type textarea "I decided to adopt a a small cat from the shelter. The cat was sca"
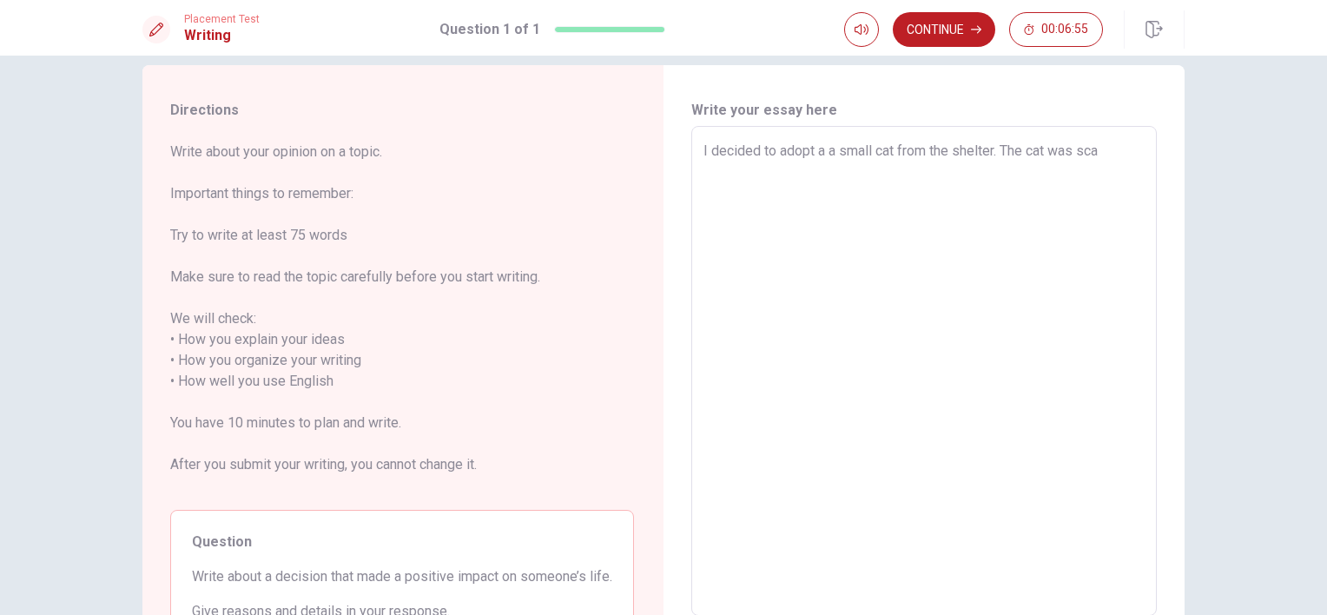
type textarea "x"
type textarea "I decided to adopt a a small cat from the shelter. The cat was scar"
type textarea "x"
type textarea "I decided to adopt a a small cat from the shelter. The cat was scare"
type textarea "x"
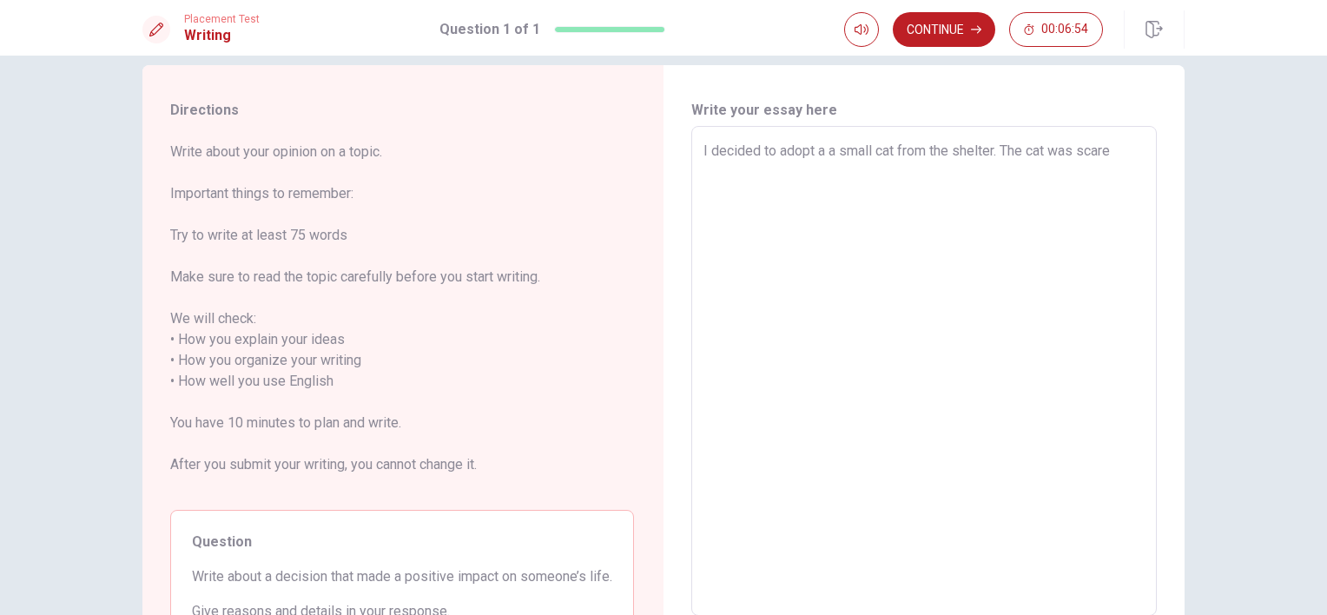
type textarea "I decided to adopt a a small cat from the shelter. The cat was scared"
type textarea "x"
type textarea "I decided to adopt a a small cat from the shelter. The cat was scared"
type textarea "x"
type textarea "I decided to adopt a a small cat from the shelter. The cat was scared a"
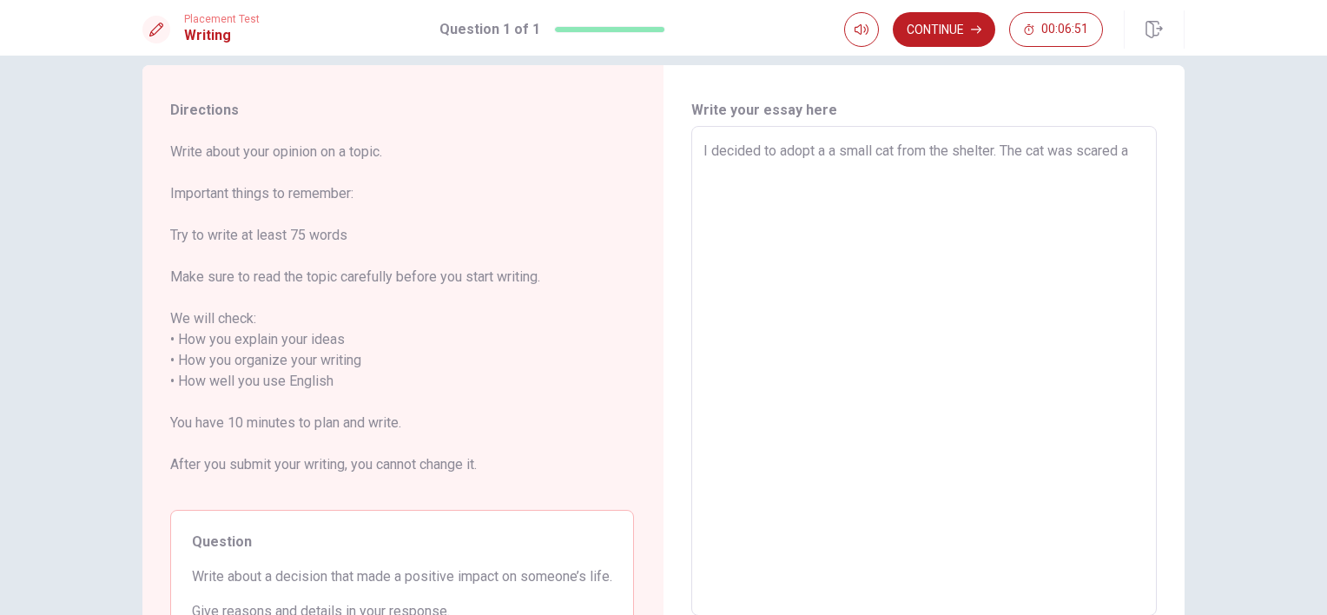
type textarea "x"
type textarea "I decided to adopt a a small cat from the shelter. The cat was scared an"
type textarea "x"
type textarea "I decided to adopt a a small cat from the shelter. The cat was scared and"
type textarea "x"
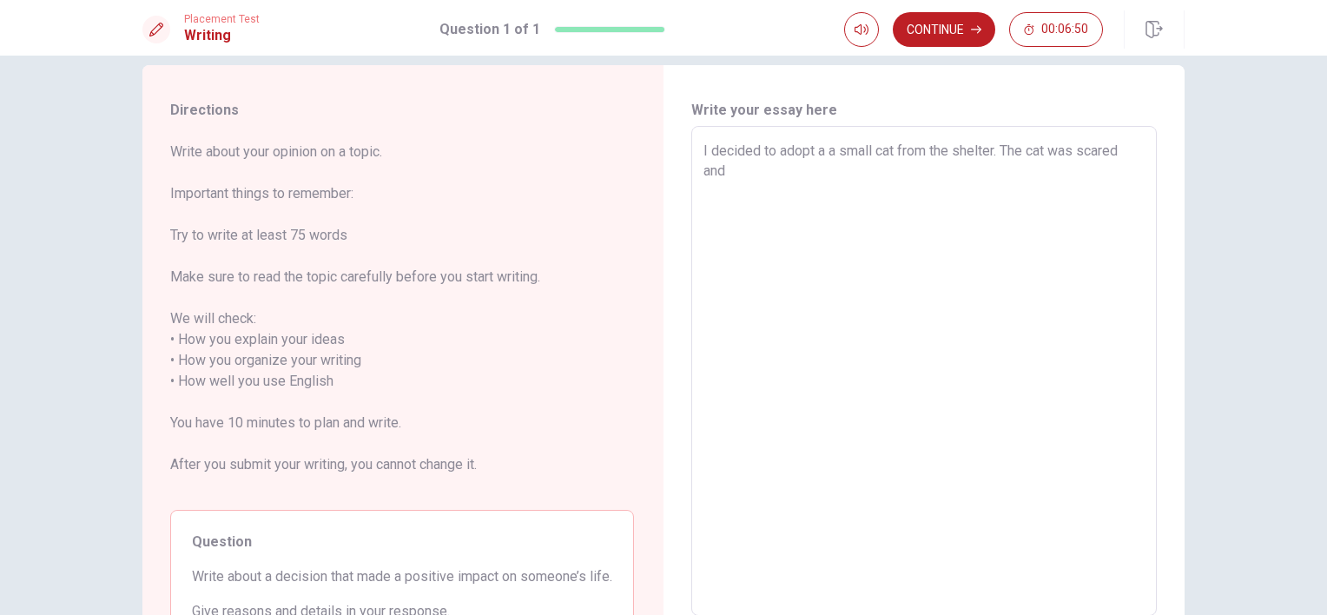
type textarea "I decided to adopt a a small cat from the shelter. The cat was scared and"
type textarea "x"
type textarea "I decided to adopt a a small cat from the shelter. The cat was scared and a"
type textarea "x"
type textarea "I decided to adopt a a small cat from the shelter. The cat was scared and al"
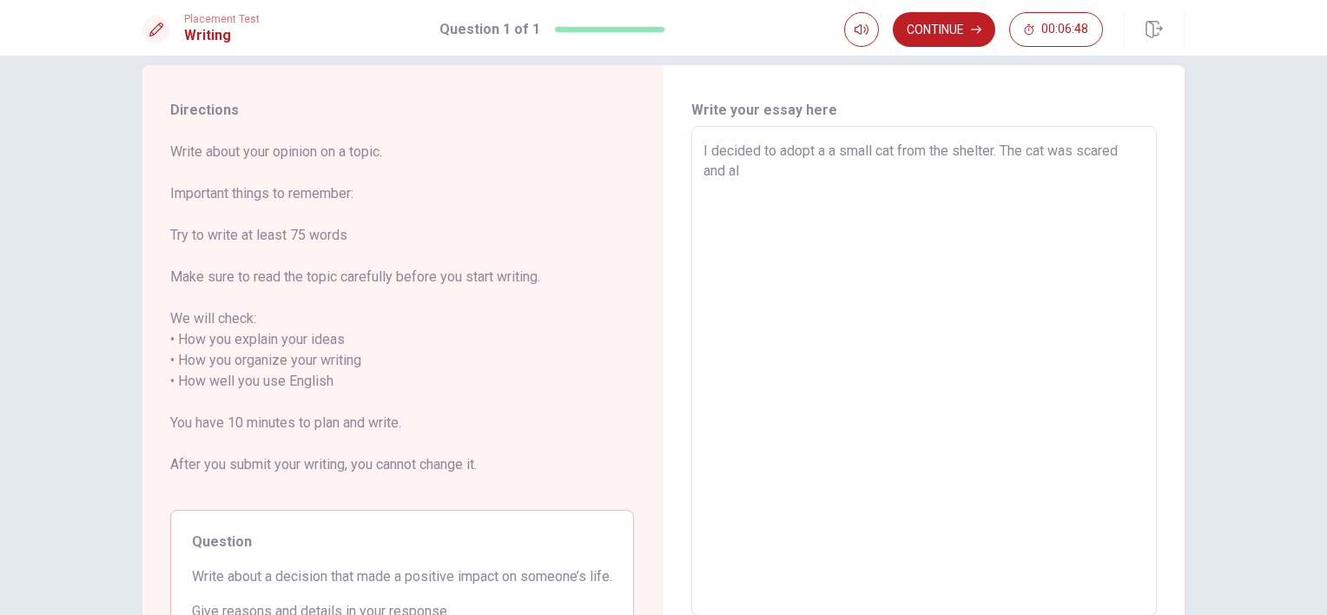
type textarea "x"
type textarea "I decided to adopt a a small cat from the shelter. The cat was scared and alo"
type textarea "x"
type textarea "I decided to adopt a a small cat from the shelter. The cat was scared and alon"
type textarea "x"
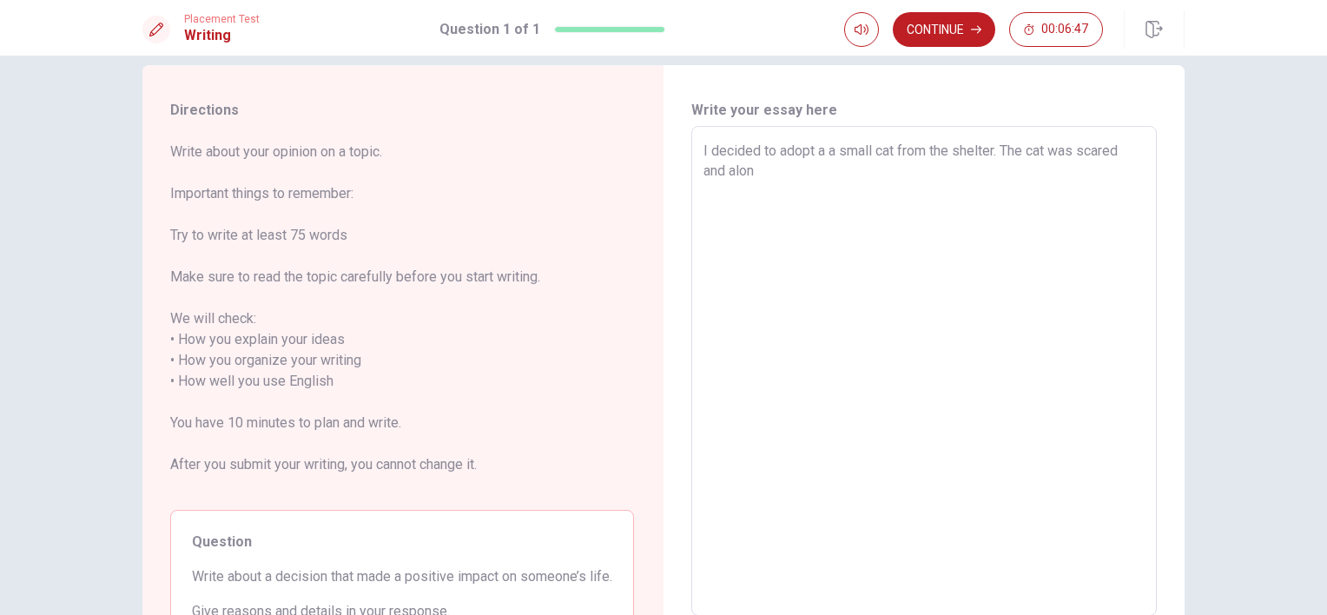
type textarea "I decided to adopt a a small cat from the shelter. The cat was scared and alone"
type textarea "x"
type textarea "I decided to adopt a a small cat from the shelter. The cat was scared and alone,"
type textarea "x"
type textarea "I decided to adopt a a small cat from the shelter. The cat was scared and alone,"
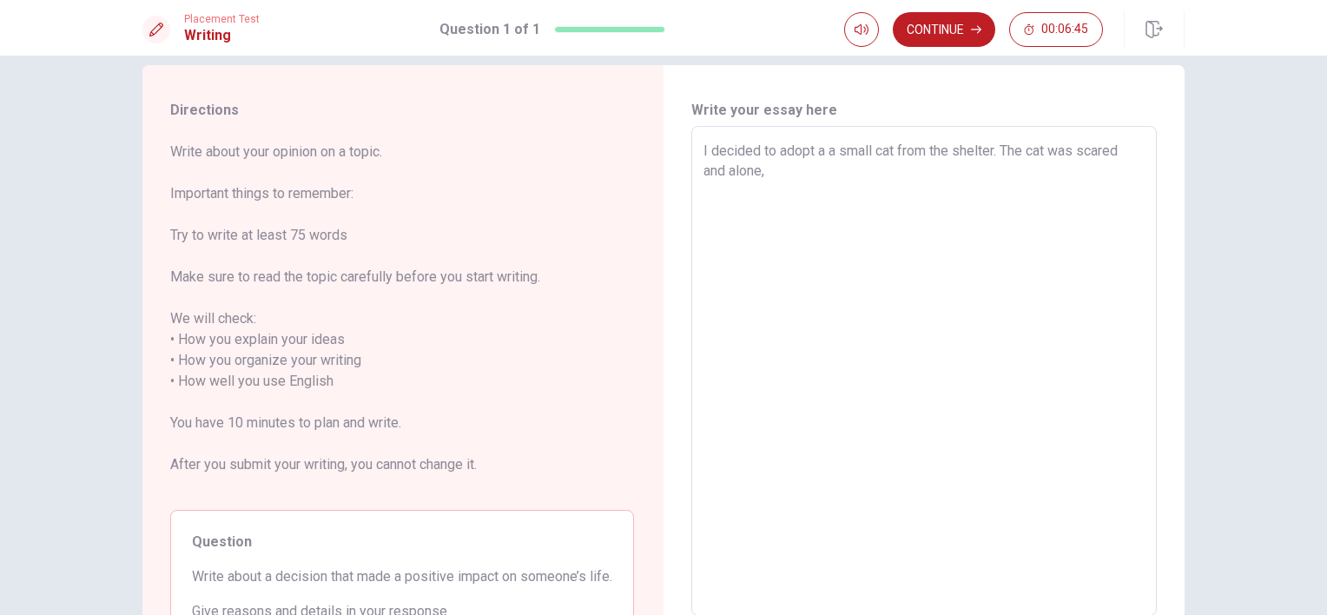
type textarea "x"
type textarea "I decided to adopt a a small cat from the shelter. The cat was scared and alone…"
type textarea "x"
type textarea "I decided to adopt a a small cat from the shelter. The cat was scared and alone,"
type textarea "x"
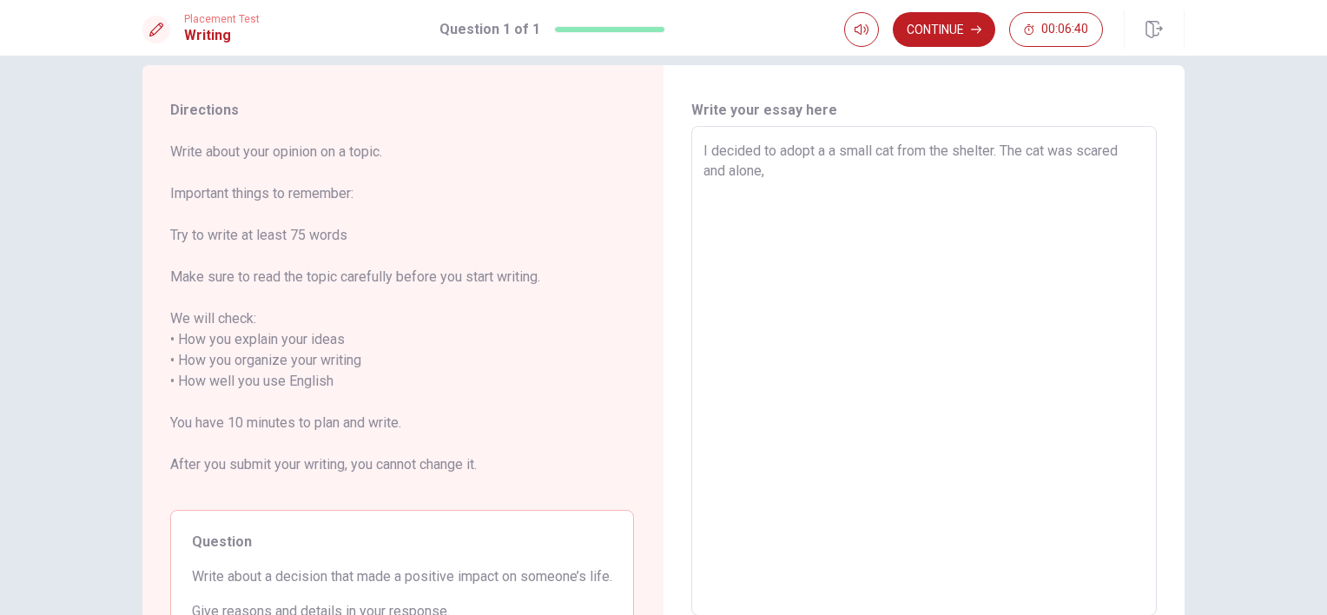
type textarea "I decided to adopt a a small cat from the shelter. The cat was scared and alone…"
type textarea "x"
type textarea "I decided to adopt a a small cat from the shelter. The cat was scared and alone…"
type textarea "x"
type textarea "I decided to adopt a a small cat from the shelter. The cat was scared and alone…"
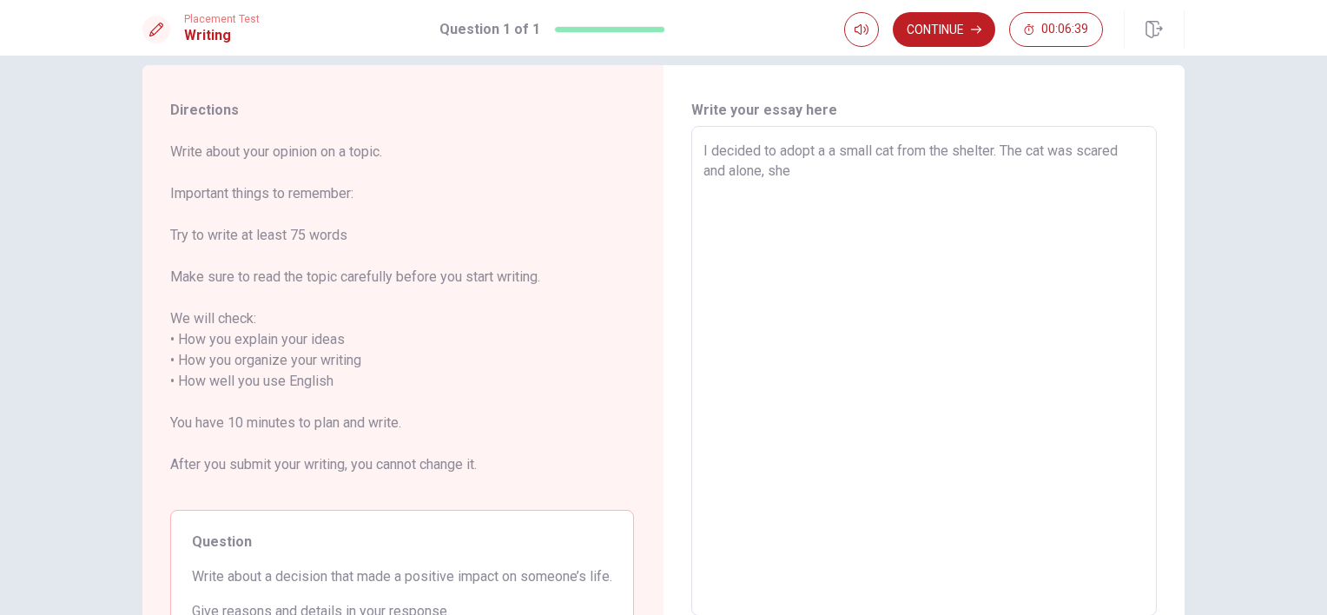
type textarea "x"
type textarea "I decided to adopt a a small cat from the shelter. The cat was scared and alone…"
type textarea "x"
type textarea "I decided to adopt a a small cat from the shelter. The cat was scared and alone…"
type textarea "x"
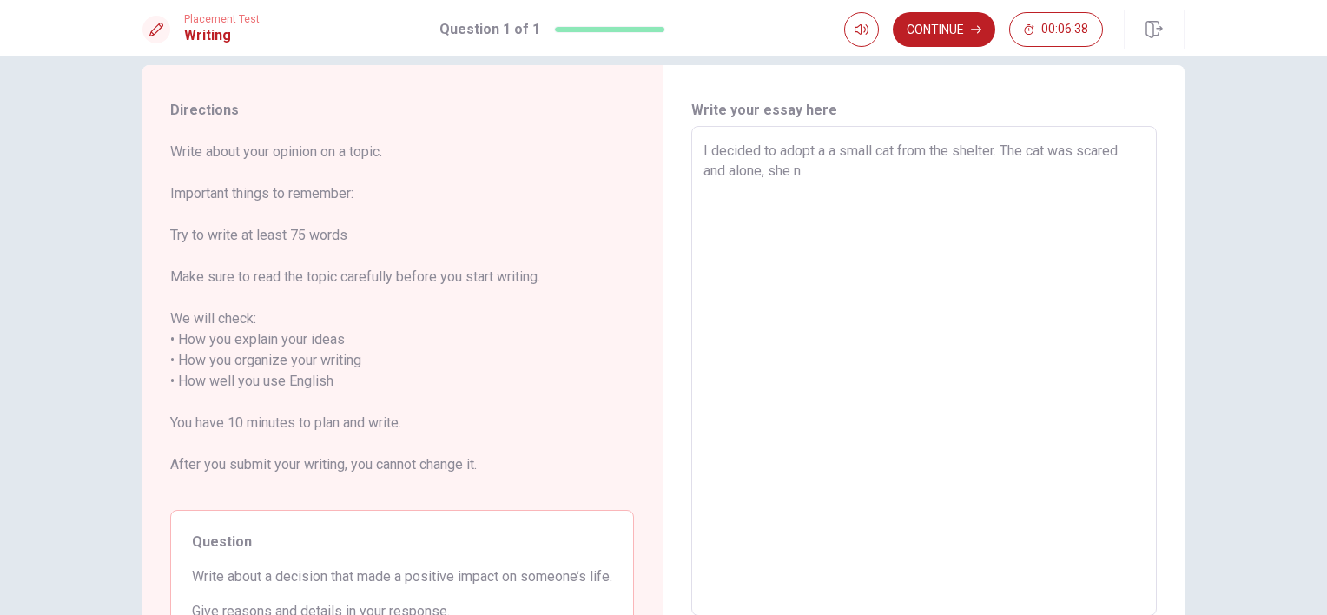
type textarea "I decided to adopt a a small cat from the shelter. The cat was scared and alone…"
type textarea "x"
type textarea "I decided to adopt a a small cat from the shelter. The cat was scared and alone…"
type textarea "x"
type textarea "I decided to adopt a a small cat from the shelter. The cat was scared and alone…"
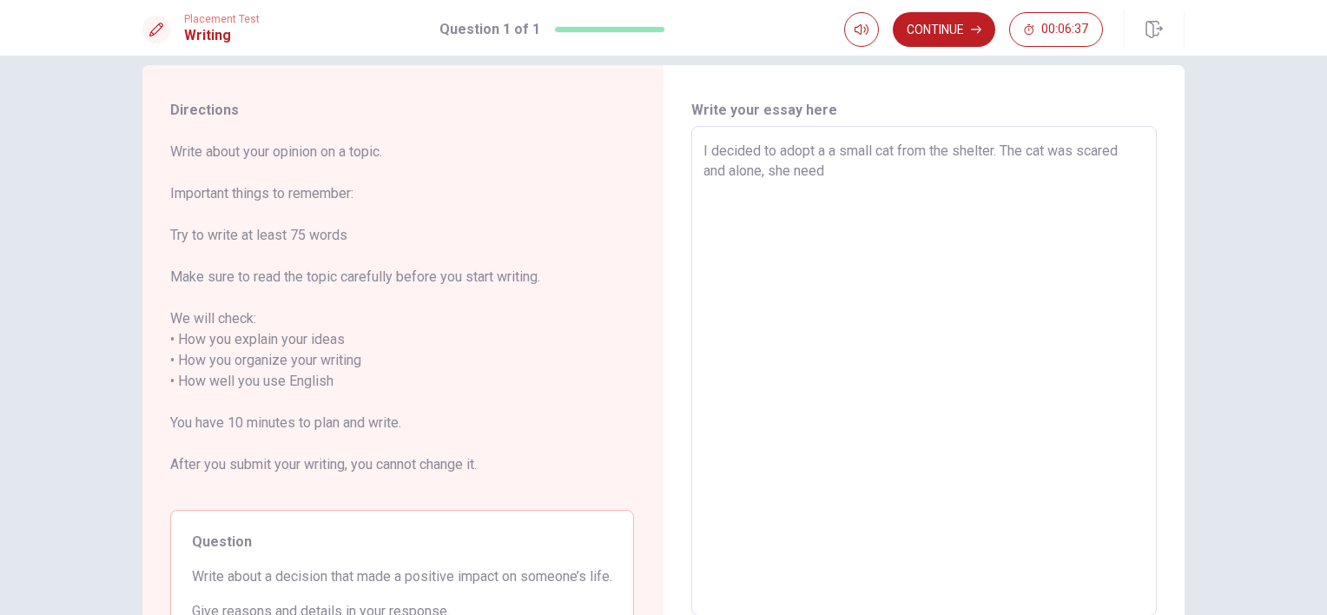
type textarea "x"
type textarea "I decided to adopt a a small cat from the shelter. The cat was scared and alone…"
type textarea "x"
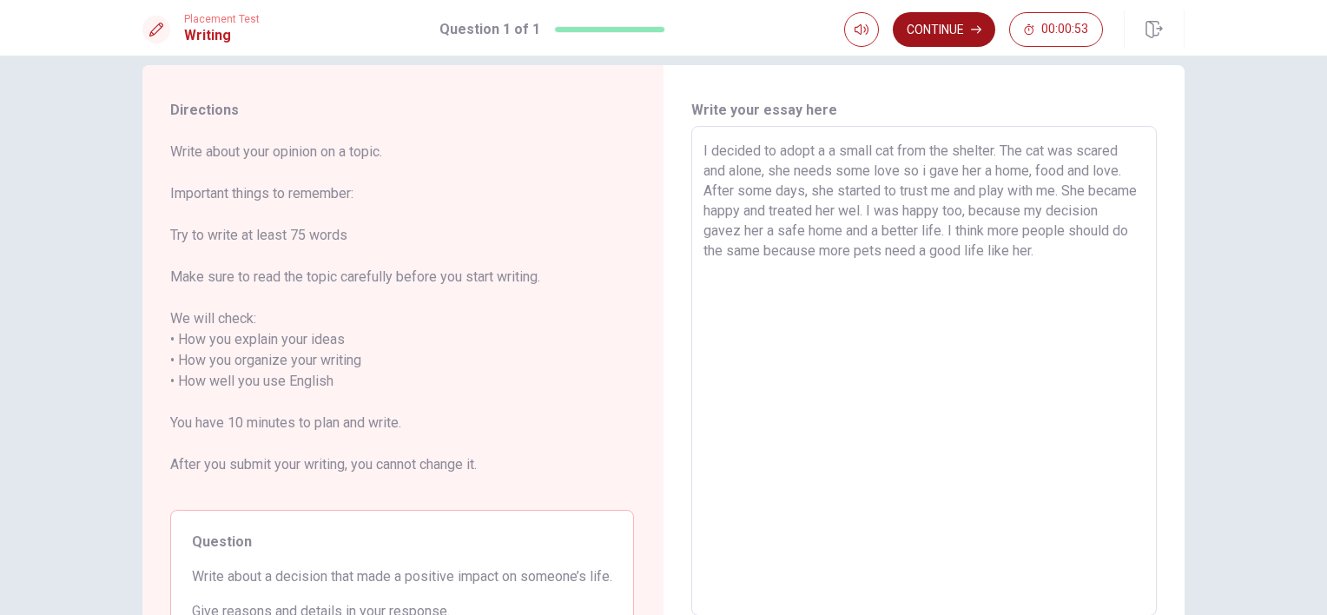
click at [959, 31] on button "Continue" at bounding box center [944, 29] width 102 height 35
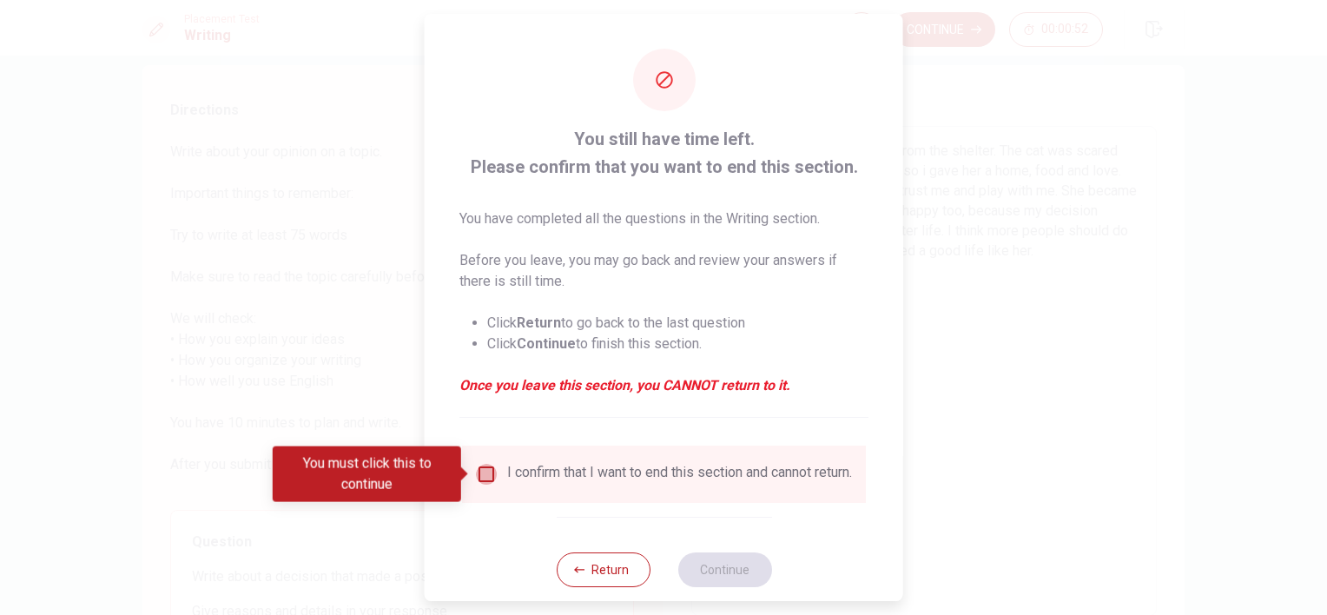
click at [493, 473] on input "You must click this to continue" at bounding box center [486, 474] width 21 height 21
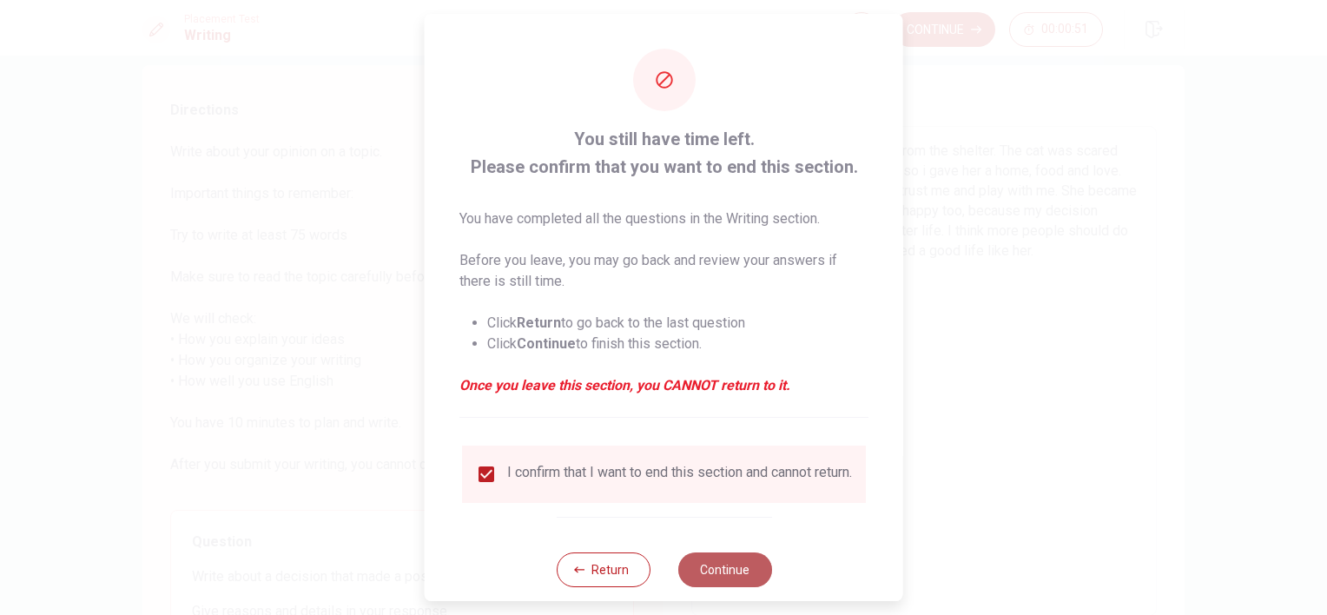
click at [736, 577] on button "Continue" at bounding box center [725, 569] width 94 height 35
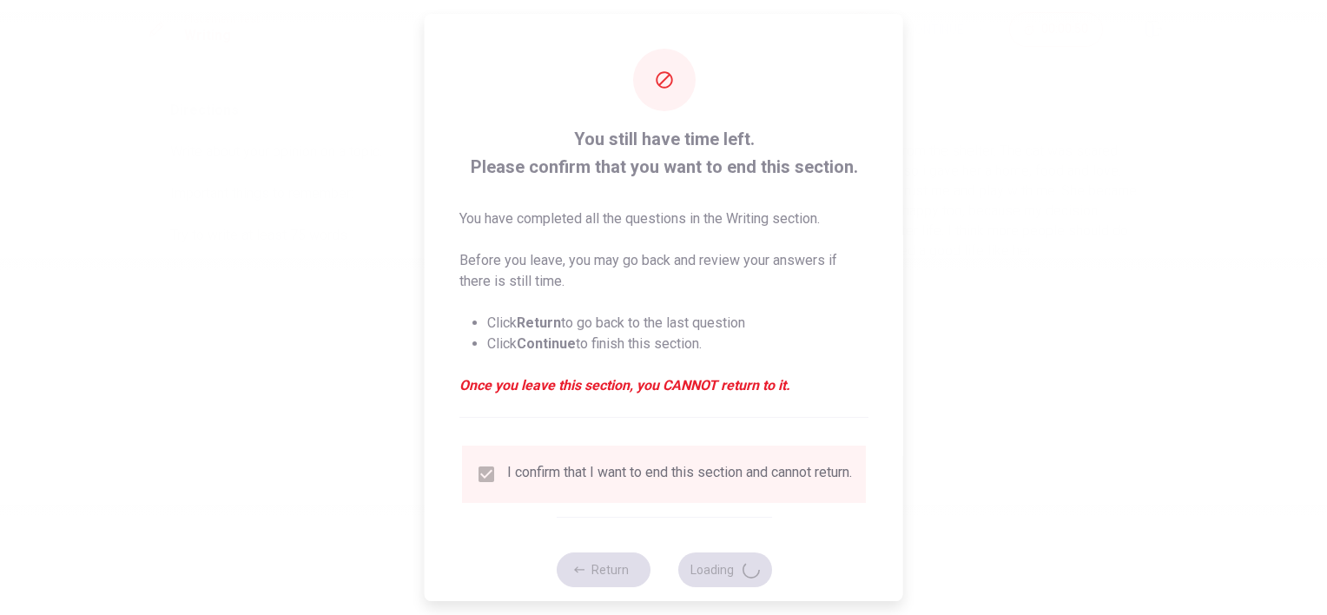
scroll to position [0, 0]
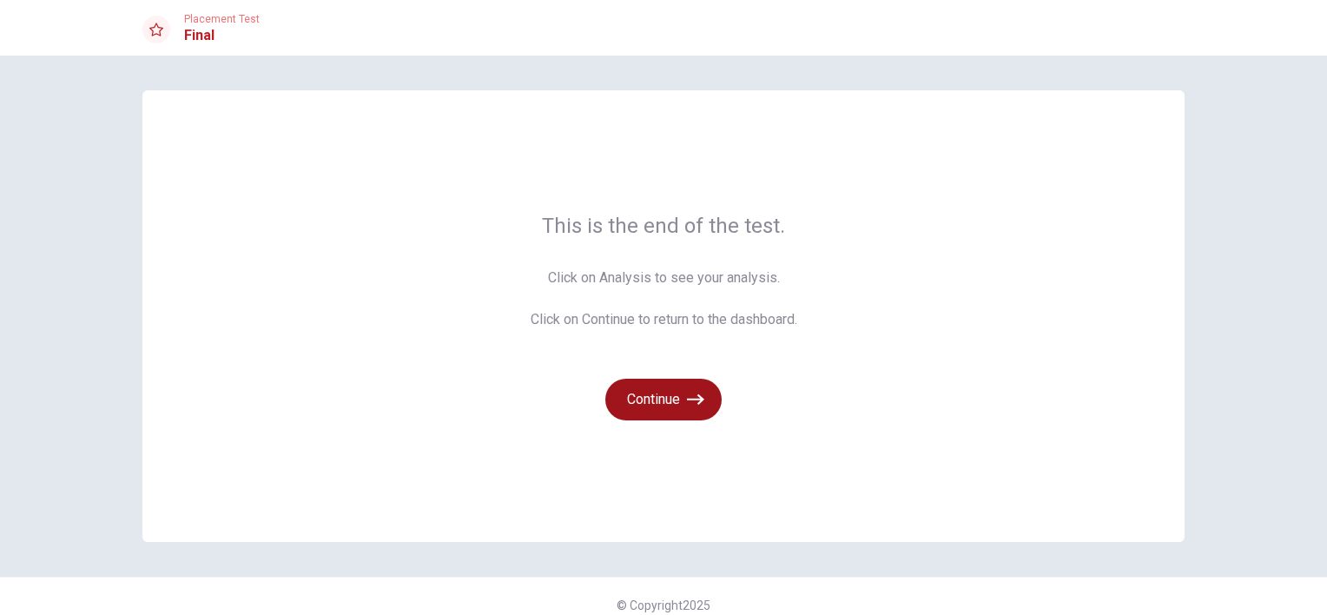
click at [705, 403] on button "Continue" at bounding box center [663, 400] width 116 height 42
